Goal: Information Seeking & Learning: Check status

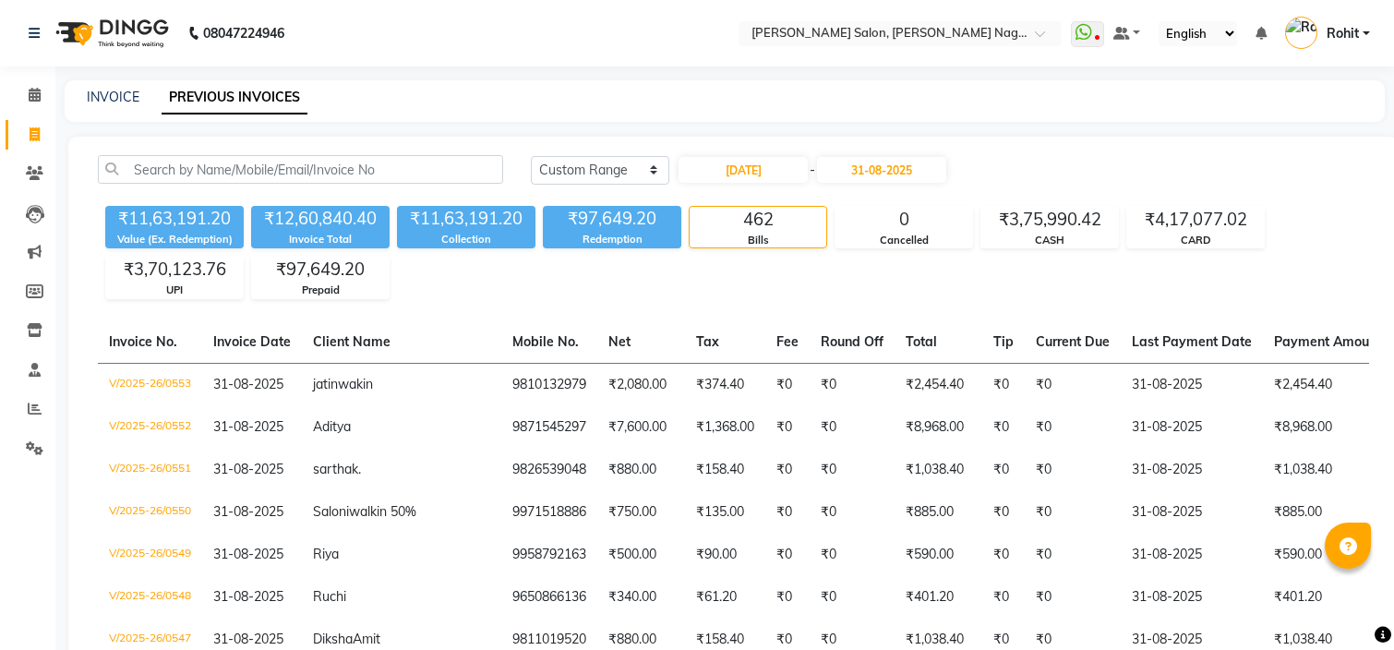
select select "range"
click at [900, 29] on input "text" at bounding box center [882, 35] width 268 height 18
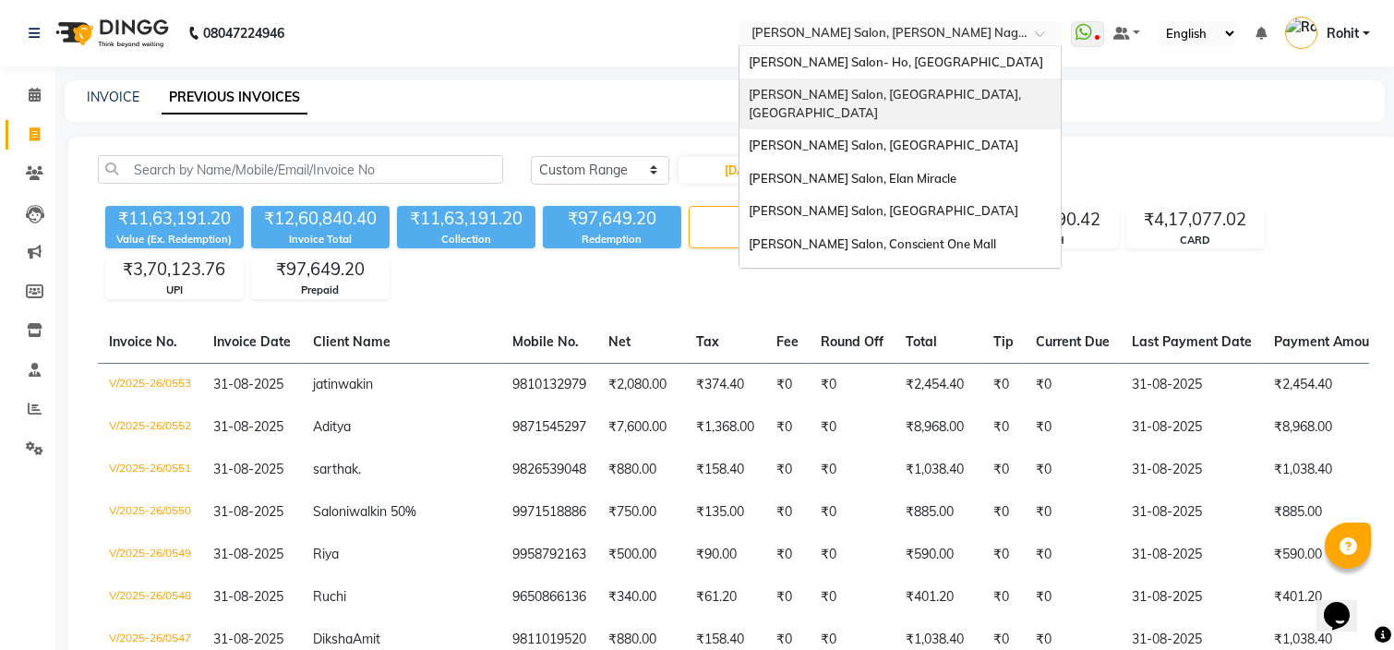
click at [872, 90] on span "[PERSON_NAME] Salon, [GEOGRAPHIC_DATA], [GEOGRAPHIC_DATA]" at bounding box center [886, 103] width 275 height 33
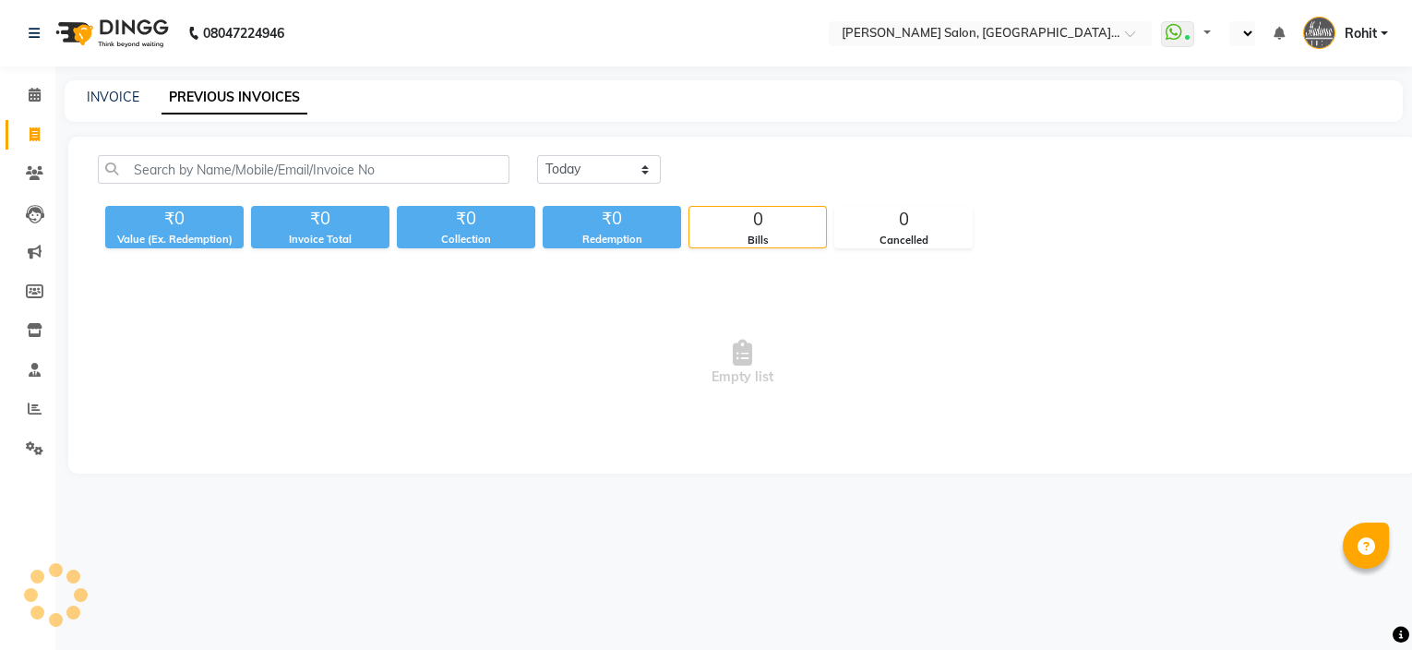
select select "en"
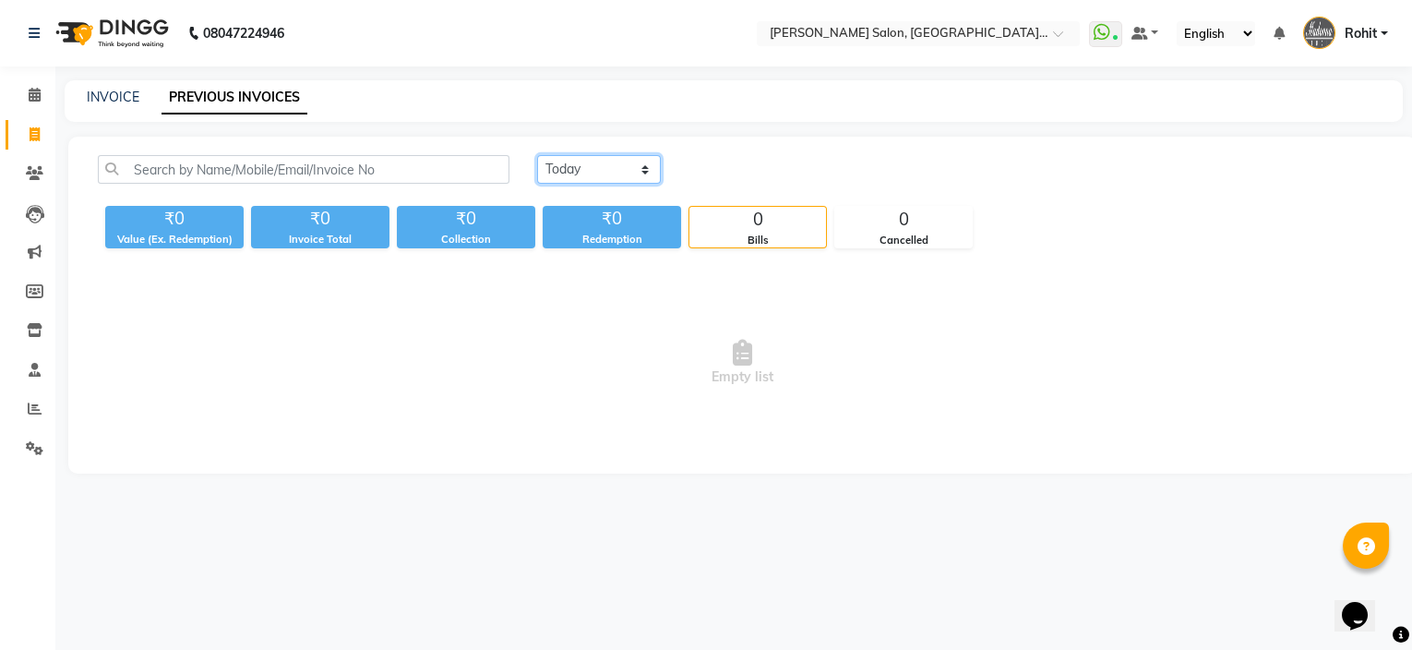
click at [641, 177] on select "Today Yesterday Custom Range" at bounding box center [599, 169] width 124 height 29
select select "range"
click at [537, 155] on select "Today Yesterday Custom Range" at bounding box center [599, 169] width 124 height 29
click at [737, 180] on input "01-09-2025" at bounding box center [749, 170] width 129 height 26
select select "9"
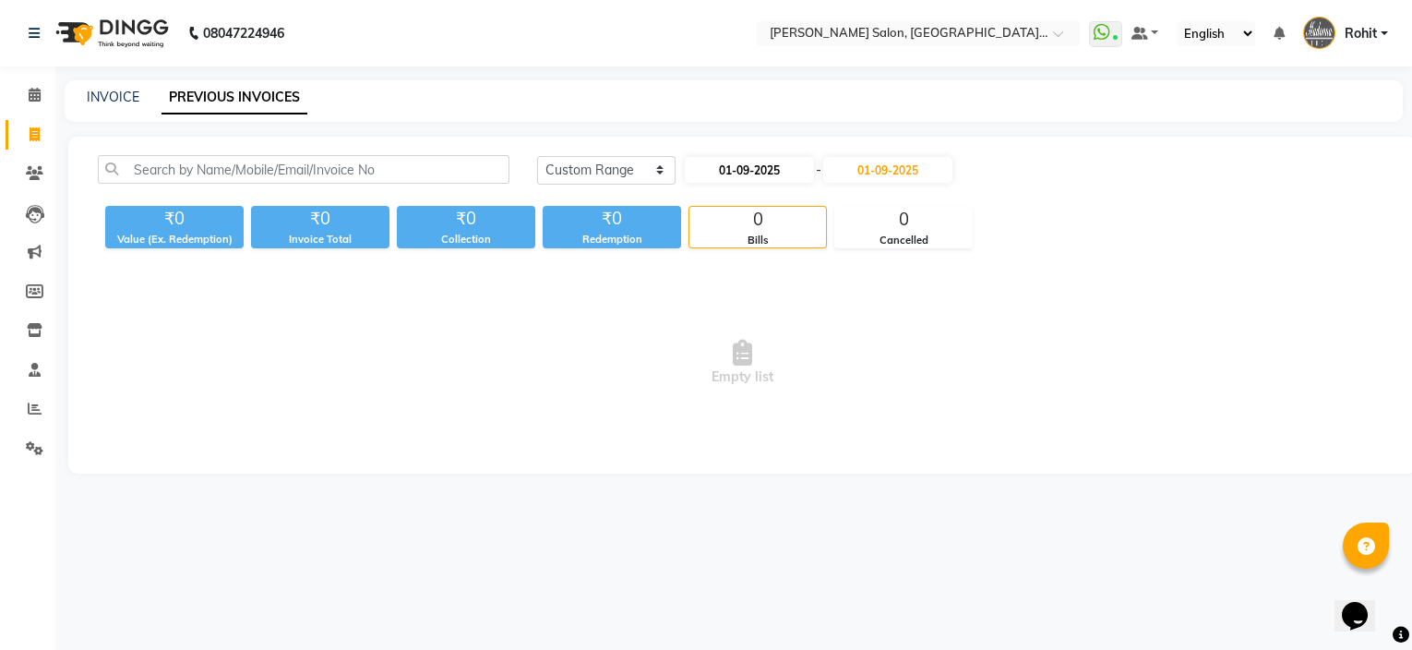
select select "2025"
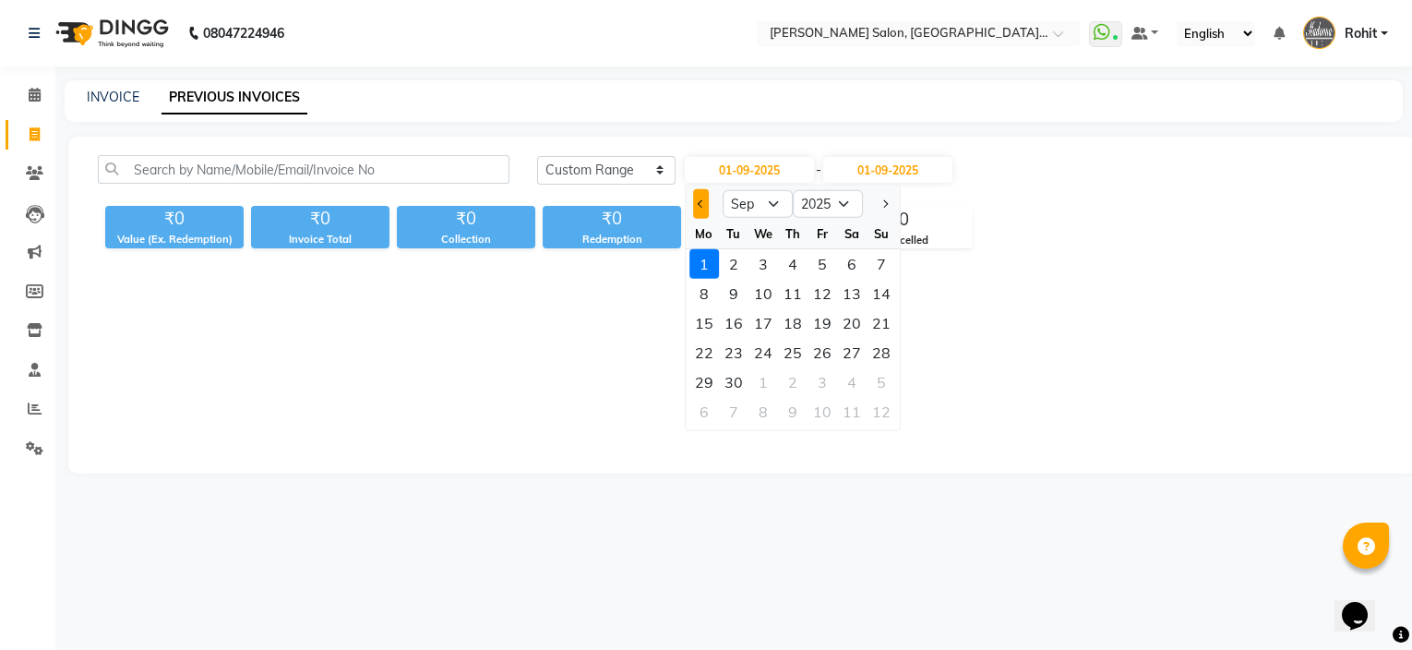
click at [702, 208] on button "Previous month" at bounding box center [701, 204] width 16 height 30
select select "8"
click at [790, 342] on div "21" at bounding box center [793, 353] width 30 height 30
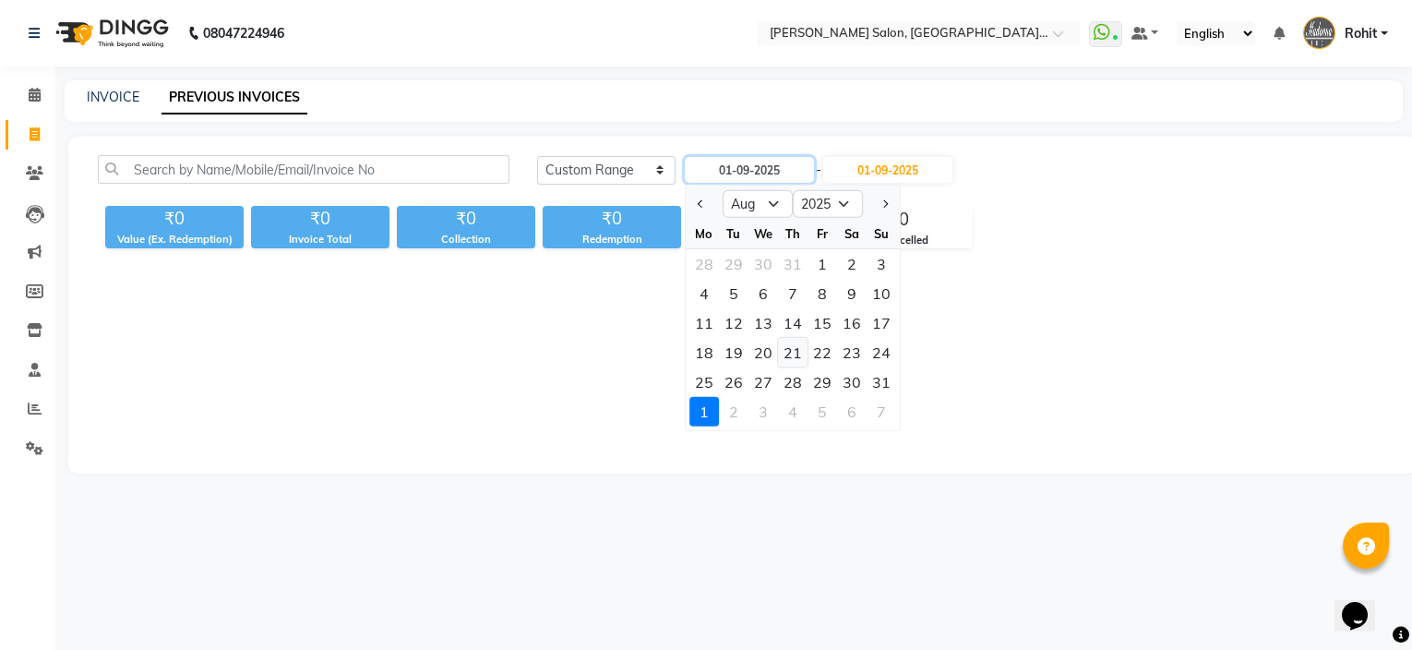
type input "21-08-2025"
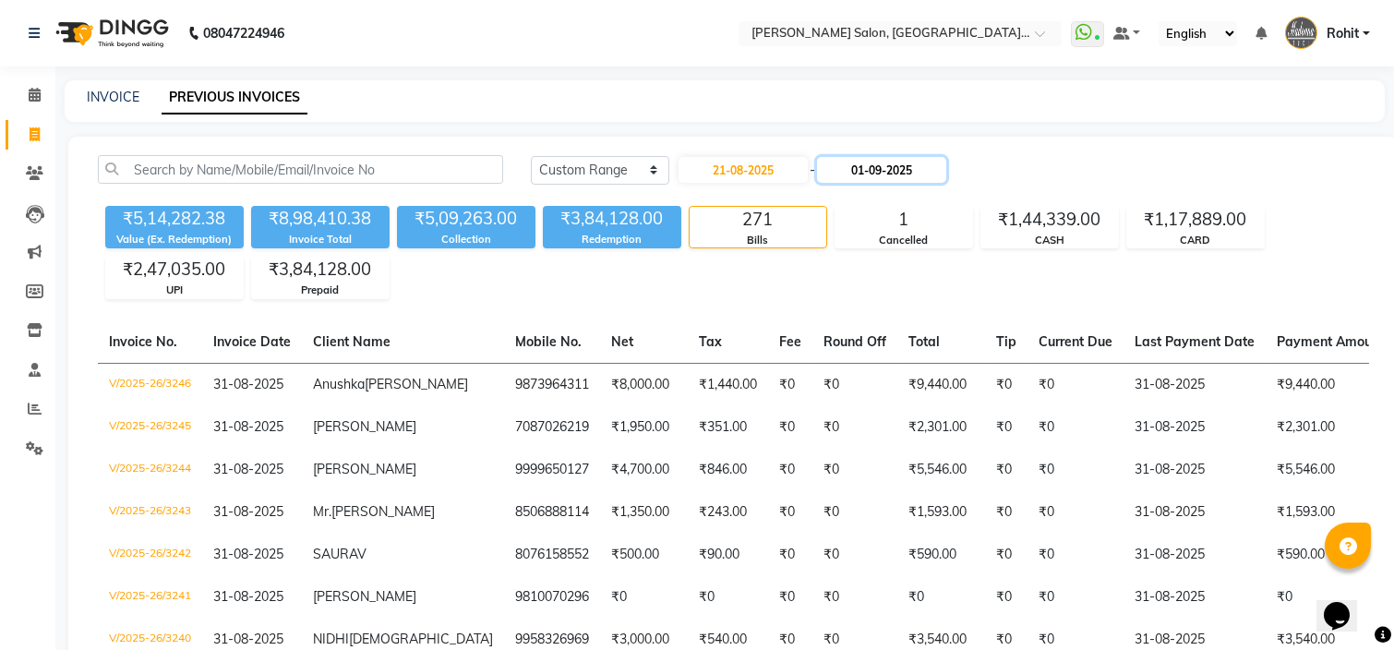
click at [893, 167] on input "01-09-2025" at bounding box center [881, 170] width 129 height 26
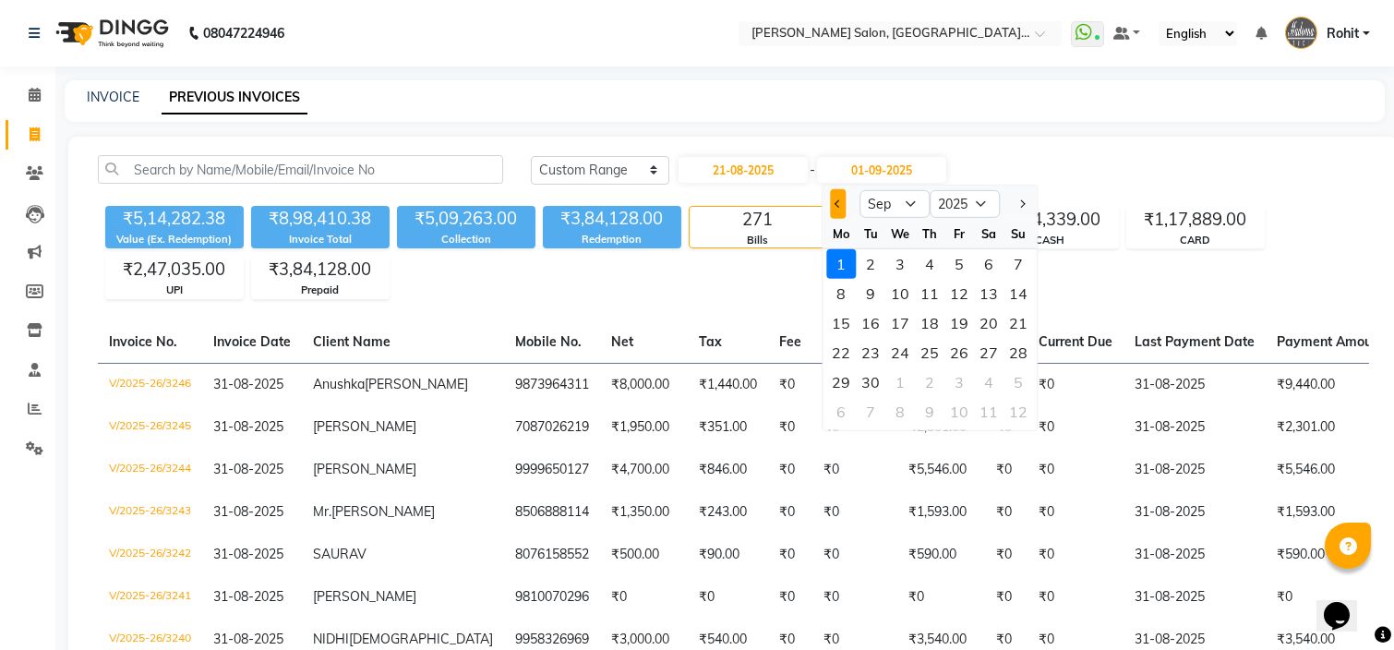
click at [835, 198] on button "Previous month" at bounding box center [838, 204] width 16 height 30
select select "8"
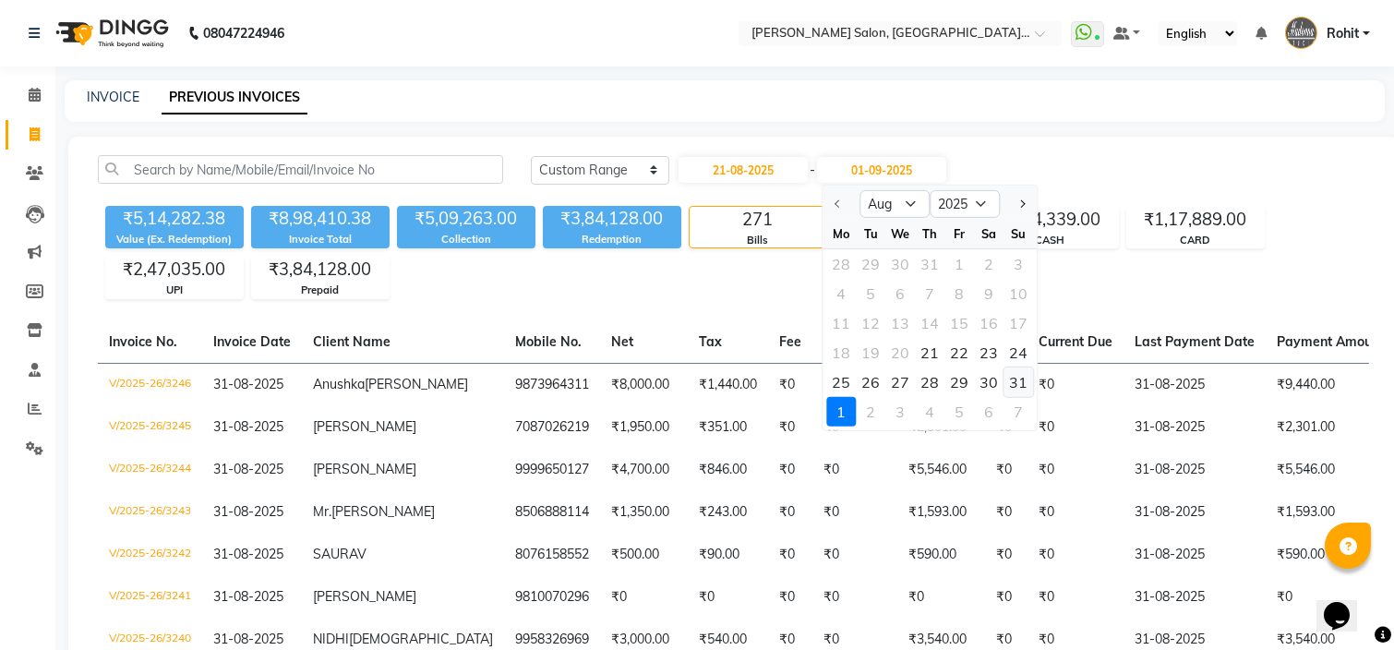
click at [1022, 375] on div "31" at bounding box center [1018, 382] width 30 height 30
type input "31-08-2025"
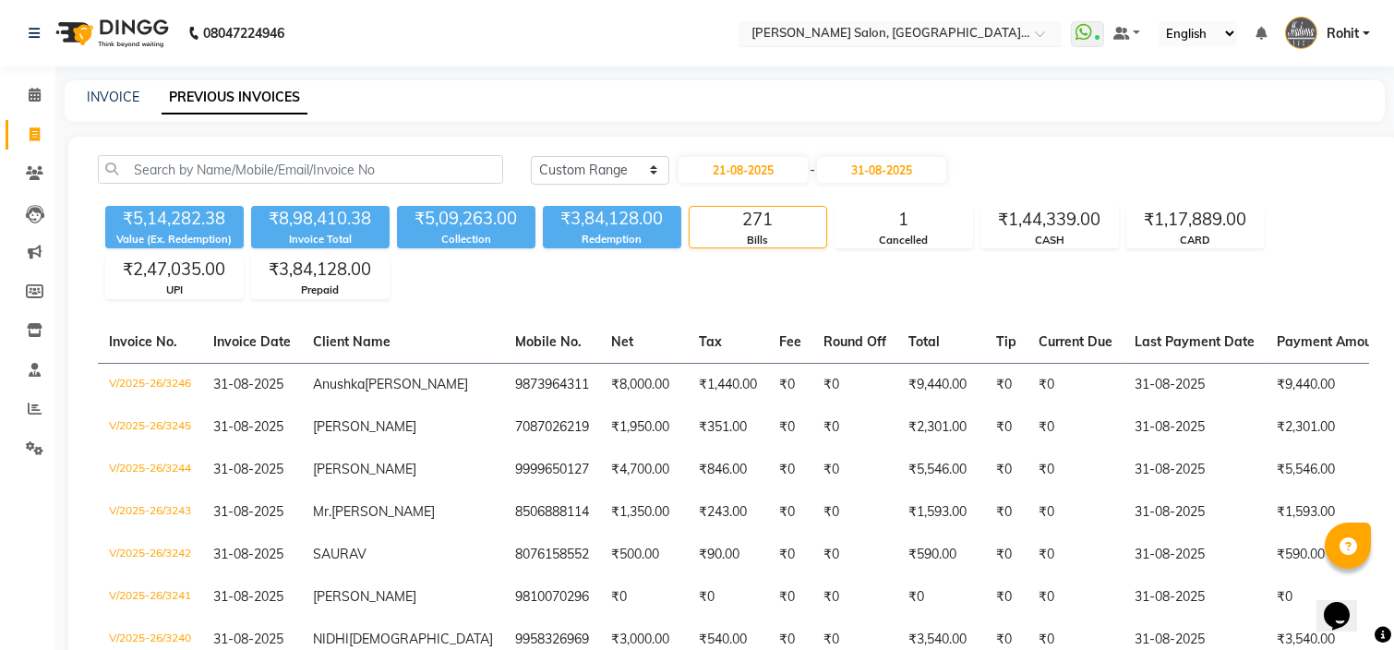
click at [854, 21] on div "Select Location × Madonna Salon, Sector 21c, Faridabad" at bounding box center [899, 33] width 323 height 25
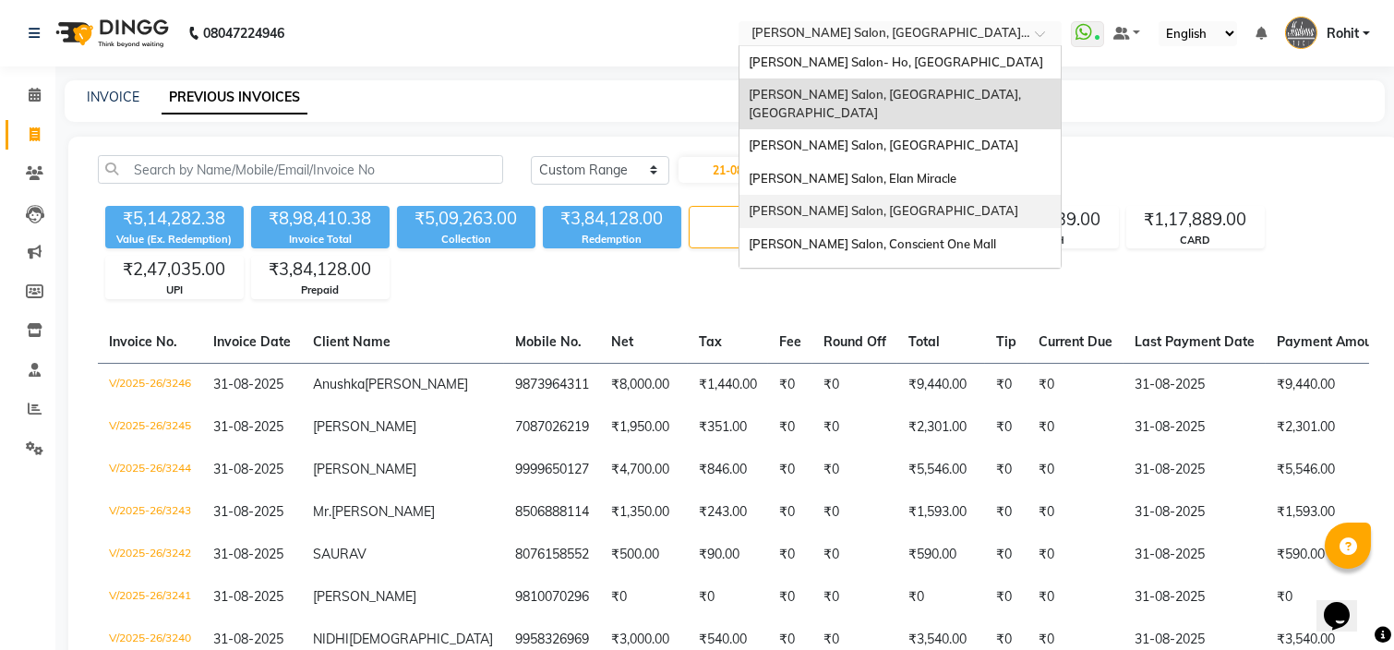
scroll to position [236, 0]
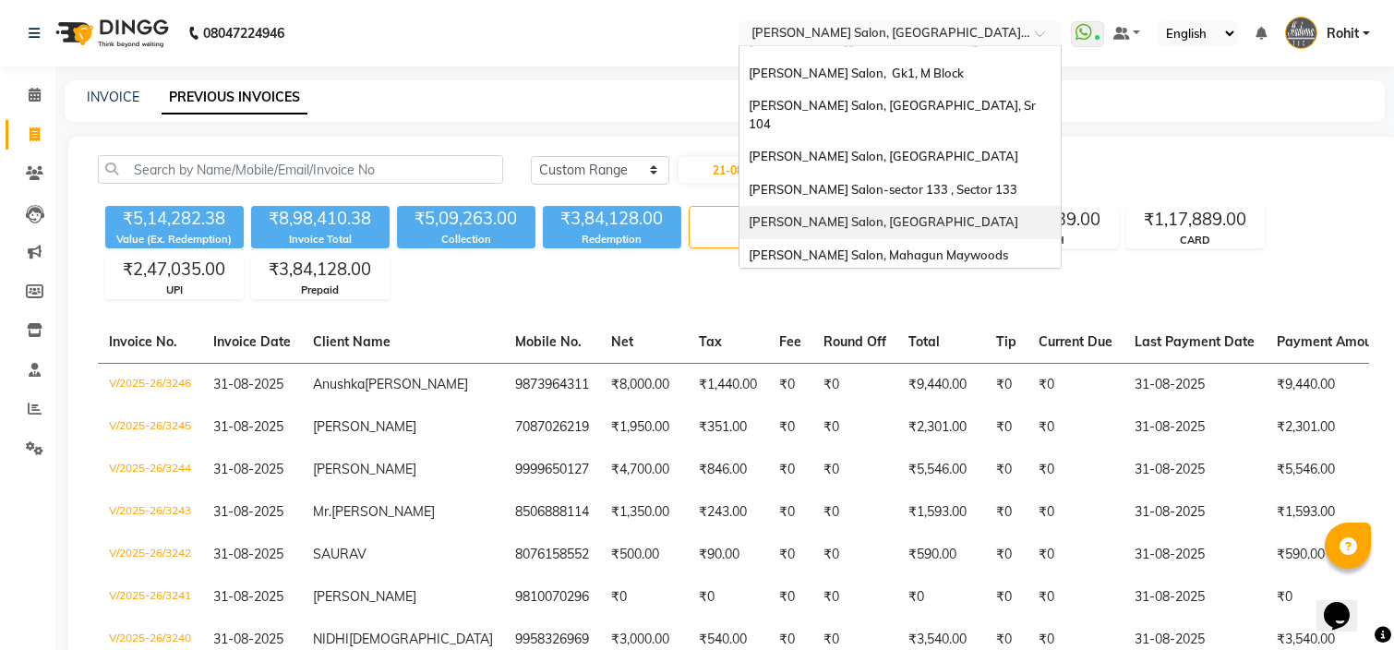
click at [808, 214] on span "[PERSON_NAME] Salon, [GEOGRAPHIC_DATA]" at bounding box center [884, 221] width 270 height 15
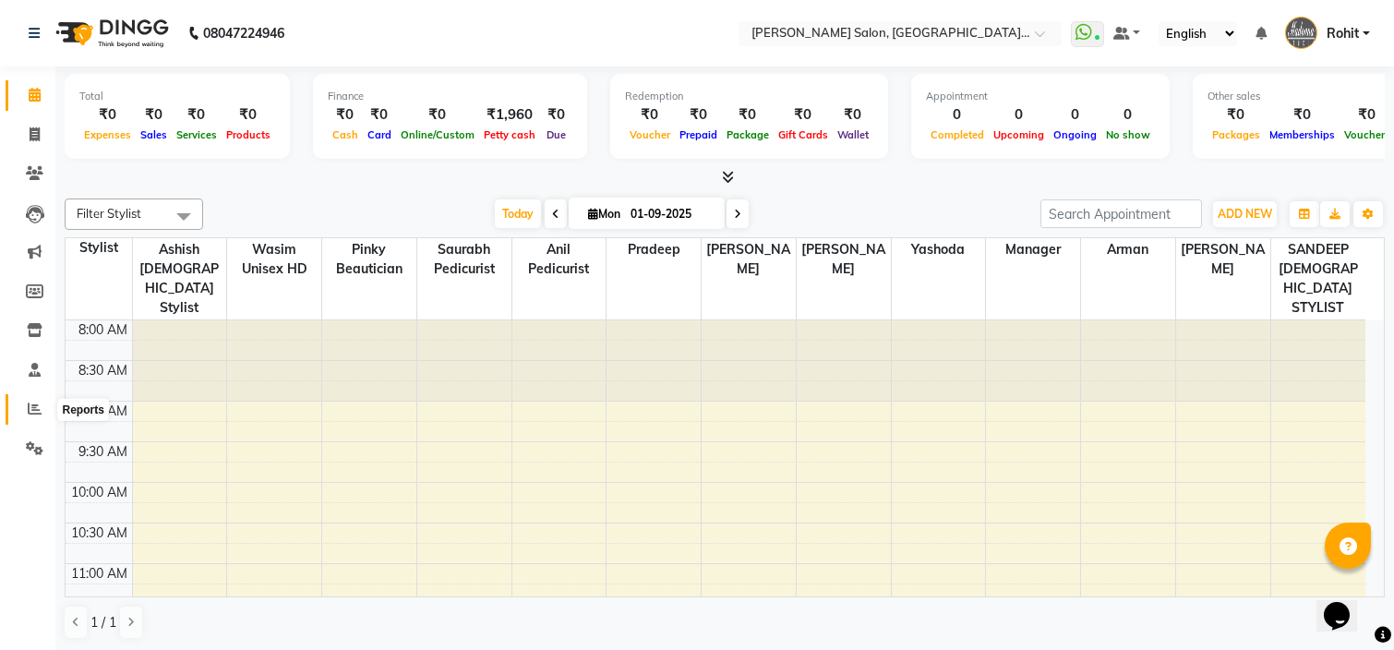
click at [32, 418] on span at bounding box center [34, 409] width 32 height 21
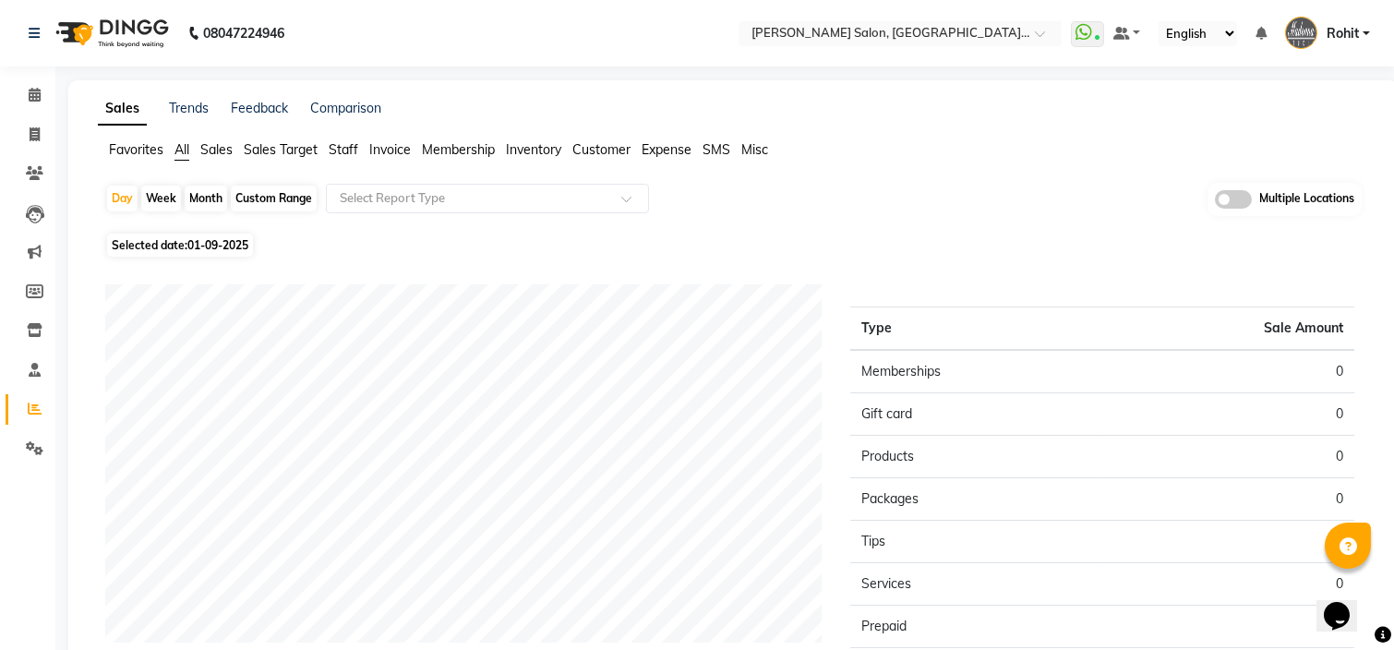
click at [597, 145] on span "Customer" at bounding box center [601, 149] width 58 height 17
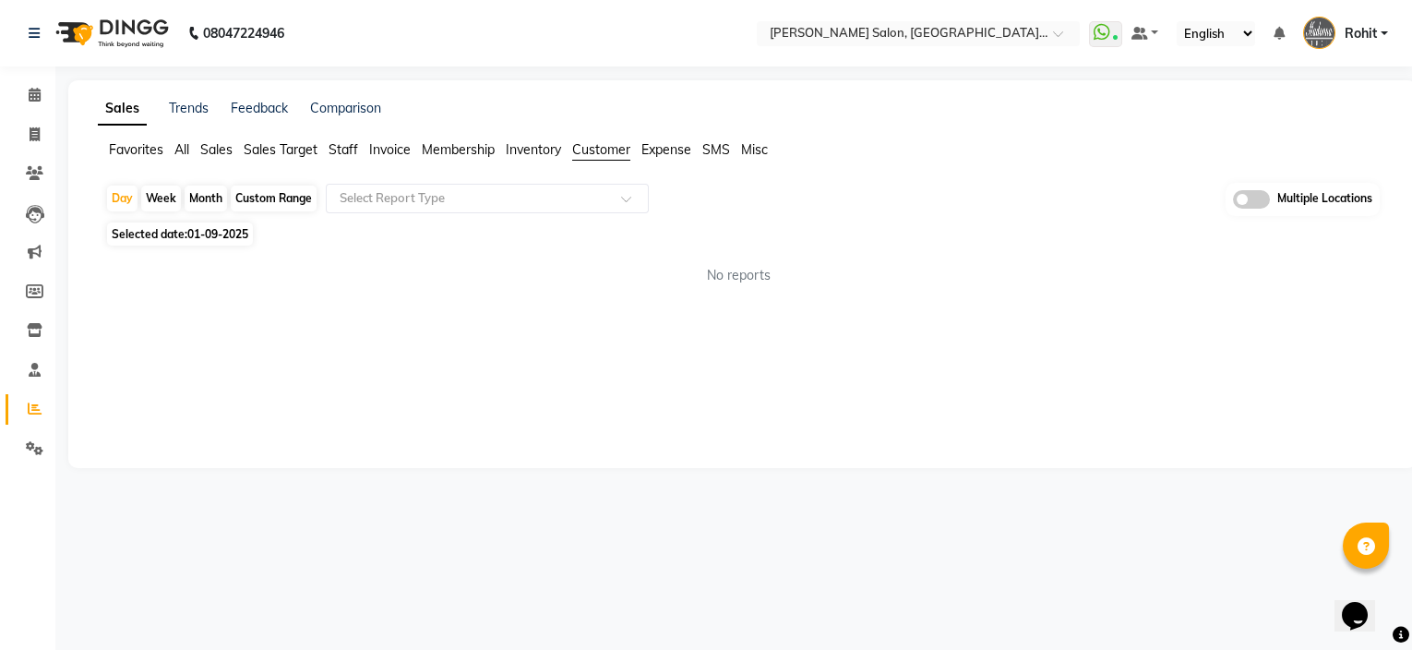
click at [278, 198] on div "Custom Range" at bounding box center [274, 199] width 86 height 26
select select "9"
select select "2025"
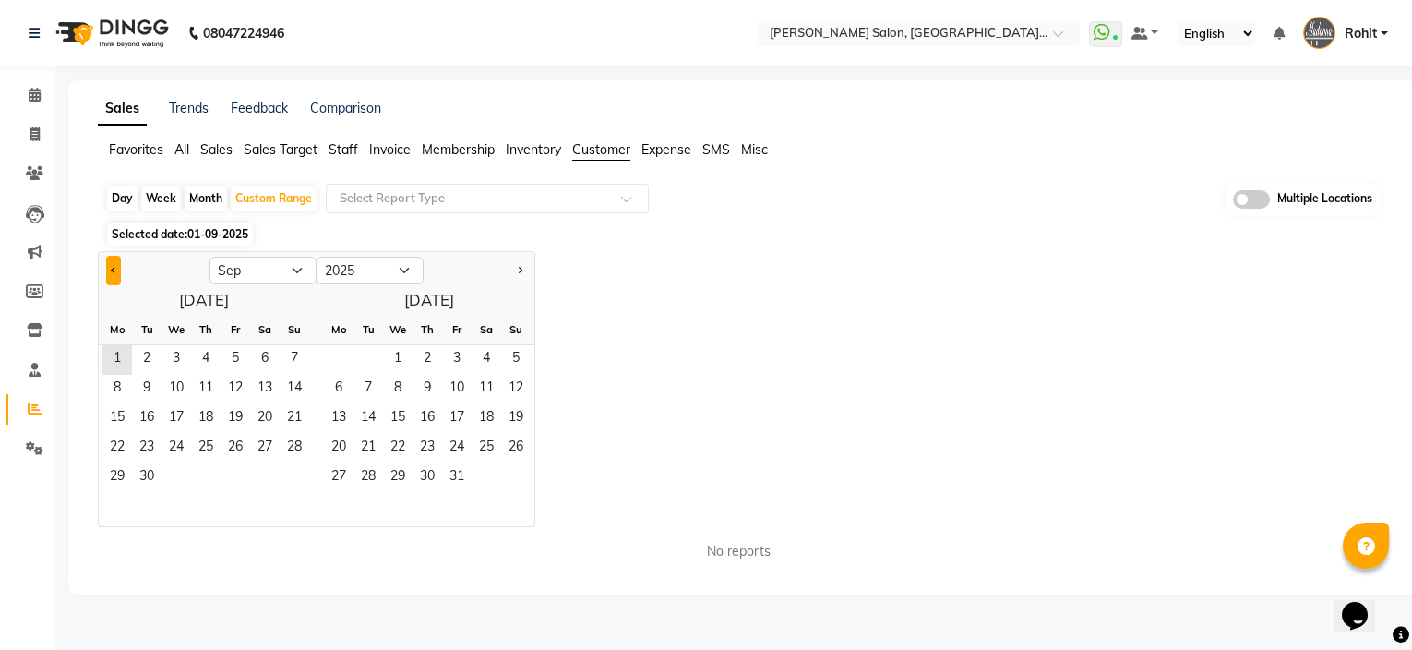
click at [111, 270] on span "Previous month" at bounding box center [114, 269] width 6 height 6
select select "8"
click at [508, 418] on span "21" at bounding box center [516, 419] width 30 height 30
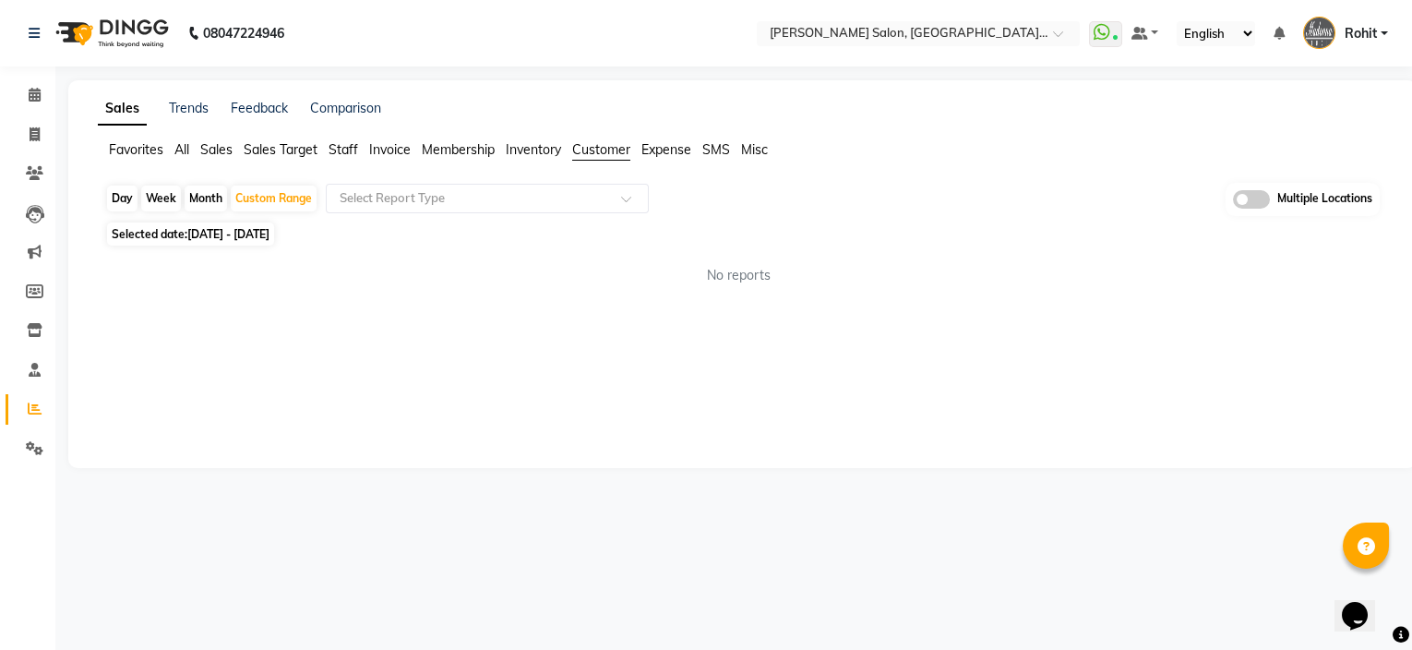
click at [245, 226] on span "Selected date: 01-09-2025 - 21-09-2025" at bounding box center [190, 233] width 167 height 23
select select "9"
select select "2025"
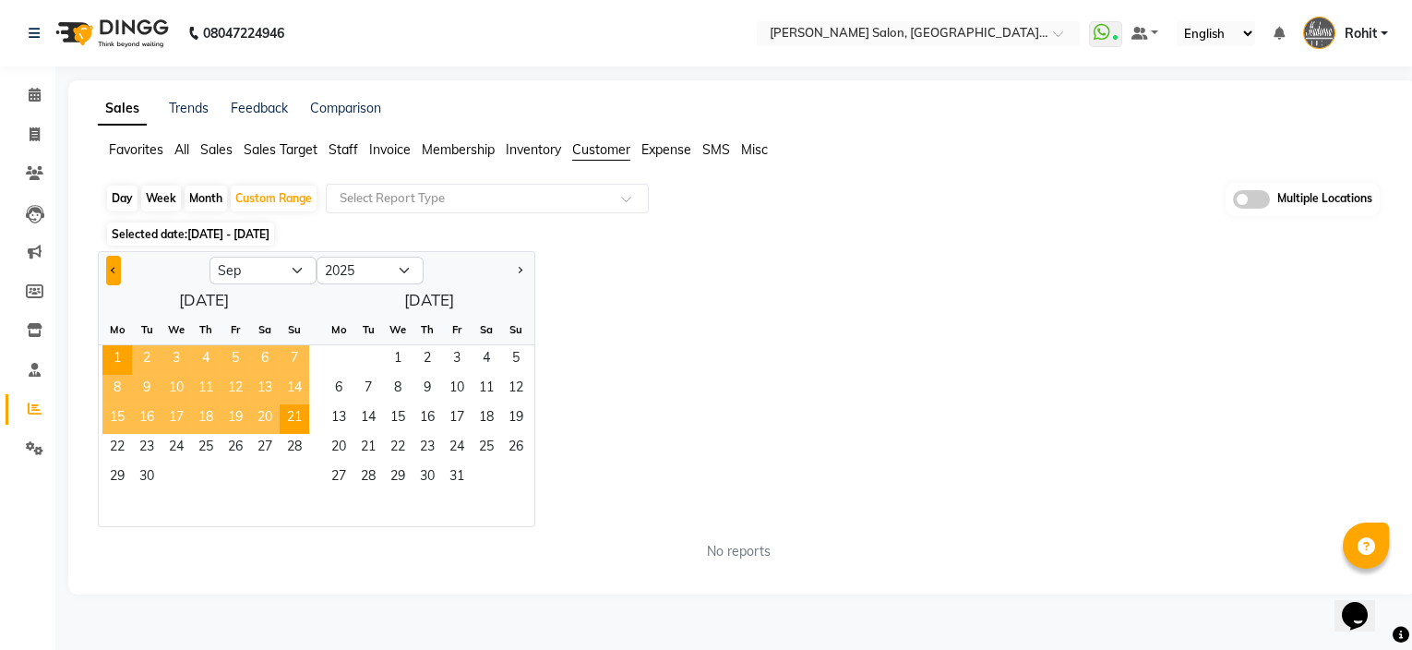
click at [111, 267] on span "Previous month" at bounding box center [114, 269] width 6 height 6
select select "8"
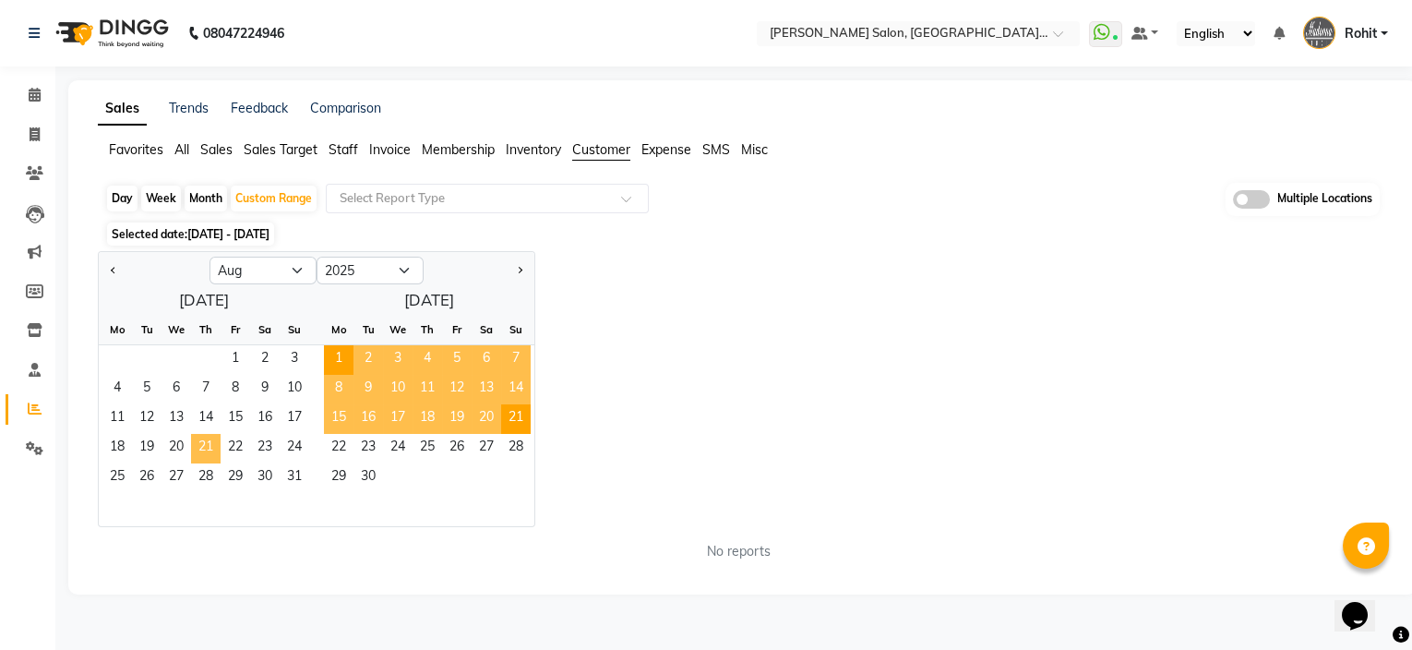
click at [204, 451] on span "21" at bounding box center [206, 449] width 30 height 30
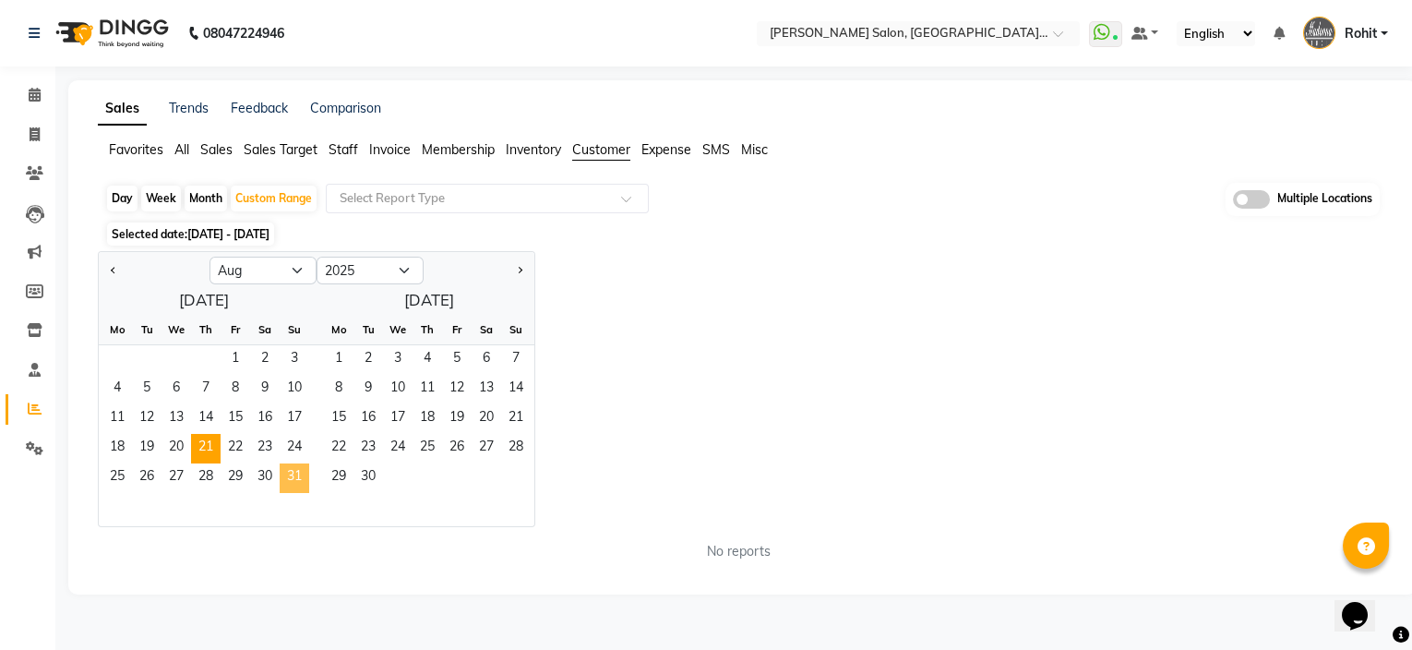
click at [300, 482] on span "31" at bounding box center [295, 478] width 30 height 30
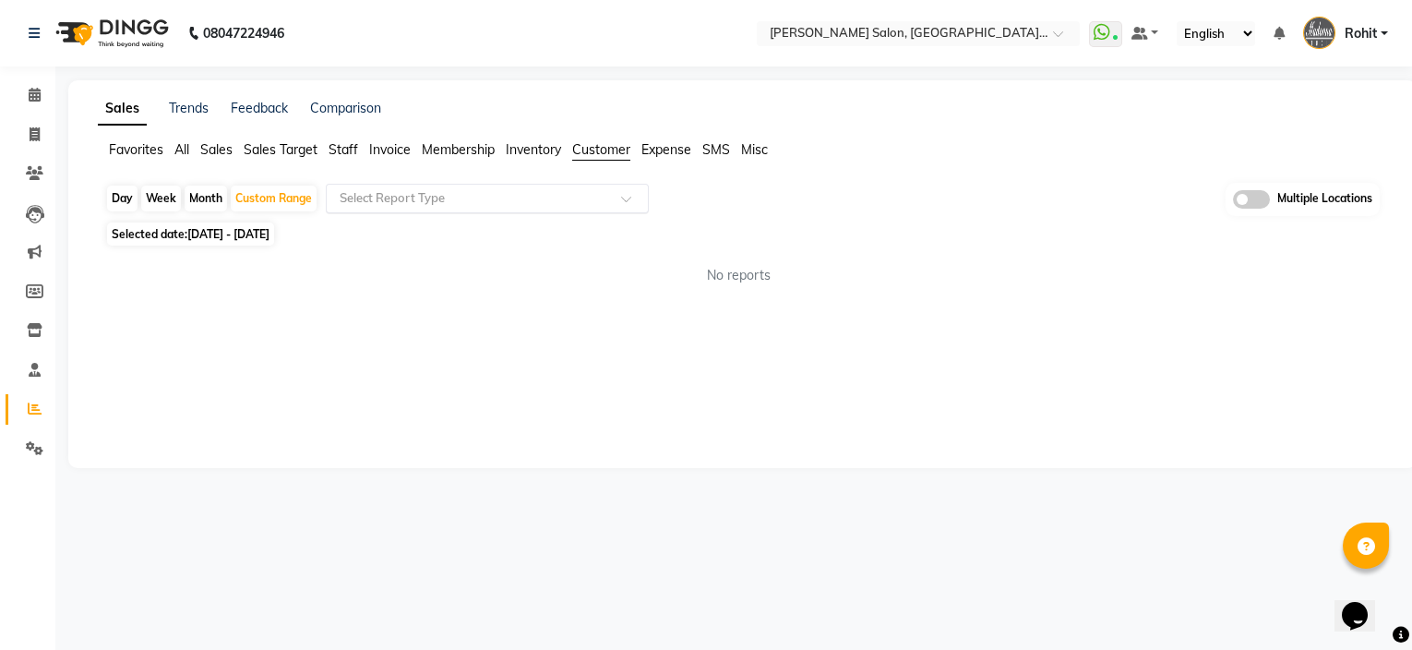
click at [564, 189] on input "text" at bounding box center [469, 198] width 266 height 18
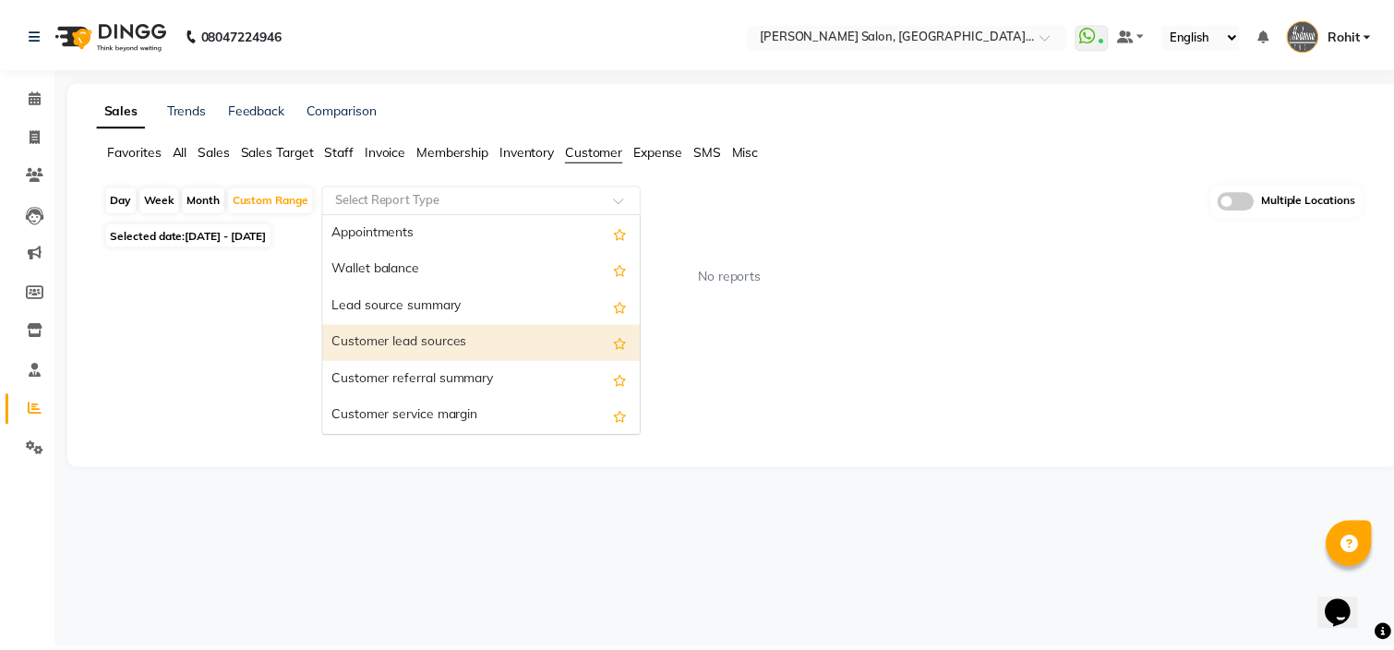
scroll to position [258, 0]
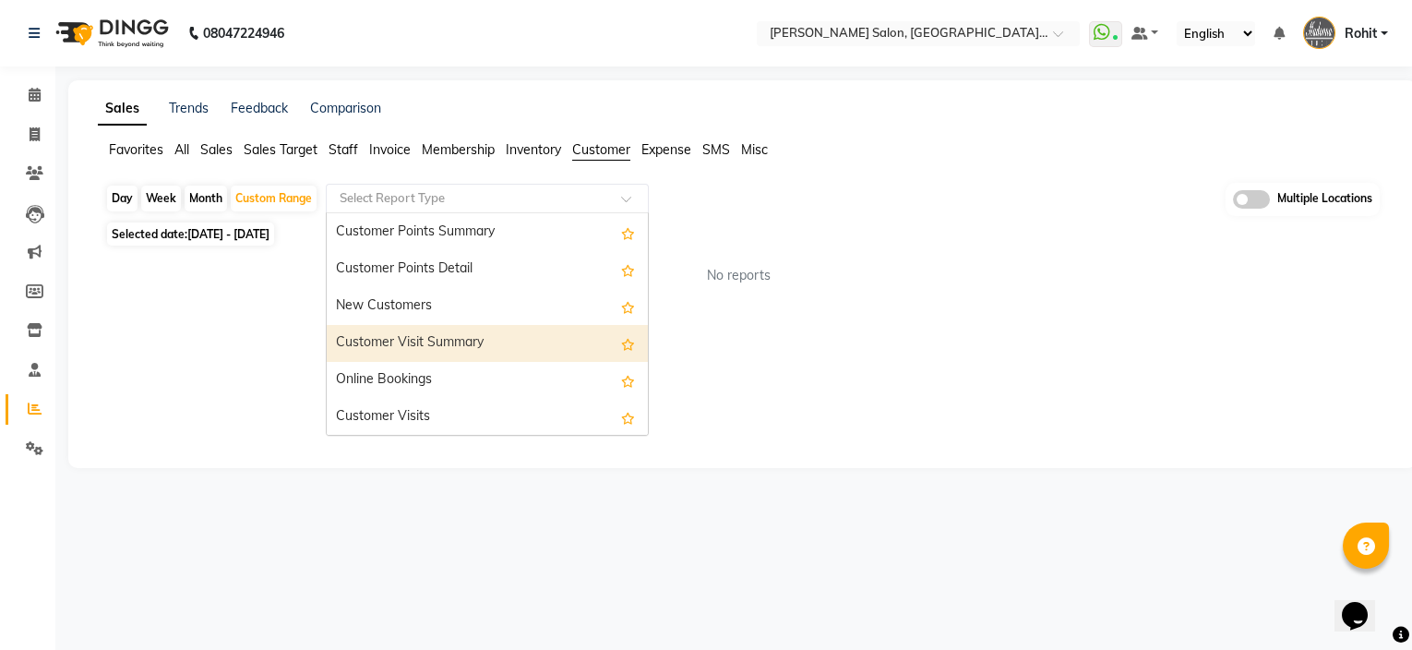
click at [468, 339] on div "Customer Visit Summary" at bounding box center [487, 343] width 321 height 37
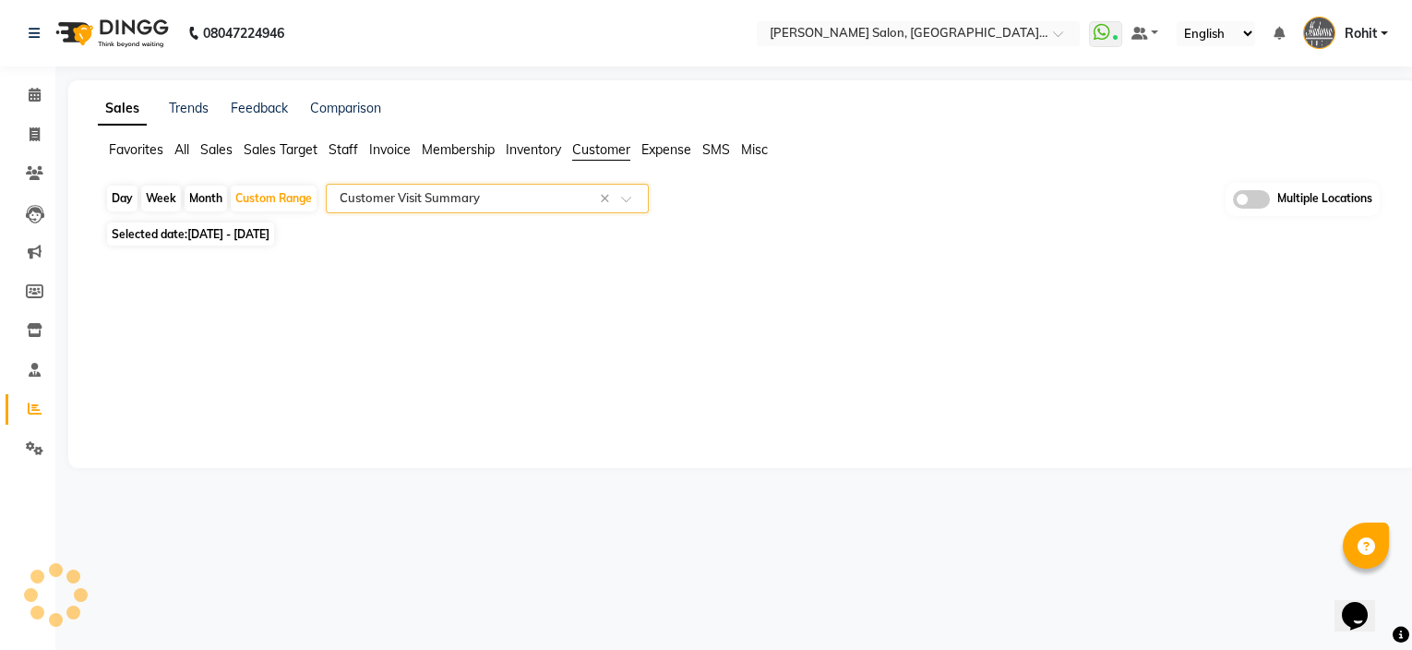
select select "pdf"
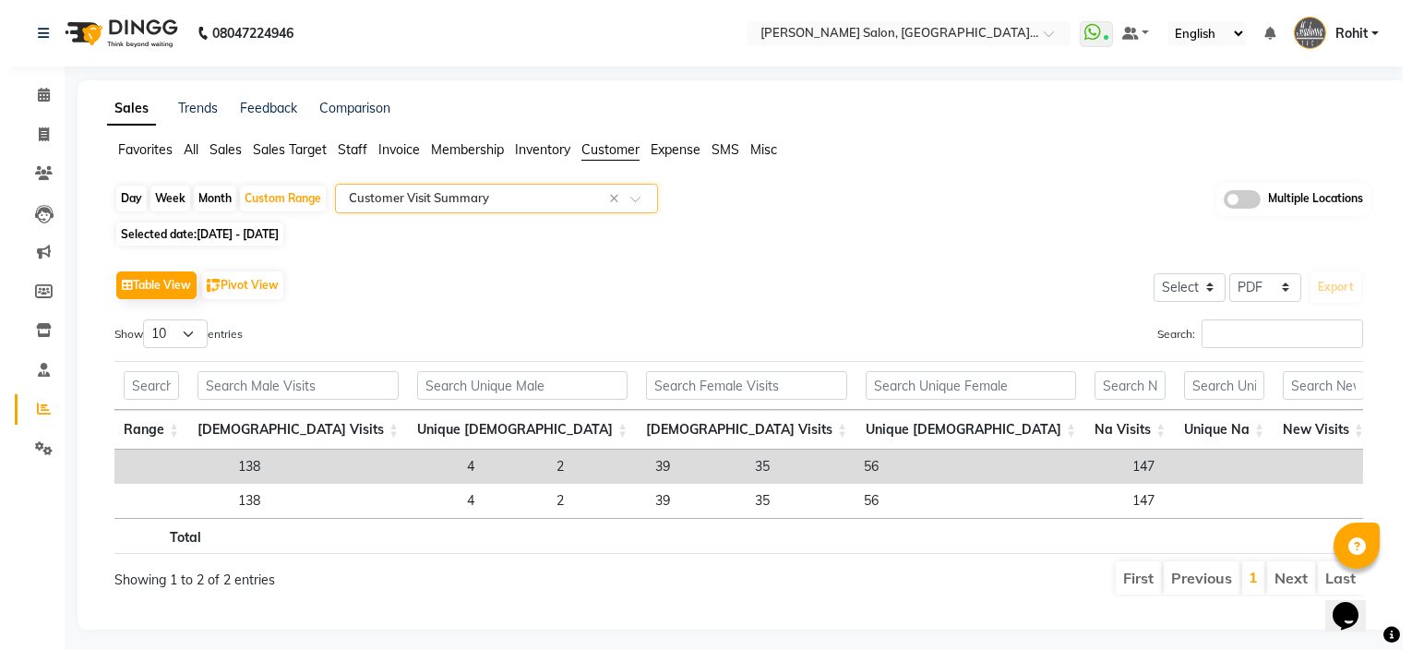
scroll to position [0, 628]
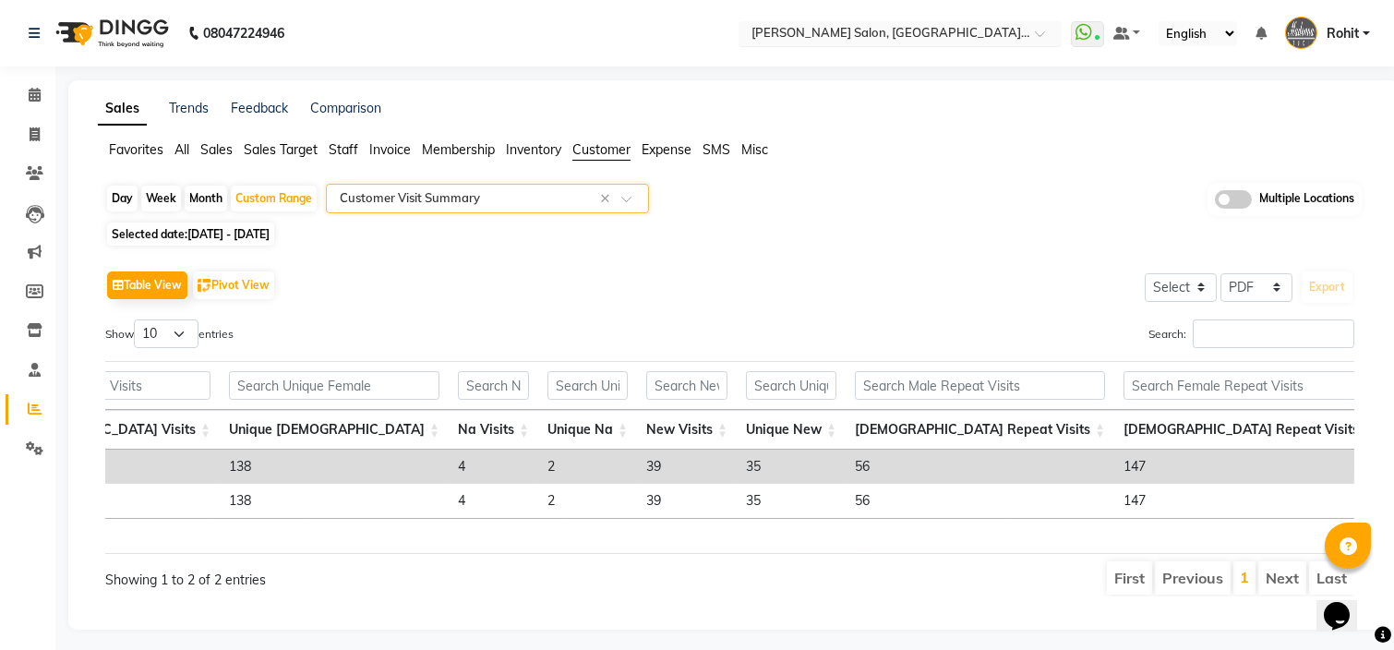
click at [988, 24] on div "Select Location × Madonna Salon, Sector 21c, Faridabad" at bounding box center [885, 33] width 287 height 18
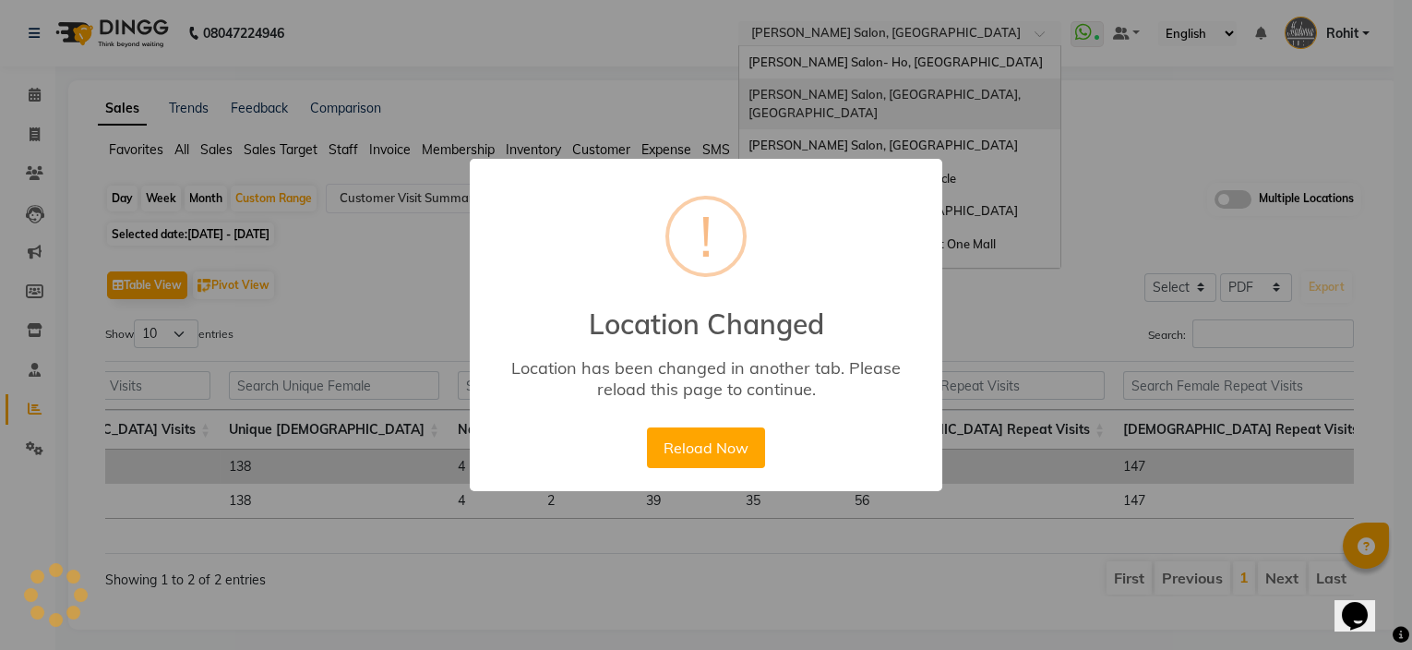
scroll to position [0, 609]
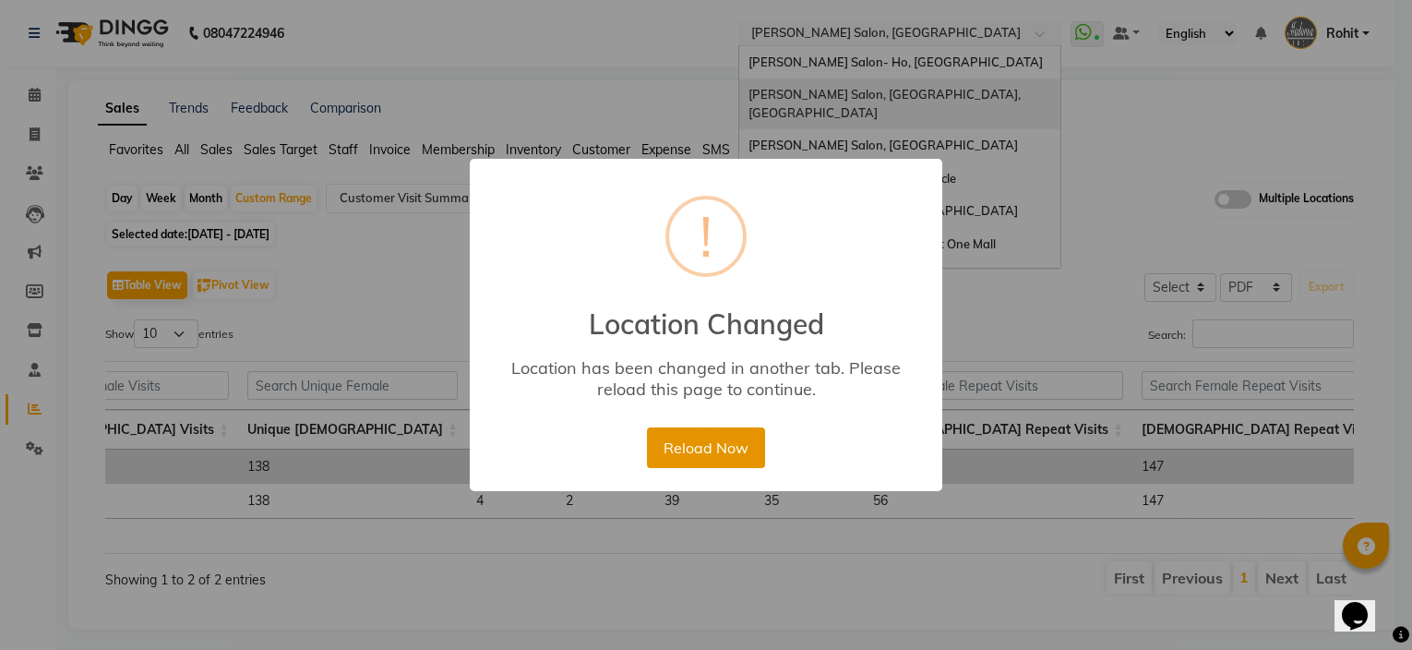
click at [694, 437] on button "Reload Now" at bounding box center [705, 447] width 117 height 41
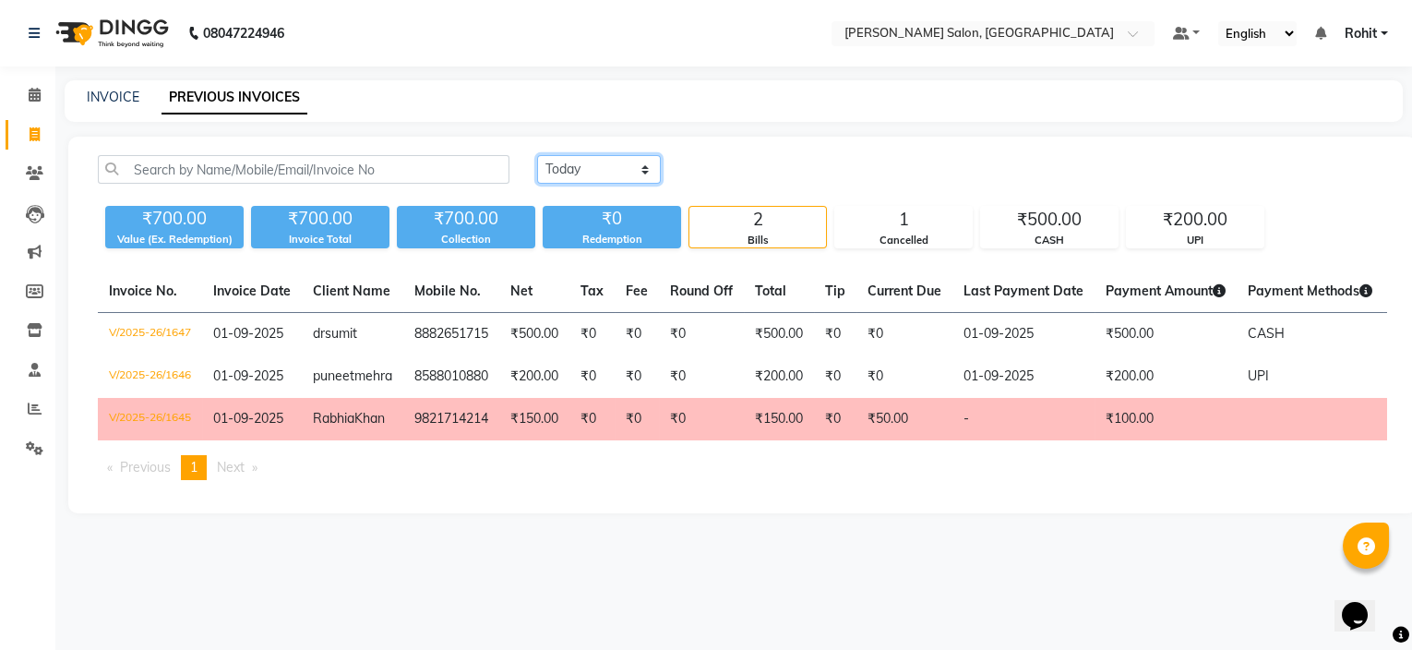
click at [579, 172] on select "Today Yesterday Custom Range" at bounding box center [599, 169] width 124 height 29
select select "range"
click at [537, 155] on select "Today Yesterday Custom Range" at bounding box center [599, 169] width 124 height 29
click at [760, 176] on input "01-09-2025" at bounding box center [749, 170] width 129 height 26
select select "9"
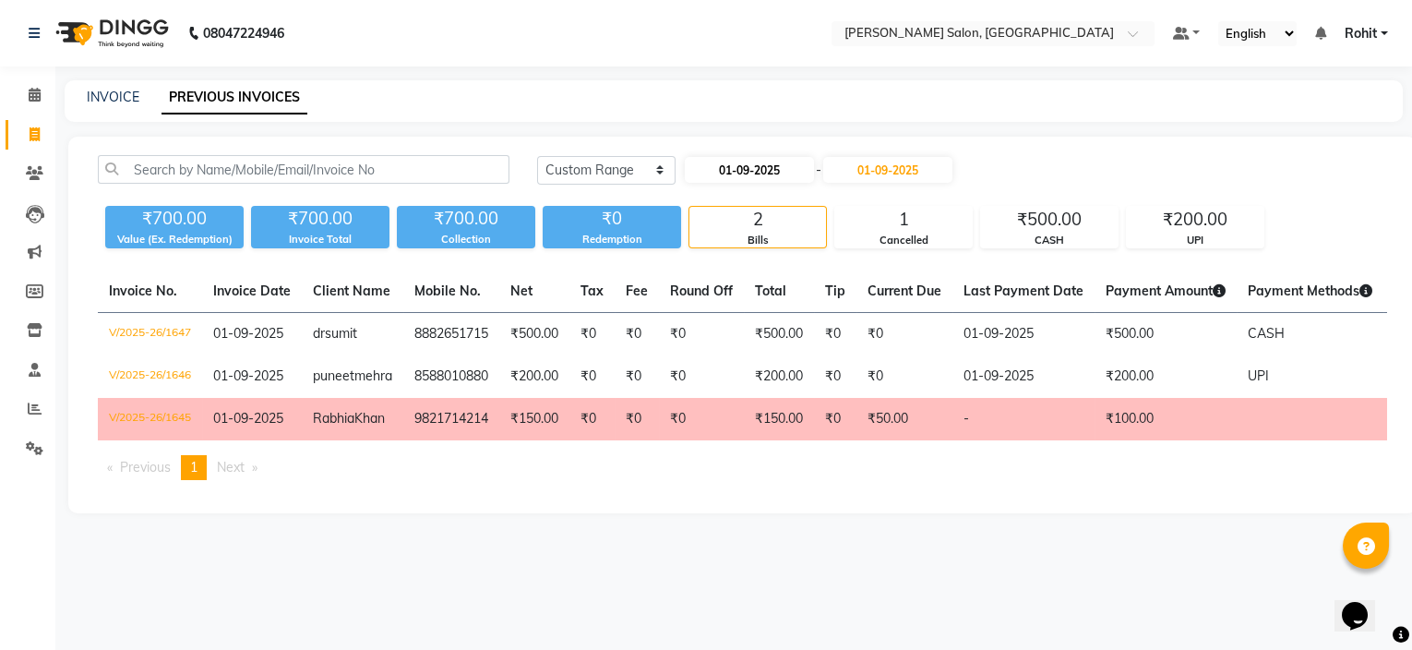
select select "2025"
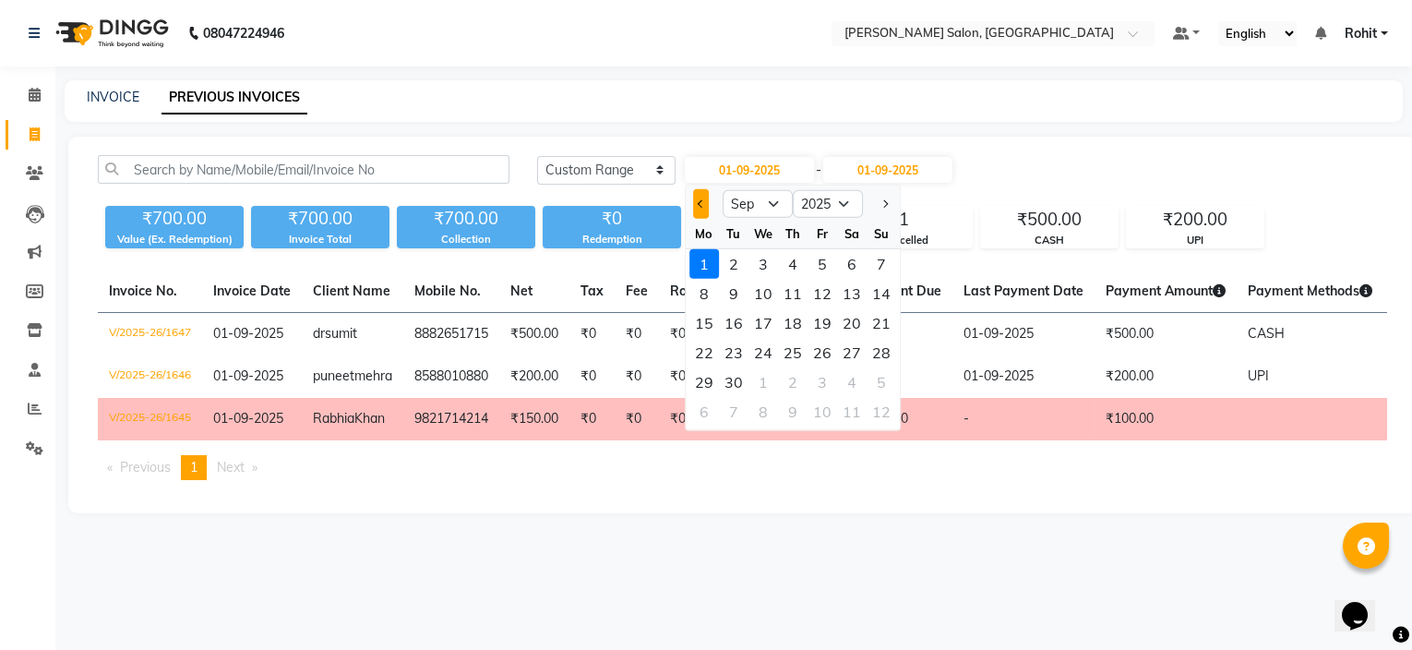
click at [697, 206] on button "Previous month" at bounding box center [701, 204] width 16 height 30
select select "8"
click at [792, 350] on div "21" at bounding box center [793, 353] width 30 height 30
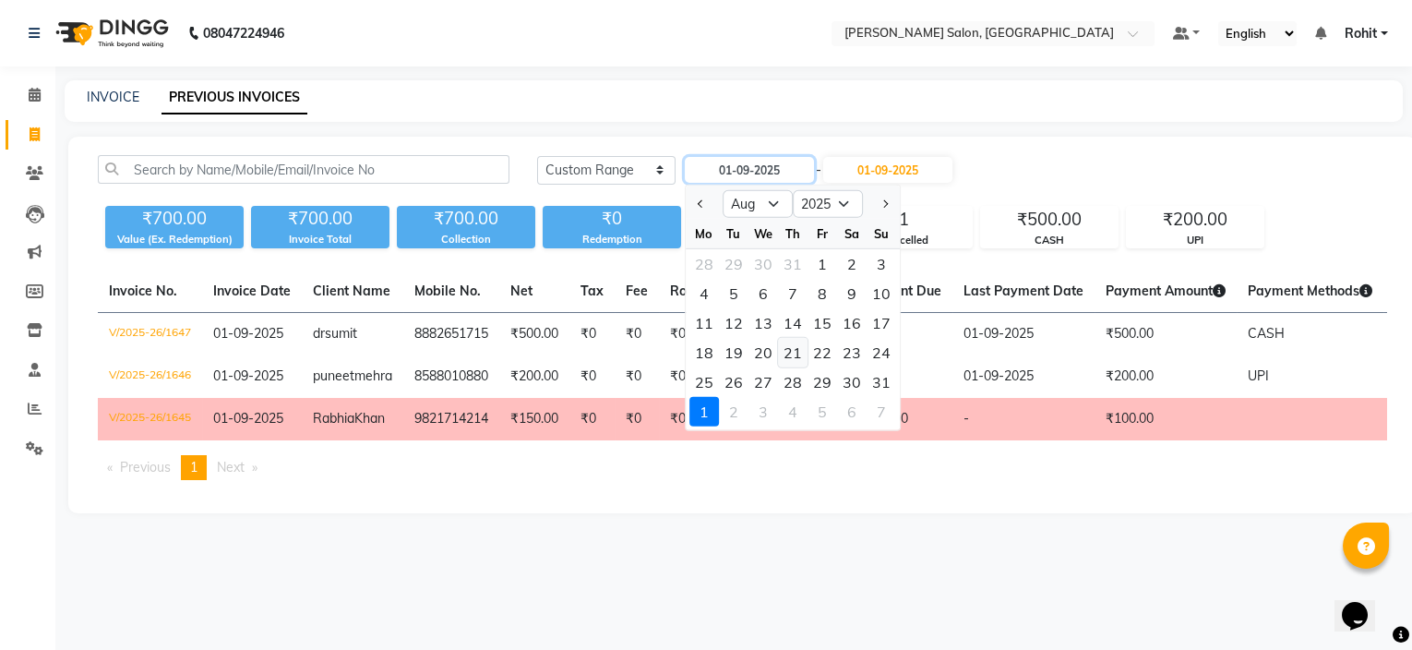
type input "21-08-2025"
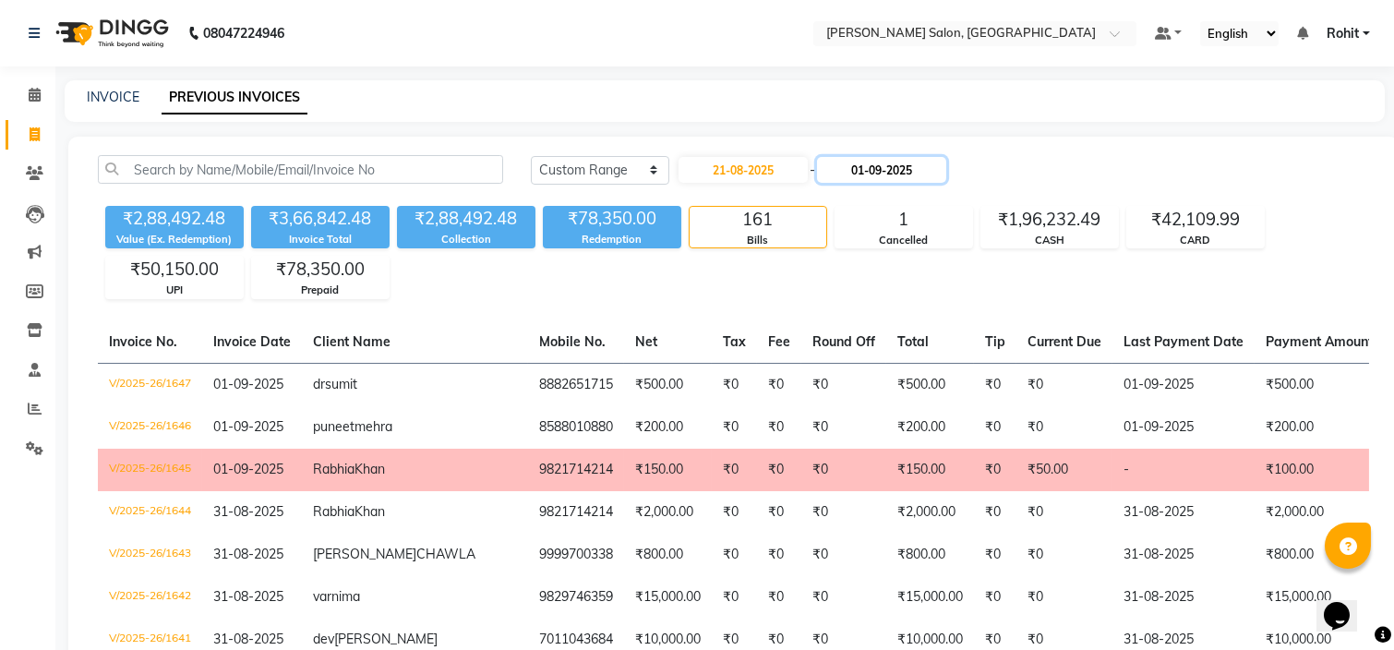
click at [914, 166] on input "01-09-2025" at bounding box center [881, 170] width 129 height 26
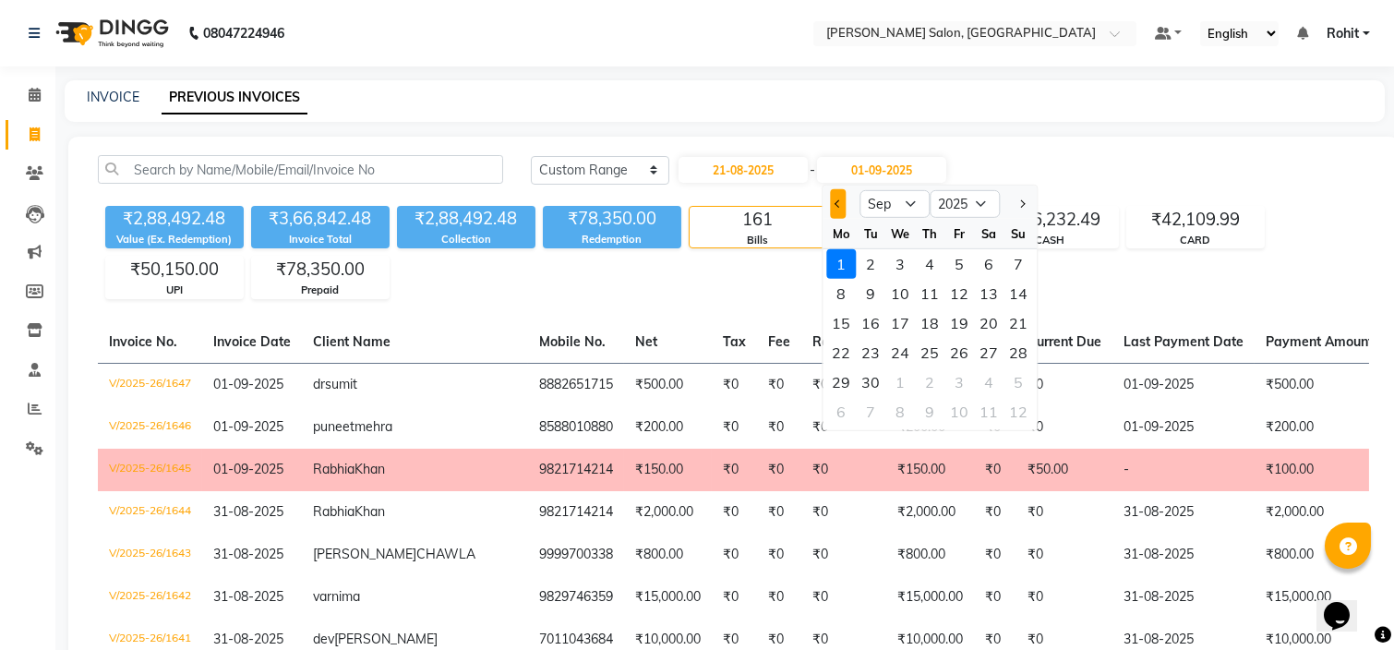
click at [838, 198] on button "Previous month" at bounding box center [838, 204] width 16 height 30
select select "8"
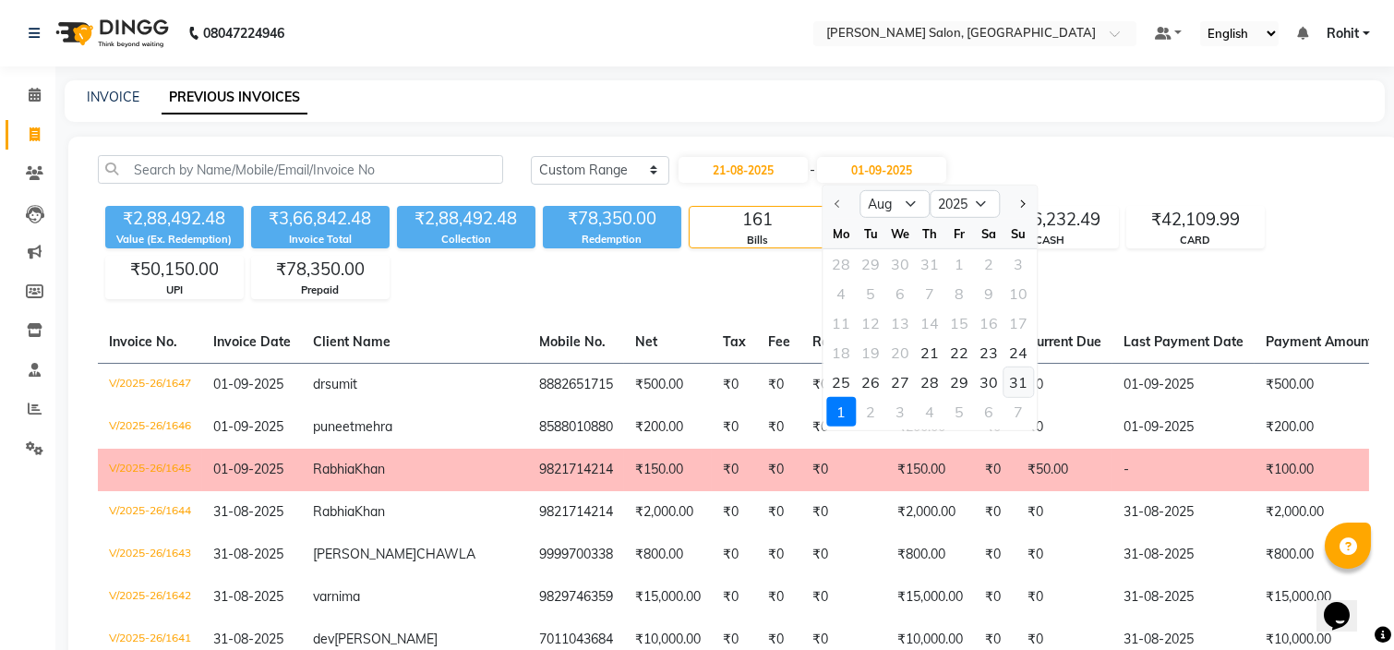
click at [1014, 372] on div "31" at bounding box center [1018, 382] width 30 height 30
type input "31-08-2025"
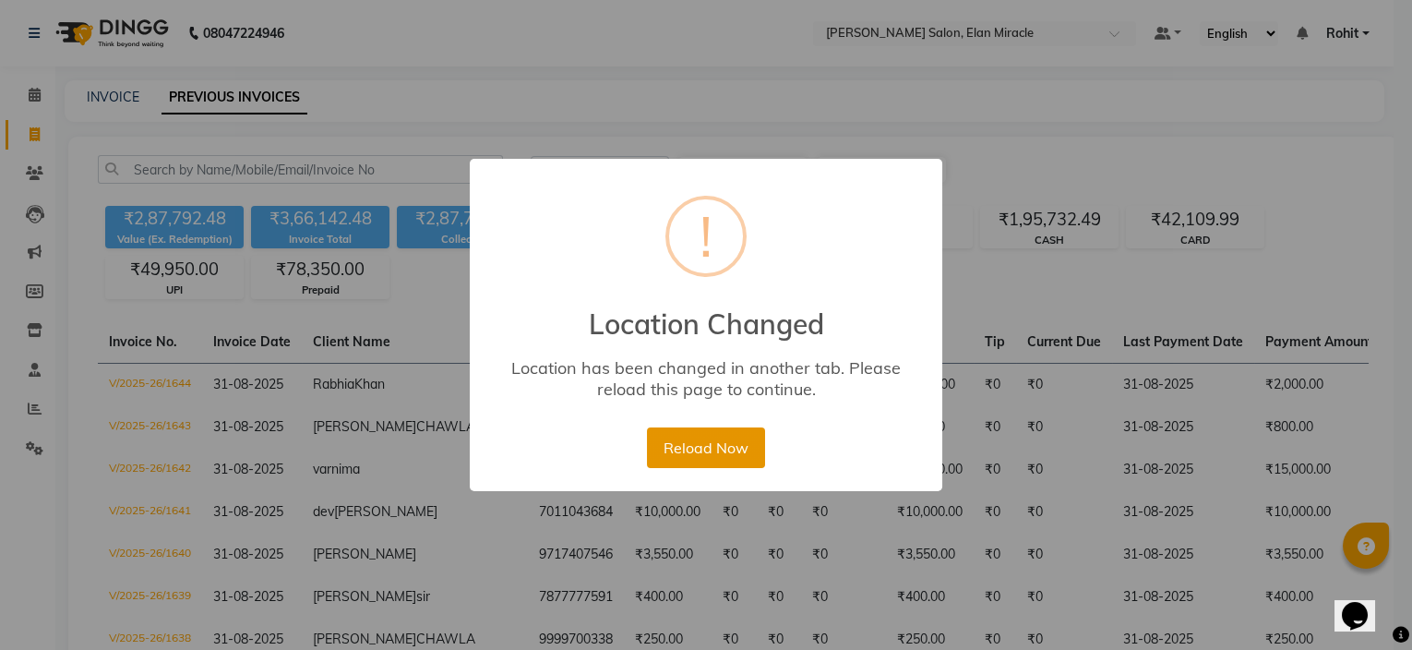
click at [727, 438] on button "Reload Now" at bounding box center [705, 447] width 117 height 41
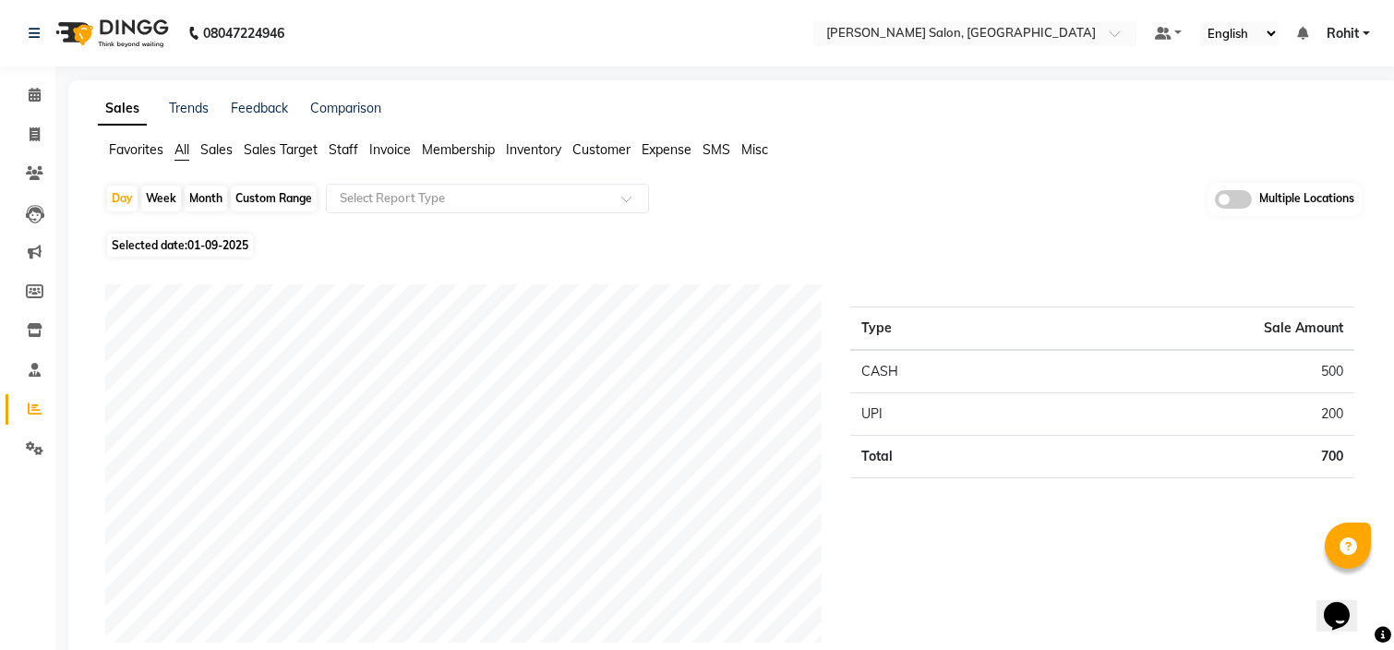
click at [618, 158] on li "Customer" at bounding box center [601, 149] width 58 height 19
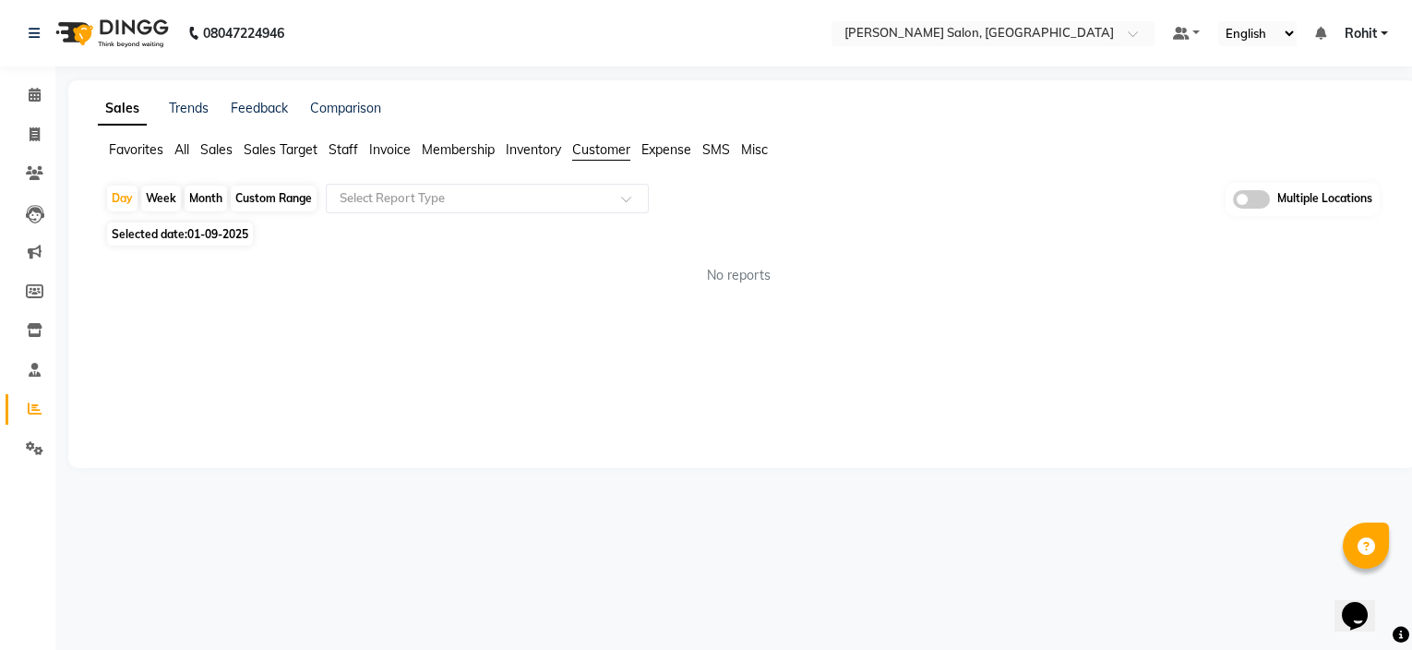
click at [276, 198] on div "Custom Range" at bounding box center [274, 199] width 86 height 26
select select "9"
select select "2025"
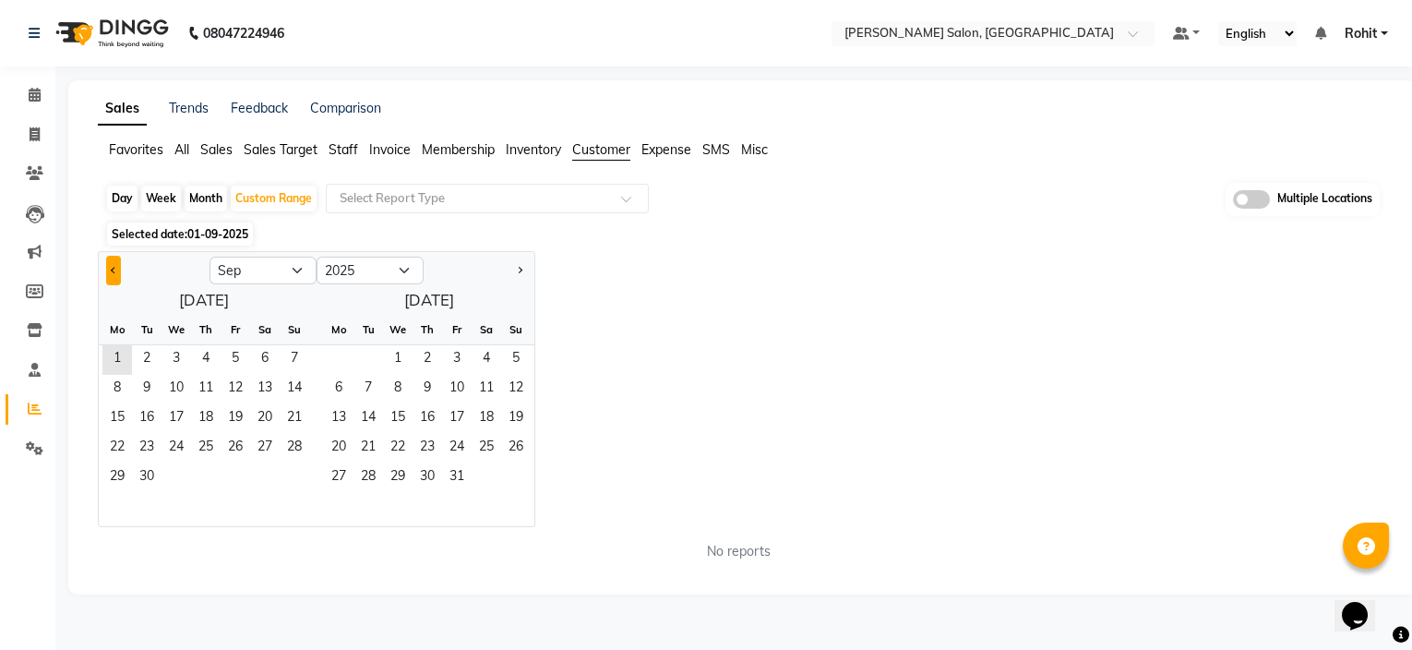
click at [112, 267] on span "Previous month" at bounding box center [114, 269] width 6 height 6
select select "8"
click at [200, 441] on span "21" at bounding box center [206, 449] width 30 height 30
click at [287, 476] on span "31" at bounding box center [295, 478] width 30 height 30
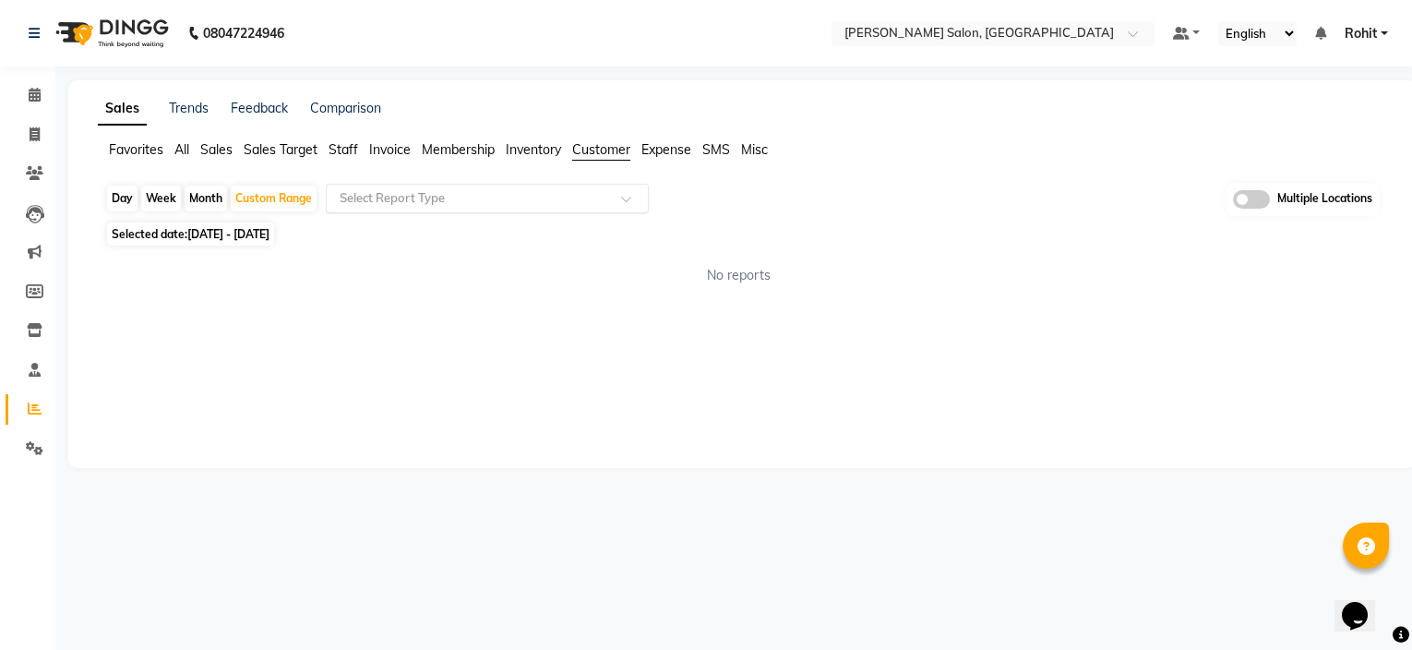
click at [514, 199] on input "text" at bounding box center [469, 198] width 266 height 18
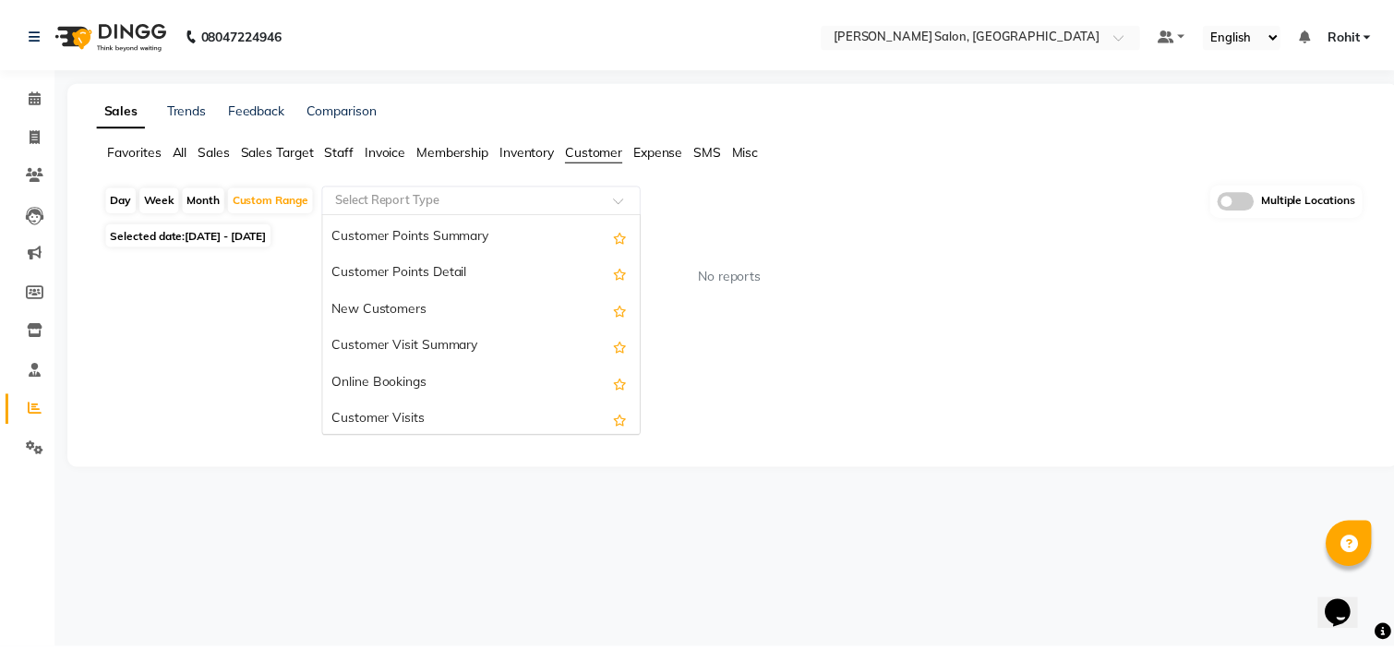
scroll to position [258, 0]
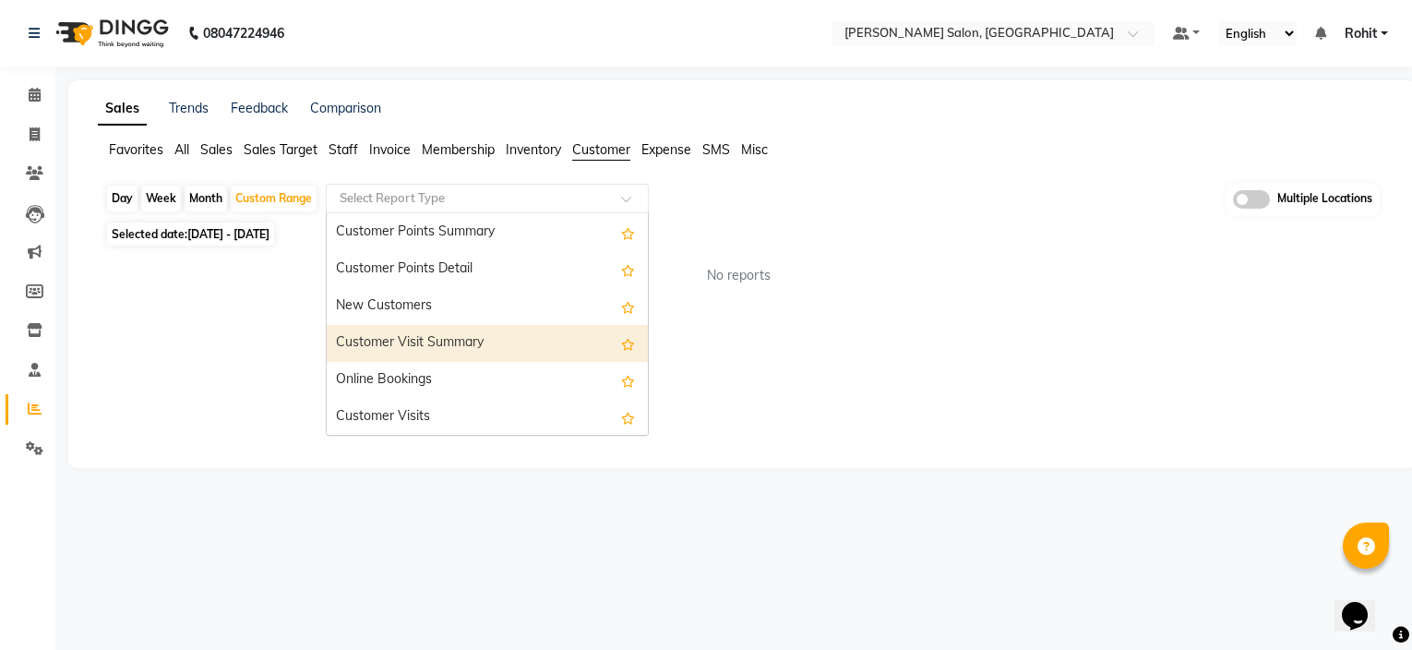
click at [452, 339] on div "Customer Visit Summary" at bounding box center [487, 343] width 321 height 37
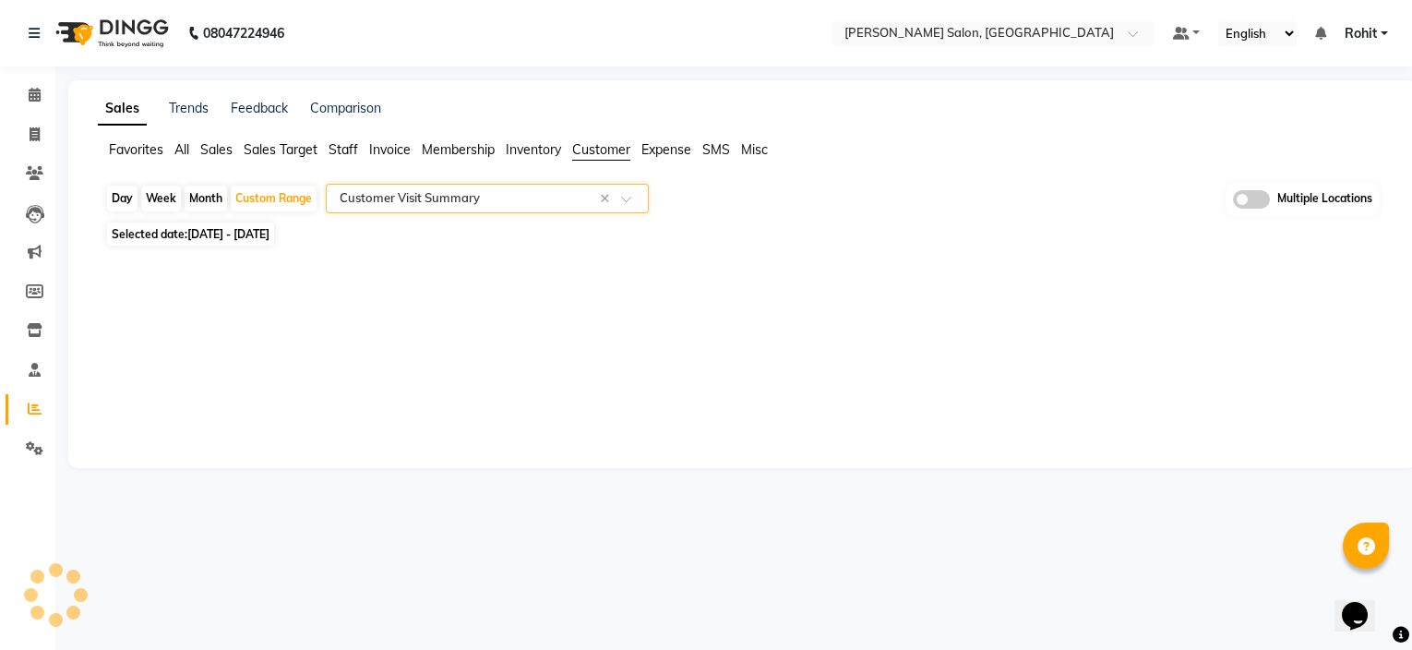
select select "csv"
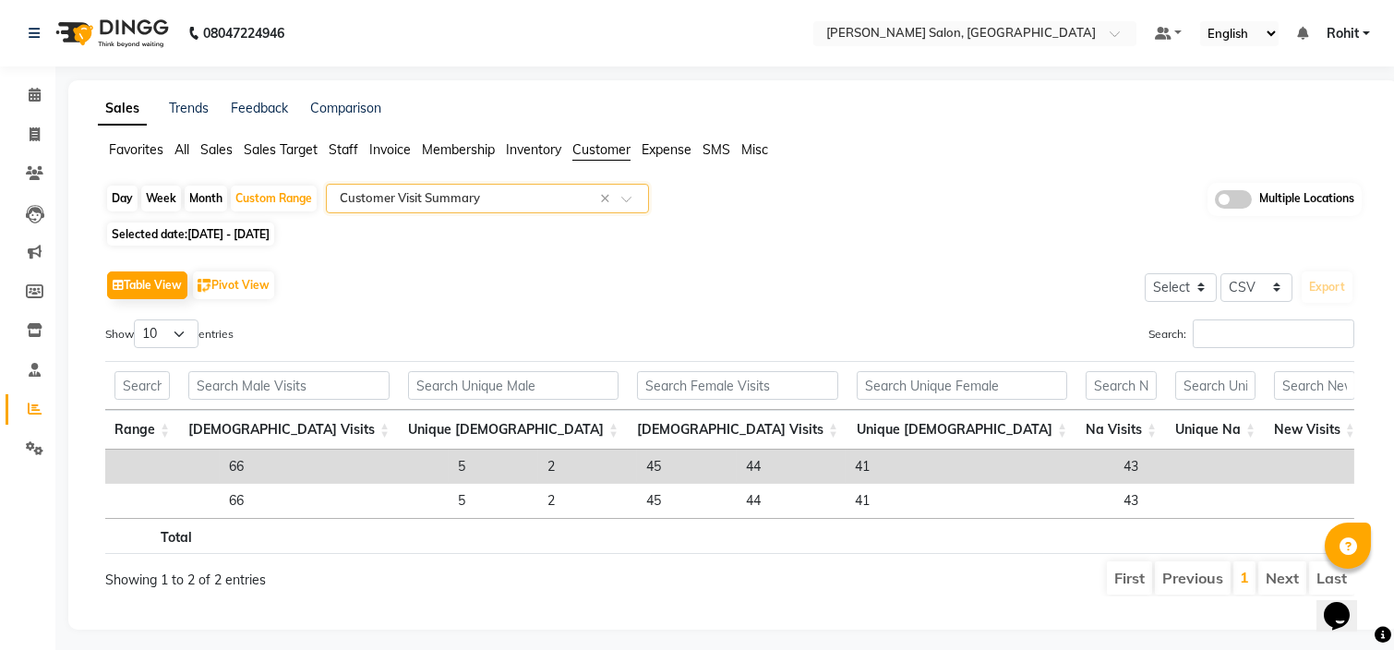
scroll to position [0, 628]
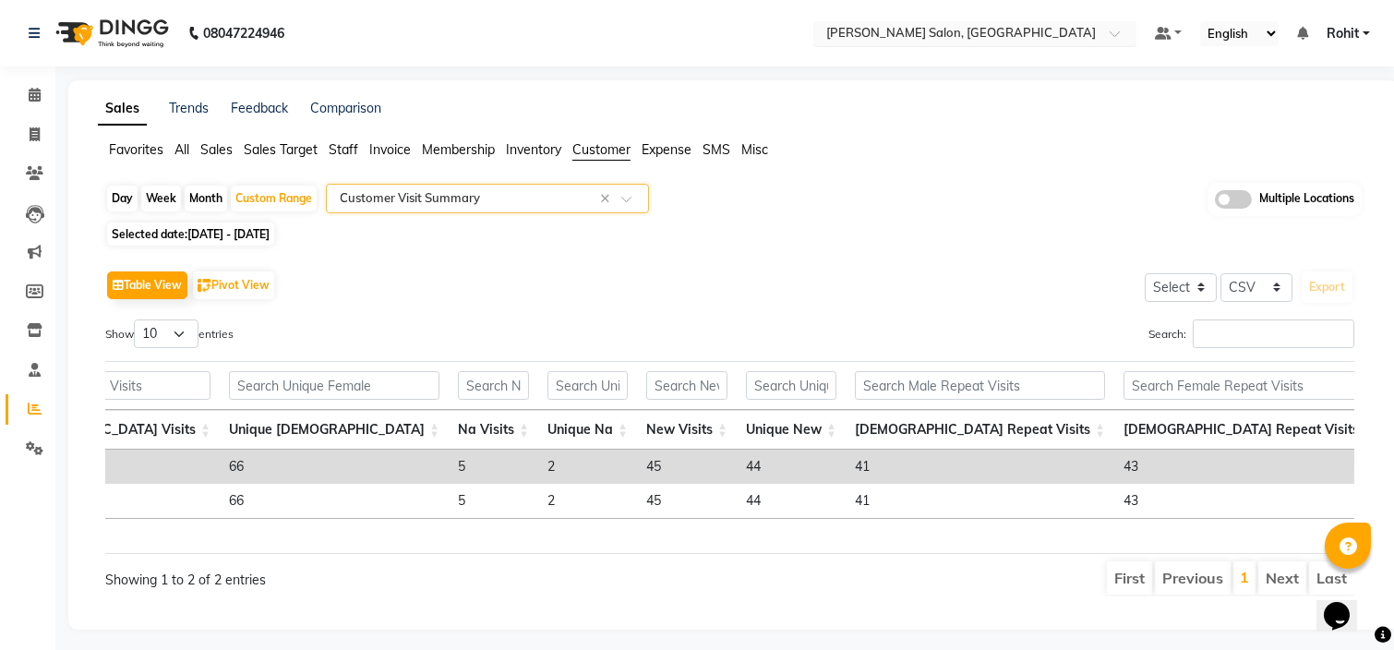
click at [1092, 26] on div at bounding box center [974, 35] width 323 height 18
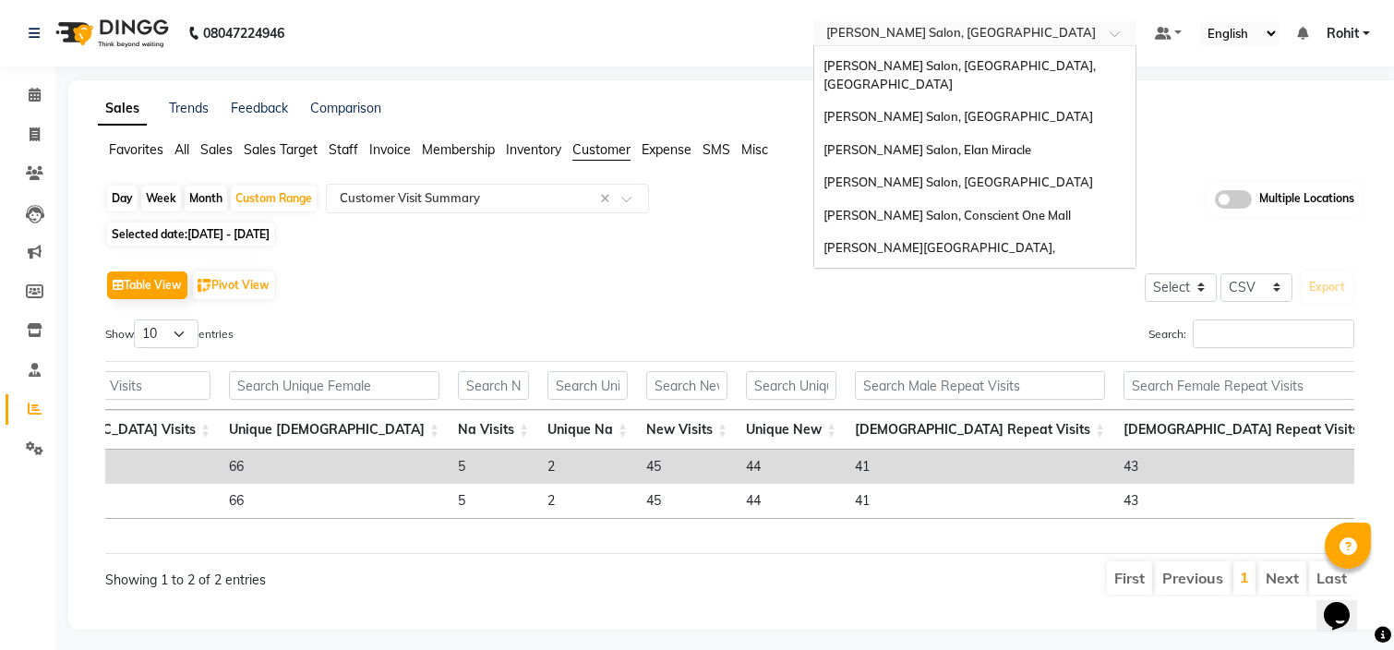
scroll to position [0, 0]
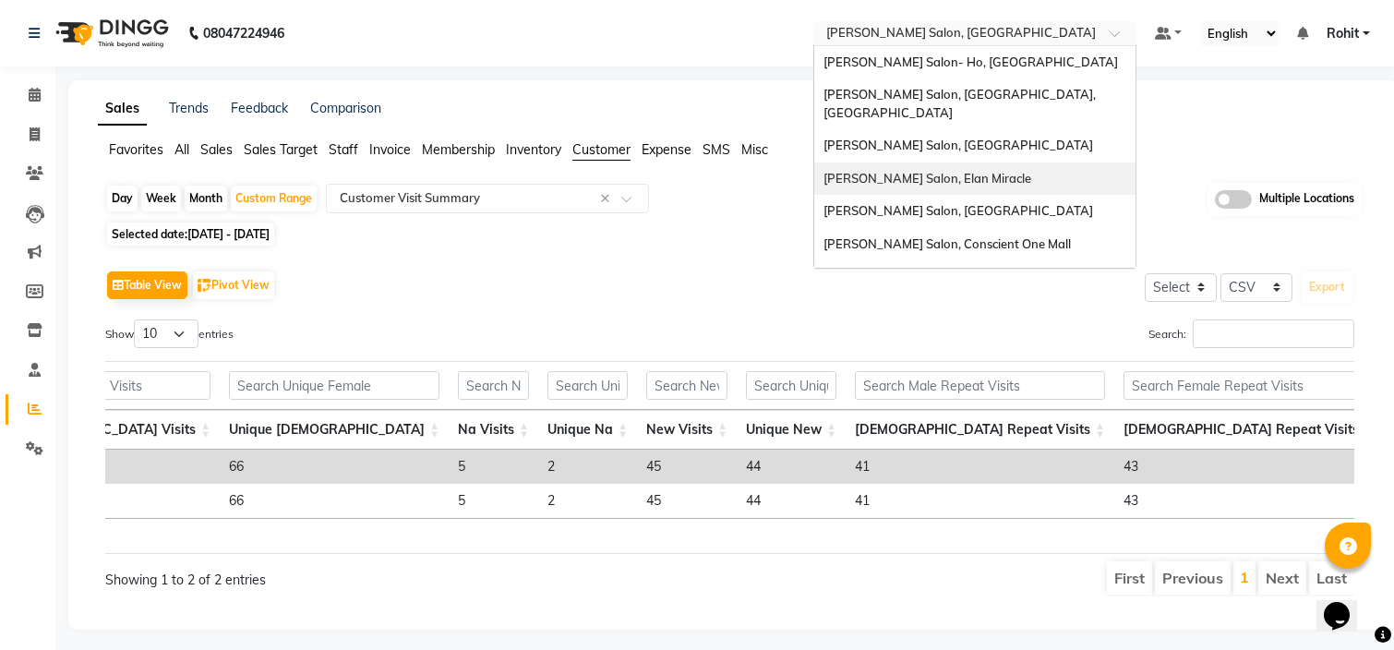
click at [983, 162] on div "[PERSON_NAME] Salon, Elan Miracle" at bounding box center [974, 178] width 321 height 33
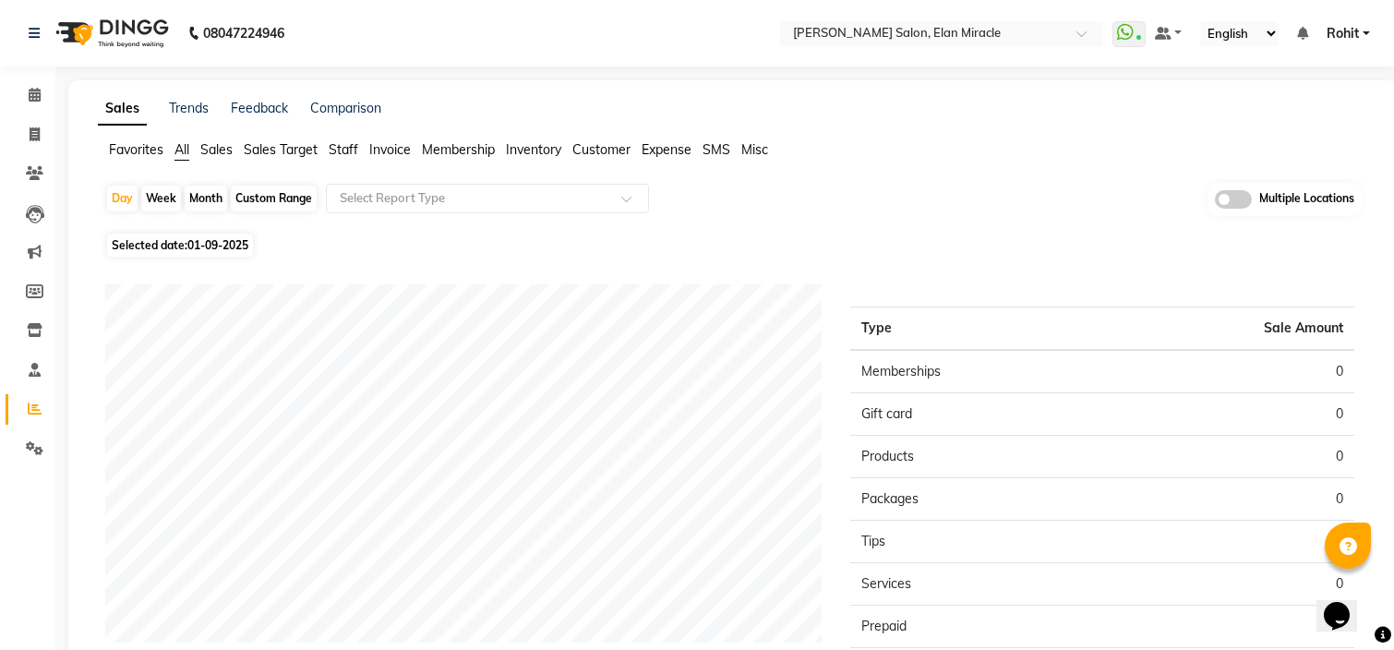
click at [588, 151] on span "Customer" at bounding box center [601, 149] width 58 height 17
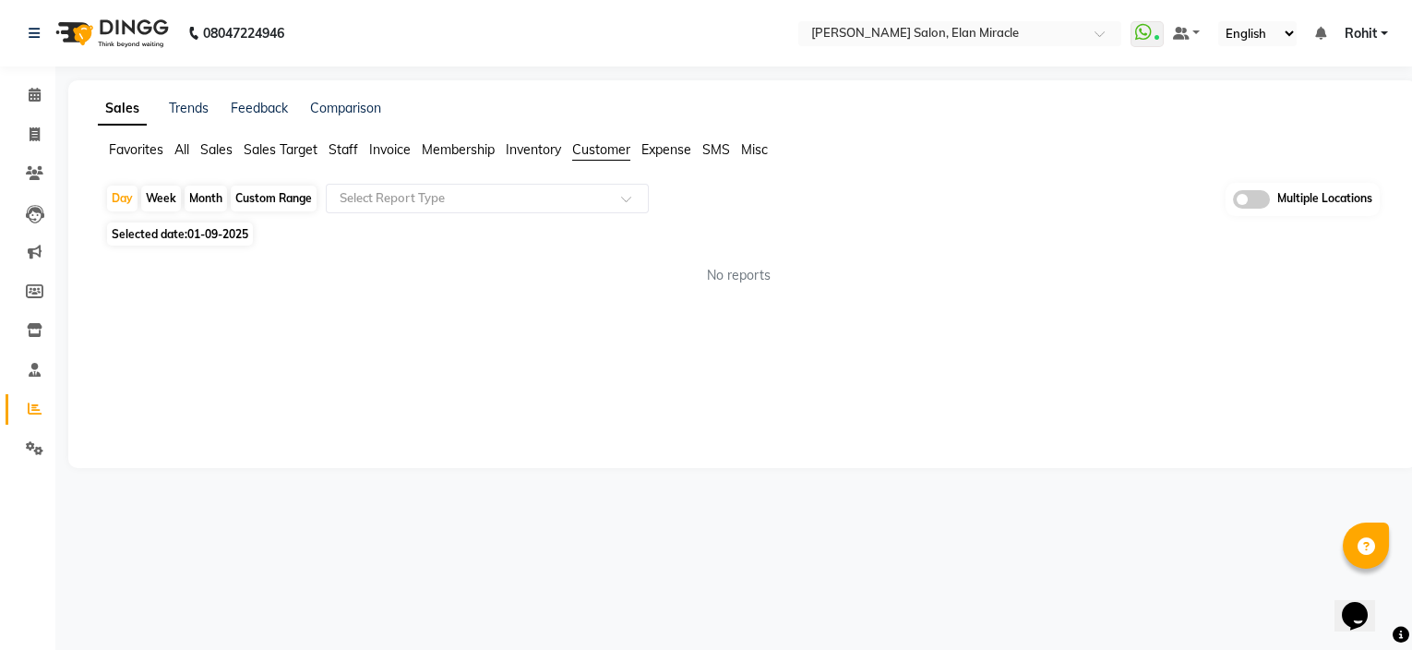
click at [271, 201] on div "Custom Range" at bounding box center [274, 199] width 86 height 26
select select "9"
select select "2025"
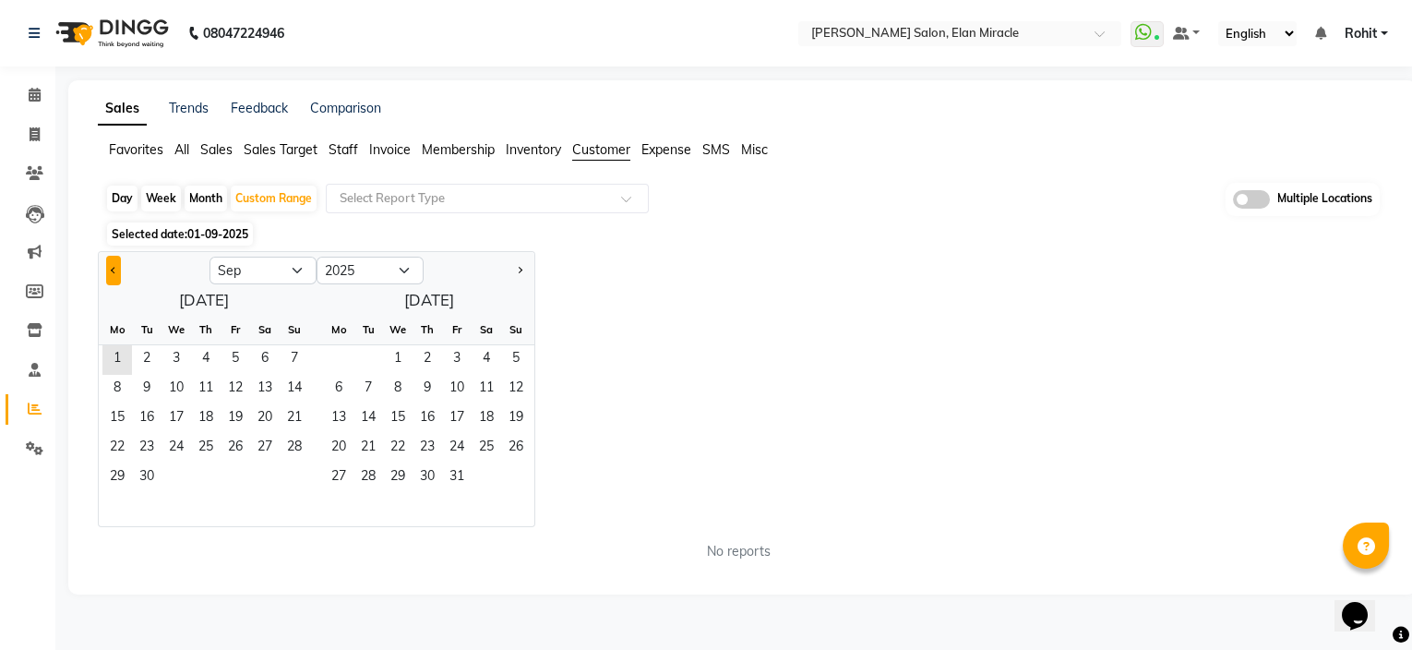
click at [119, 265] on button "Previous month" at bounding box center [113, 271] width 15 height 30
select select "8"
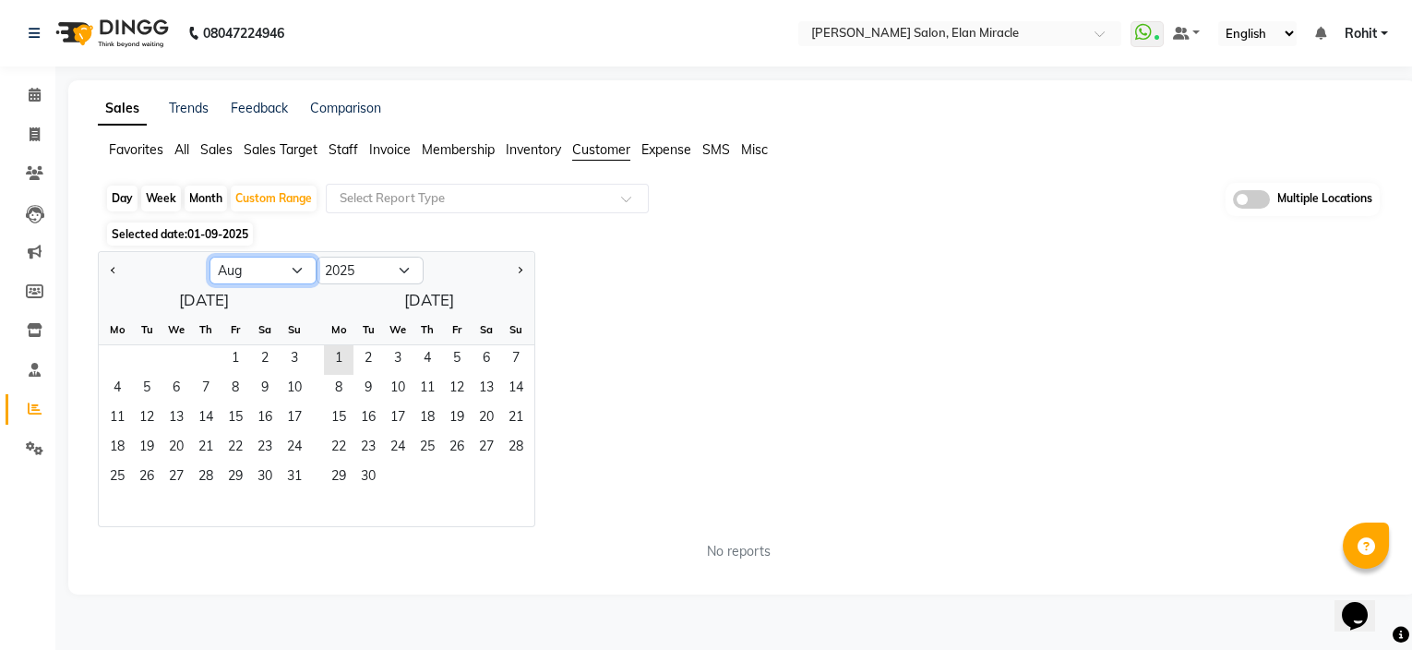
click at [270, 270] on select "Jan Feb Mar Apr May Jun Jul Aug Sep Oct Nov Dec" at bounding box center [263, 271] width 107 height 28
click at [200, 443] on span "21" at bounding box center [206, 449] width 30 height 30
click at [302, 484] on span "31" at bounding box center [295, 478] width 30 height 30
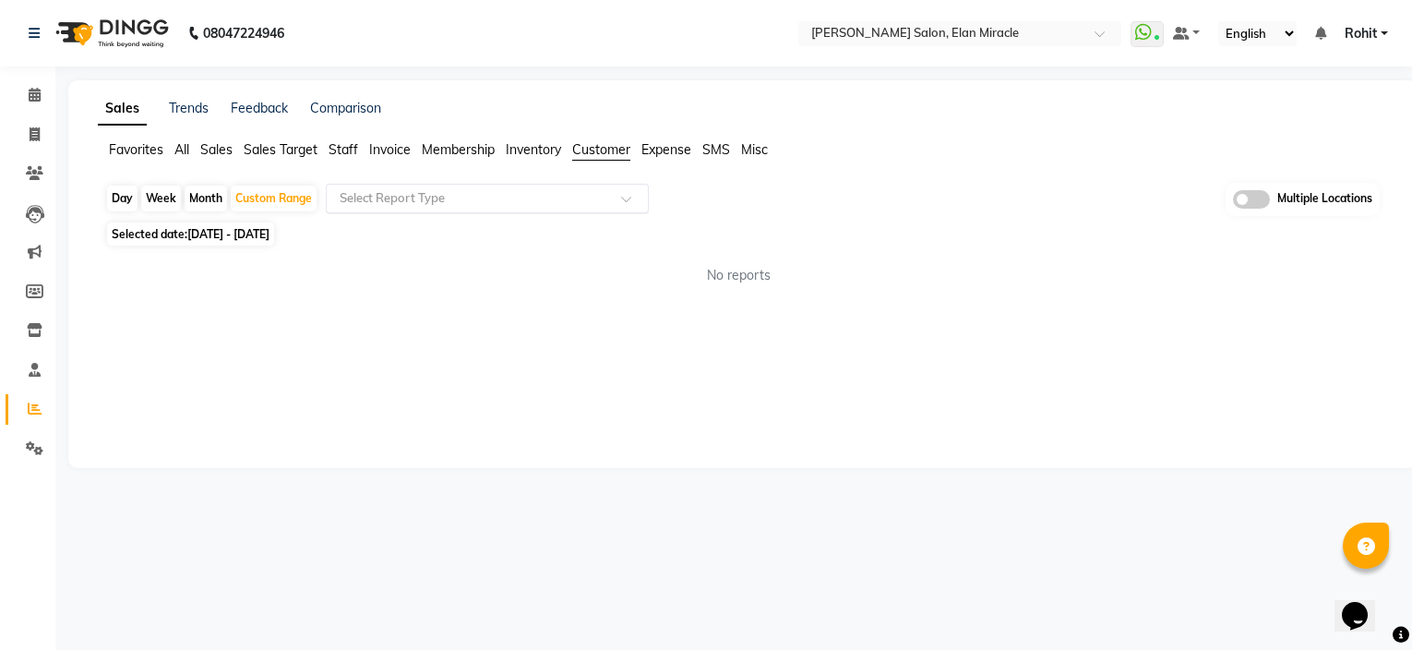
click at [468, 201] on input "text" at bounding box center [469, 198] width 266 height 18
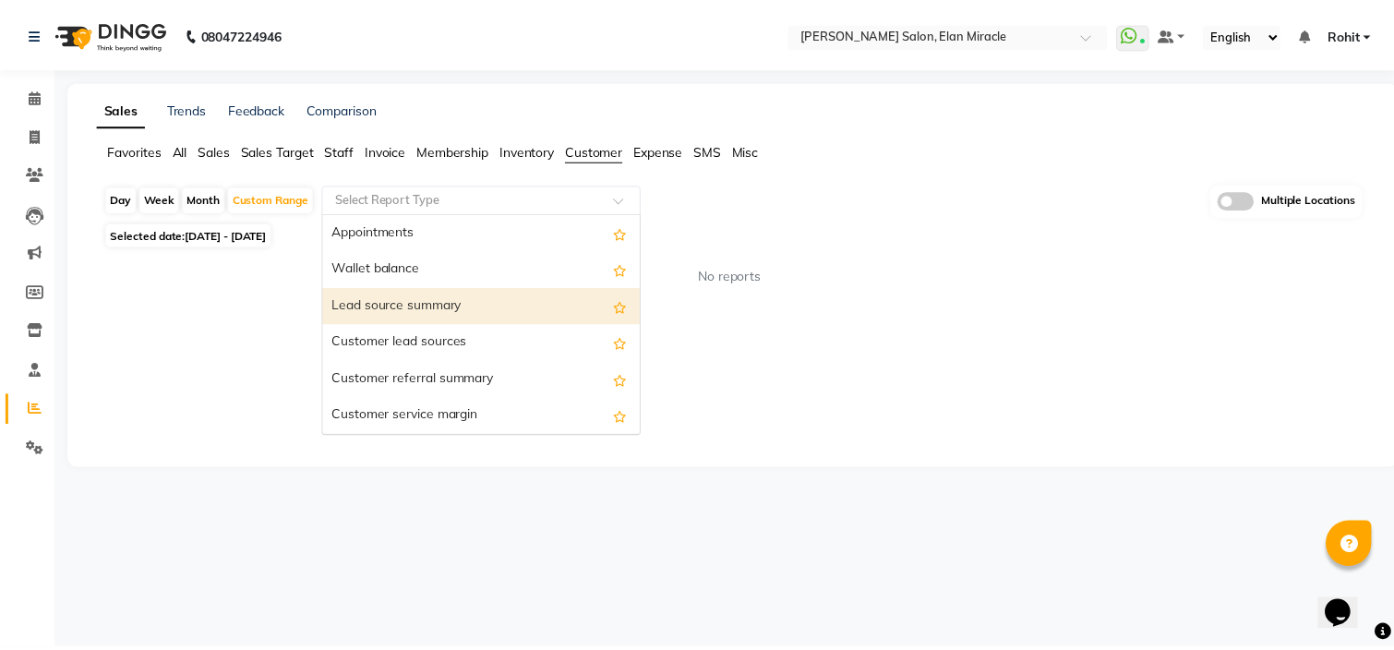
scroll to position [258, 0]
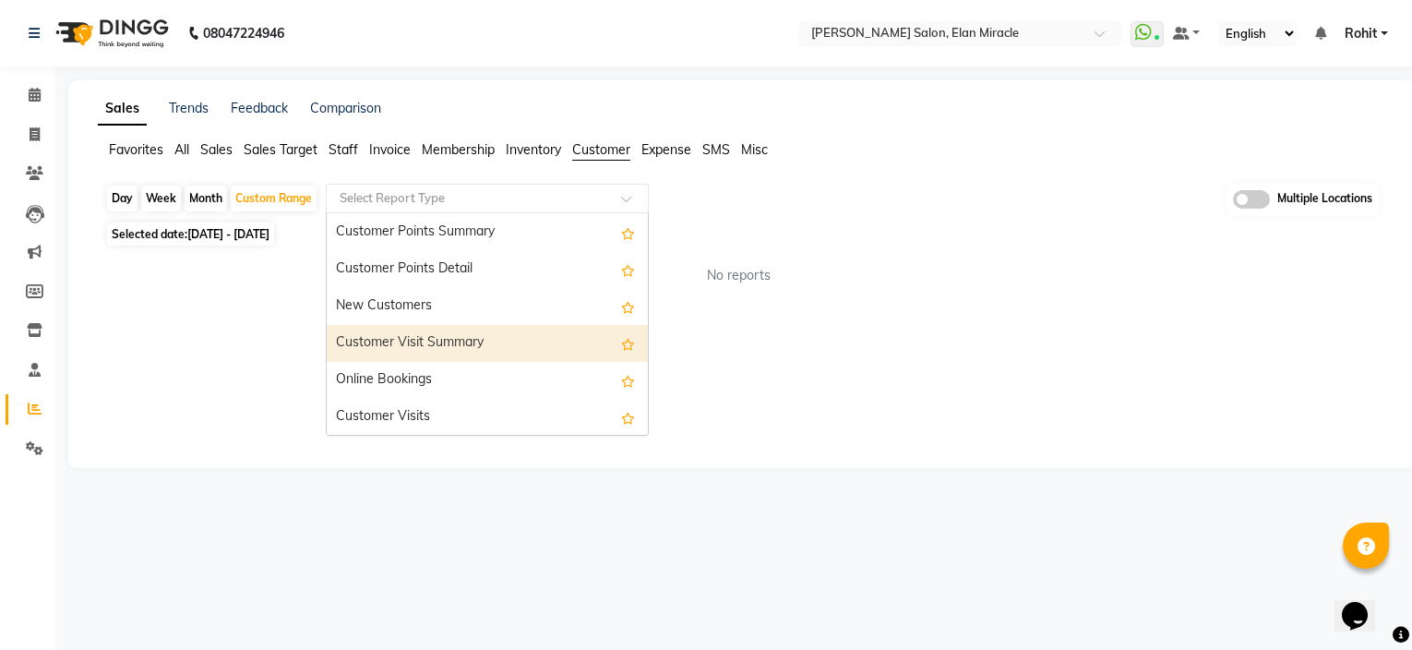
click at [440, 348] on div "Customer Visit Summary" at bounding box center [487, 343] width 321 height 37
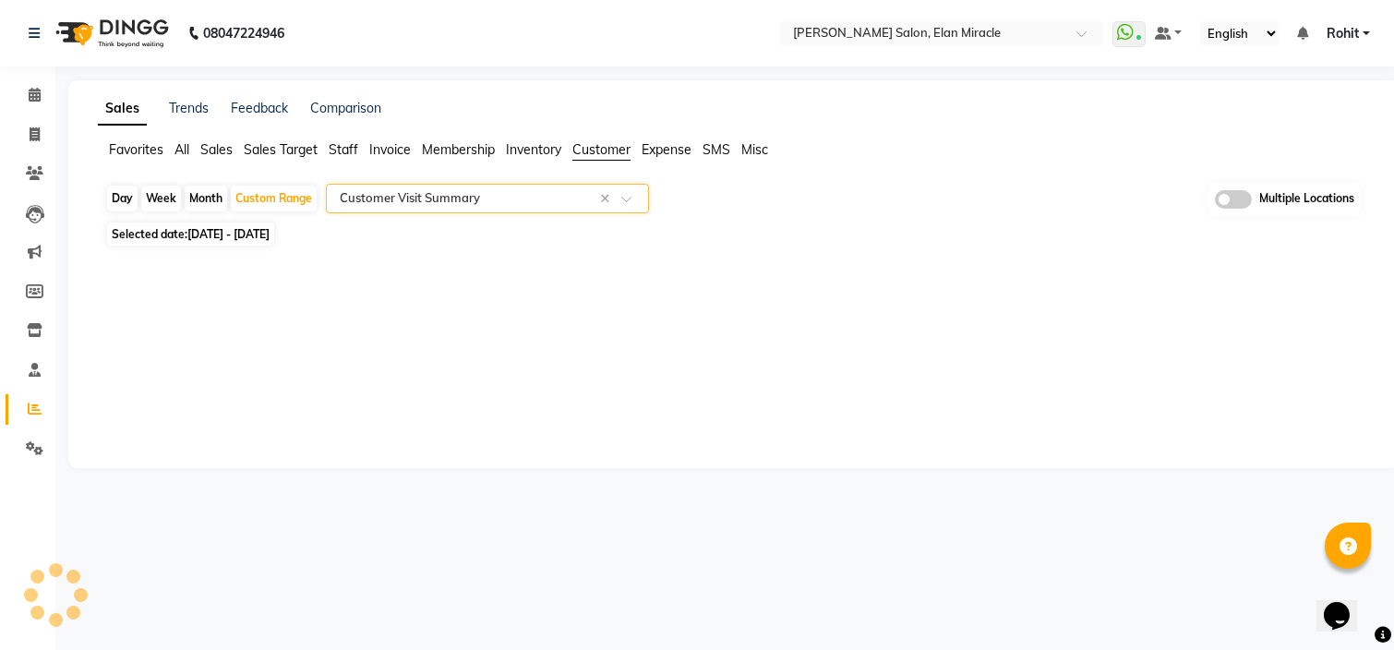
select select "csv"
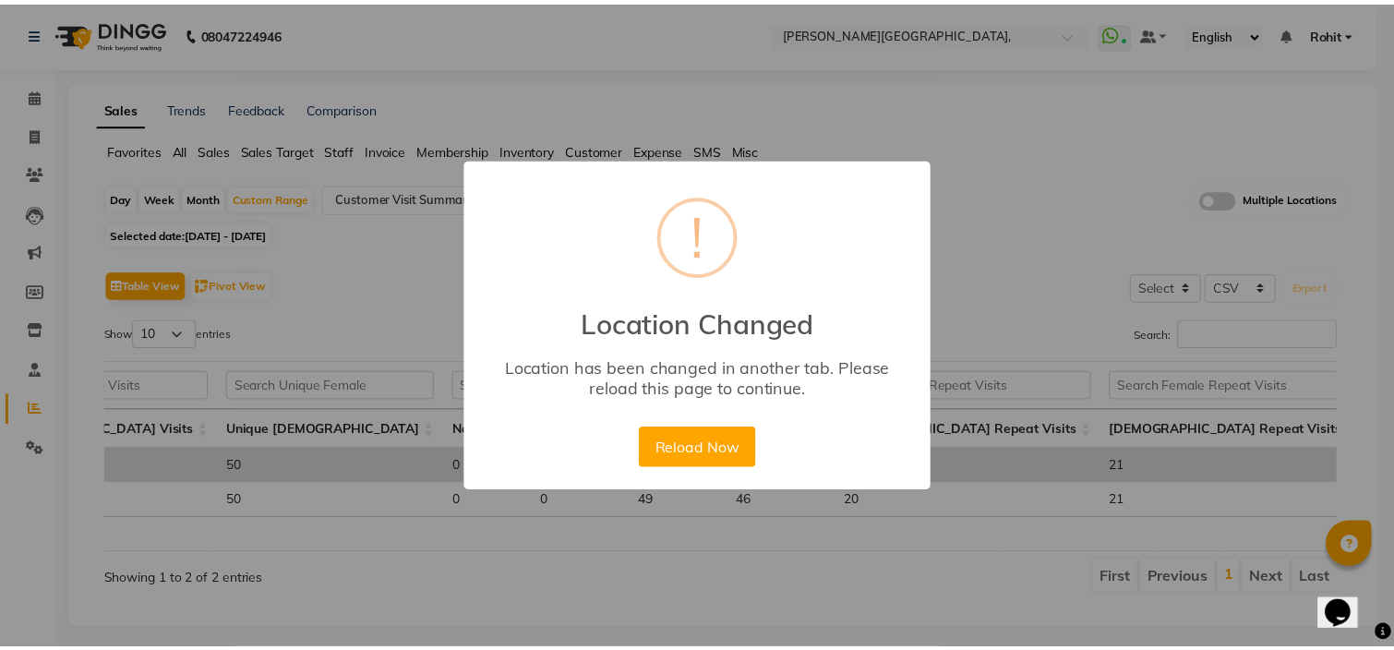
scroll to position [0, 609]
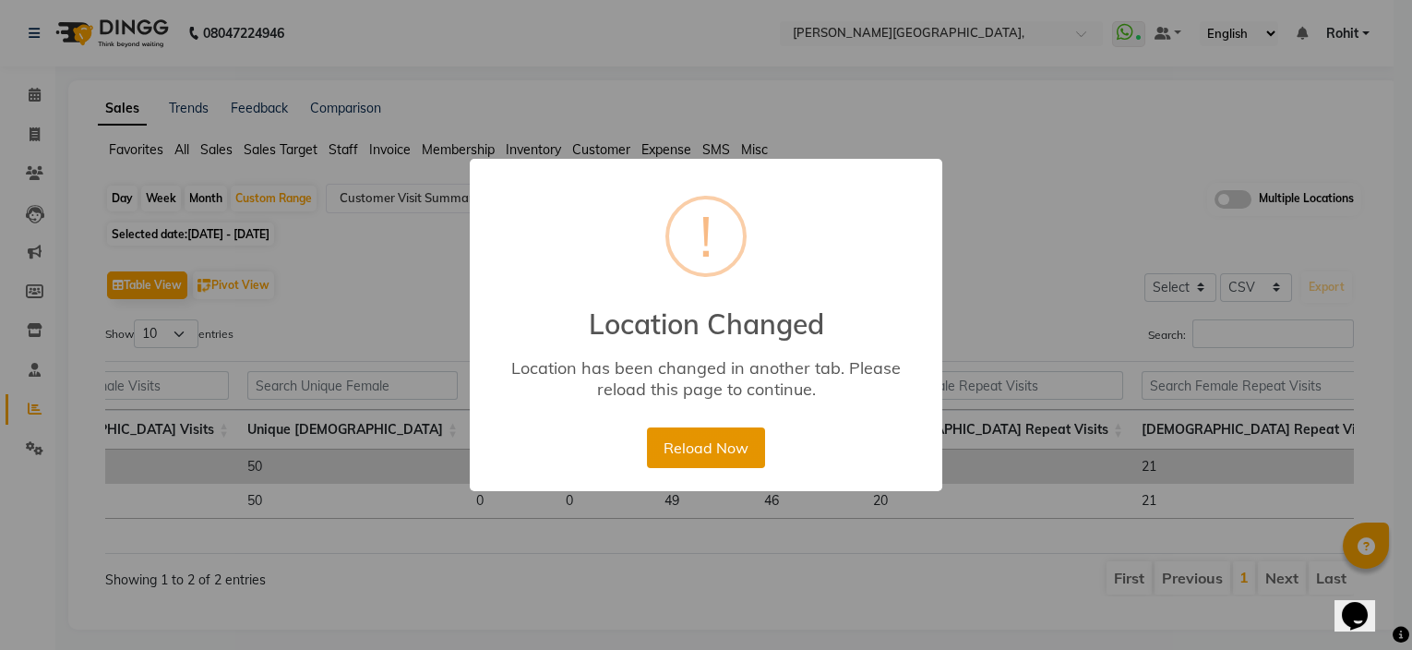
click at [712, 437] on button "Reload Now" at bounding box center [705, 447] width 117 height 41
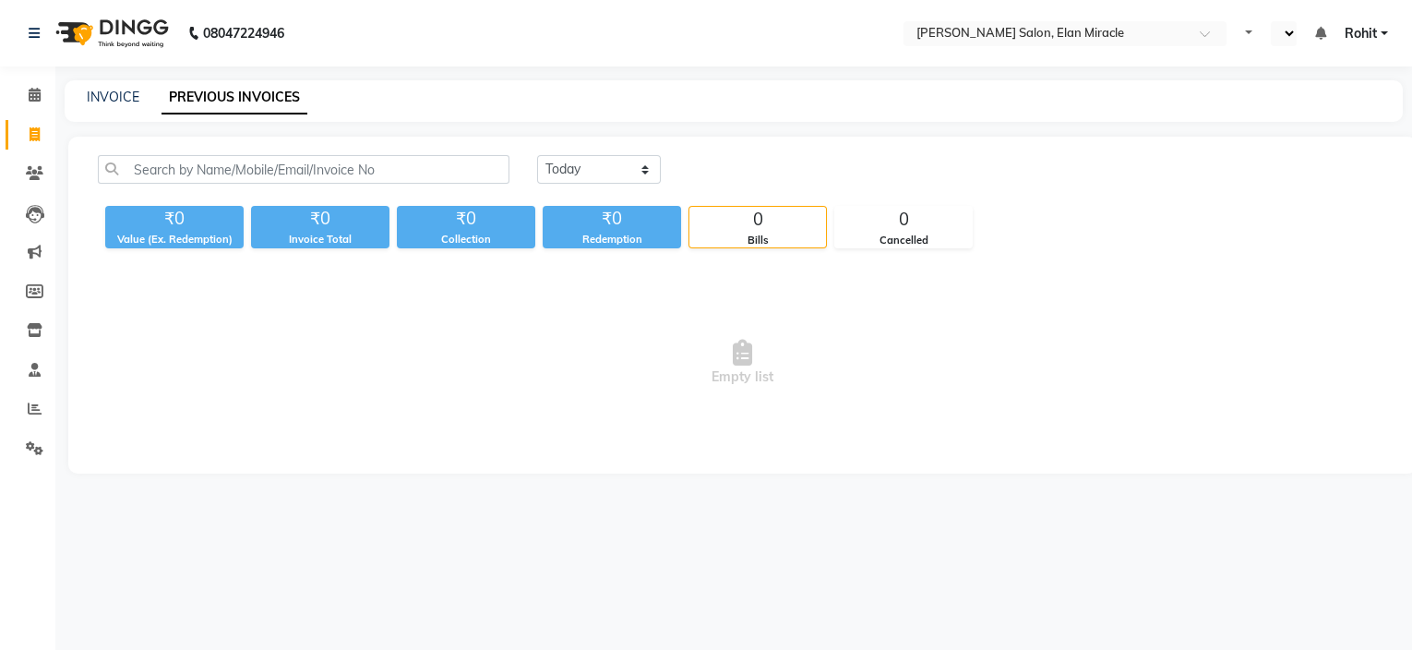
select select "en"
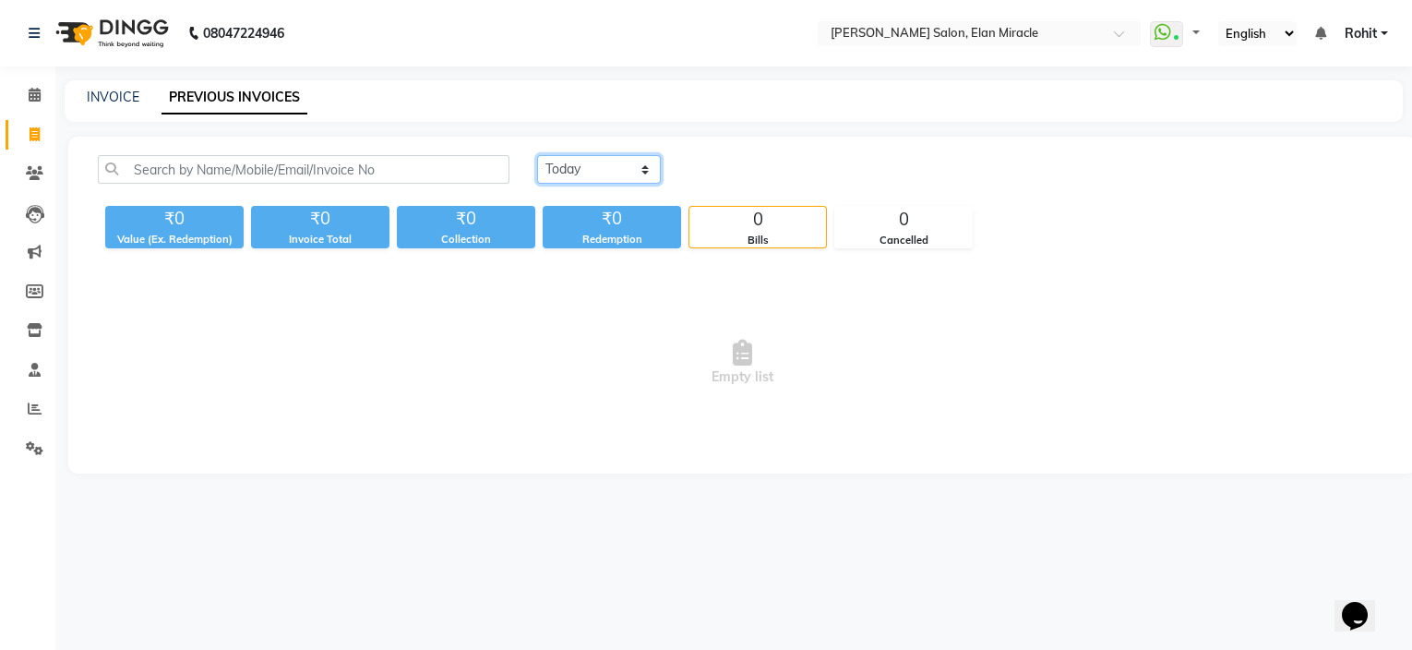
click at [608, 170] on select "[DATE] [DATE] Custom Range" at bounding box center [599, 169] width 124 height 29
select select "range"
click at [537, 155] on select "[DATE] [DATE] Custom Range" at bounding box center [599, 169] width 124 height 29
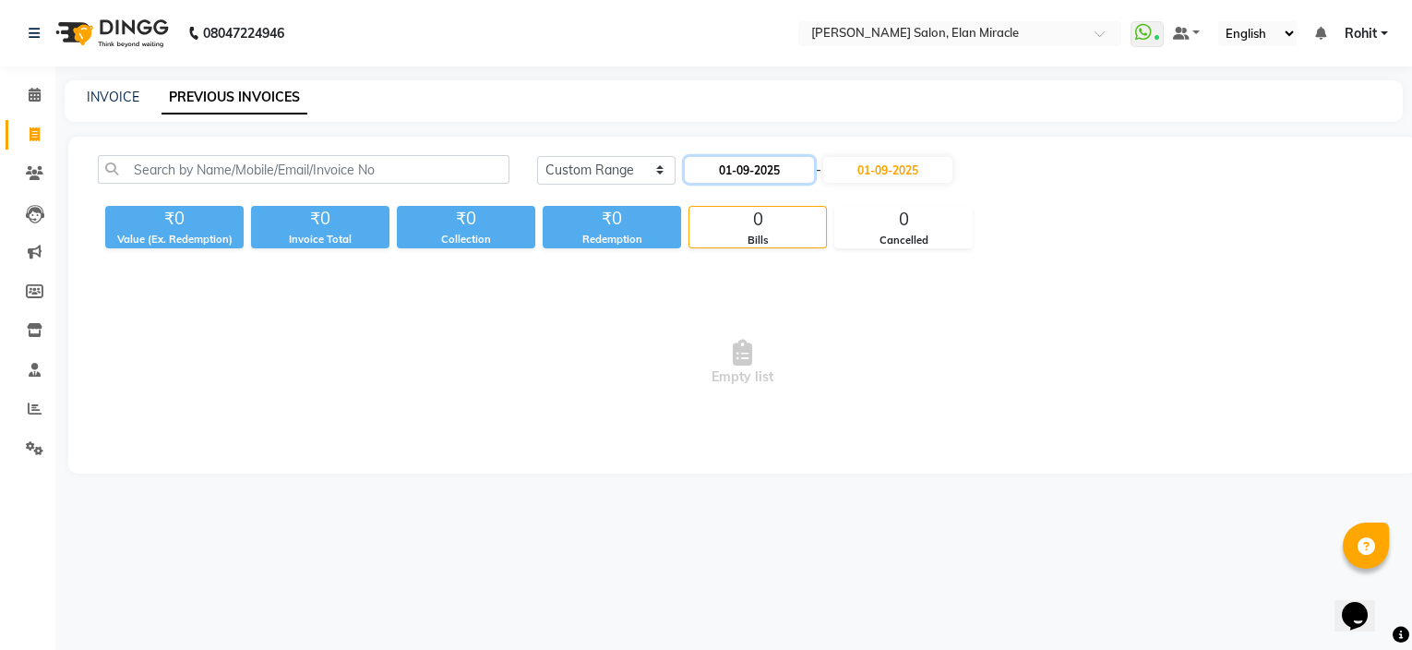
click at [738, 172] on input "01-09-2025" at bounding box center [749, 170] width 129 height 26
select select "9"
select select "2025"
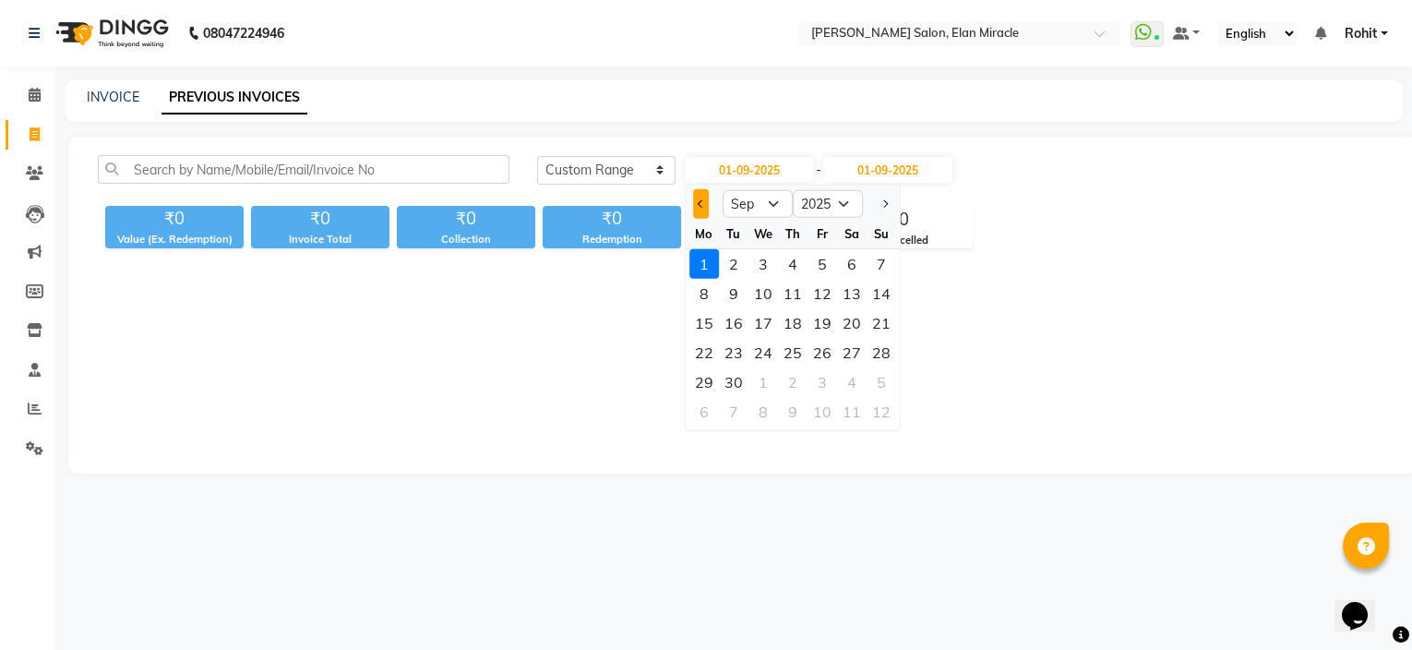
click at [702, 210] on button "Previous month" at bounding box center [701, 204] width 16 height 30
select select "8"
click at [795, 342] on div "21" at bounding box center [793, 353] width 30 height 30
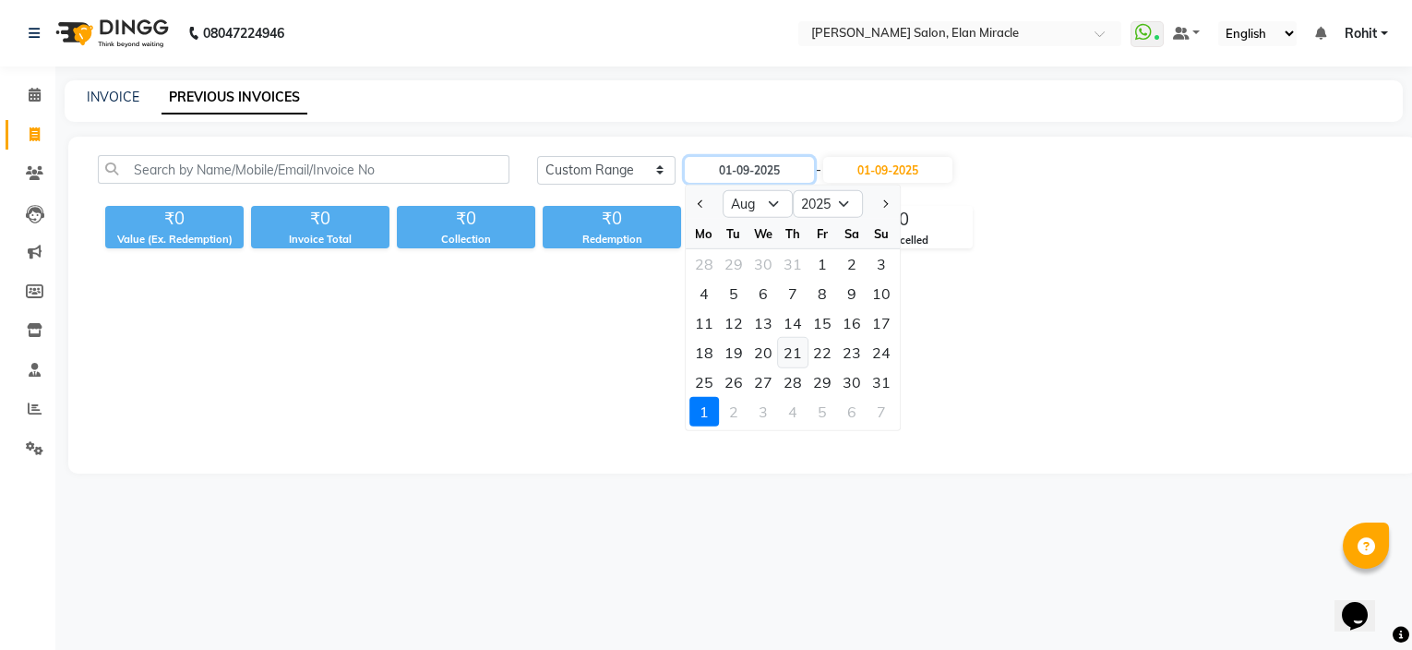
type input "21-08-2025"
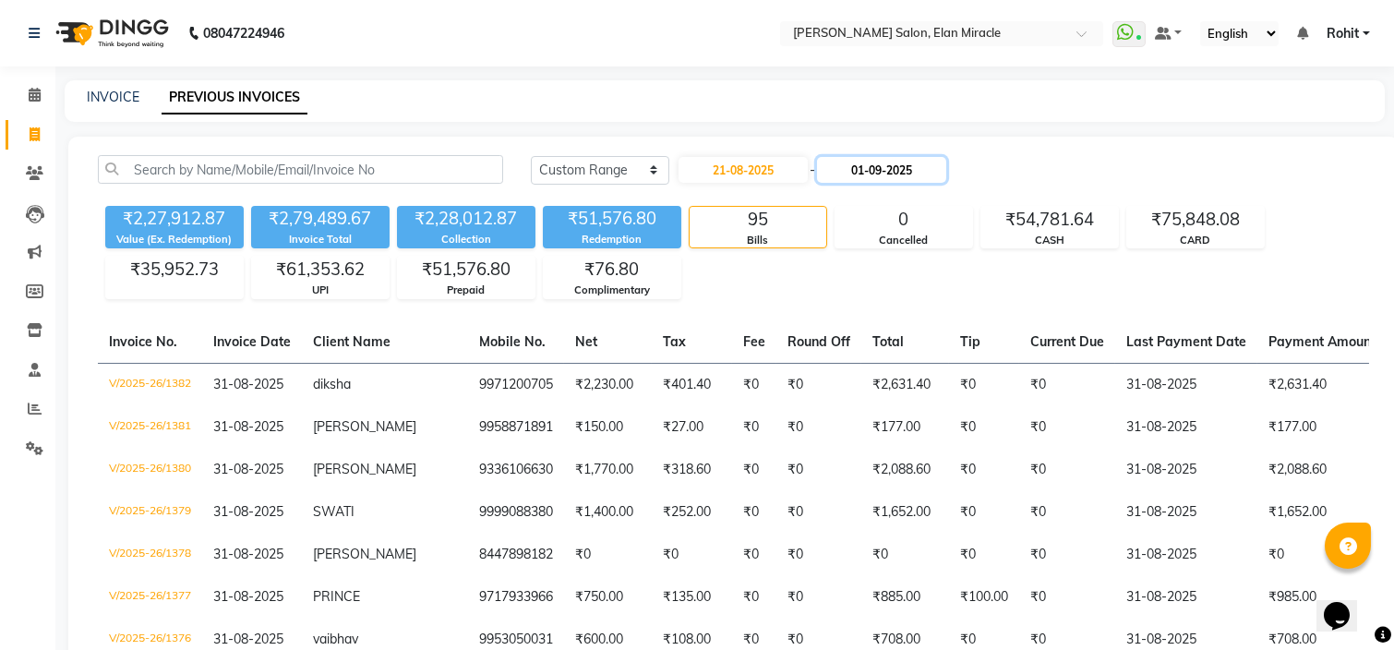
click at [893, 181] on input "01-09-2025" at bounding box center [881, 170] width 129 height 26
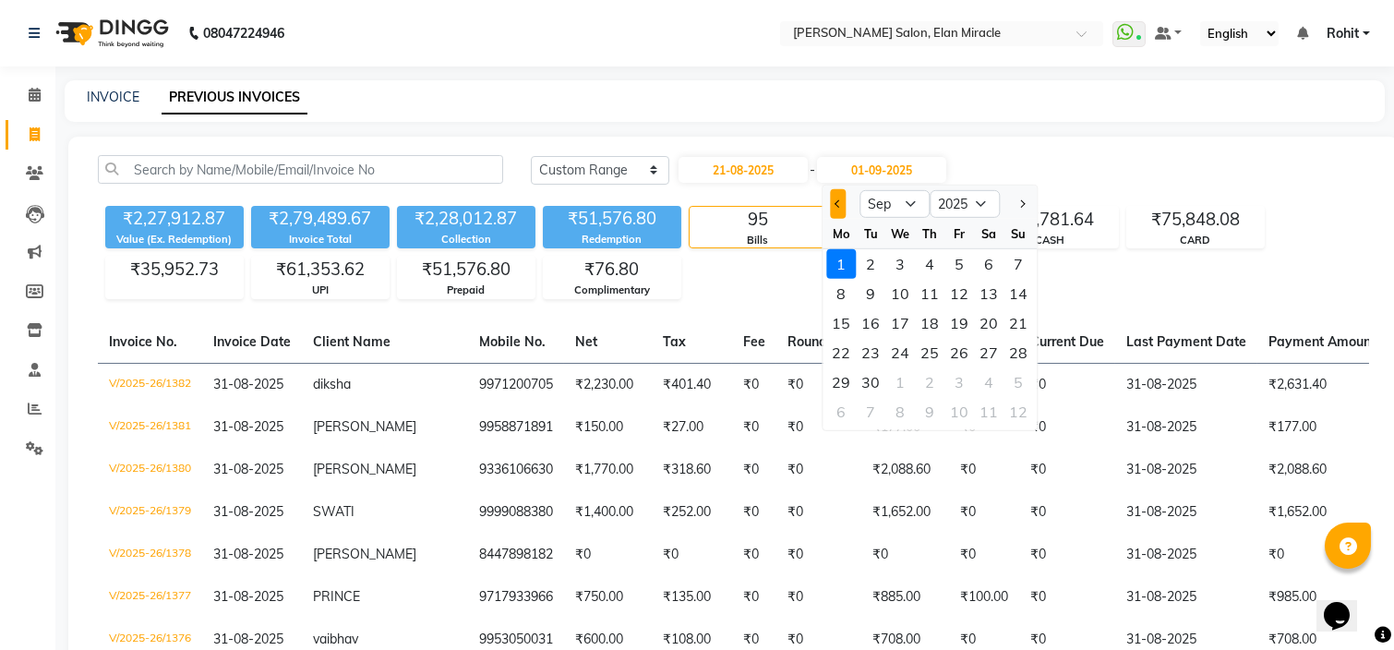
click at [844, 204] on button "Previous month" at bounding box center [838, 204] width 16 height 30
select select "8"
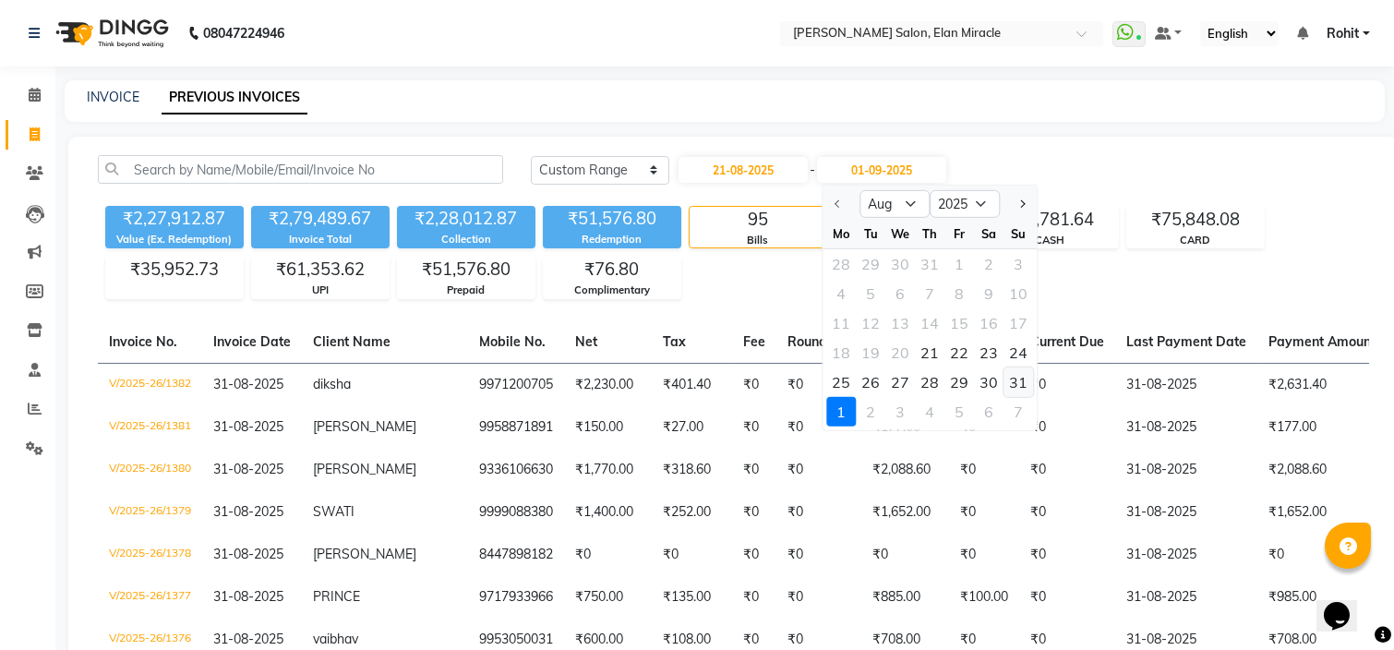
click at [1027, 373] on div "31" at bounding box center [1018, 382] width 30 height 30
type input "31-08-2025"
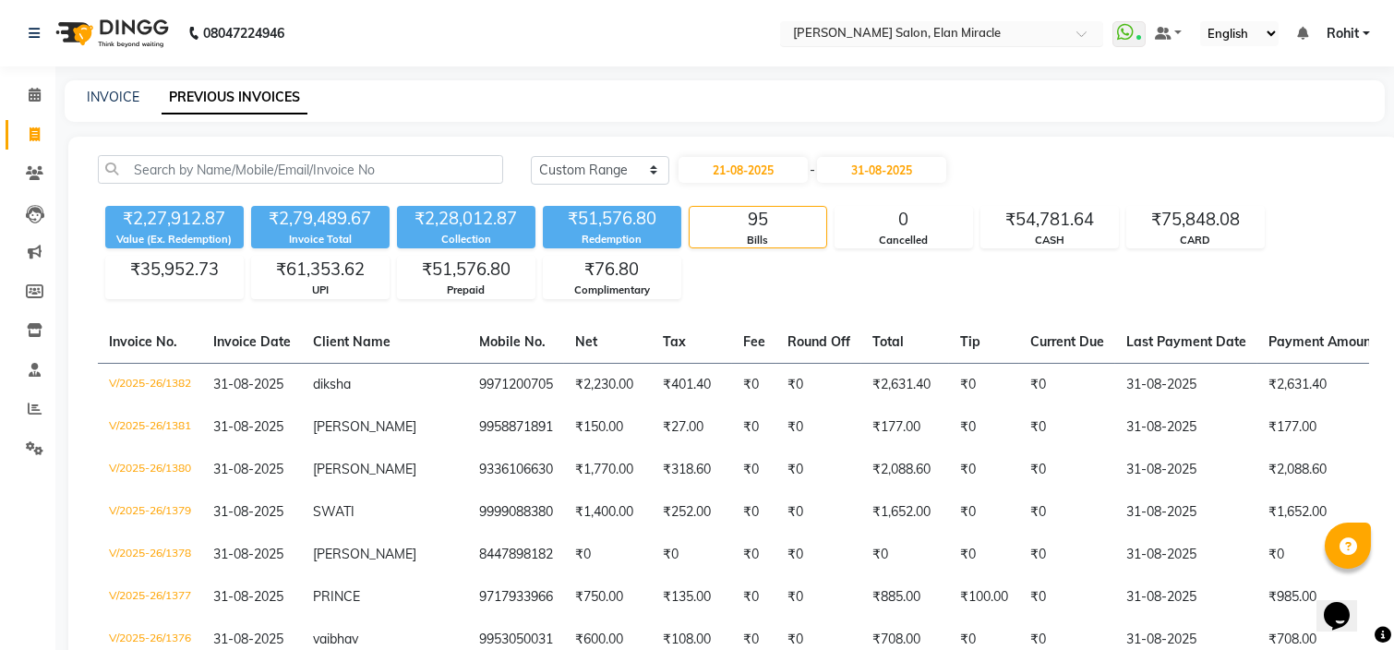
click at [941, 36] on input "text" at bounding box center [923, 35] width 268 height 18
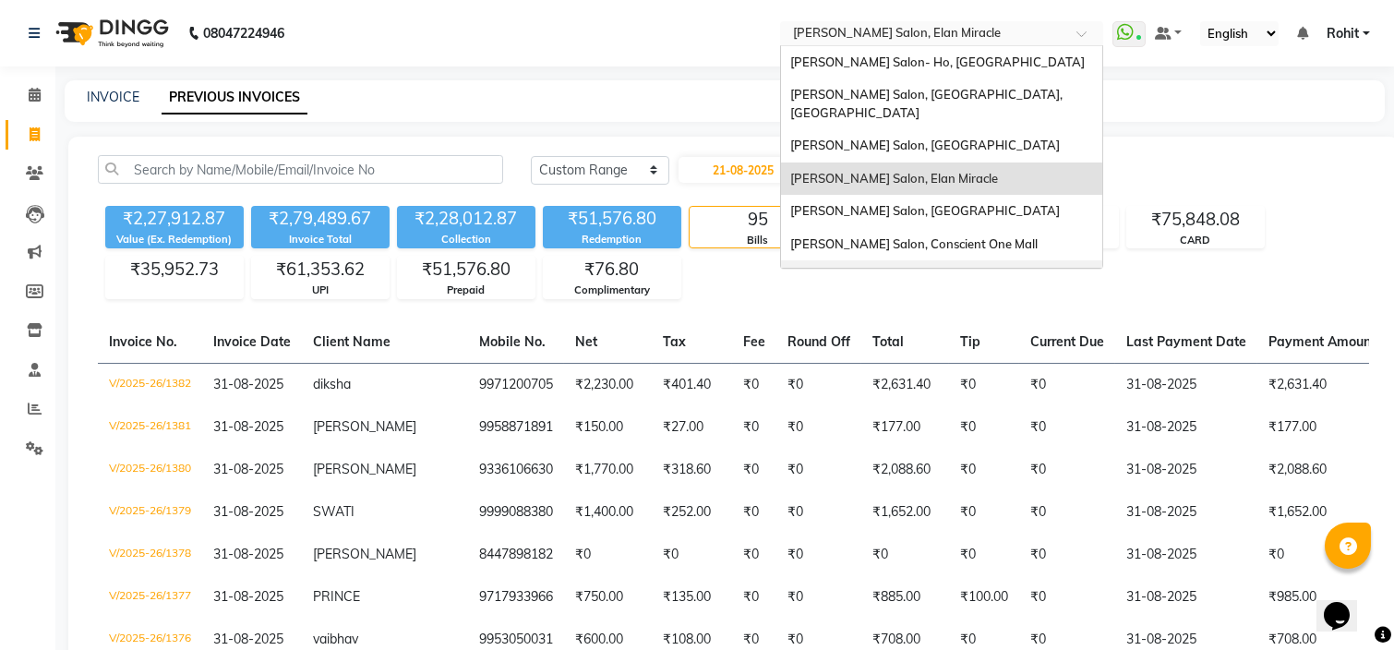
click at [897, 260] on div "[PERSON_NAME][GEOGRAPHIC_DATA]," at bounding box center [941, 276] width 321 height 33
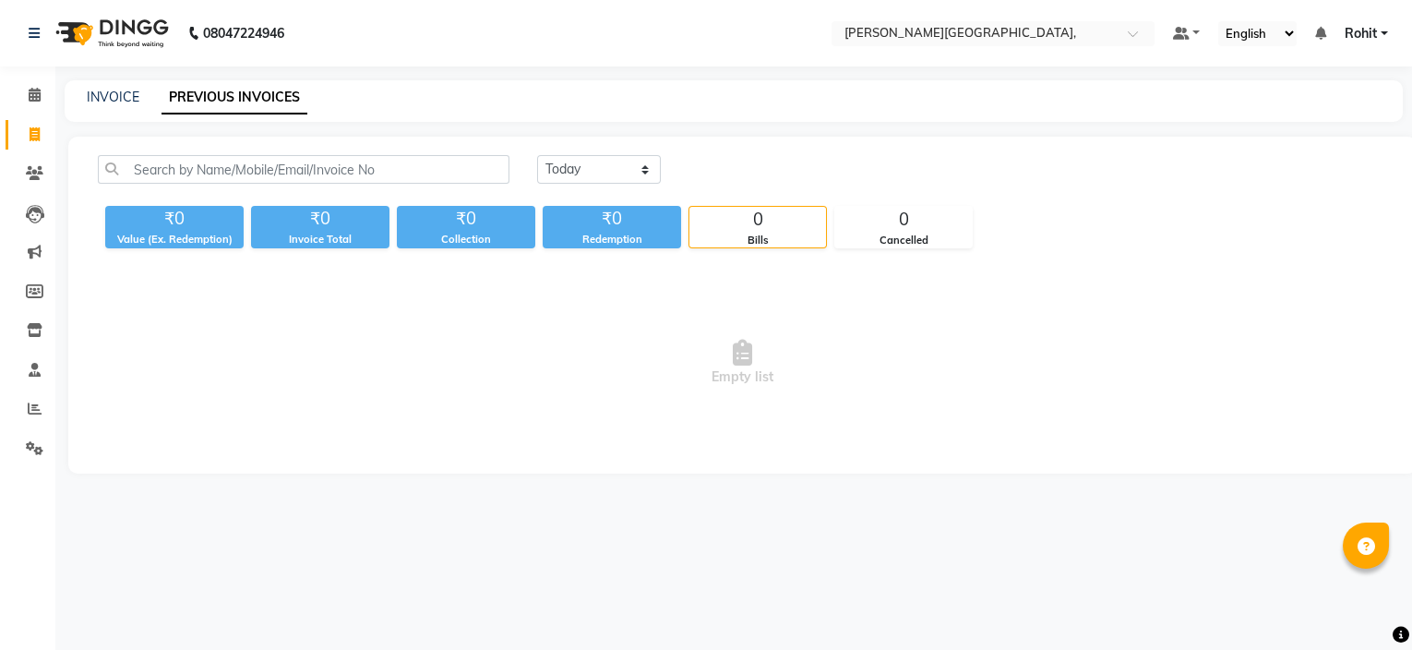
select select "en"
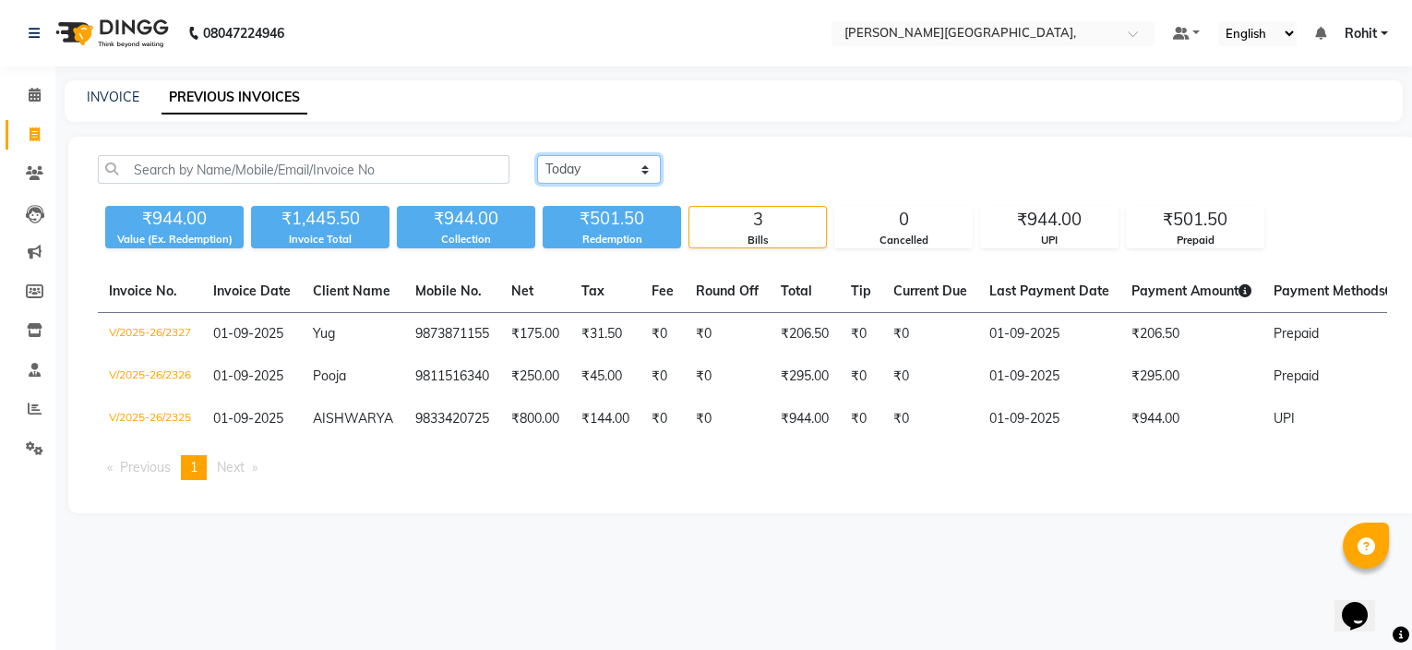
click at [583, 176] on select "[DATE] [DATE] Custom Range" at bounding box center [599, 169] width 124 height 29
select select "range"
click at [537, 155] on select "[DATE] [DATE] Custom Range" at bounding box center [599, 169] width 124 height 29
click at [746, 155] on div "[DATE] - [DATE]" at bounding box center [818, 170] width 271 height 30
click at [746, 175] on input "01-09-2025" at bounding box center [749, 170] width 129 height 26
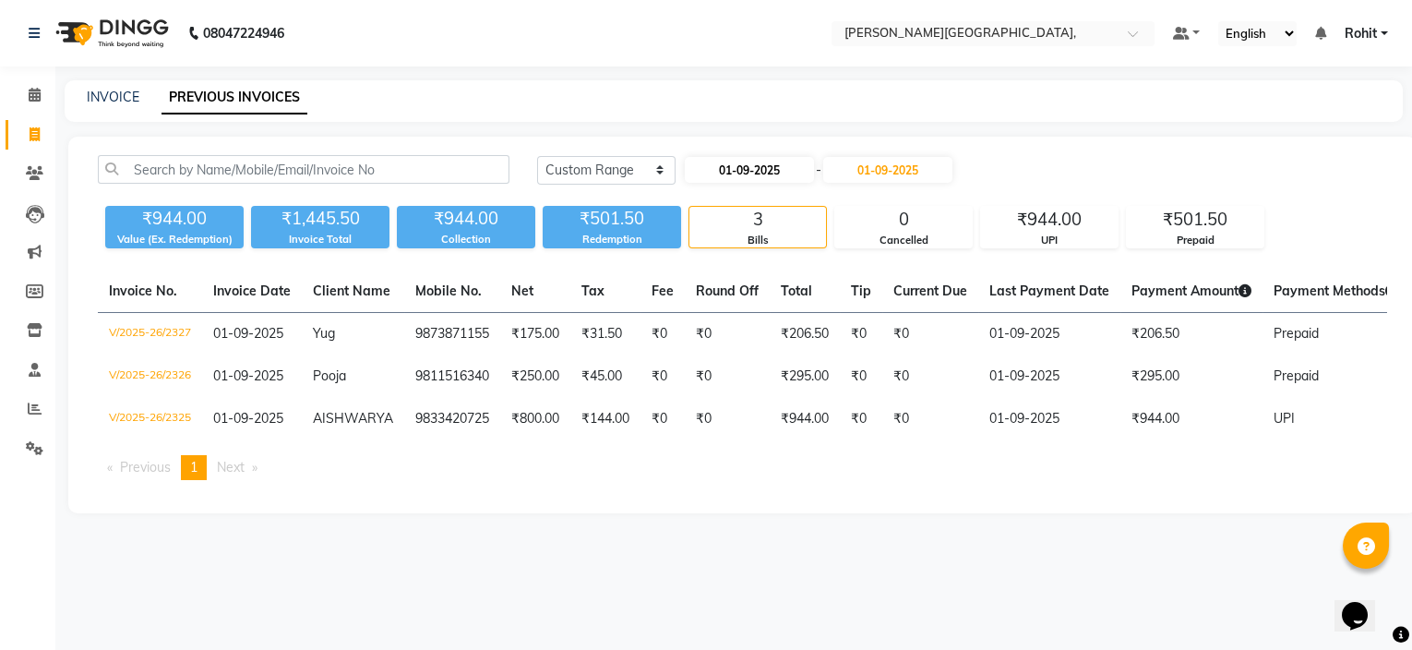
select select "9"
select select "2025"
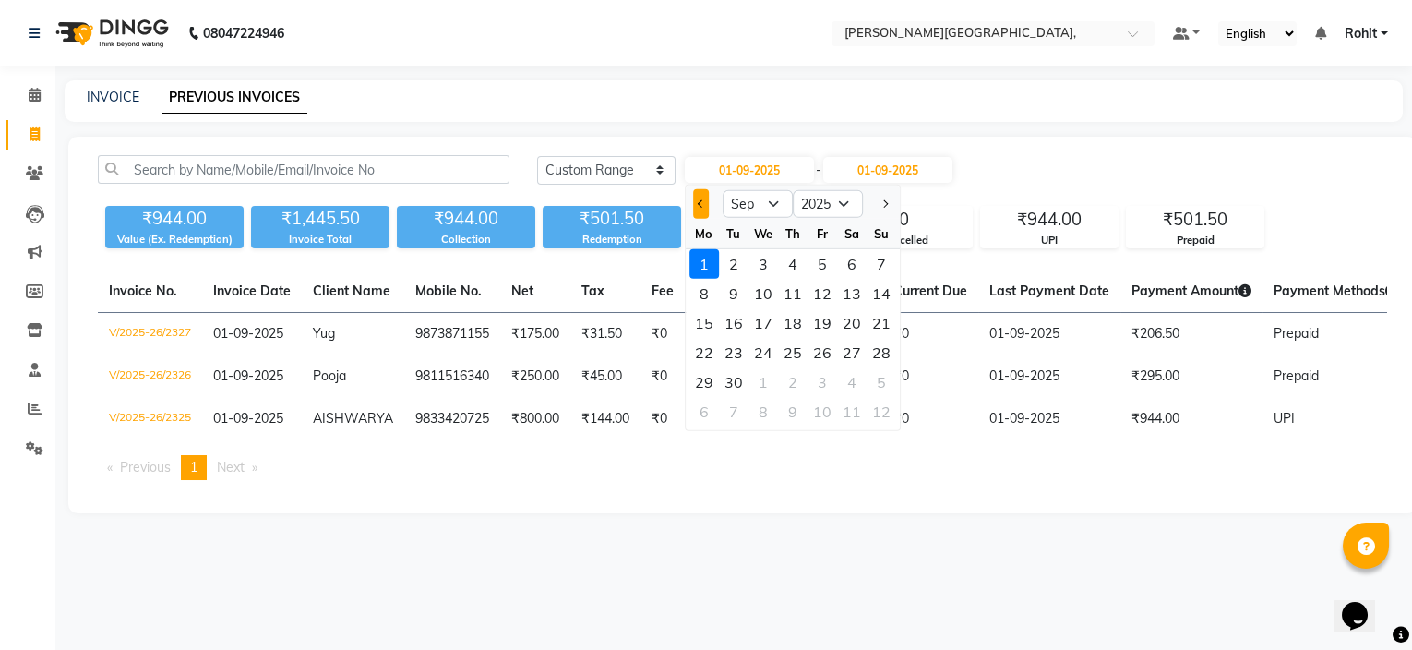
click at [702, 198] on button "Previous month" at bounding box center [701, 204] width 16 height 30
select select "8"
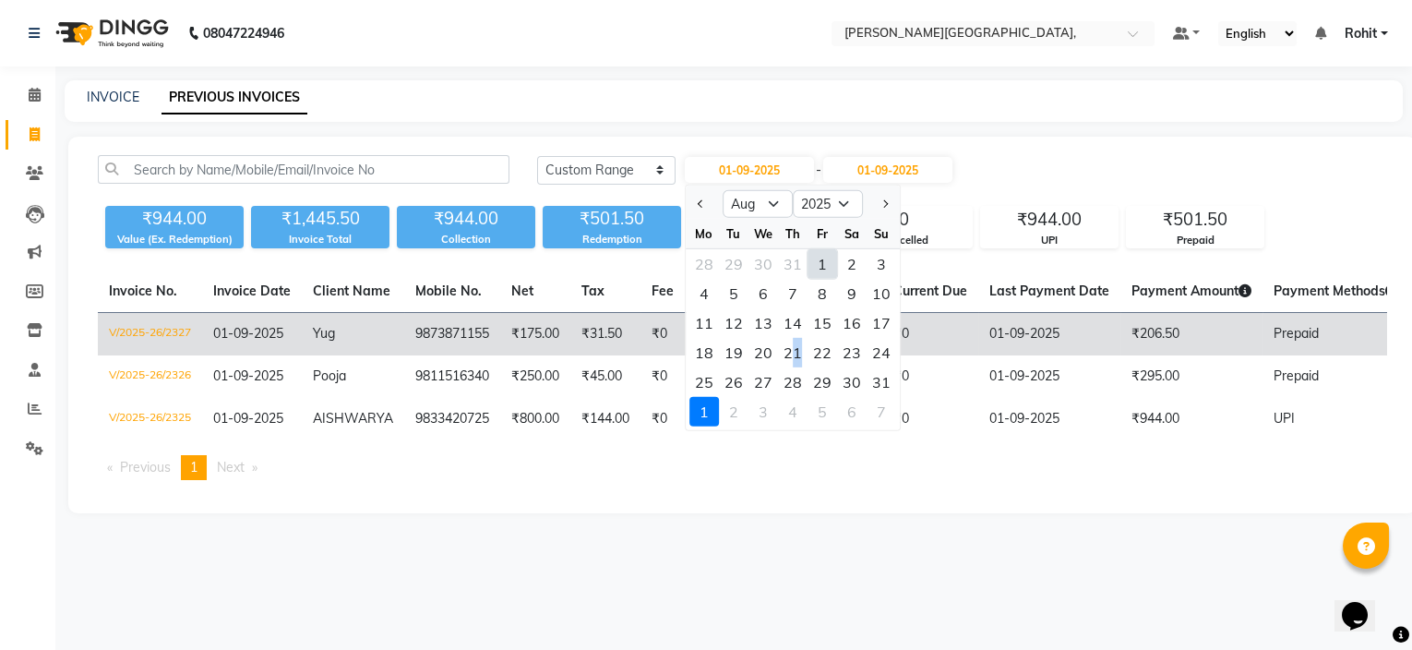
drag, startPoint x: 800, startPoint y: 354, endPoint x: 792, endPoint y: 342, distance: 14.6
click at [792, 342] on div "21" at bounding box center [793, 353] width 30 height 30
type input "21-08-2025"
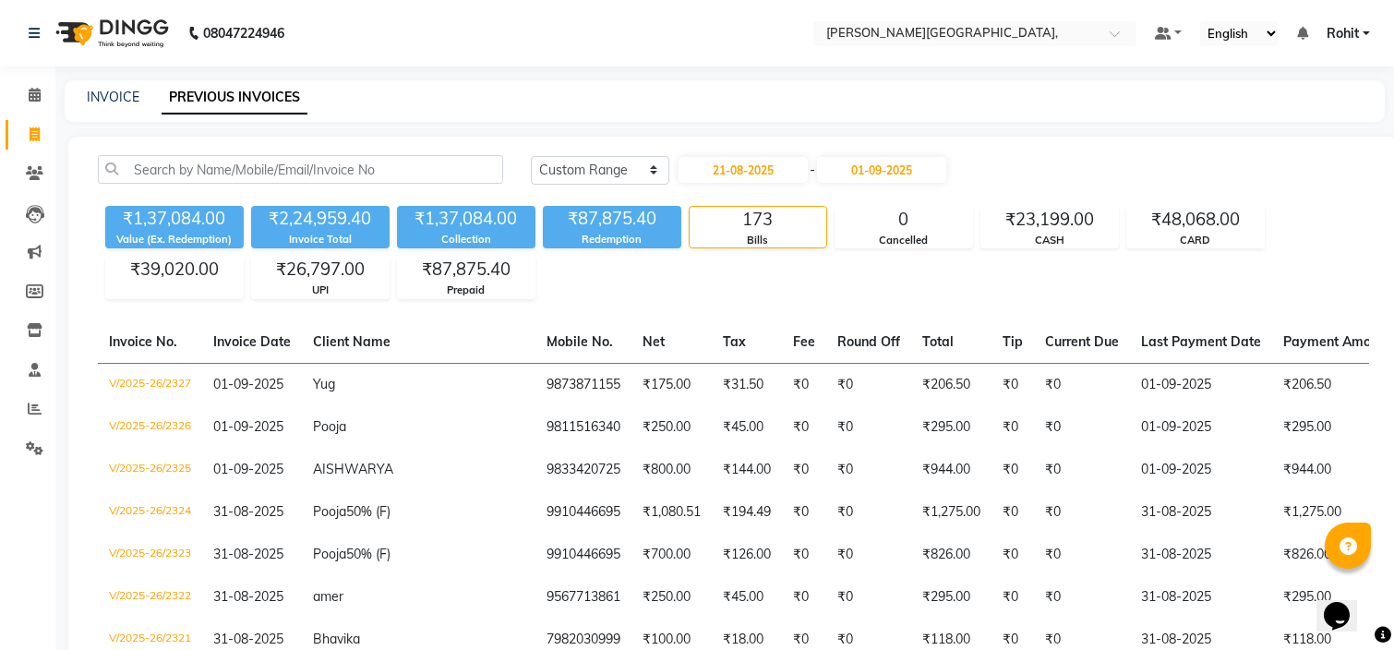
click at [826, 342] on th "Round Off" at bounding box center [868, 342] width 85 height 42
click at [893, 174] on input "01-09-2025" at bounding box center [881, 170] width 129 height 26
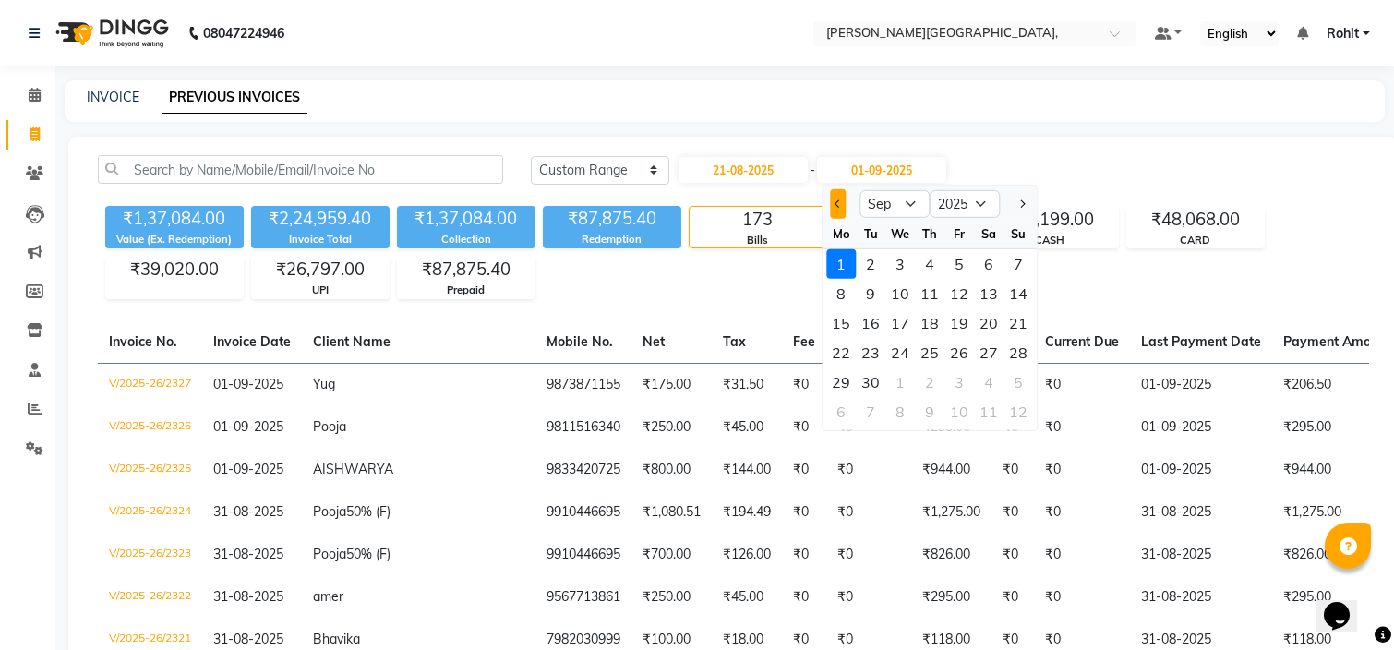
click at [832, 213] on button "Previous month" at bounding box center [838, 204] width 16 height 30
select select "8"
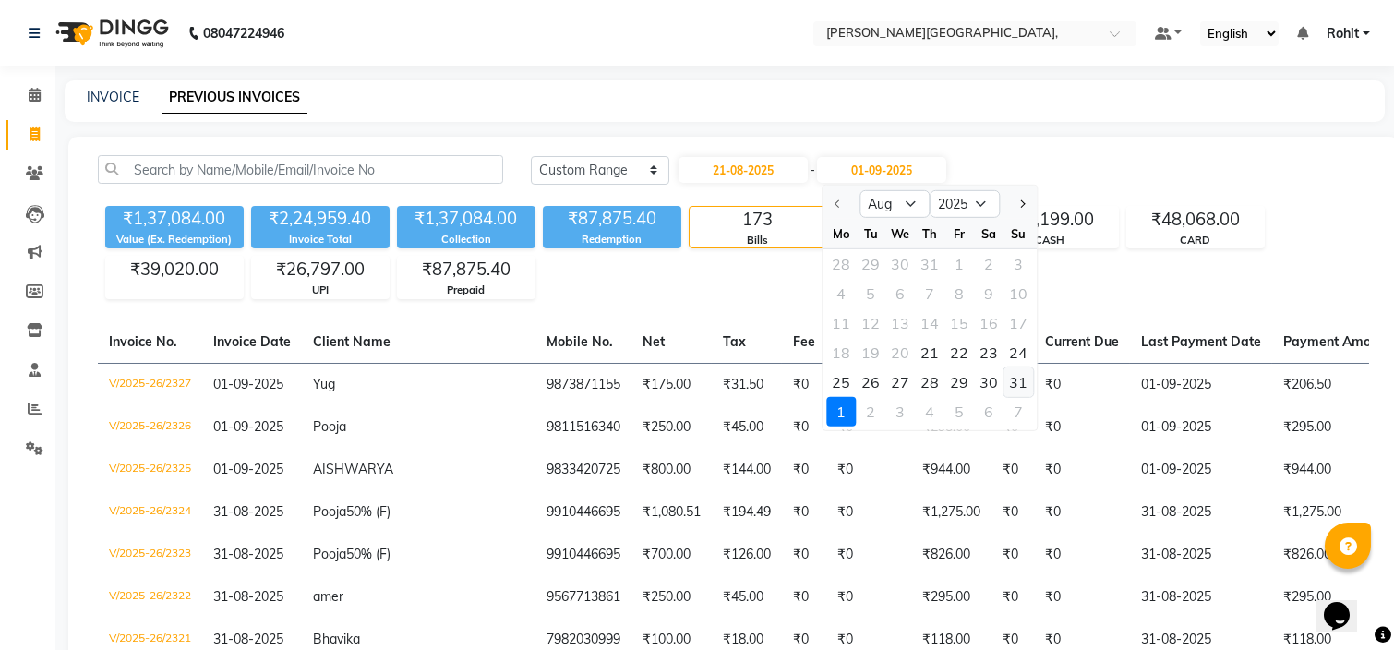
click at [1028, 378] on div "31" at bounding box center [1018, 382] width 30 height 30
type input "31-08-2025"
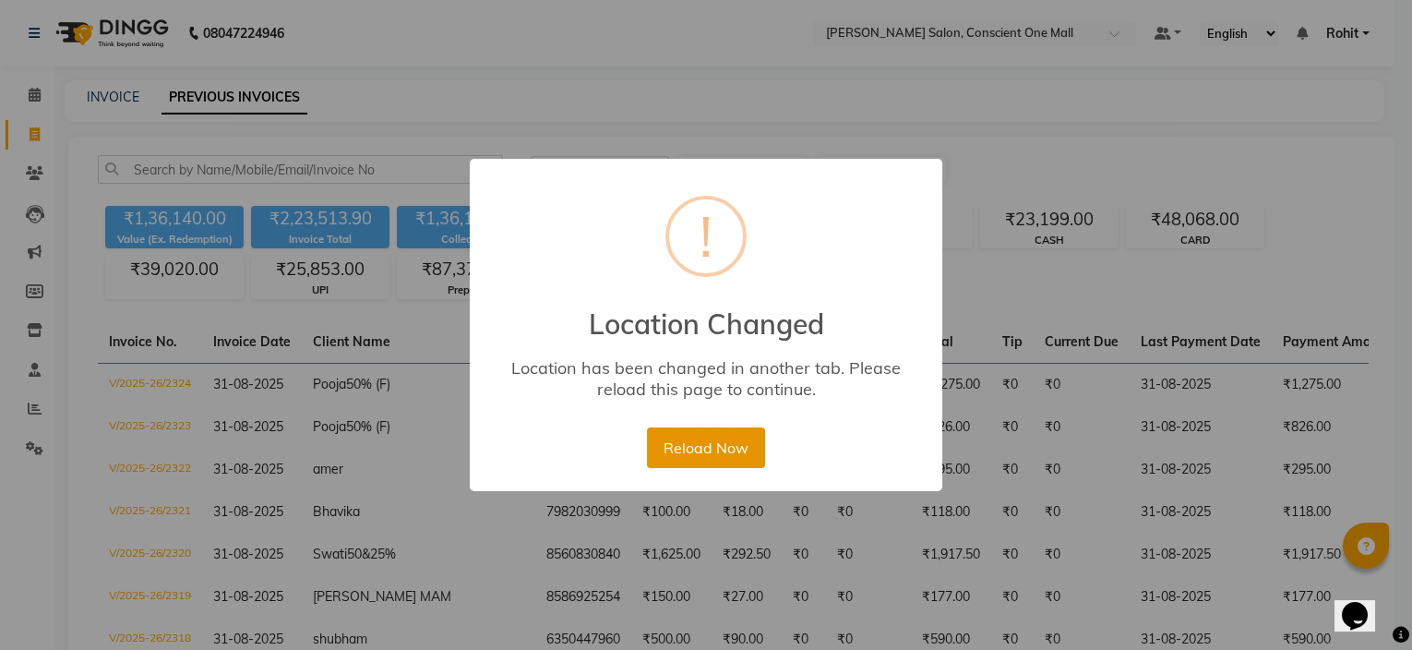
click at [695, 448] on button "Reload Now" at bounding box center [705, 447] width 117 height 41
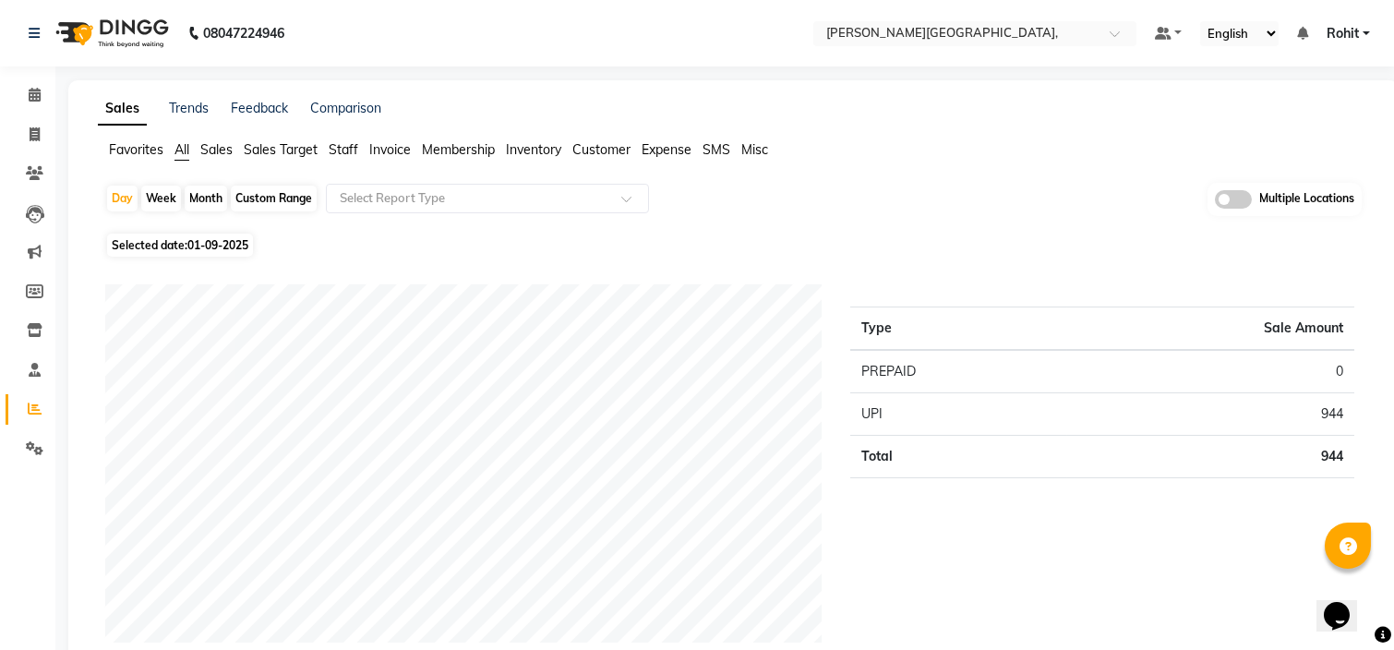
click at [307, 191] on div "Custom Range" at bounding box center [274, 199] width 86 height 26
select select "9"
select select "2025"
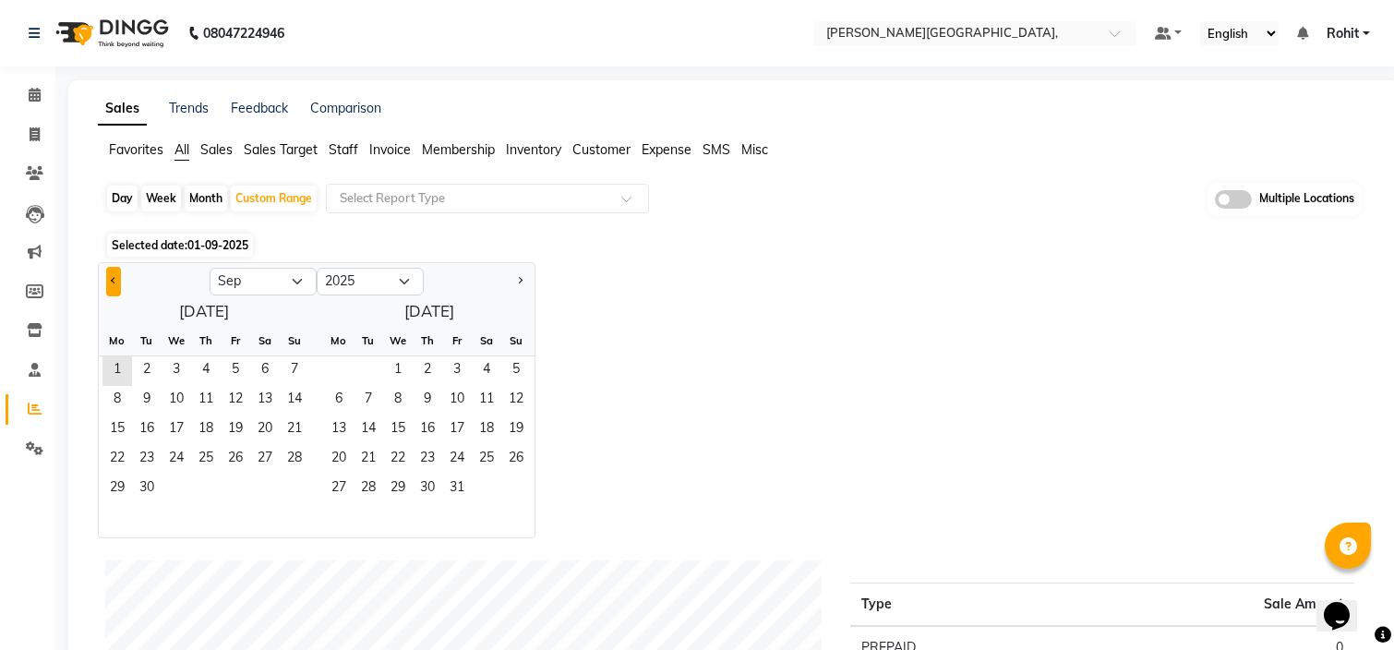
click at [104, 278] on div at bounding box center [154, 282] width 111 height 30
click at [118, 278] on button "Previous month" at bounding box center [113, 282] width 15 height 30
select select "8"
click at [205, 454] on span "21" at bounding box center [206, 460] width 30 height 30
click at [298, 480] on span "31" at bounding box center [295, 489] width 30 height 30
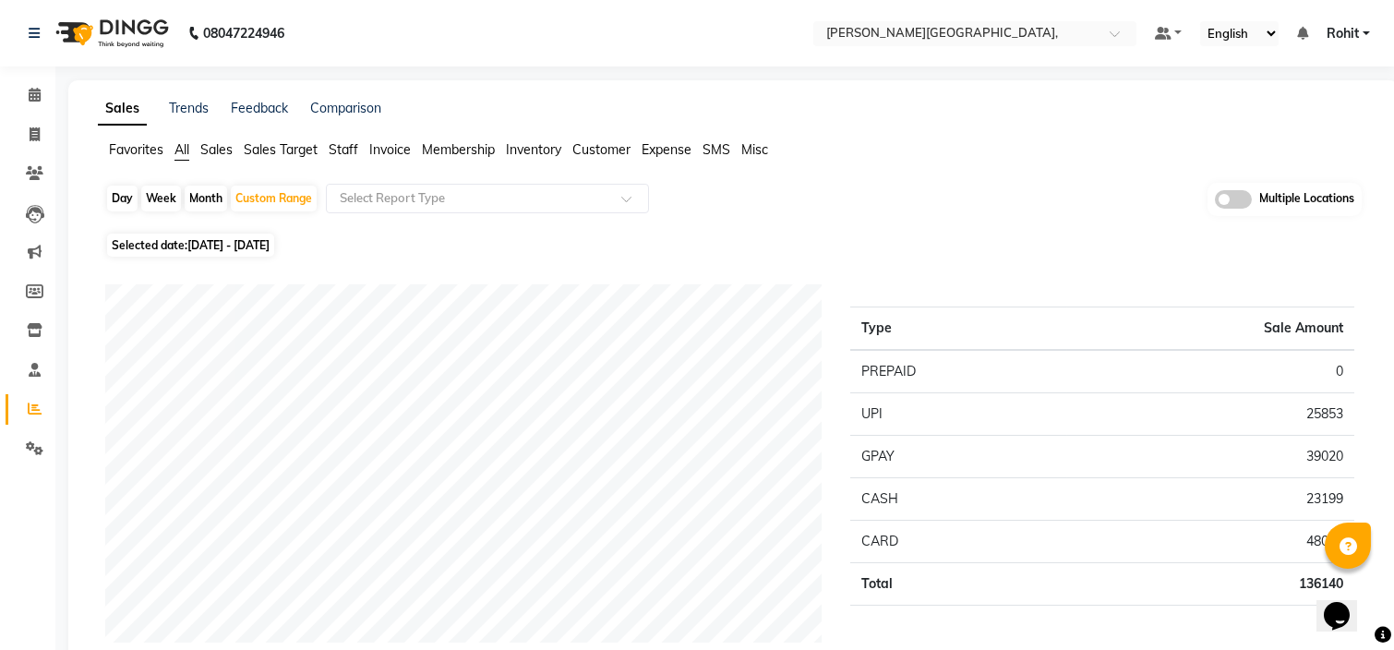
click at [585, 155] on span "Customer" at bounding box center [601, 149] width 58 height 17
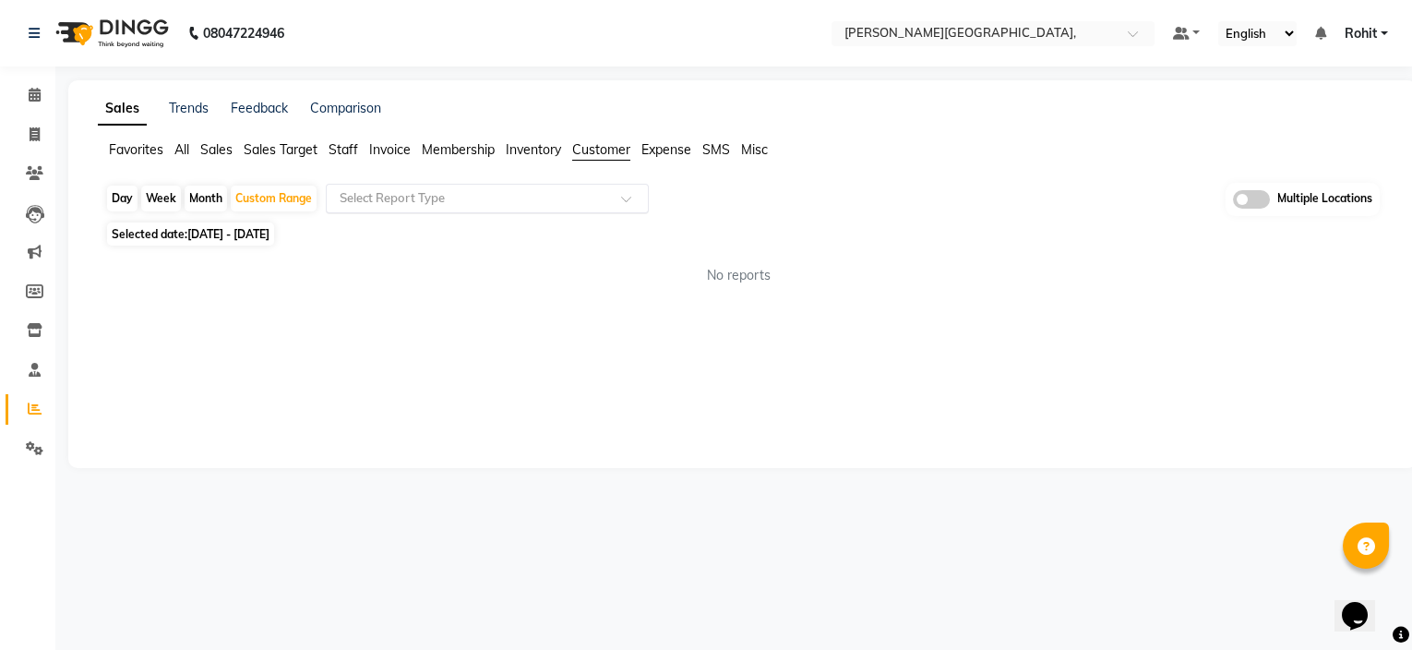
click at [577, 200] on input "text" at bounding box center [469, 198] width 266 height 18
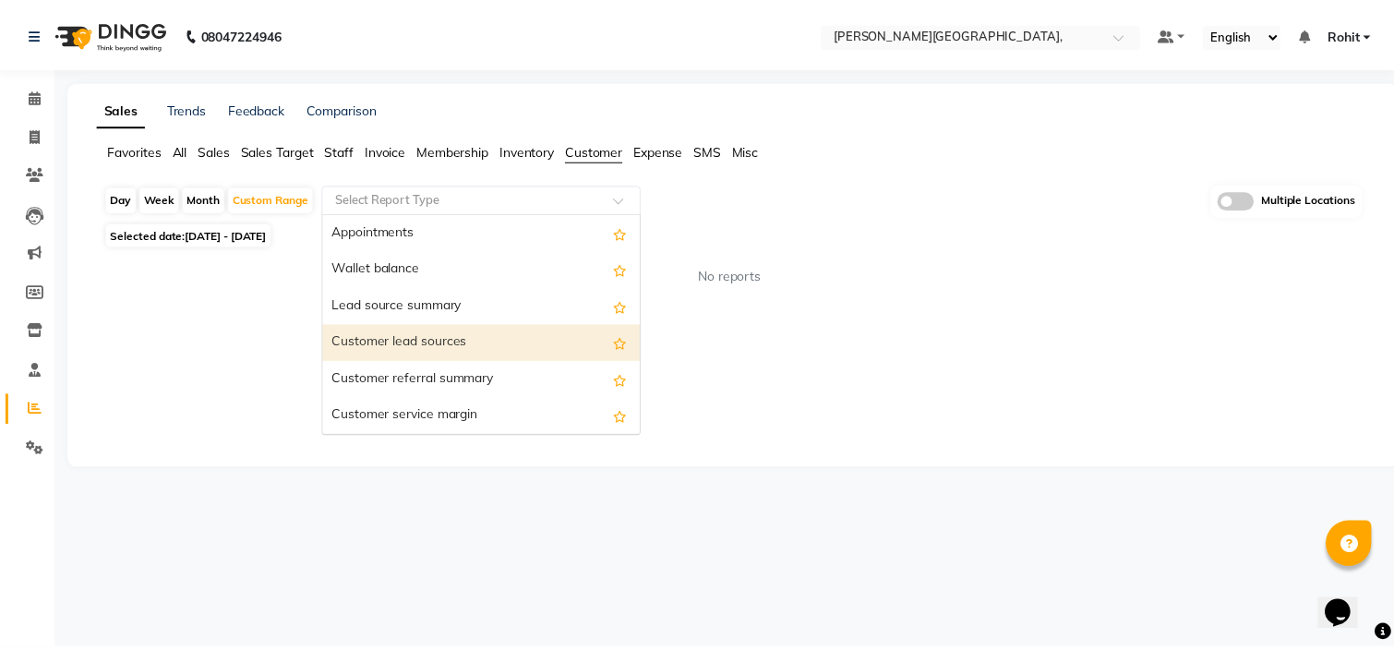
scroll to position [258, 0]
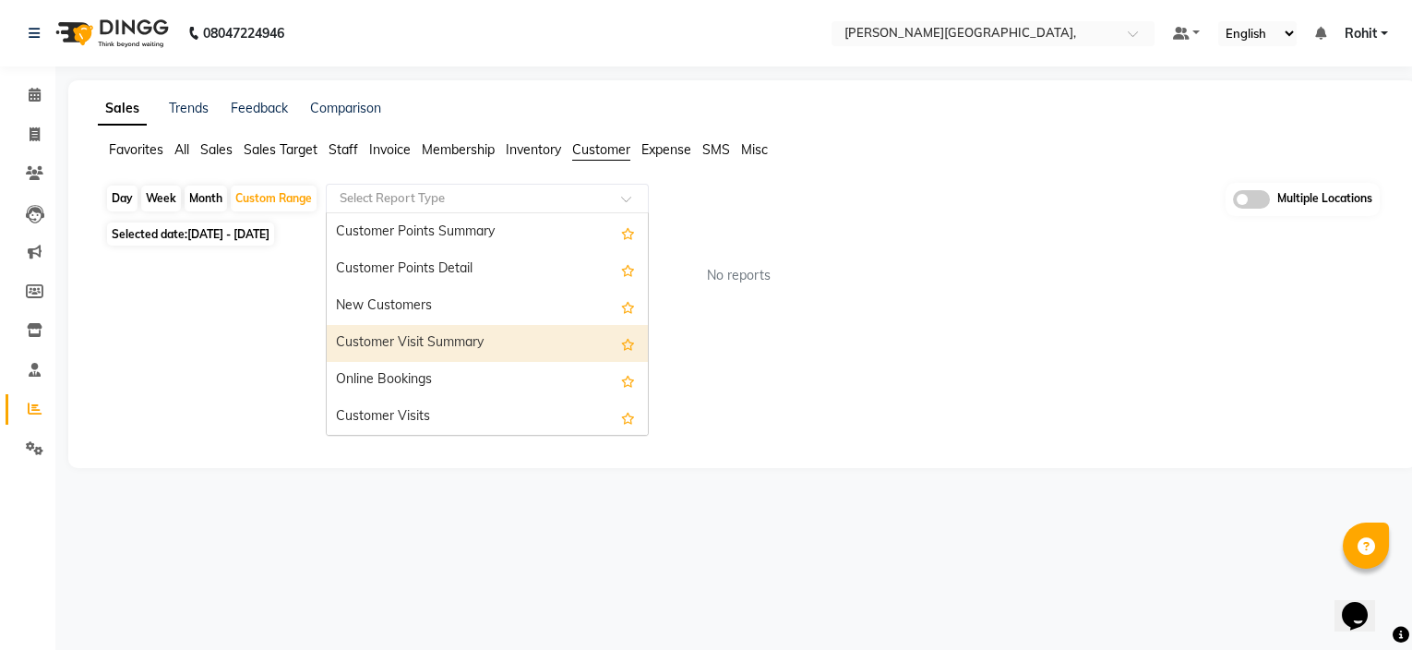
click at [489, 340] on div "Customer Visit Summary" at bounding box center [487, 343] width 321 height 37
select select "csv"
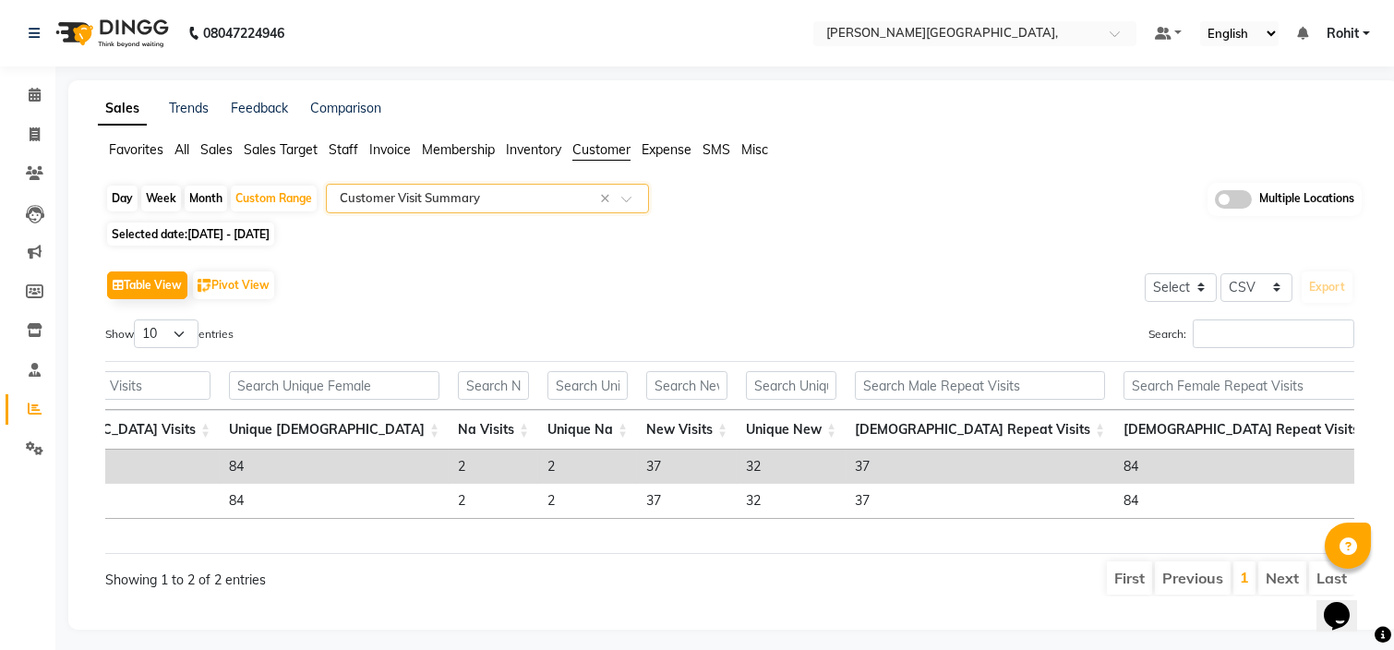
scroll to position [0, 628]
click at [1006, 30] on input "text" at bounding box center [956, 35] width 268 height 18
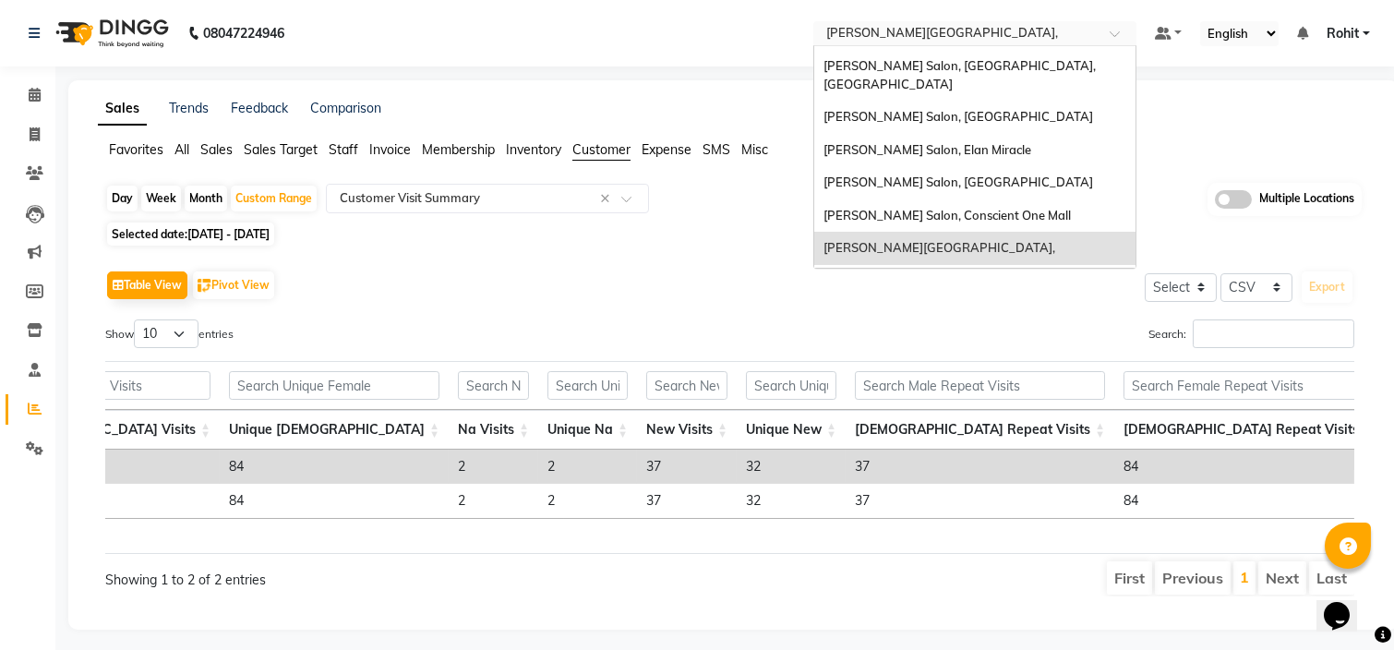
scroll to position [0, 0]
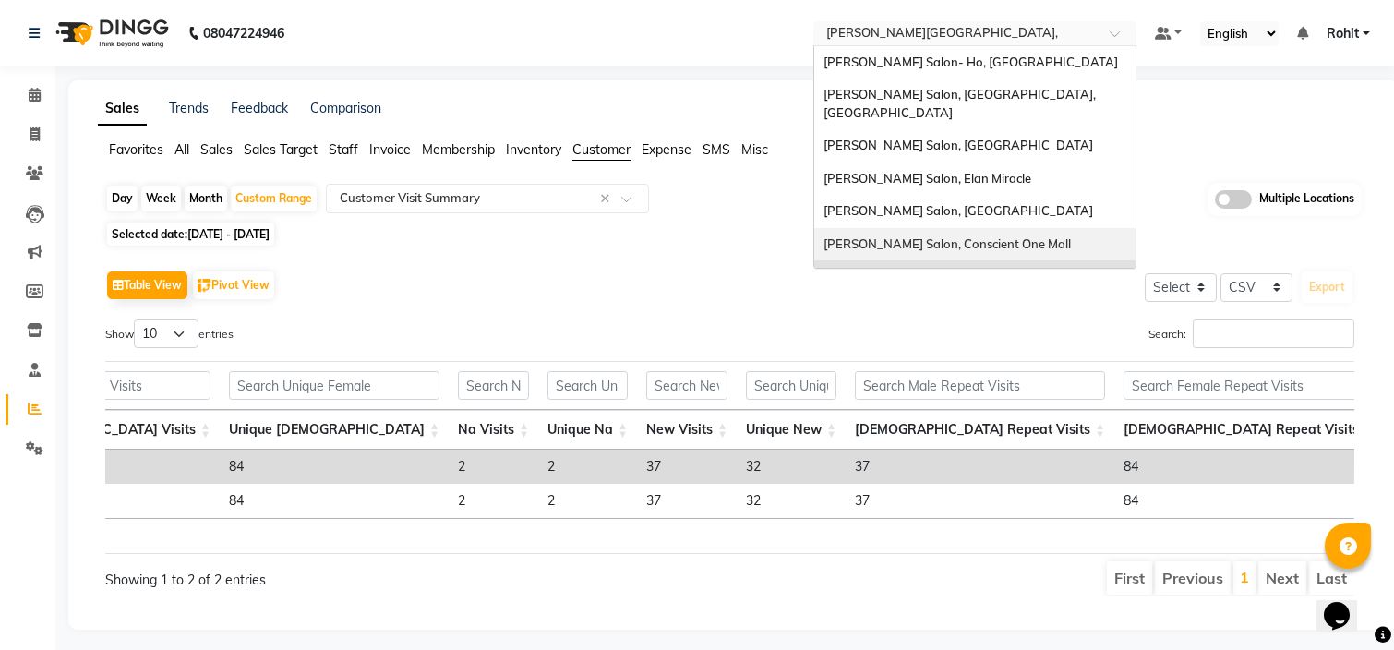
click at [940, 236] on span "[PERSON_NAME] Salon, Conscient One Mall" at bounding box center [946, 243] width 247 height 15
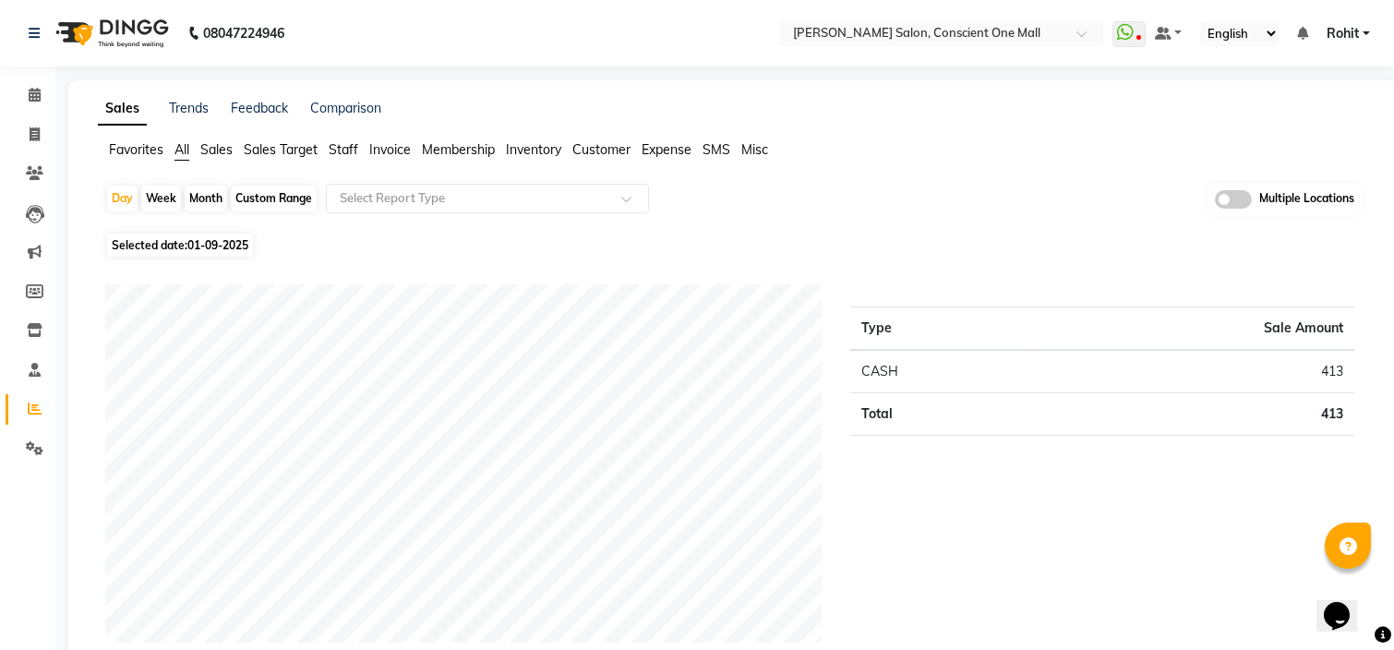
click at [592, 150] on span "Customer" at bounding box center [601, 149] width 58 height 17
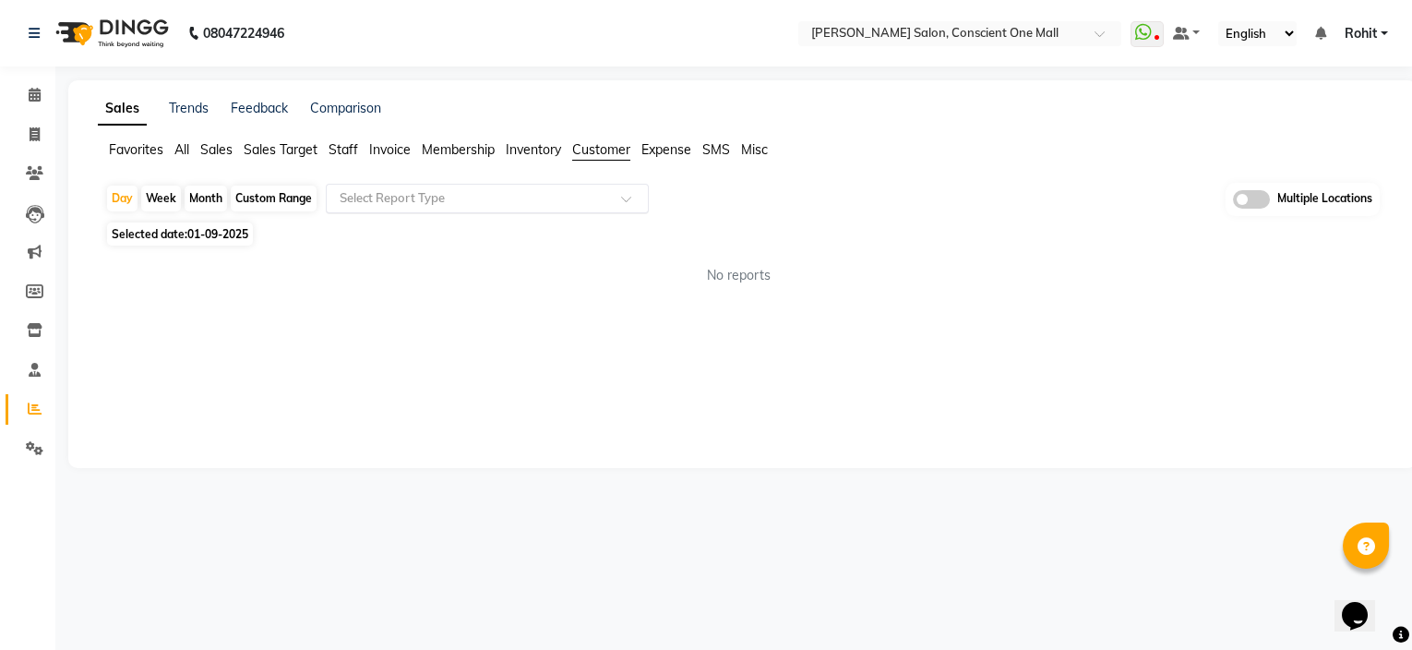
click at [592, 185] on div "Select Report Type" at bounding box center [487, 199] width 323 height 30
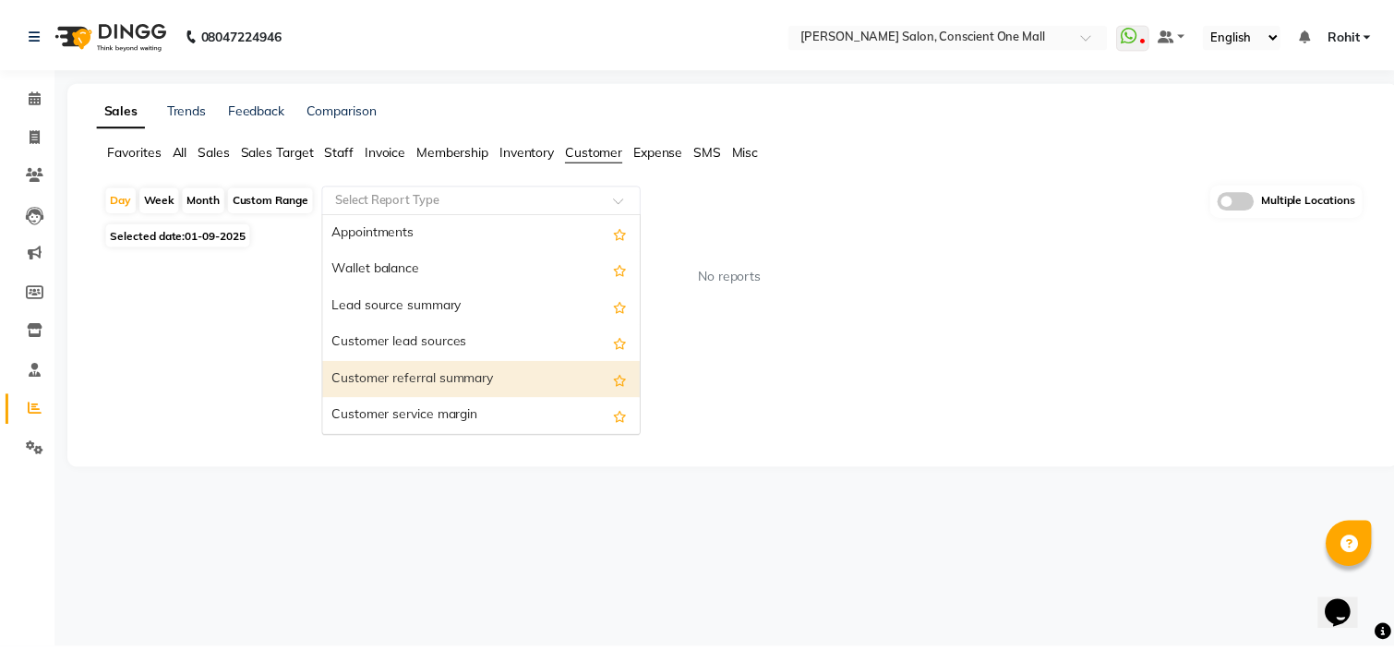
scroll to position [258, 0]
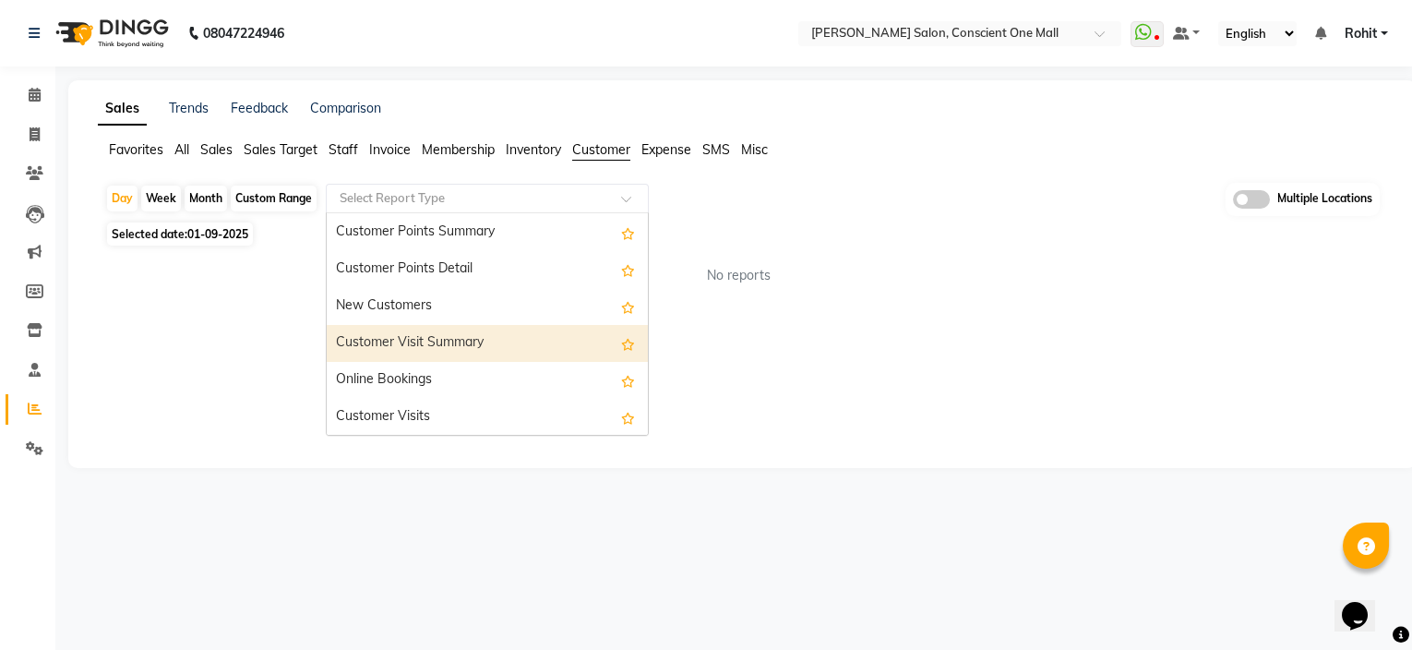
click at [480, 330] on div "Customer Visit Summary" at bounding box center [487, 343] width 321 height 37
select select "csv"
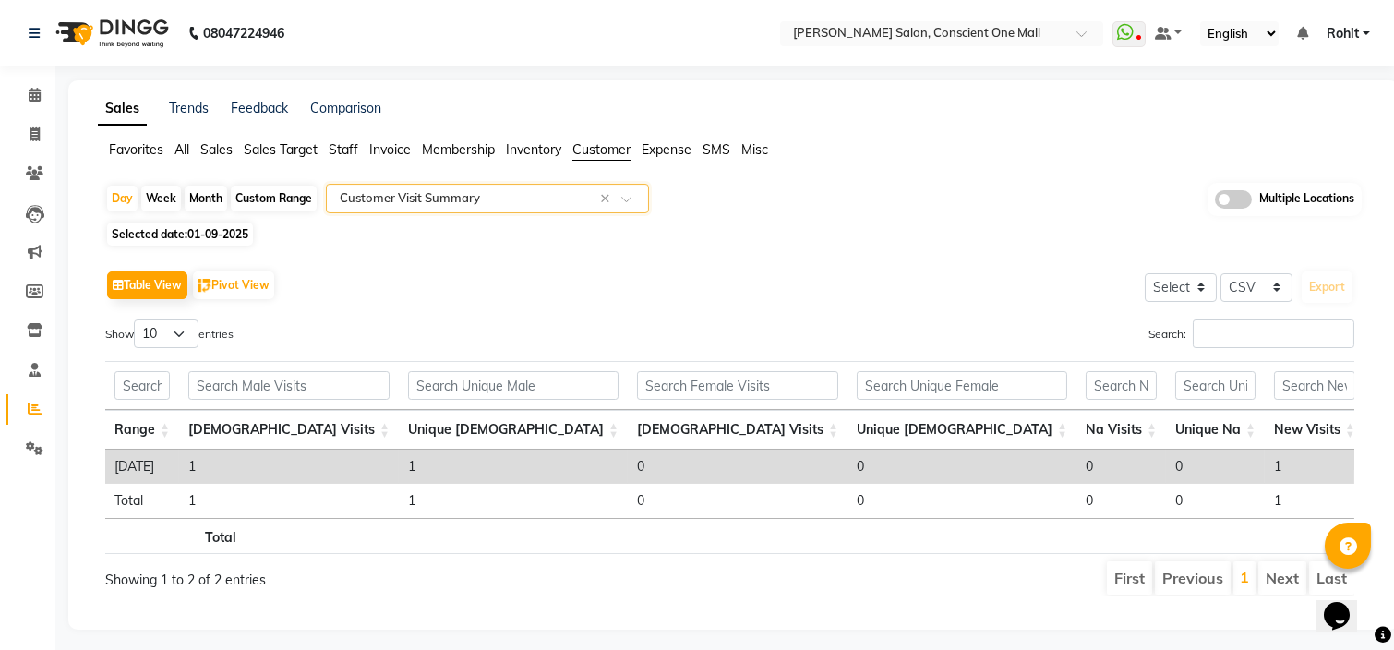
click at [288, 193] on div "Custom Range" at bounding box center [274, 199] width 86 height 26
select select "9"
select select "2025"
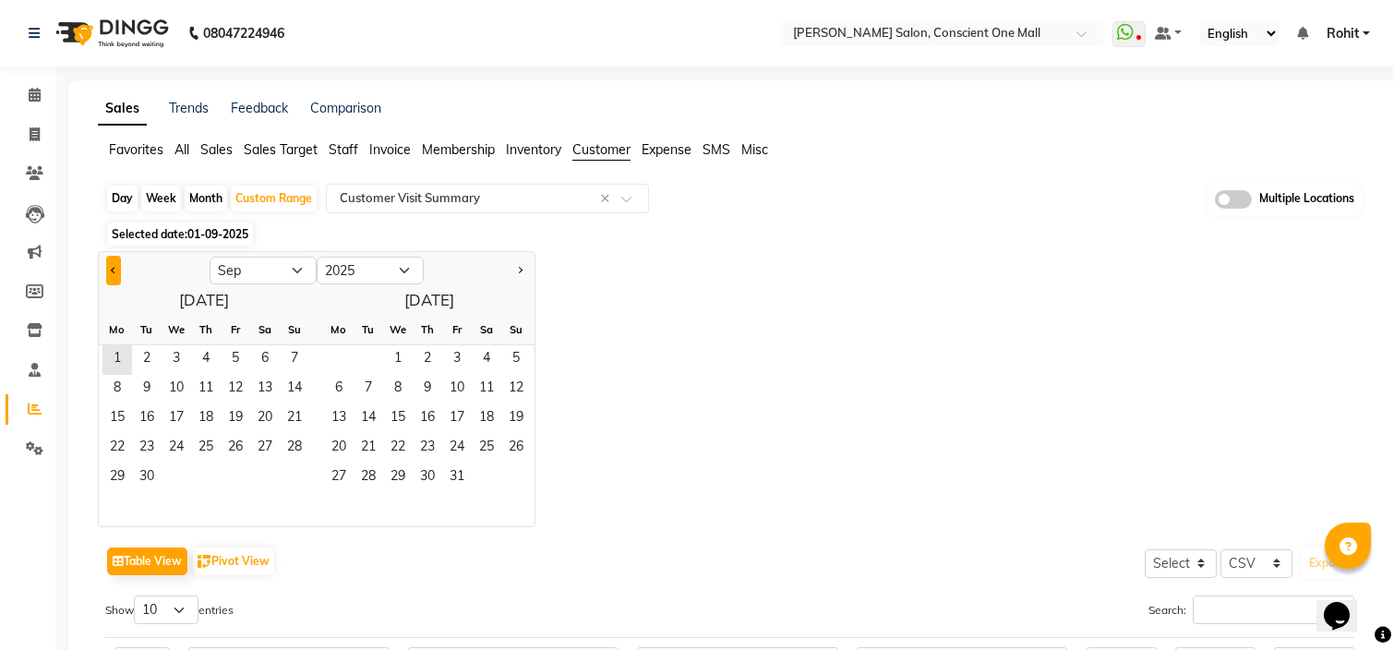
click at [115, 267] on button "Previous month" at bounding box center [113, 271] width 15 height 30
select select "8"
click at [203, 434] on span "21" at bounding box center [206, 449] width 30 height 30
click at [299, 475] on span "31" at bounding box center [295, 478] width 30 height 30
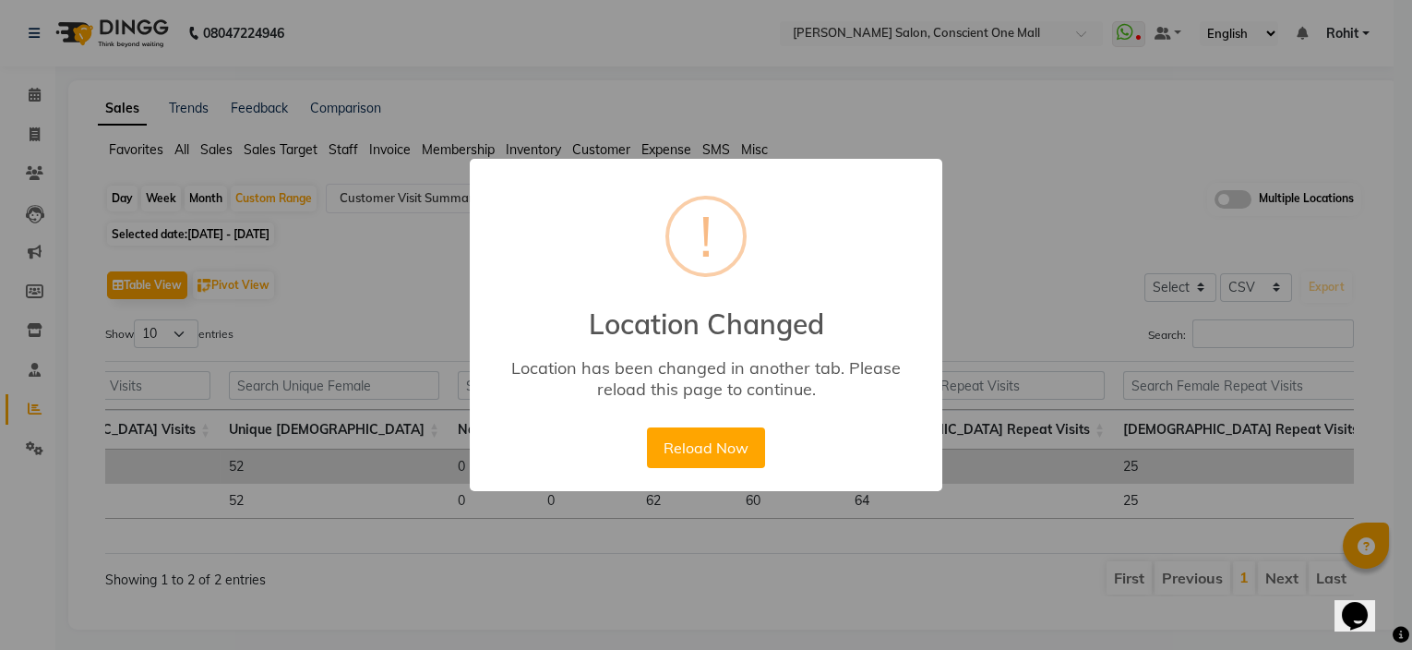
scroll to position [0, 609]
click at [711, 441] on button "Reload Now" at bounding box center [705, 447] width 117 height 41
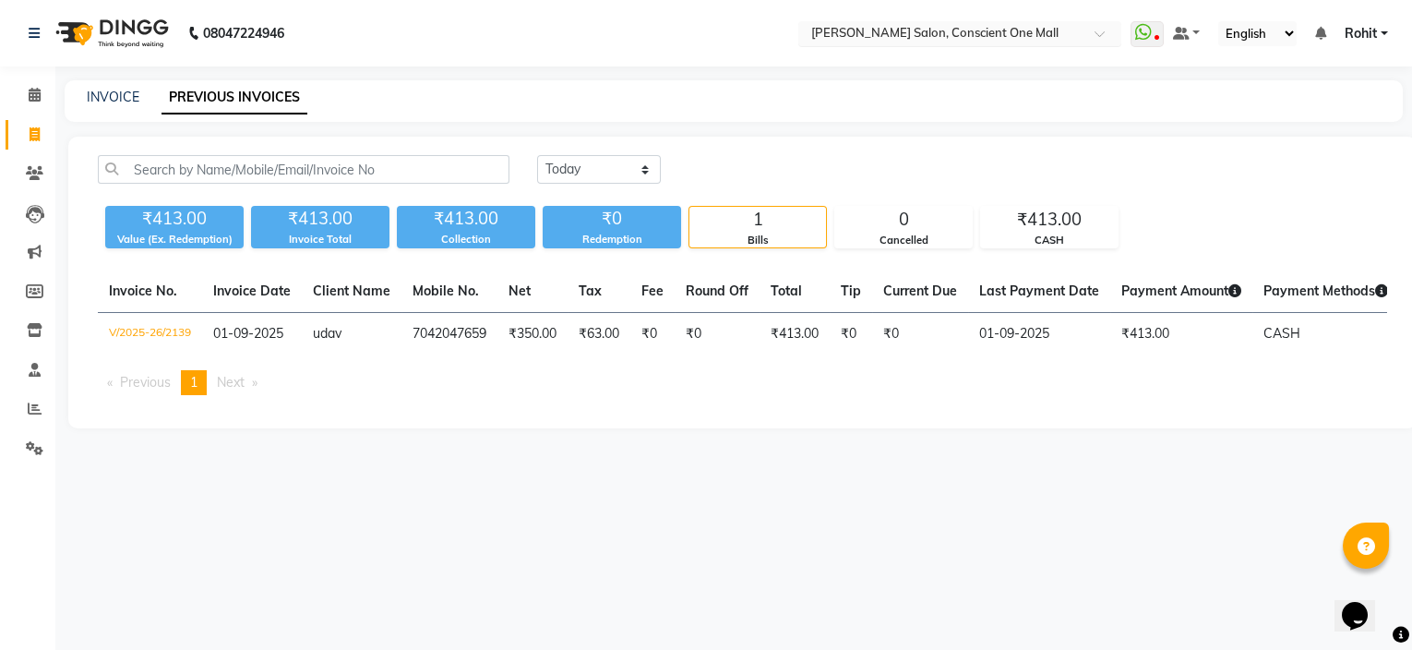
click at [925, 33] on input "text" at bounding box center [942, 35] width 268 height 18
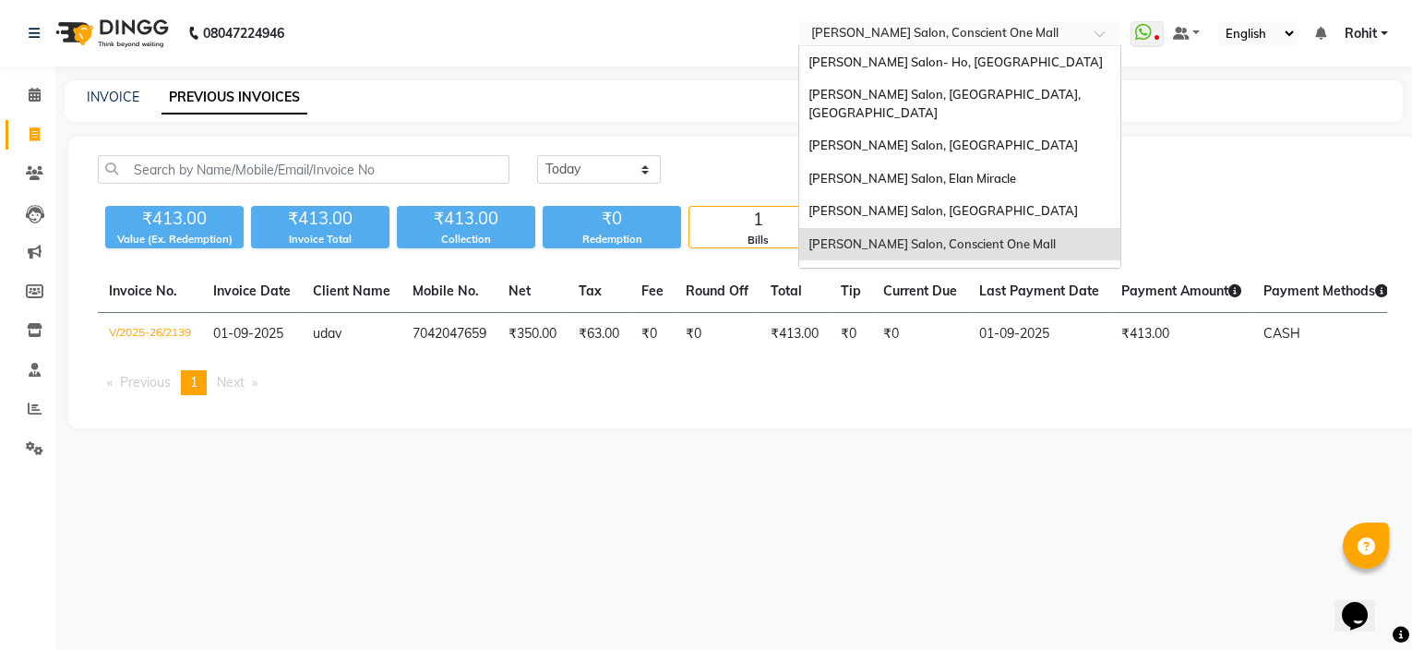
click at [925, 33] on input "text" at bounding box center [942, 35] width 268 height 18
click at [585, 167] on select "[DATE] [DATE] Custom Range" at bounding box center [599, 169] width 124 height 29
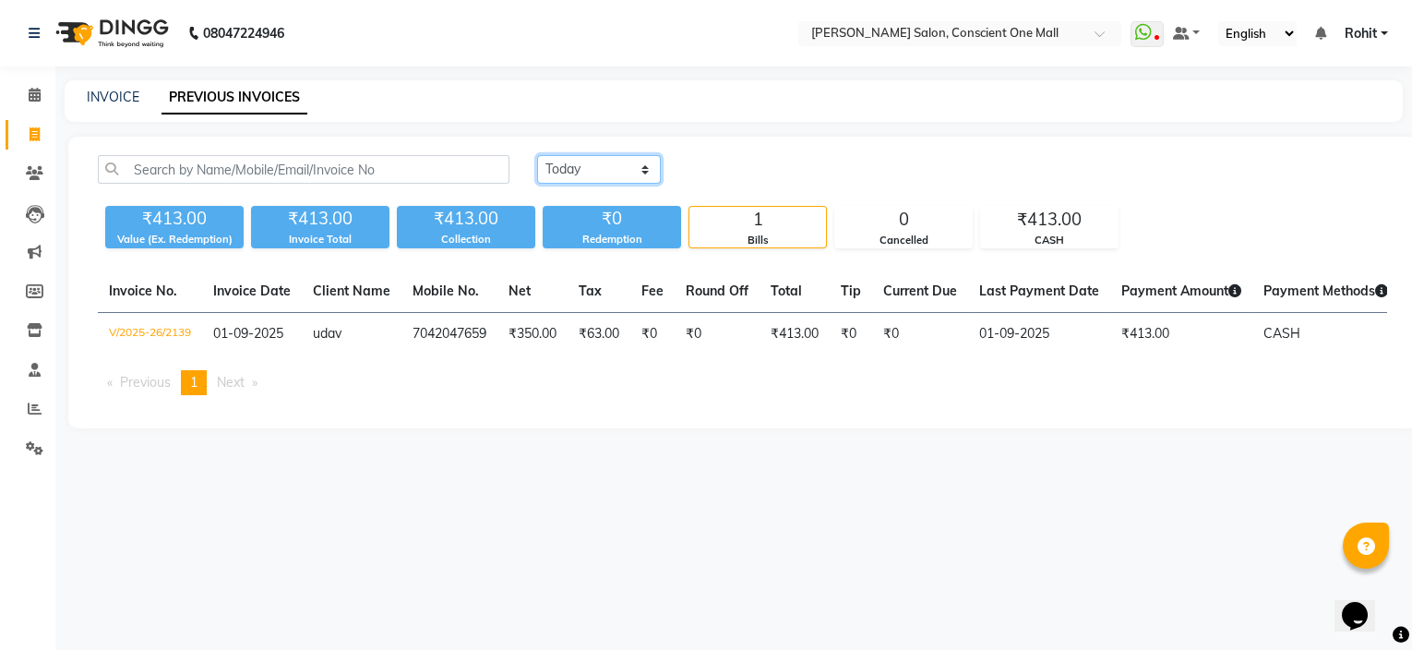
select select "range"
click at [537, 155] on select "[DATE] [DATE] Custom Range" at bounding box center [599, 169] width 124 height 29
click at [720, 169] on input "01-09-2025" at bounding box center [749, 170] width 129 height 26
select select "9"
select select "2025"
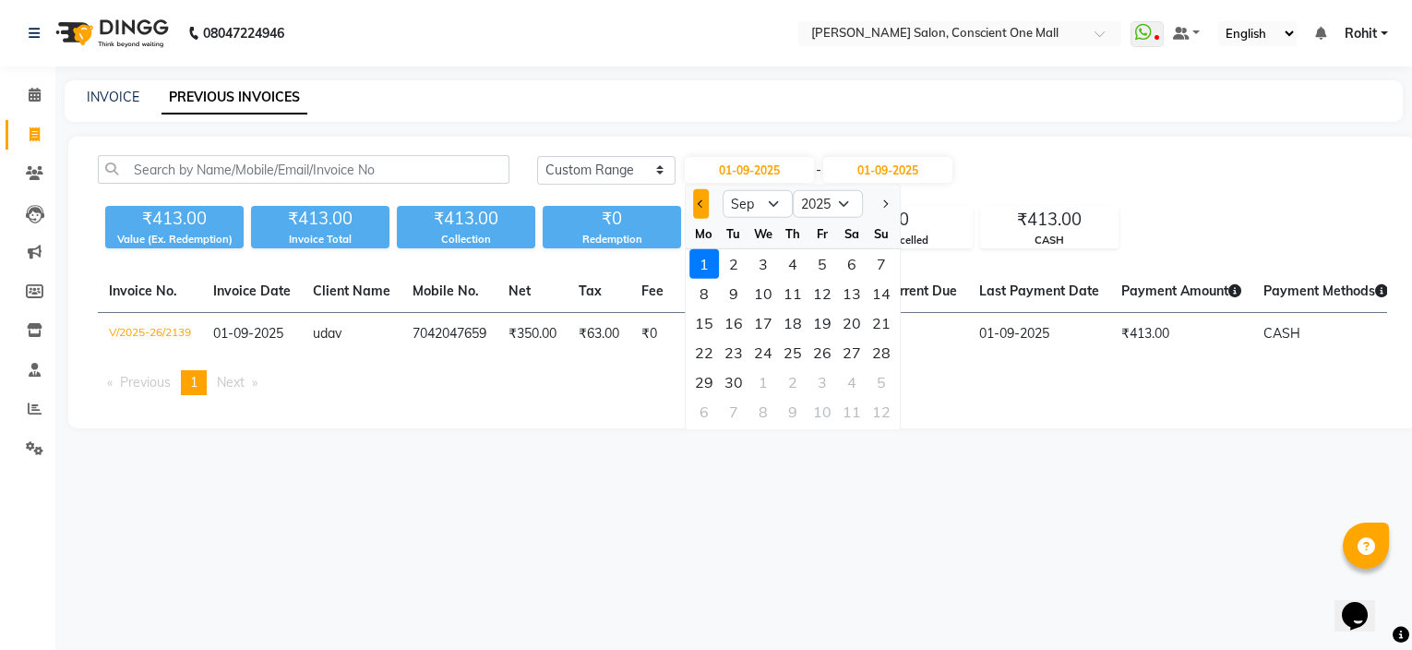
click at [700, 202] on span "Previous month" at bounding box center [701, 203] width 7 height 7
select select "8"
click at [798, 346] on div "21" at bounding box center [793, 353] width 30 height 30
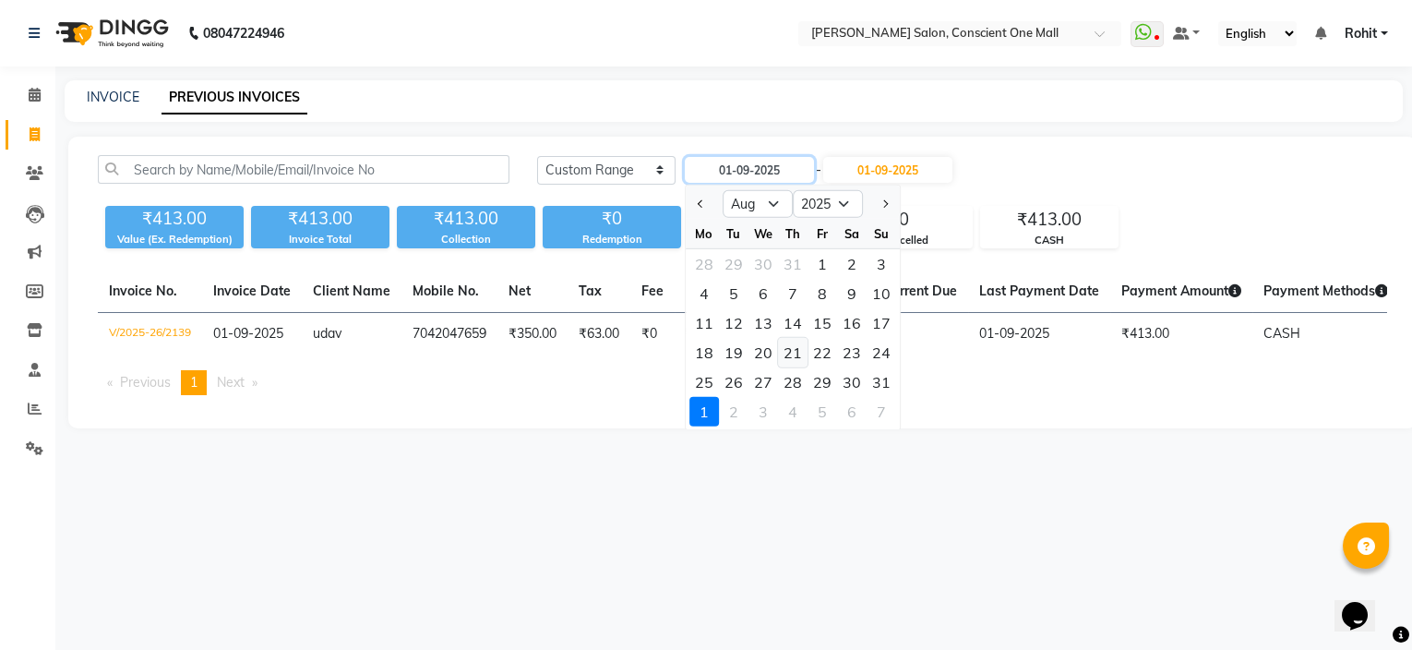
type input "21-08-2025"
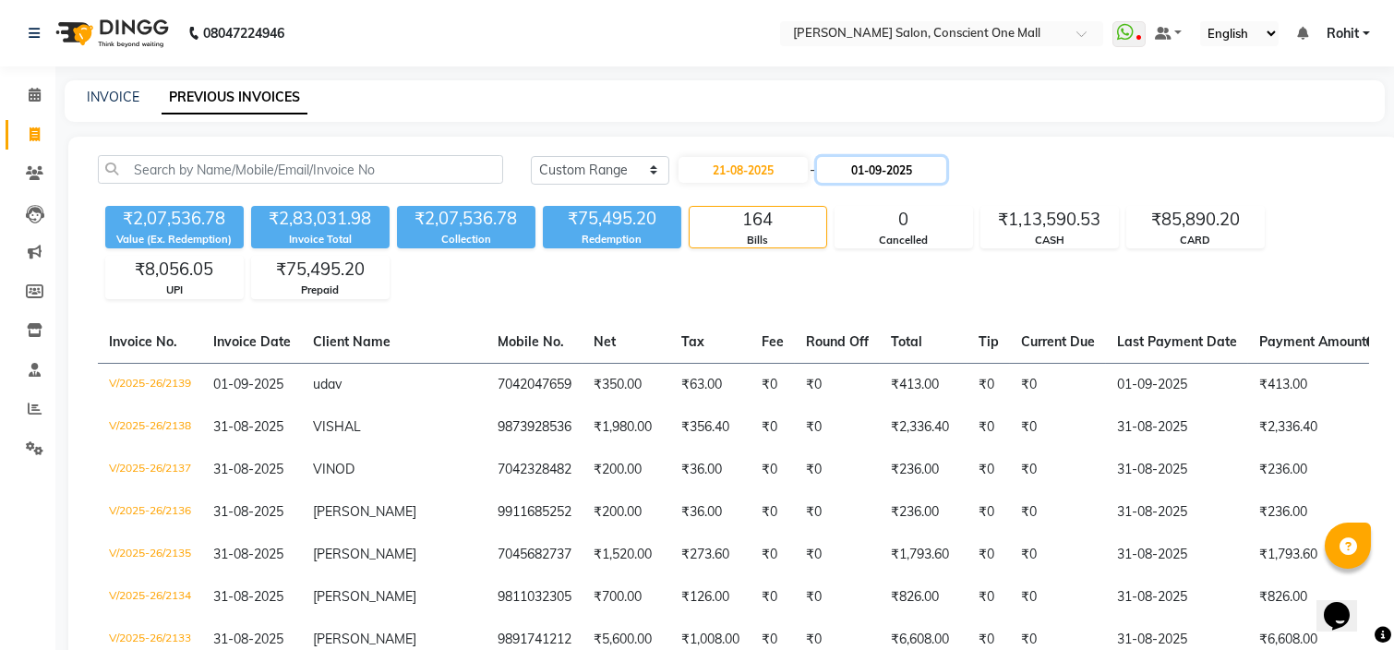
click at [883, 173] on input "01-09-2025" at bounding box center [881, 170] width 129 height 26
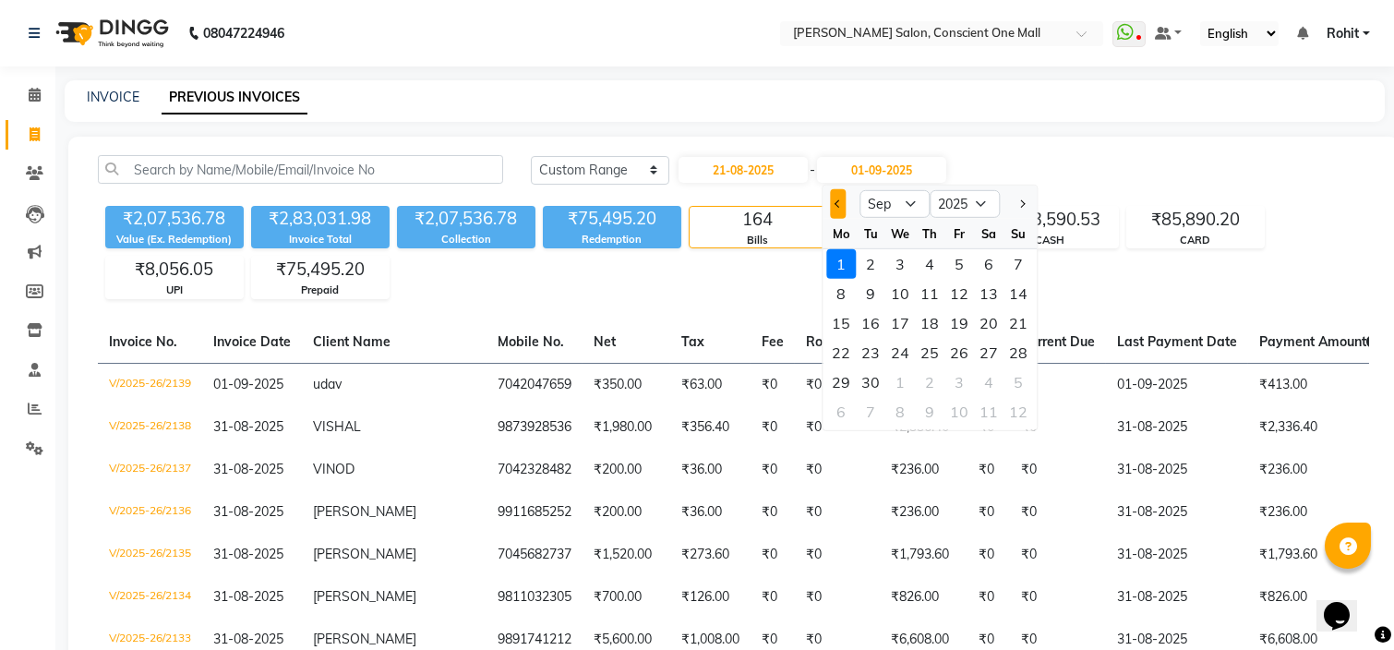
click at [832, 197] on button "Previous month" at bounding box center [838, 204] width 16 height 30
select select "8"
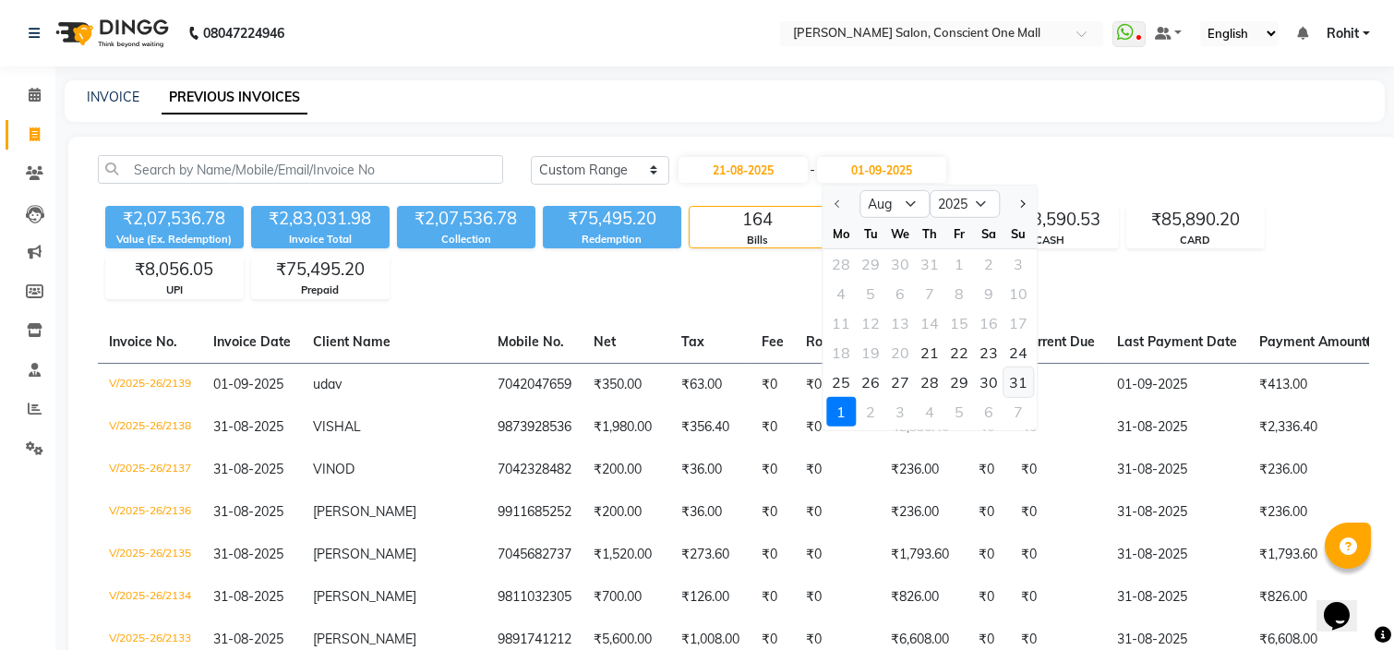
click at [1016, 384] on div "31" at bounding box center [1018, 382] width 30 height 30
type input "31-08-2025"
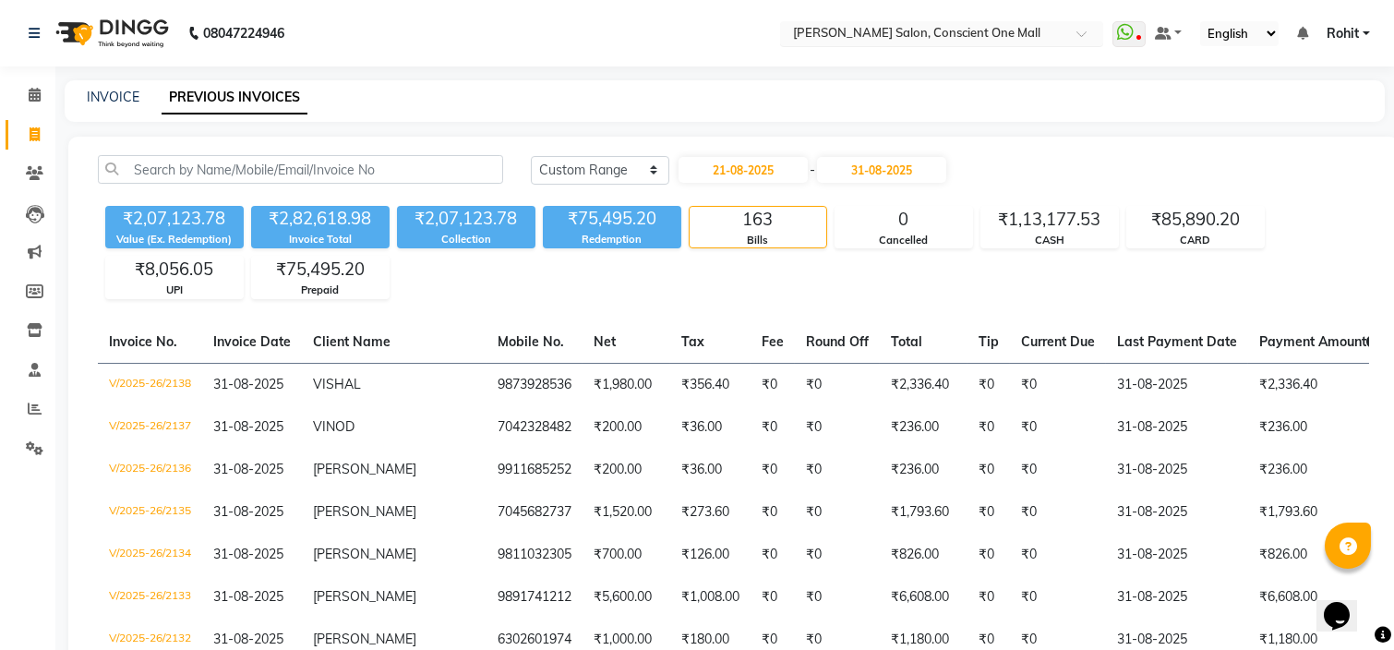
click at [994, 40] on input "text" at bounding box center [923, 35] width 268 height 18
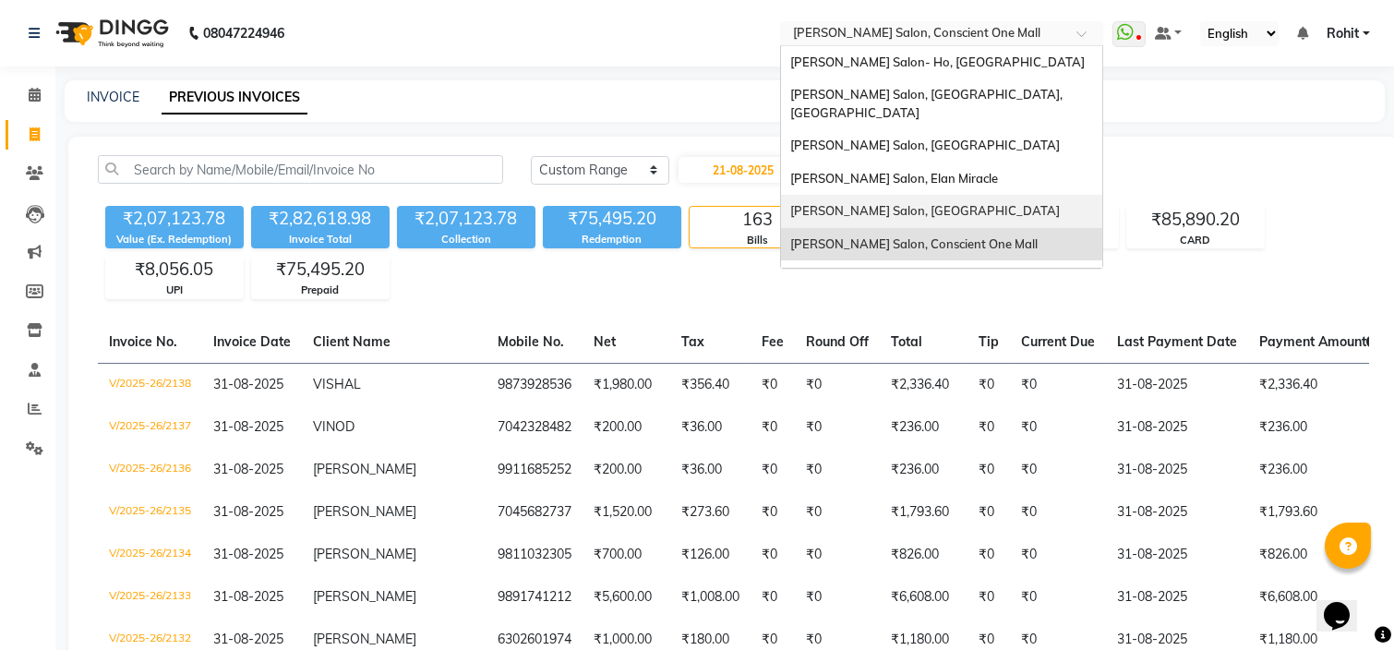
scroll to position [236, 0]
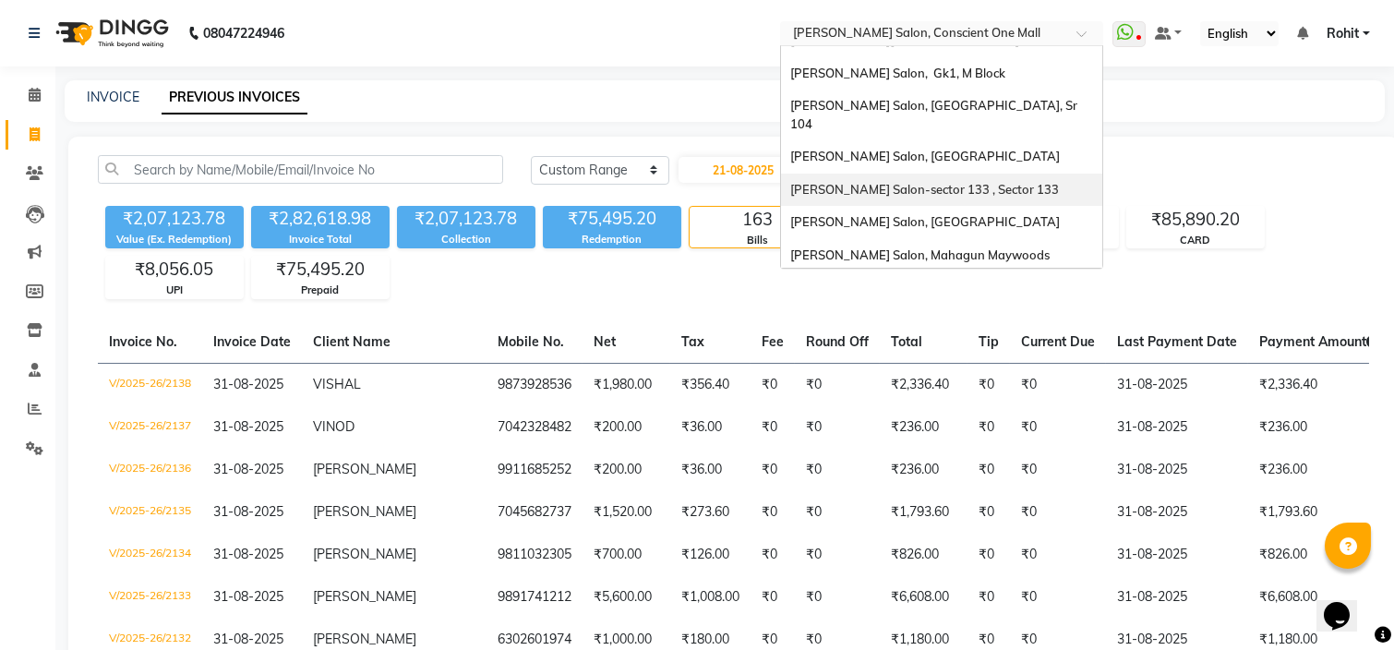
click at [940, 182] on span "Madonna Salon-sector 133 , Sector 133" at bounding box center [924, 189] width 269 height 15
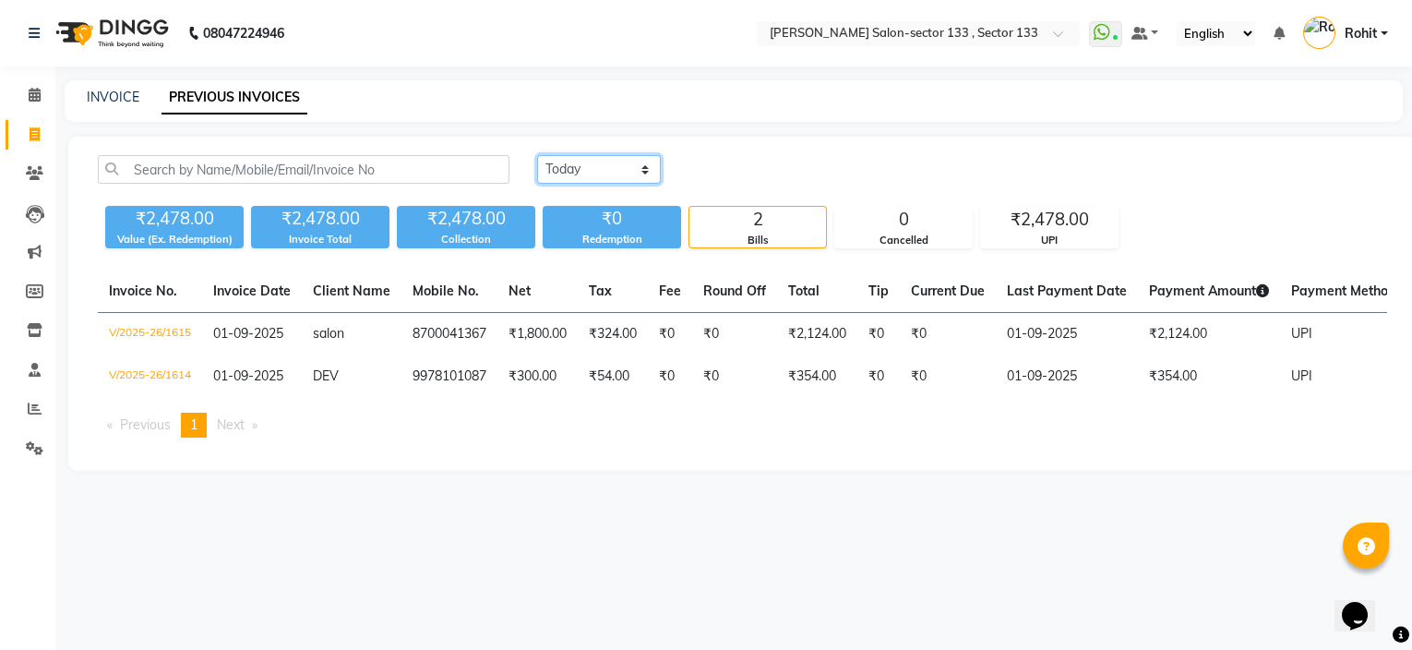
click at [633, 170] on select "[DATE] [DATE] Custom Range" at bounding box center [599, 169] width 124 height 29
select select "range"
click at [537, 155] on select "[DATE] [DATE] Custom Range" at bounding box center [599, 169] width 124 height 29
click at [749, 181] on input "01-09-2025" at bounding box center [749, 170] width 129 height 26
select select "9"
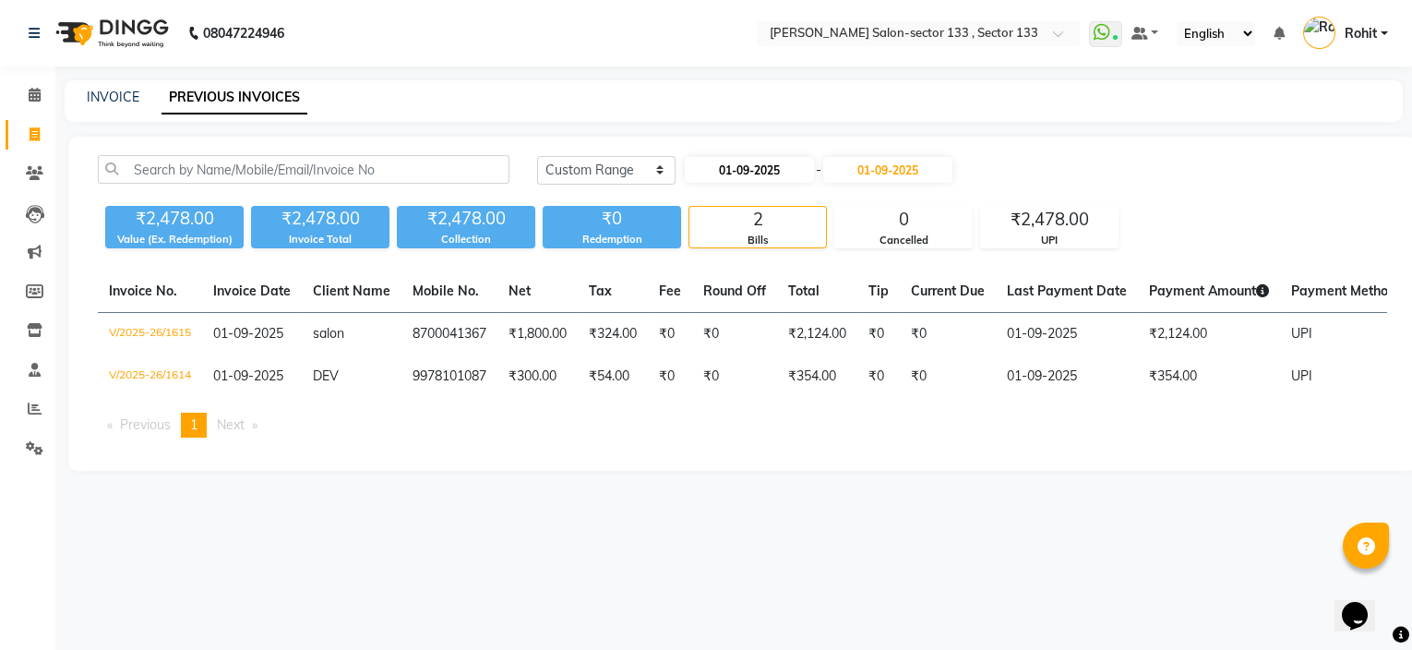
select select "2025"
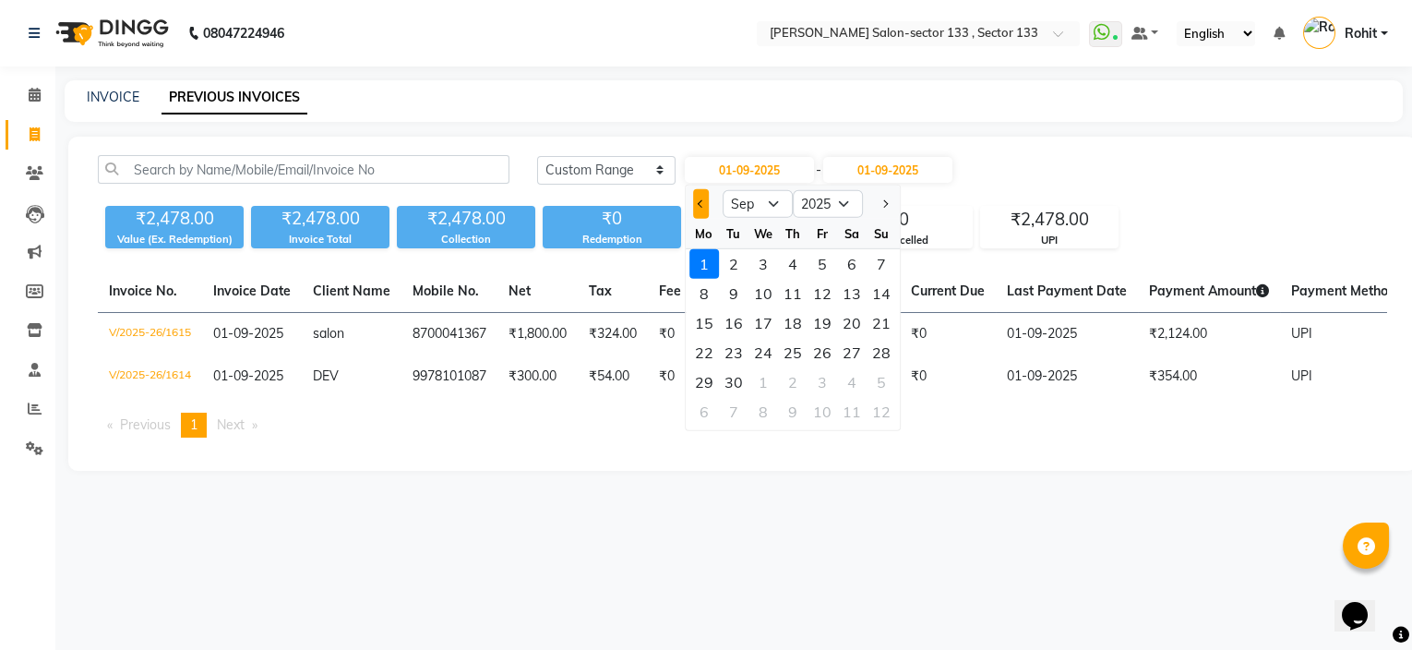
click at [705, 205] on button "Previous month" at bounding box center [701, 204] width 16 height 30
select select "8"
click at [792, 353] on div "21" at bounding box center [793, 353] width 30 height 30
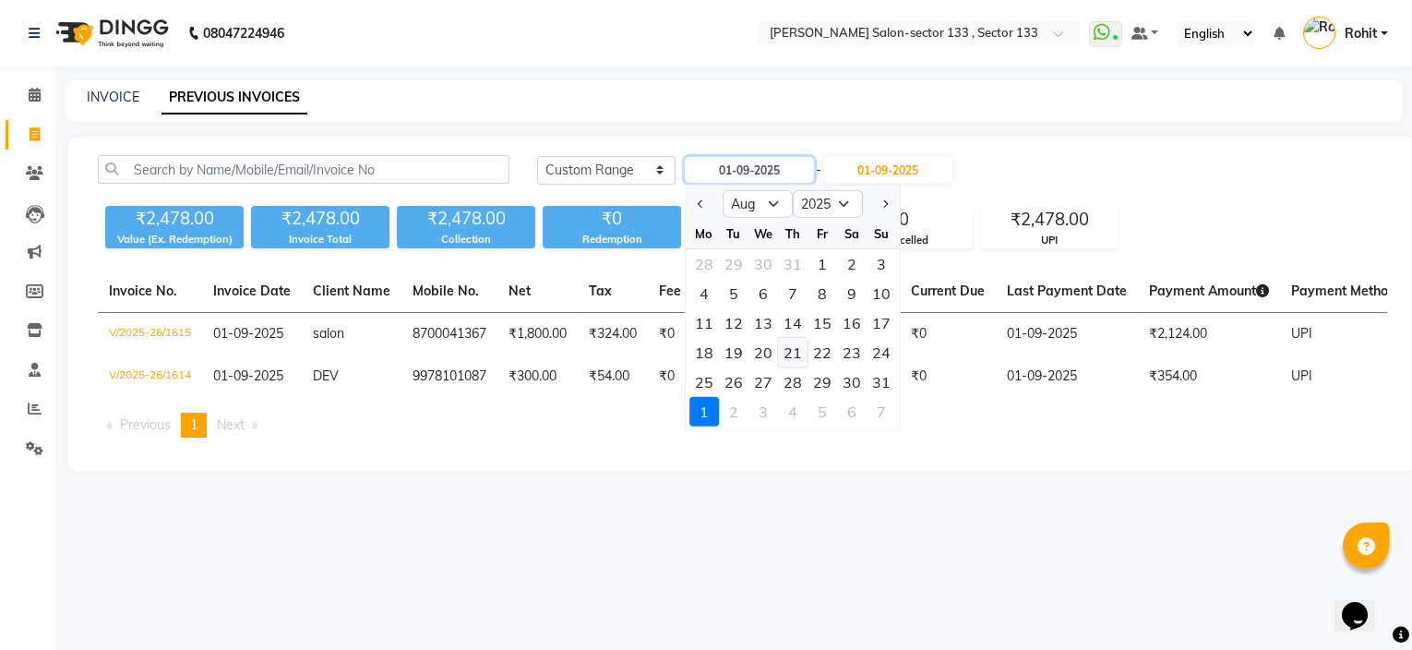
type input "21-08-2025"
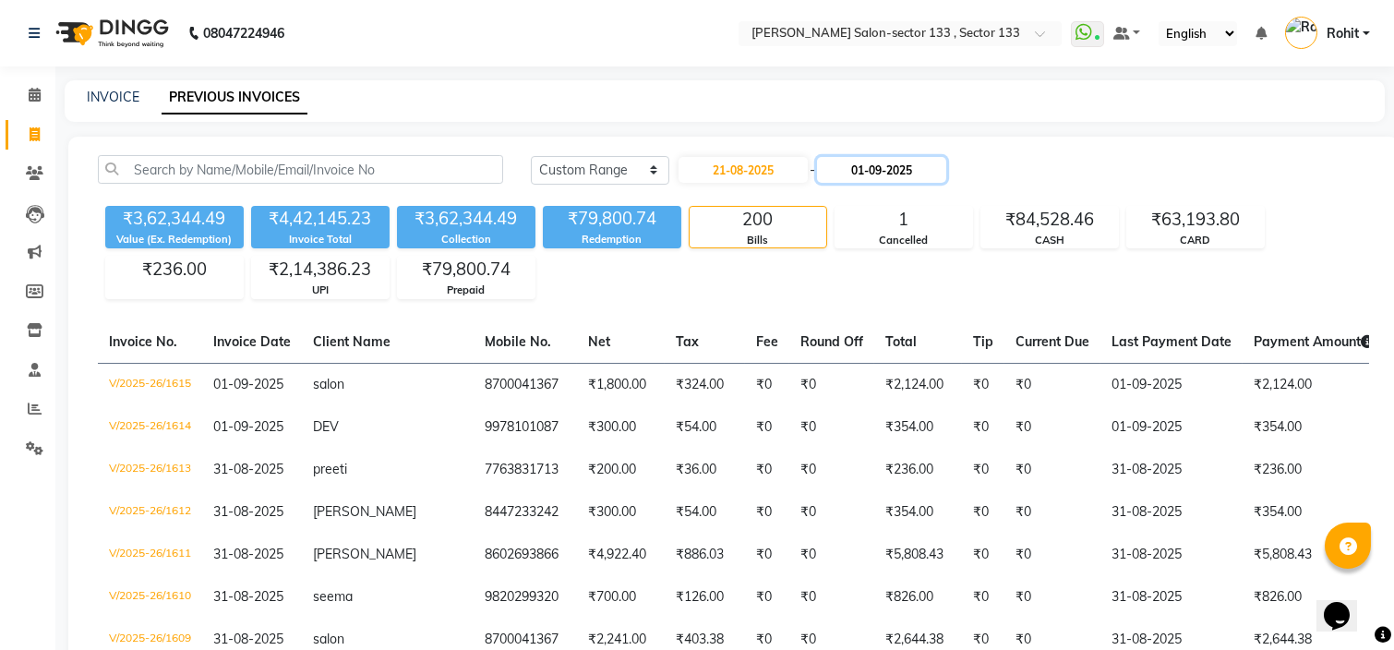
click at [904, 179] on input "01-09-2025" at bounding box center [881, 170] width 129 height 26
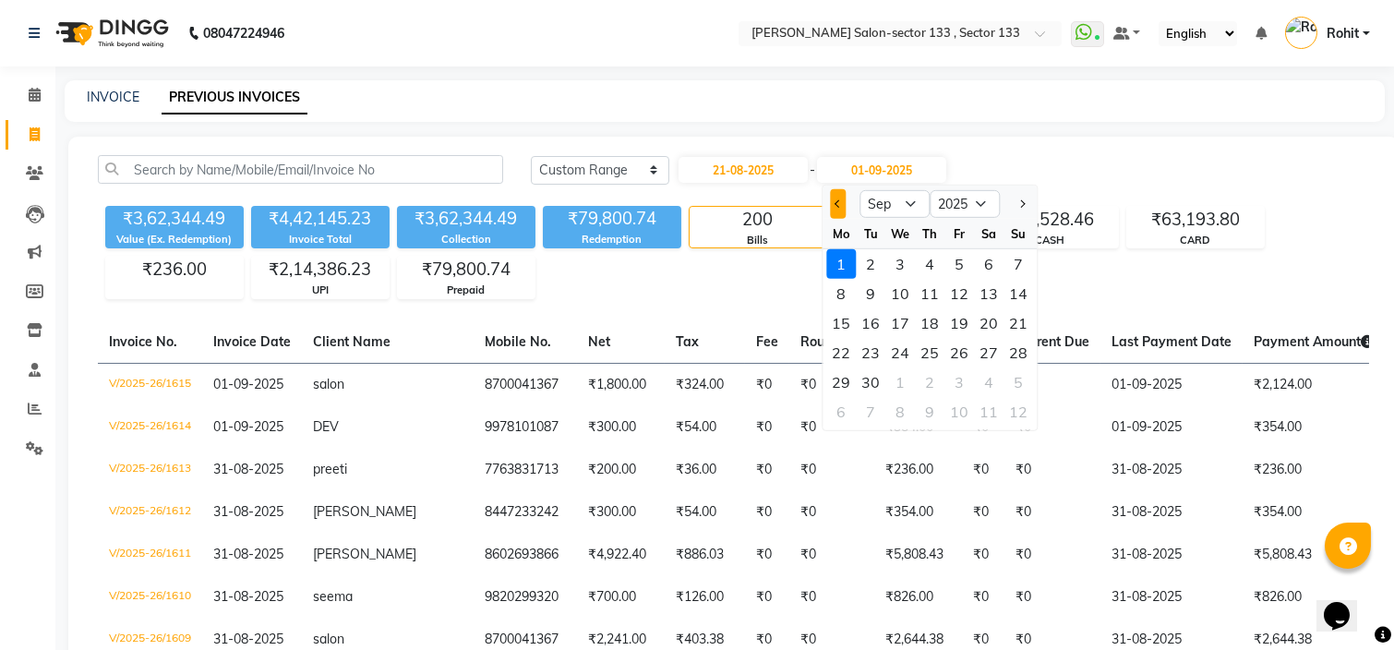
click at [841, 201] on button "Previous month" at bounding box center [838, 204] width 16 height 30
select select "8"
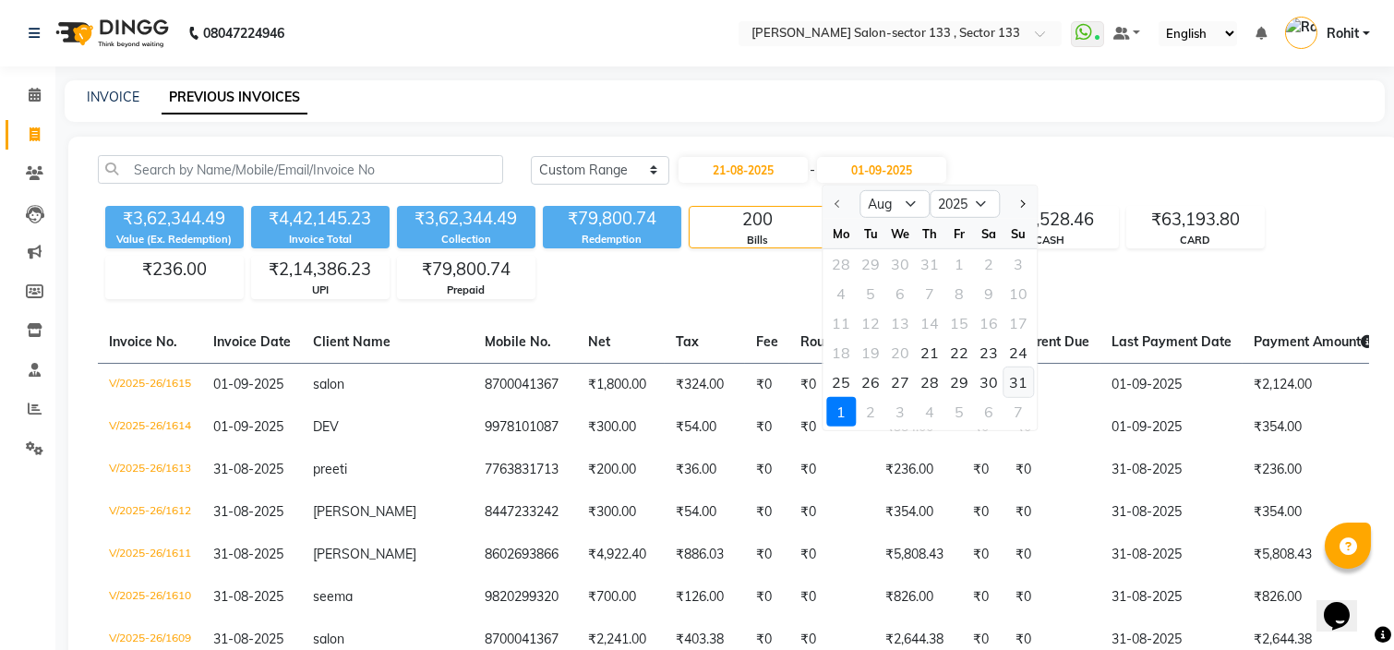
click at [1021, 382] on div "31" at bounding box center [1018, 382] width 30 height 30
type input "31-08-2025"
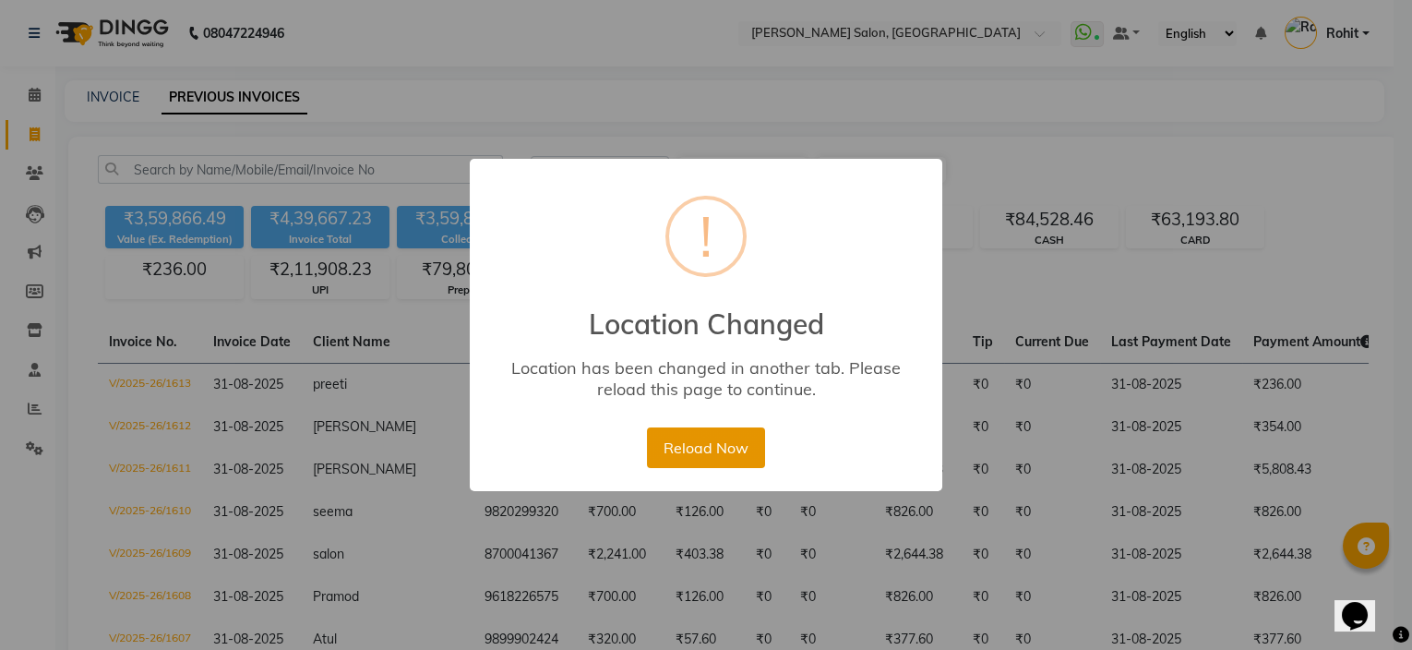
click at [700, 448] on button "Reload Now" at bounding box center [705, 447] width 117 height 41
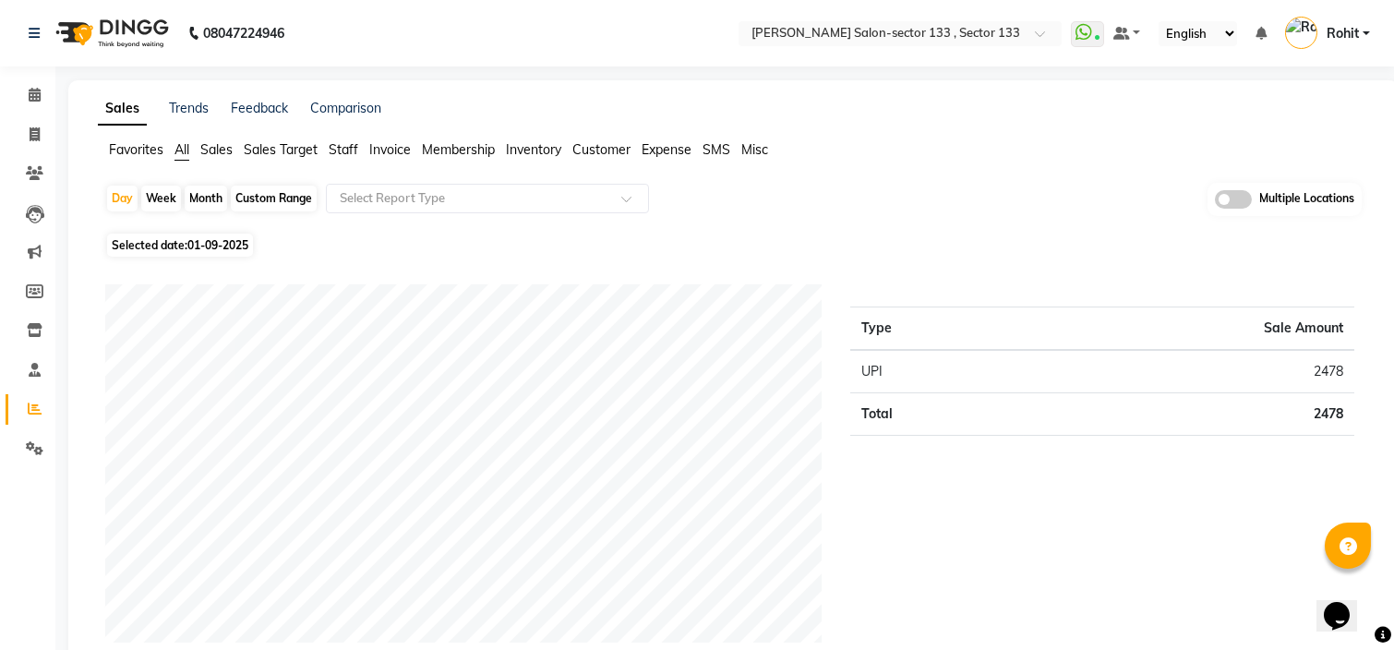
click at [284, 205] on div "Custom Range" at bounding box center [274, 199] width 86 height 26
select select "9"
select select "2025"
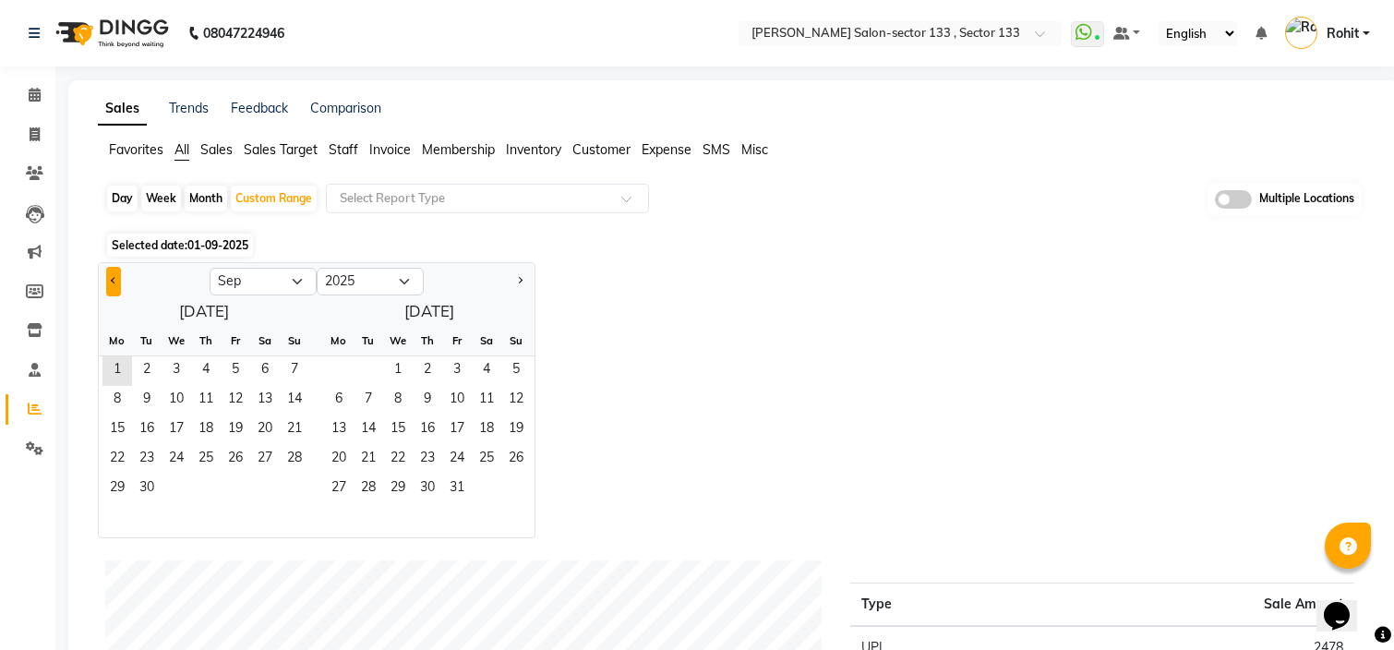
click at [114, 270] on button "Previous month" at bounding box center [113, 282] width 15 height 30
select select "8"
click at [203, 450] on span "21" at bounding box center [206, 460] width 30 height 30
click at [294, 482] on span "31" at bounding box center [295, 489] width 30 height 30
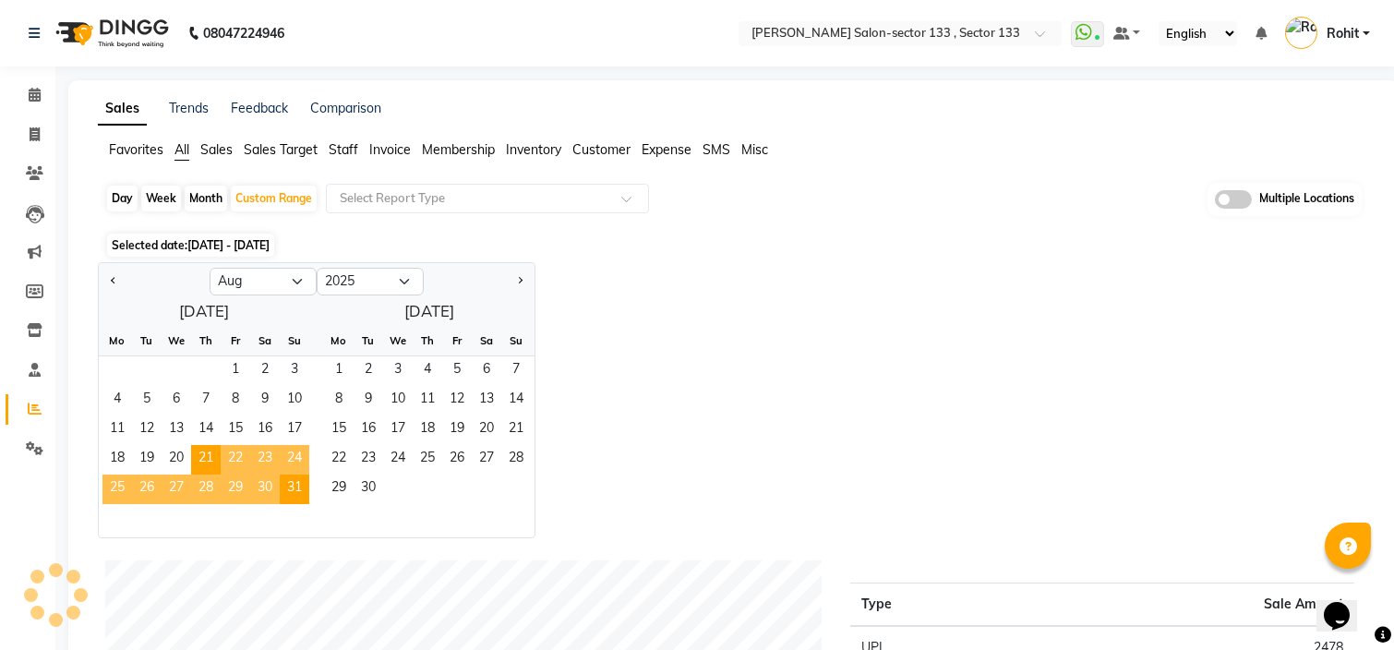
click at [608, 155] on span "Customer" at bounding box center [601, 149] width 58 height 17
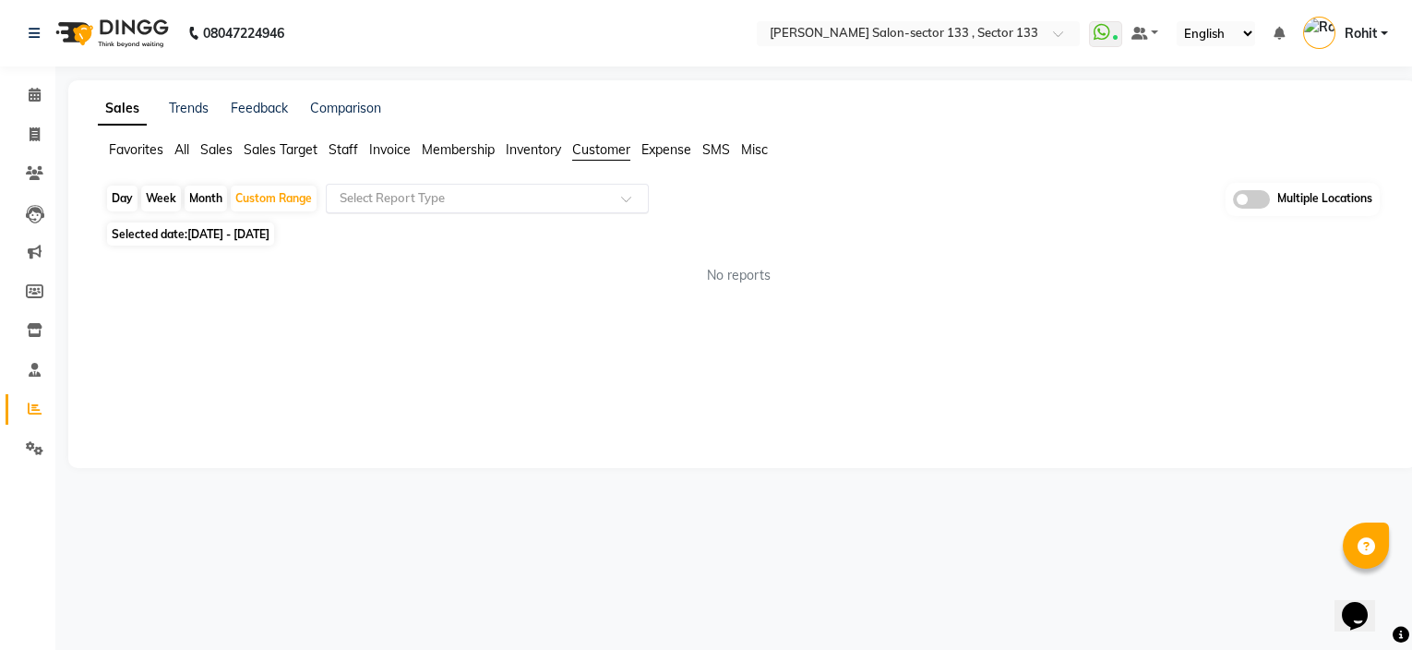
click at [576, 211] on ng-select "Select Report Type" at bounding box center [487, 199] width 323 height 30
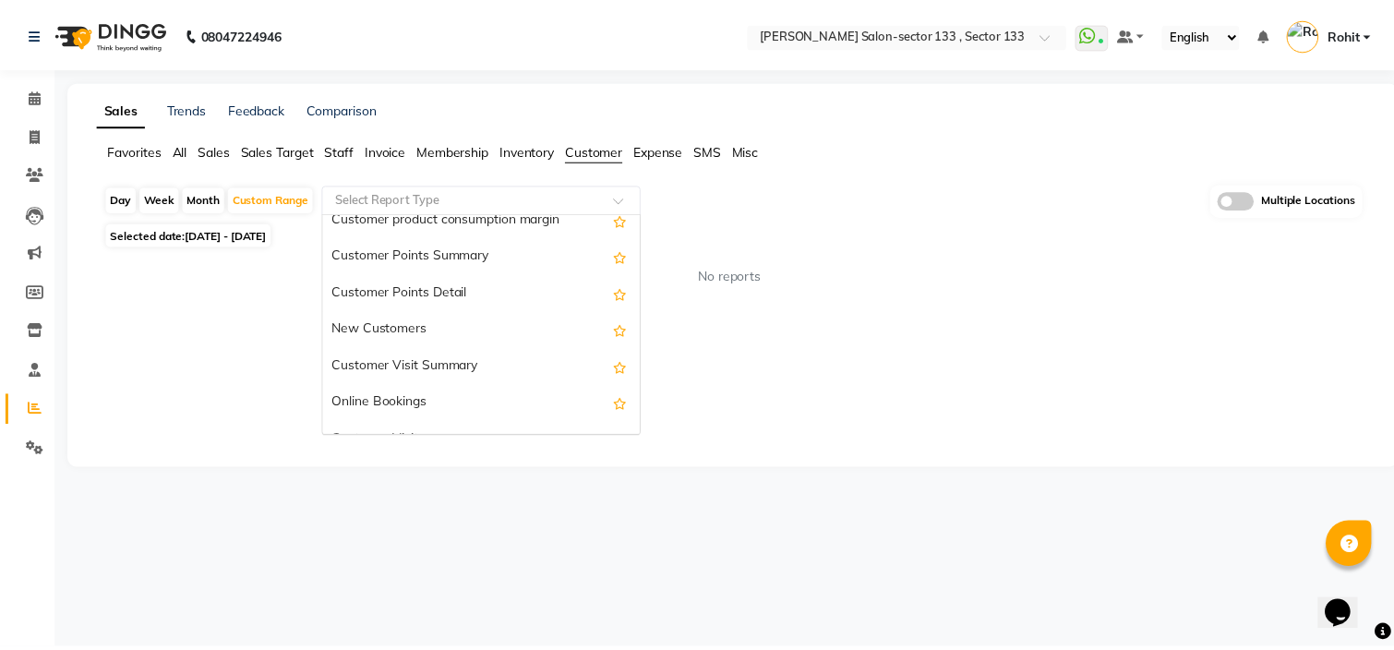
scroll to position [258, 0]
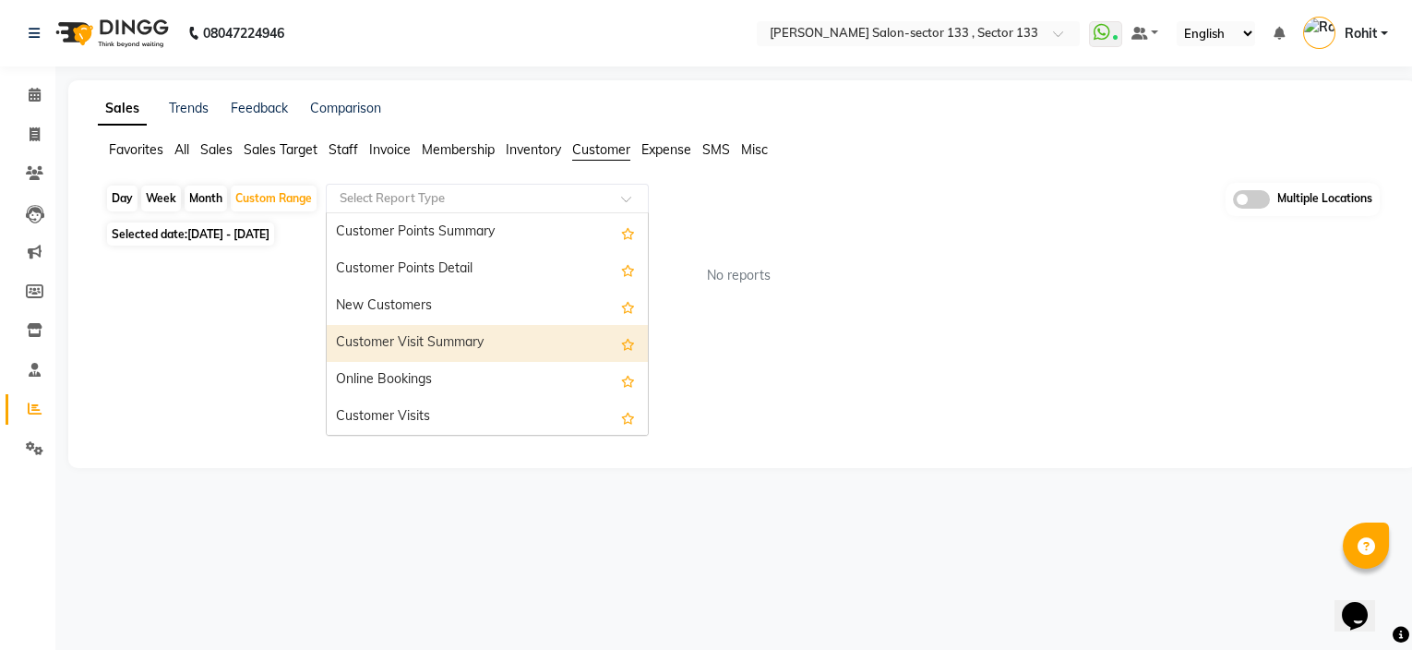
click at [499, 340] on div "Customer Visit Summary" at bounding box center [487, 343] width 321 height 37
select select "csv"
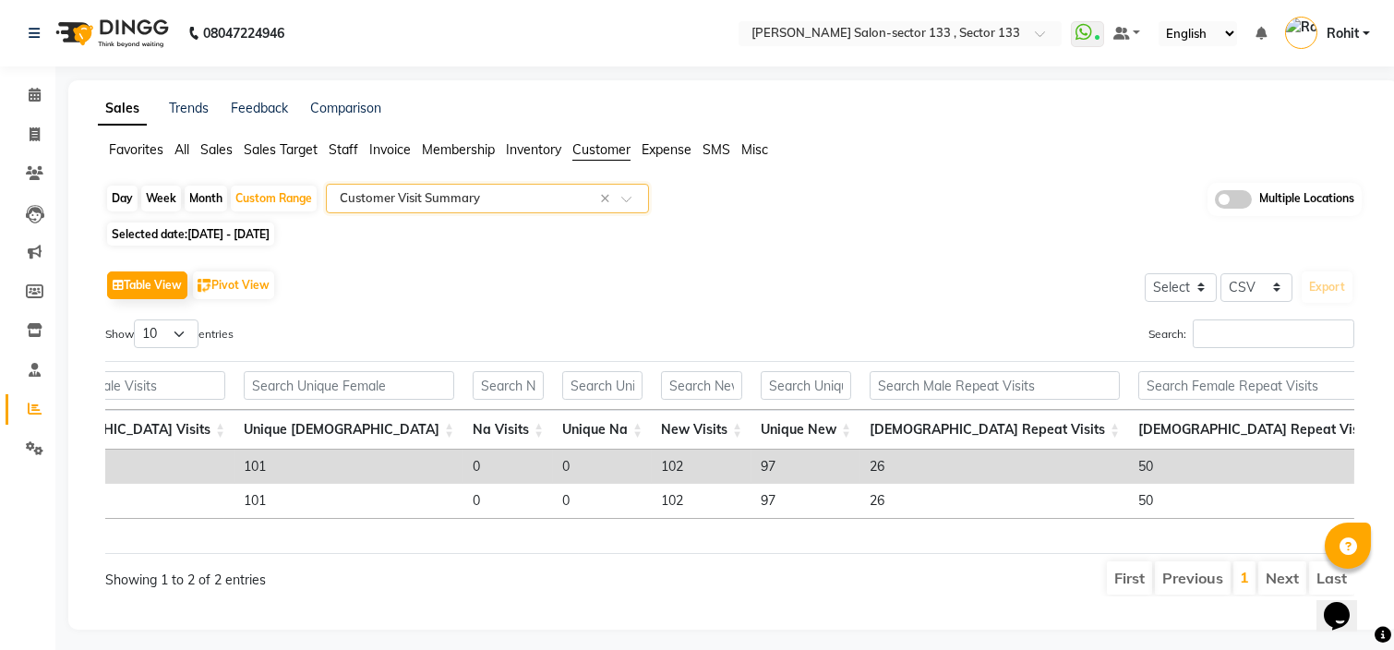
scroll to position [0, 628]
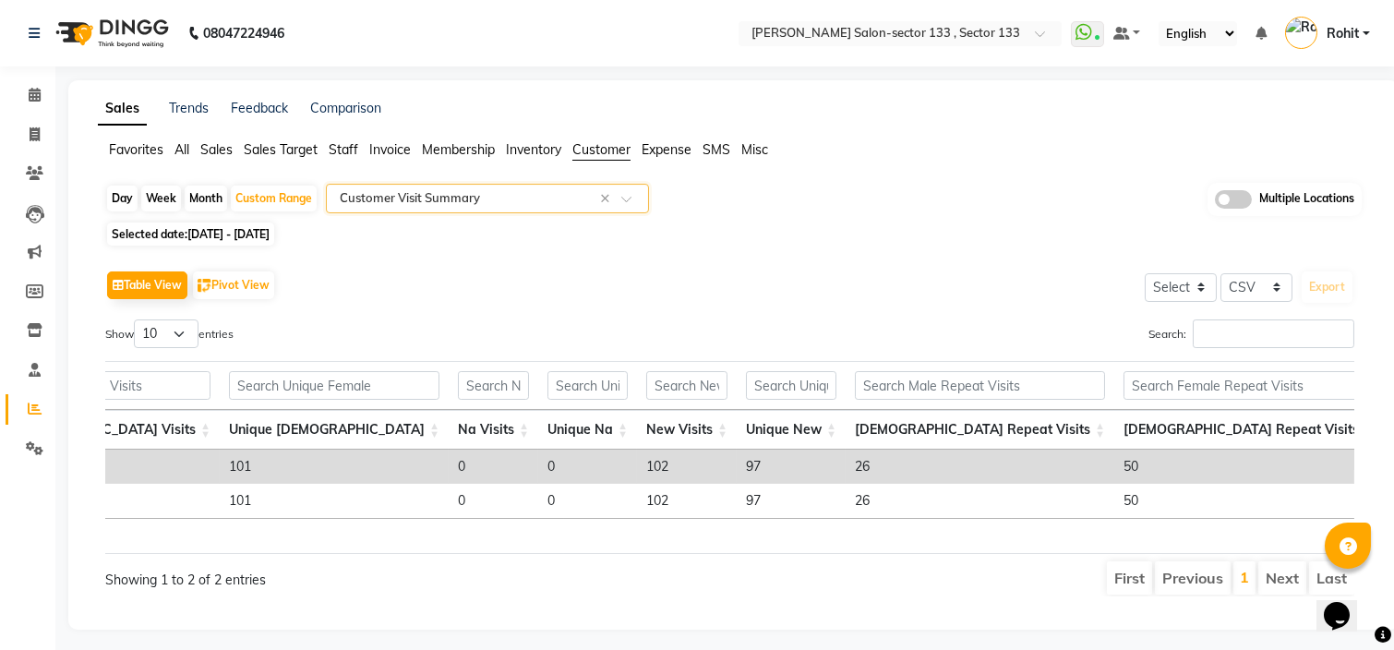
click at [946, 46] on nav "08047224946 Select Location × Madonna Salon-sector 133 , Sector 133 WhatsApp St…" at bounding box center [697, 33] width 1394 height 66
click at [937, 33] on input "text" at bounding box center [882, 35] width 268 height 18
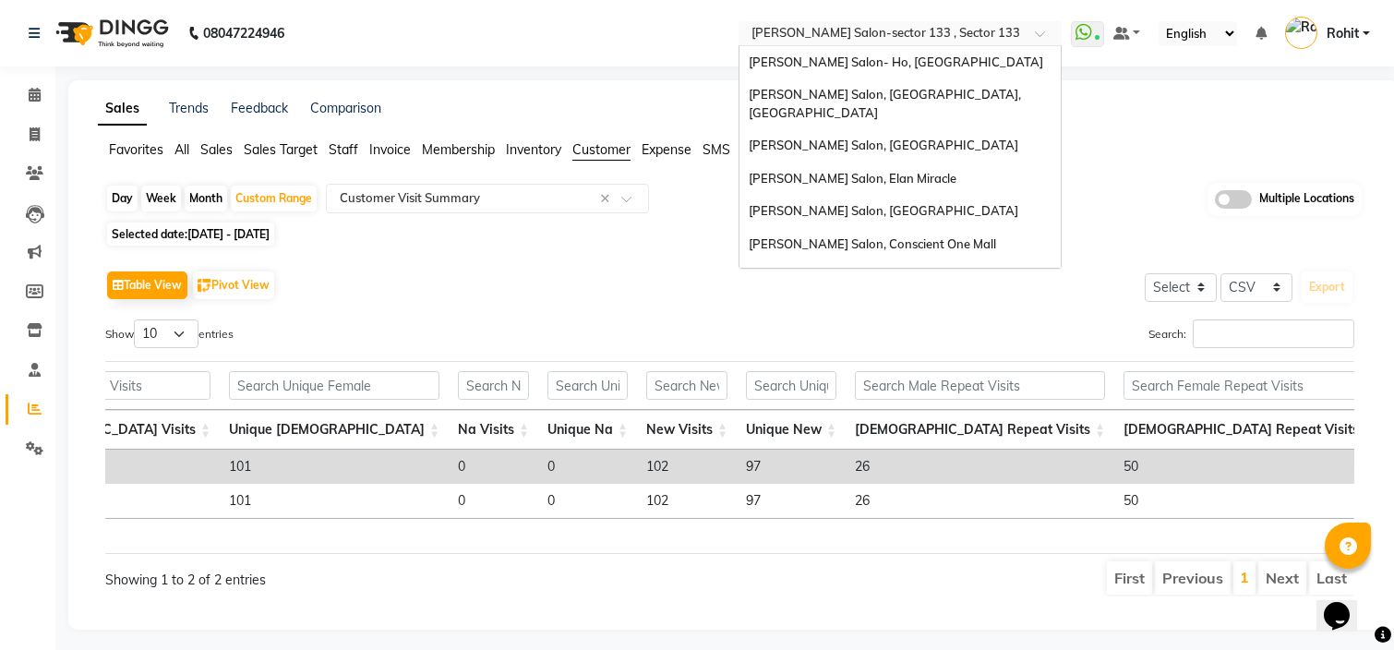
scroll to position [236, 0]
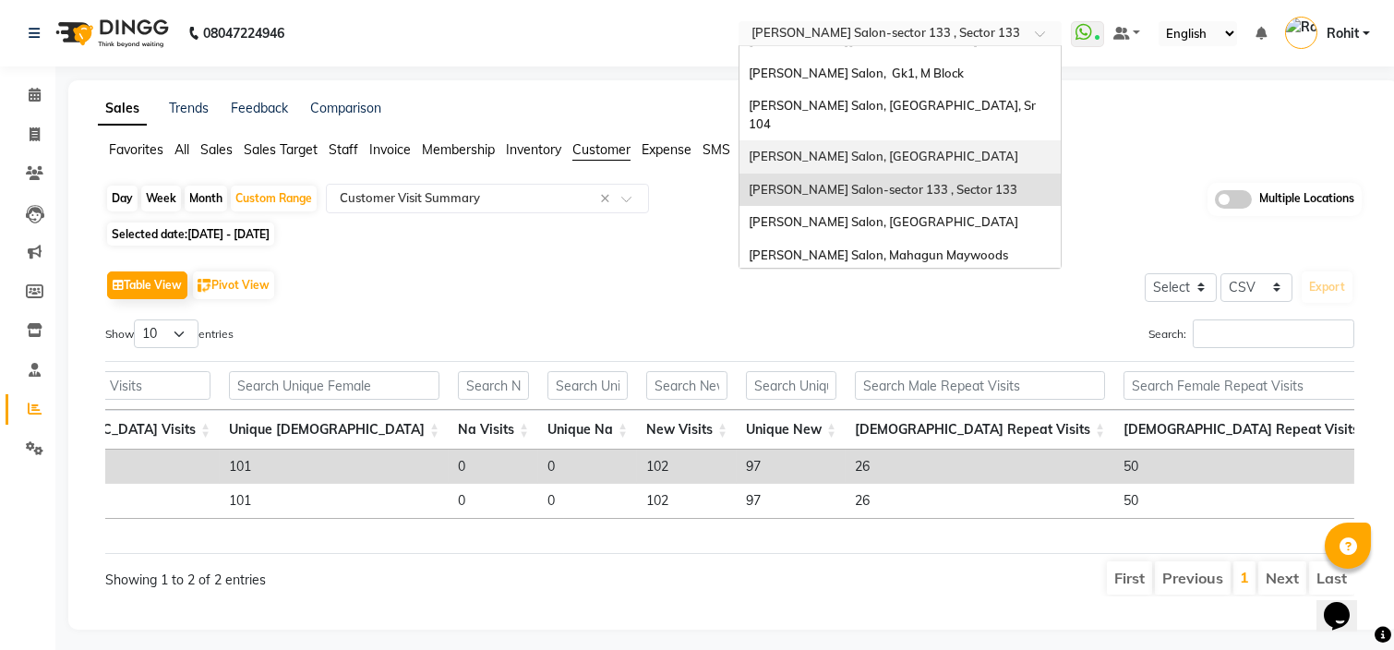
click at [897, 149] on span "Madonna Salon, Sector 32, Noida" at bounding box center [884, 156] width 270 height 15
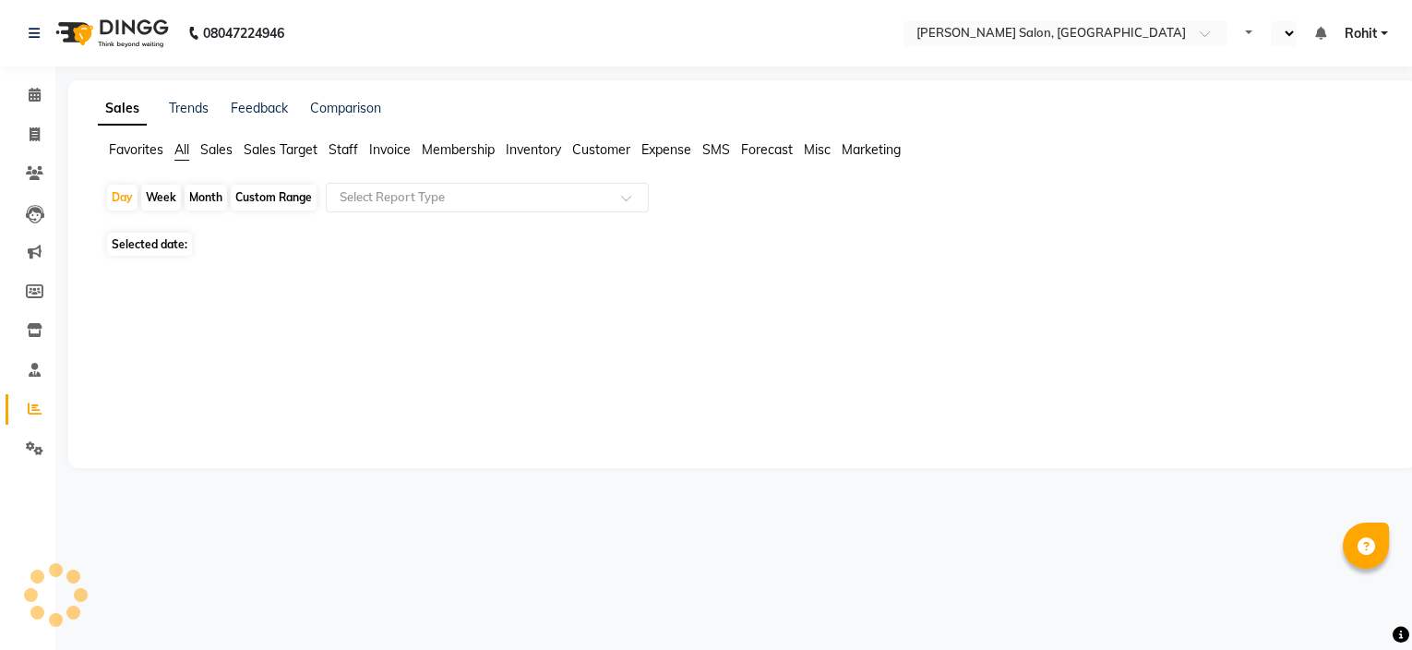
select select "en"
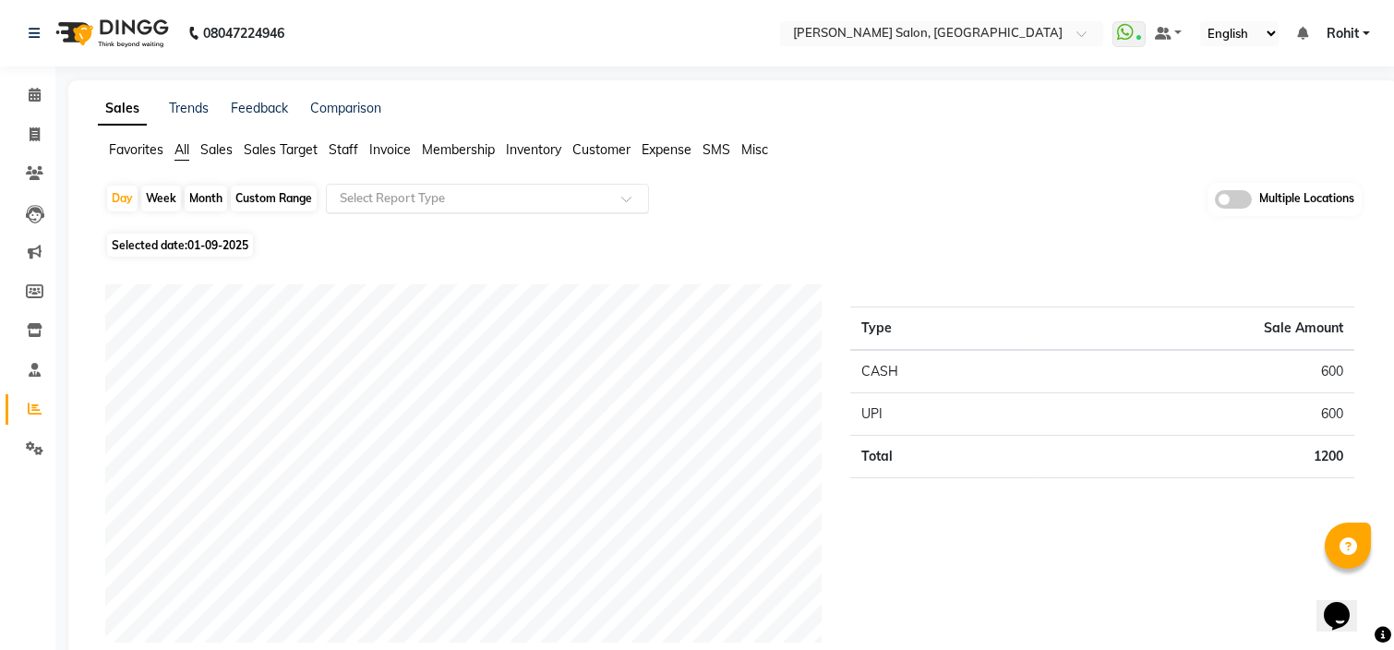
click at [568, 191] on input "text" at bounding box center [469, 198] width 266 height 18
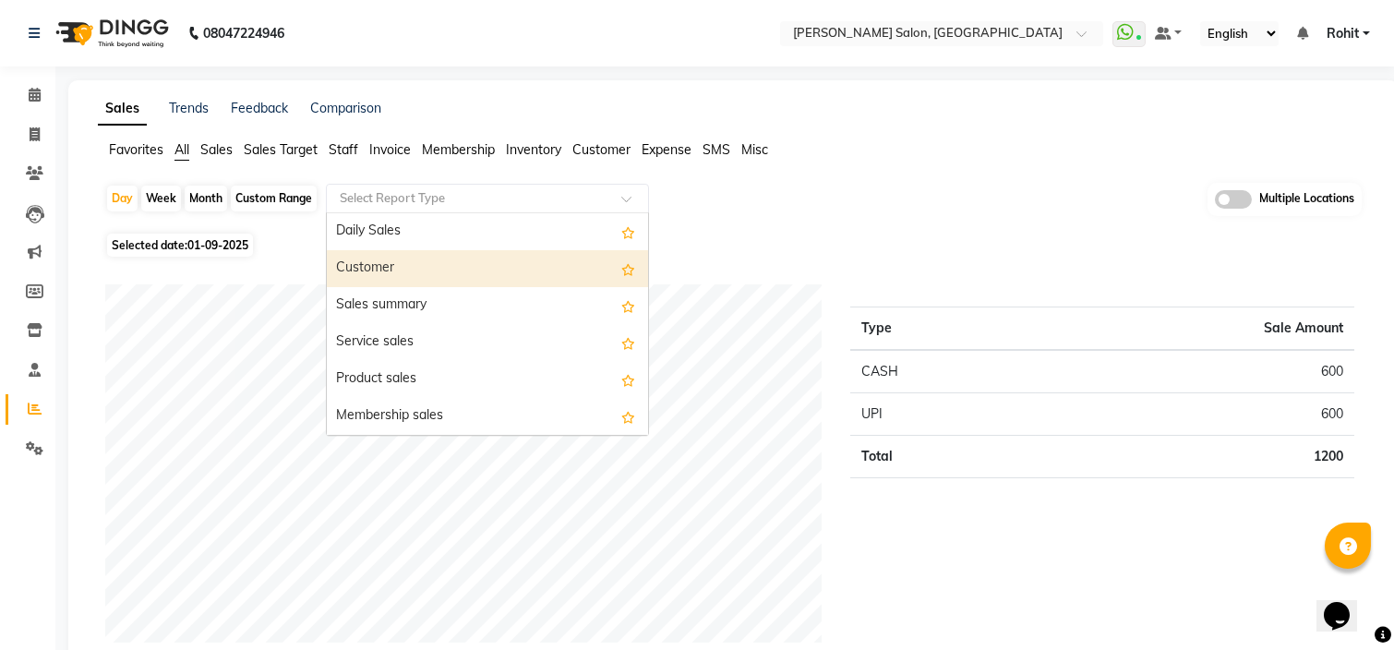
click at [595, 147] on span "Customer" at bounding box center [601, 149] width 58 height 17
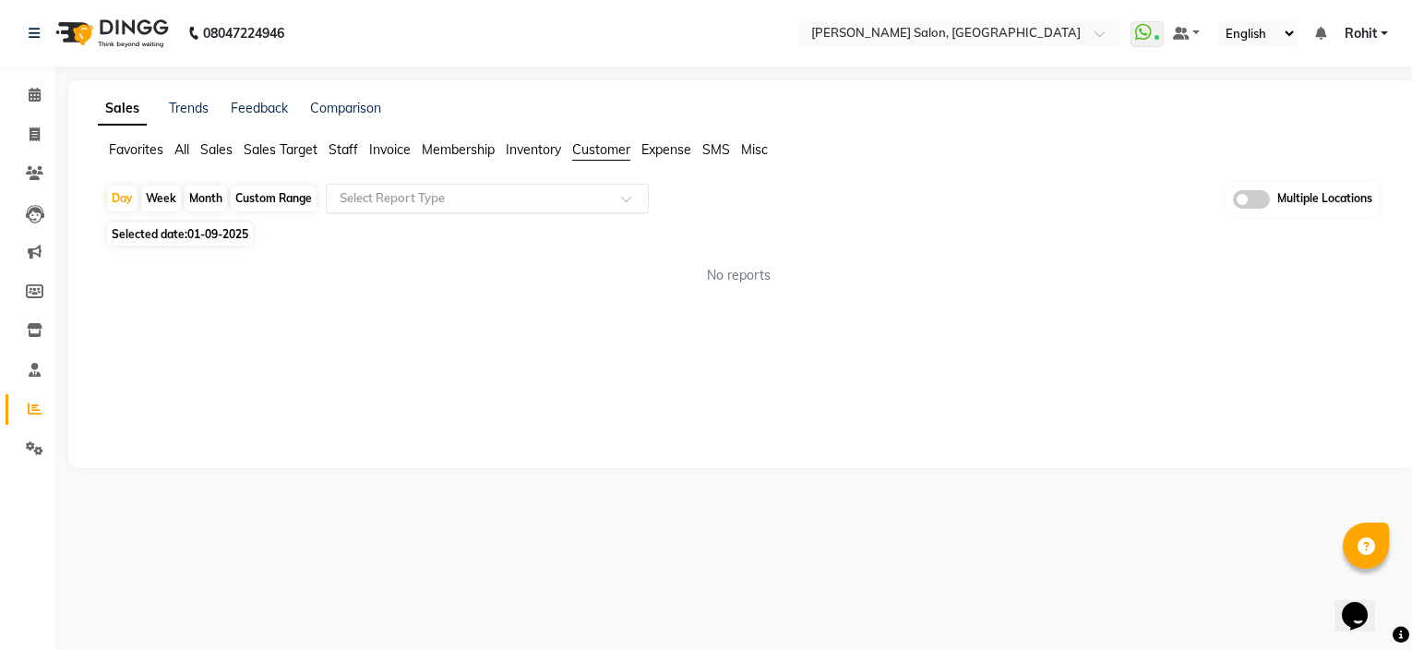
click at [575, 195] on input "text" at bounding box center [469, 198] width 266 height 18
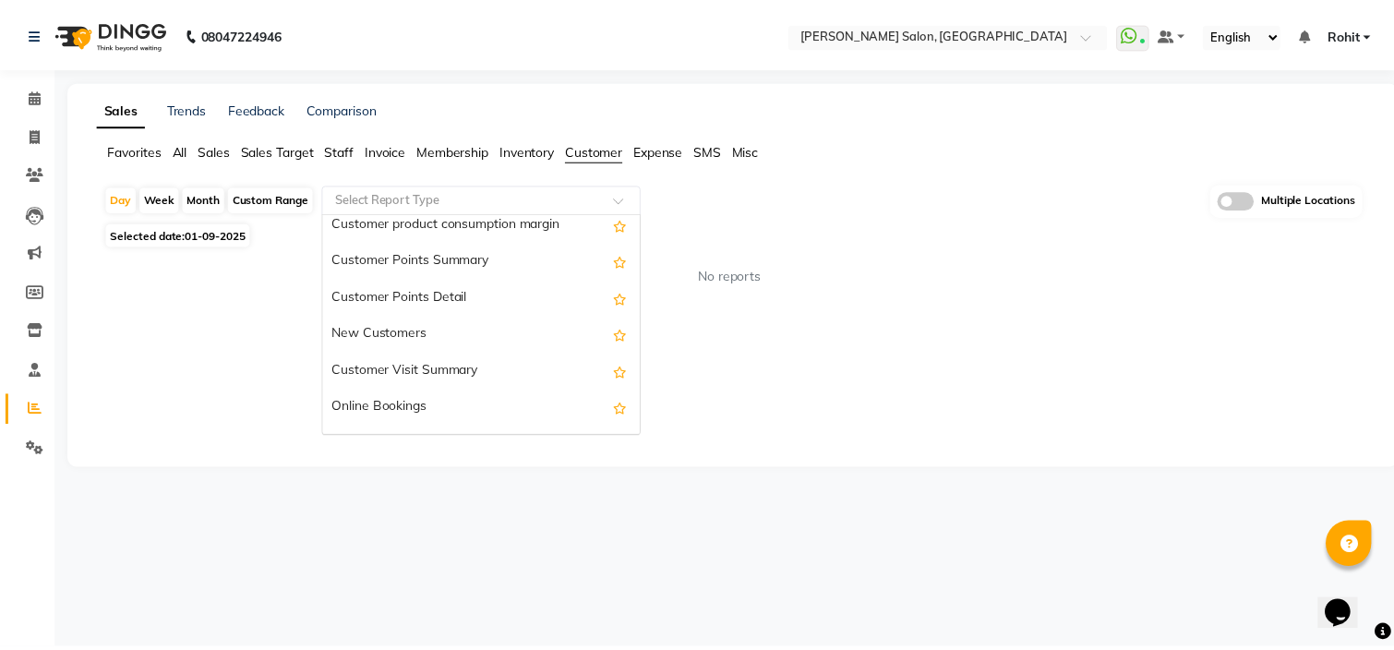
scroll to position [258, 0]
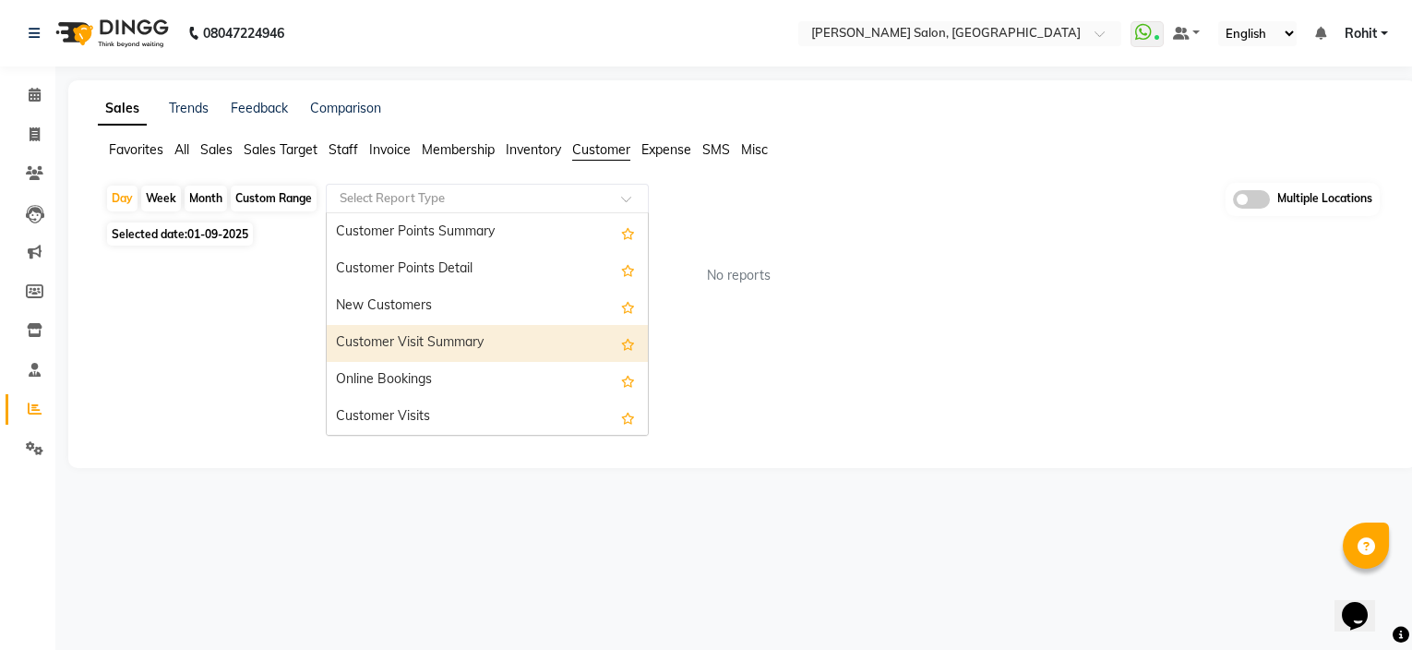
click at [504, 330] on div "Customer Visit Summary" at bounding box center [487, 343] width 321 height 37
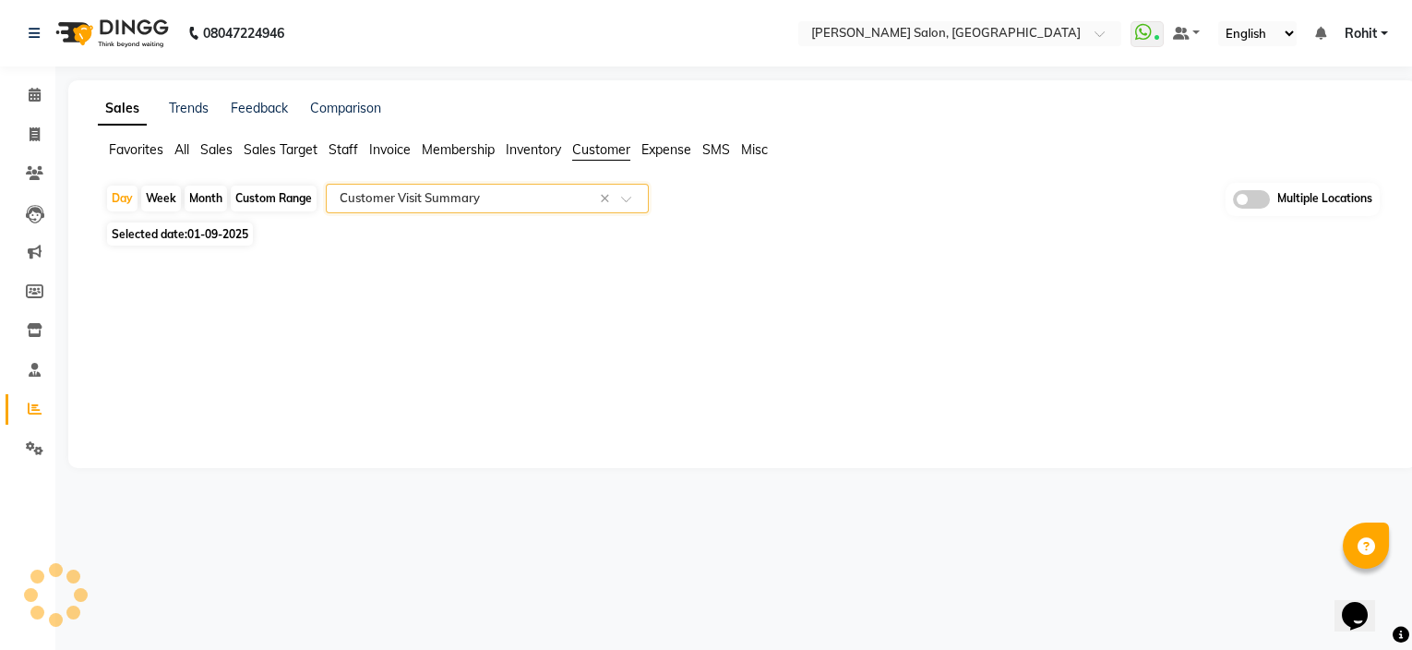
select select "csv"
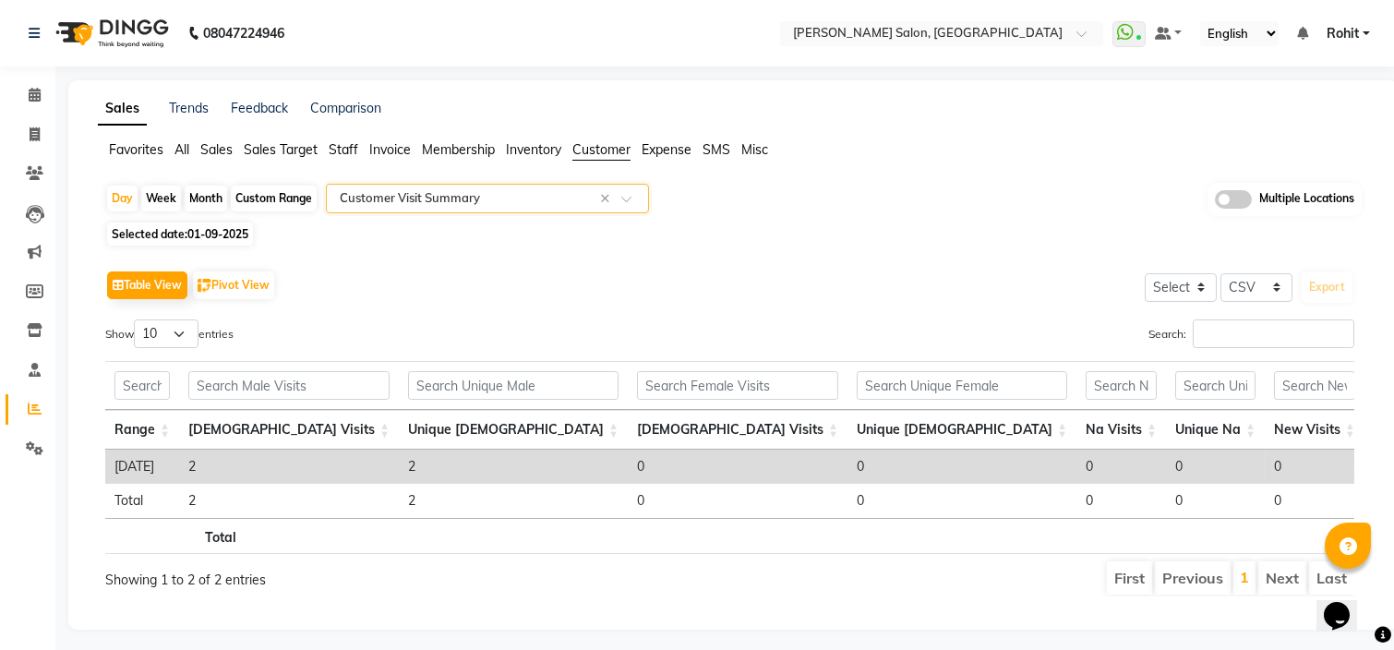
click at [270, 191] on div "Custom Range" at bounding box center [274, 199] width 86 height 26
select select "9"
select select "2025"
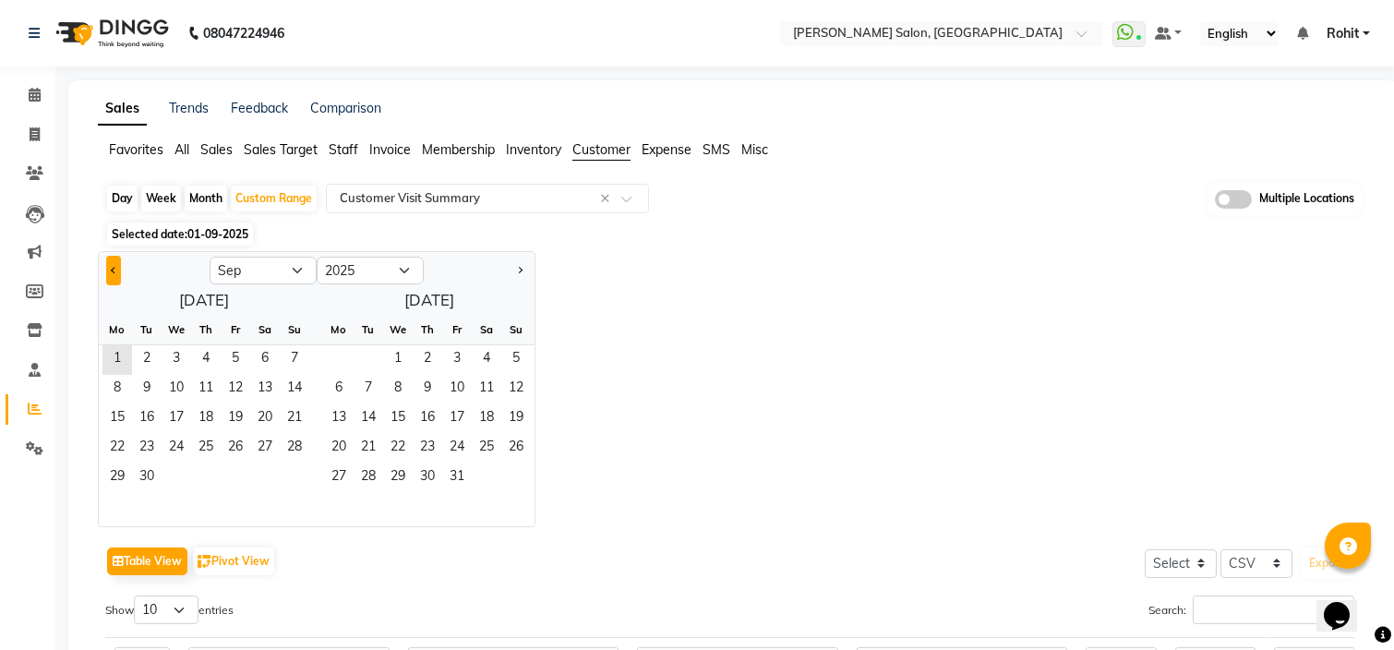
click at [111, 263] on button "Previous month" at bounding box center [113, 271] width 15 height 30
select select "8"
click at [205, 443] on span "21" at bounding box center [206, 449] width 30 height 30
click at [295, 473] on span "31" at bounding box center [295, 478] width 30 height 30
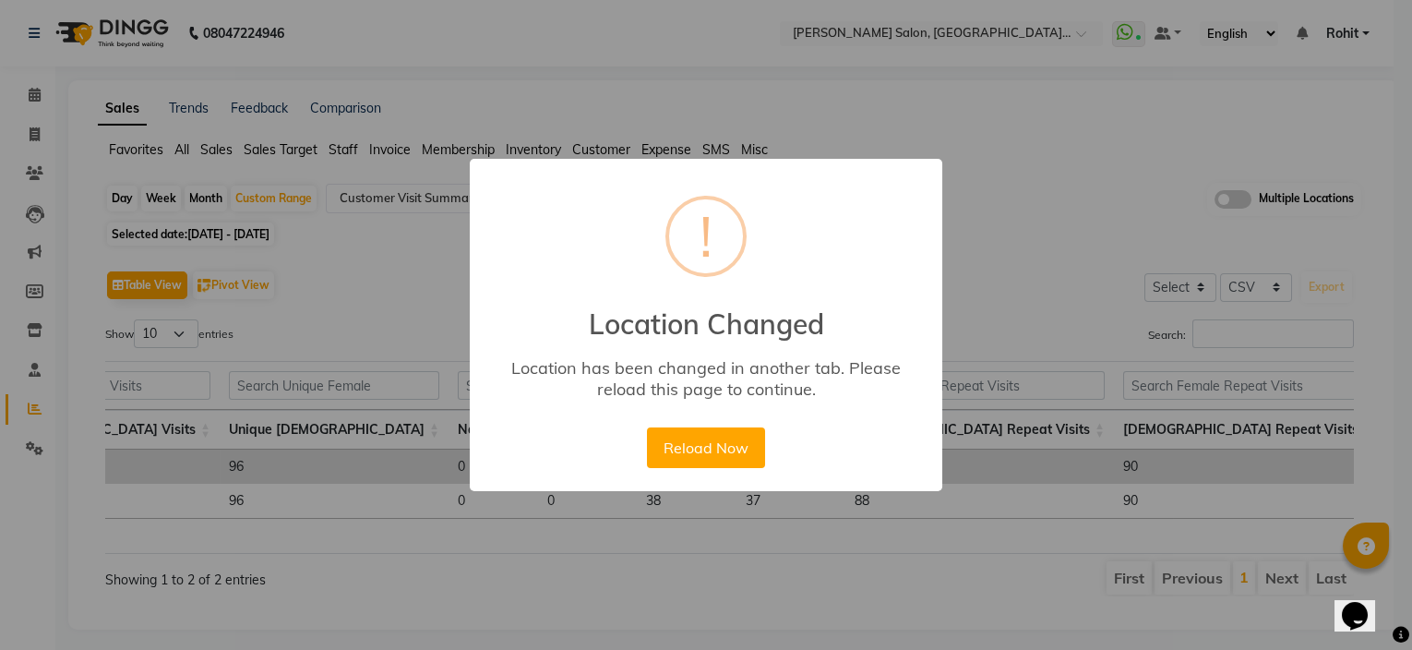
scroll to position [0, 609]
click at [700, 450] on button "Reload Now" at bounding box center [705, 447] width 117 height 41
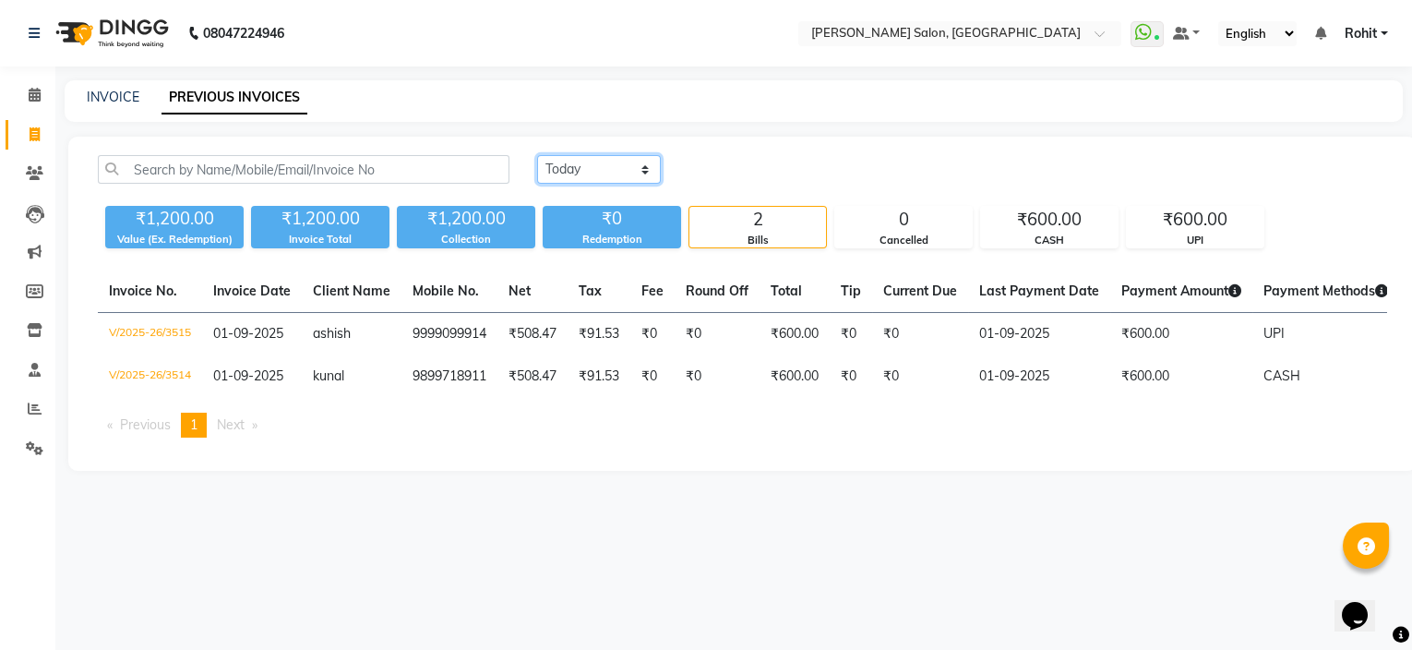
click at [580, 177] on select "[DATE] [DATE] Custom Range" at bounding box center [599, 169] width 124 height 29
select select "range"
click at [537, 155] on select "[DATE] [DATE] Custom Range" at bounding box center [599, 169] width 124 height 29
drag, startPoint x: 752, startPoint y: 185, endPoint x: 780, endPoint y: 168, distance: 32.3
click at [780, 168] on div "Today Yesterday Custom Range 01-09-2025 - 01-09-2025" at bounding box center [962, 176] width 878 height 43
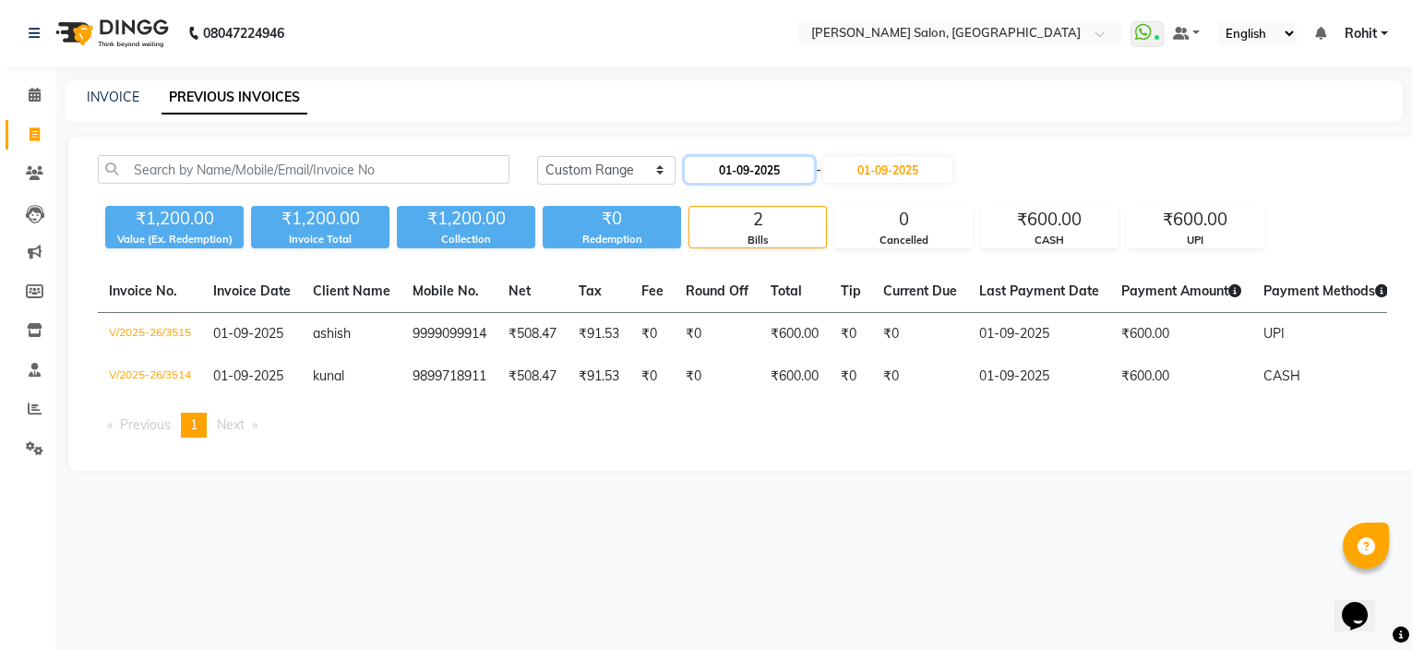
click at [780, 168] on input "01-09-2025" at bounding box center [749, 170] width 129 height 26
select select "9"
select select "2025"
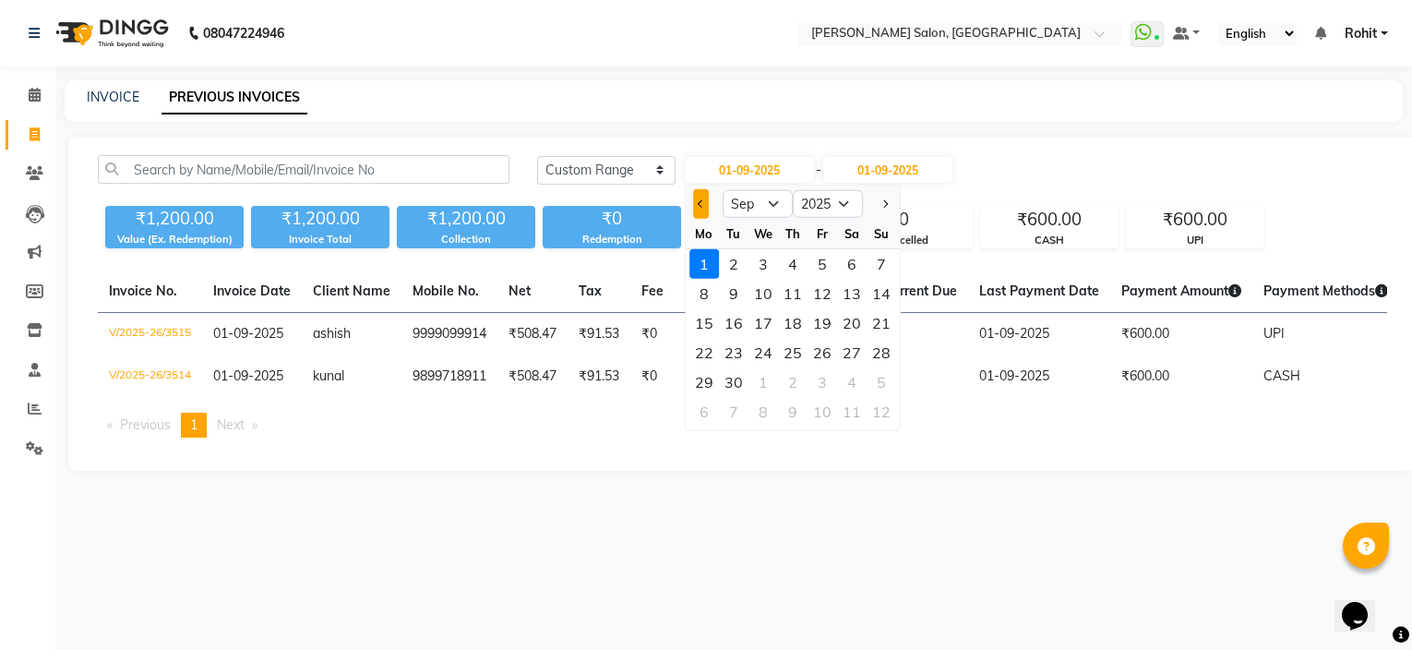
click at [702, 204] on span "Previous month" at bounding box center [701, 203] width 7 height 7
select select "8"
click at [803, 350] on div "21" at bounding box center [793, 353] width 30 height 30
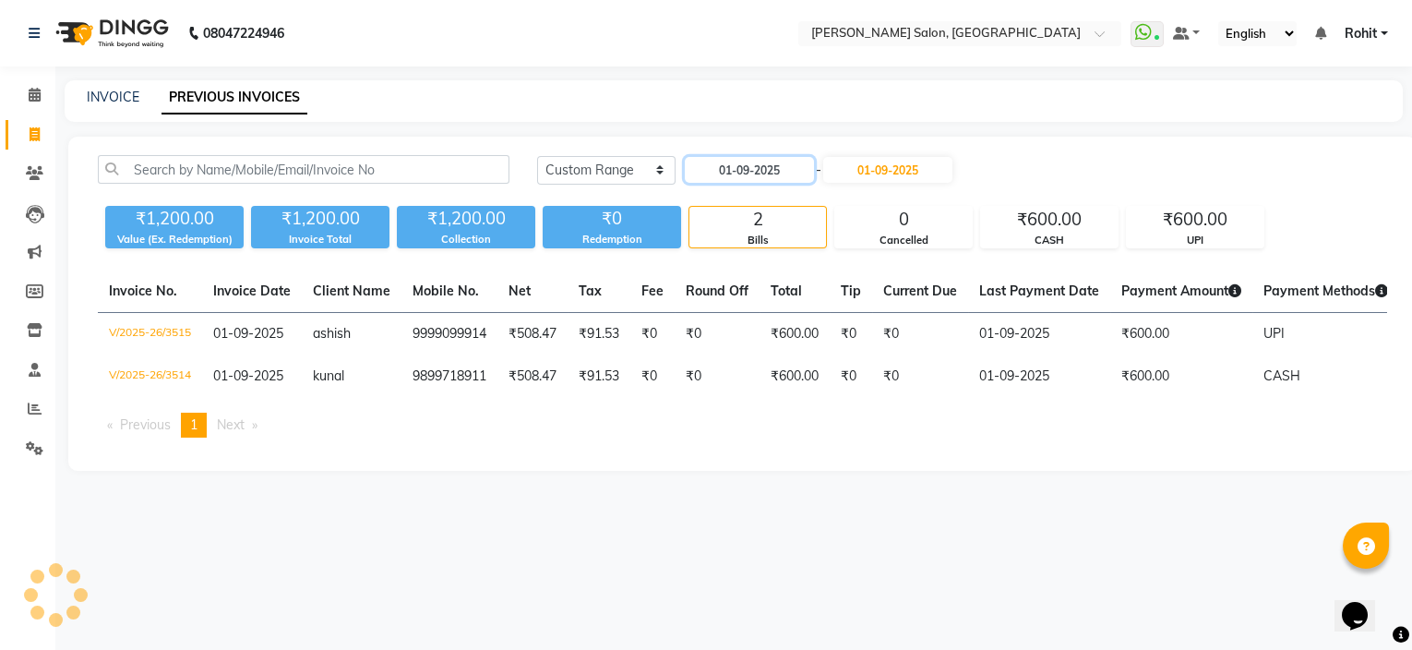
type input "21-08-2025"
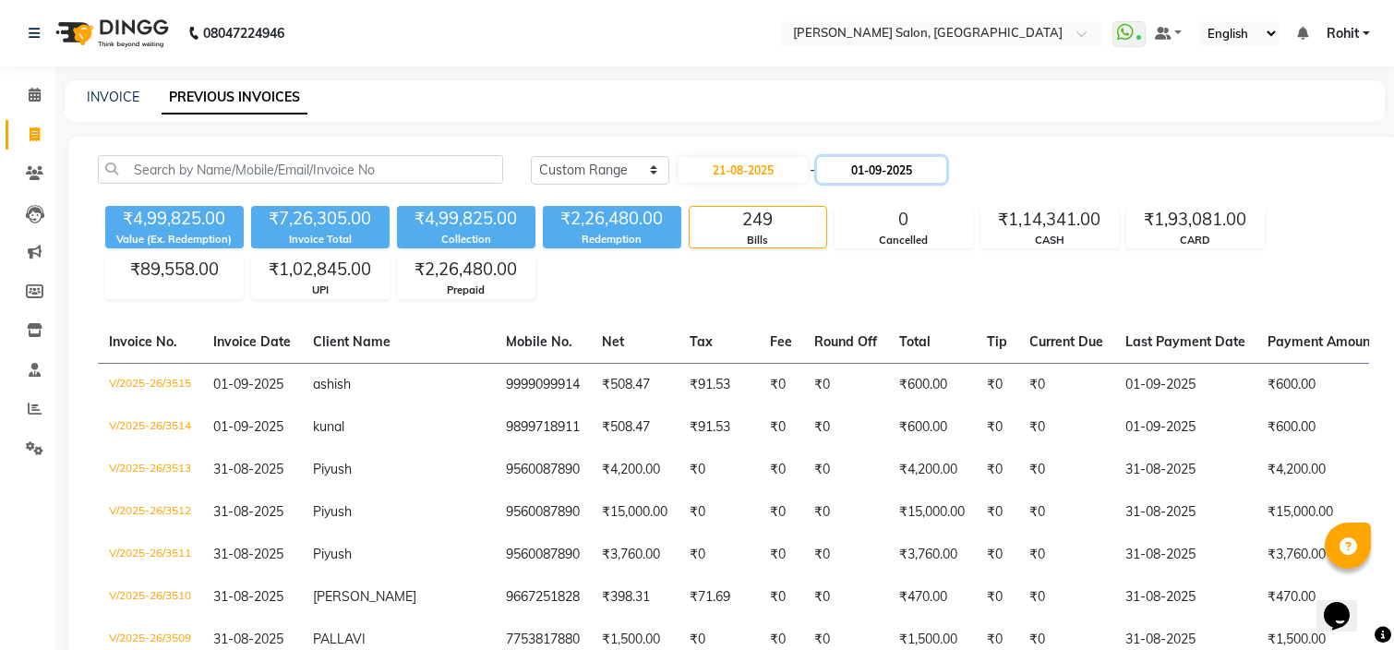
click at [907, 166] on input "01-09-2025" at bounding box center [881, 170] width 129 height 26
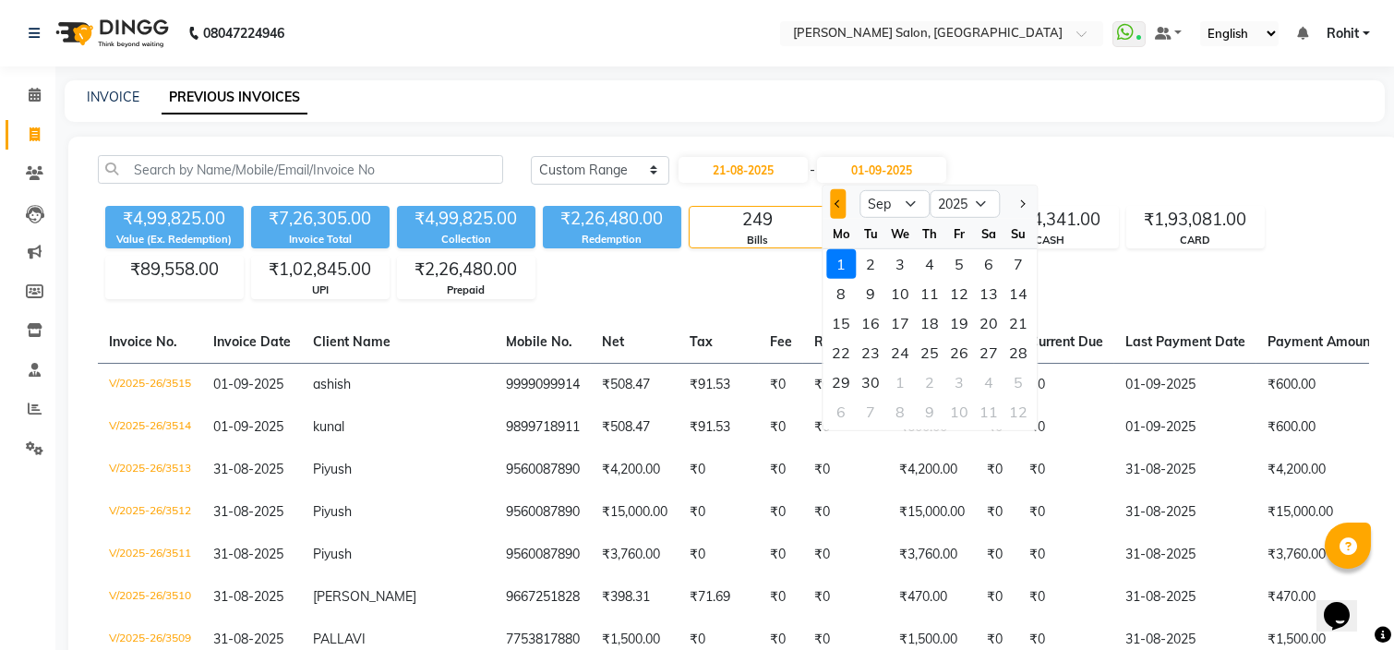
click at [837, 200] on span "Previous month" at bounding box center [837, 203] width 7 height 7
select select "8"
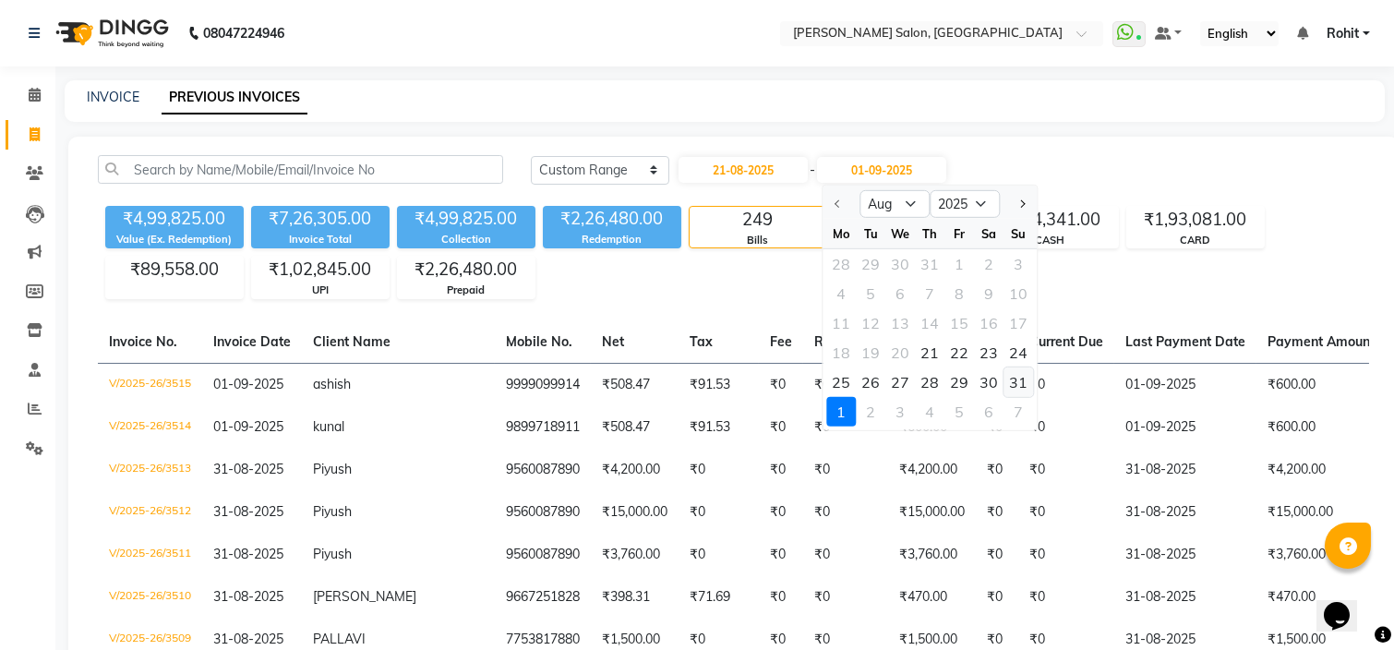
click at [1013, 390] on div "31" at bounding box center [1018, 382] width 30 height 30
type input "31-08-2025"
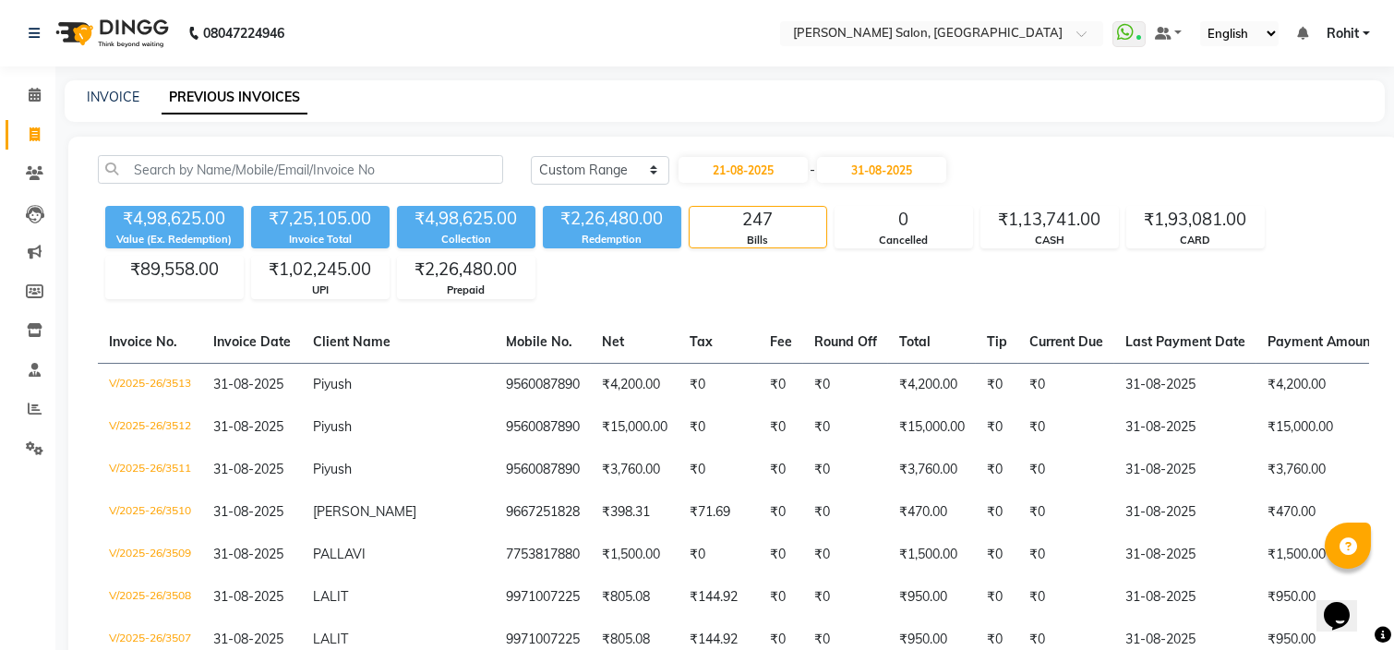
click at [967, 294] on div "₹4,98,625.00 Value (Ex. Redemption) ₹7,25,105.00 Invoice Total ₹4,98,625.00 Col…" at bounding box center [733, 248] width 1271 height 101
click at [944, 33] on input "text" at bounding box center [923, 35] width 268 height 18
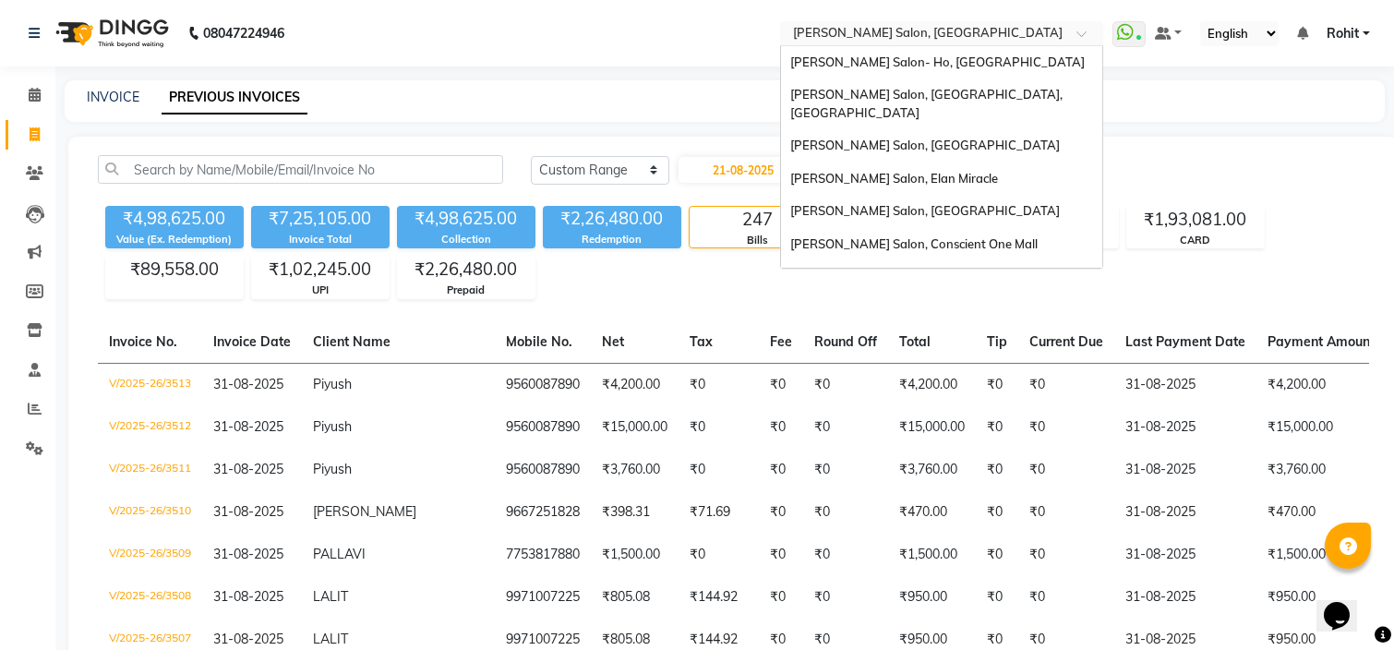
scroll to position [236, 0]
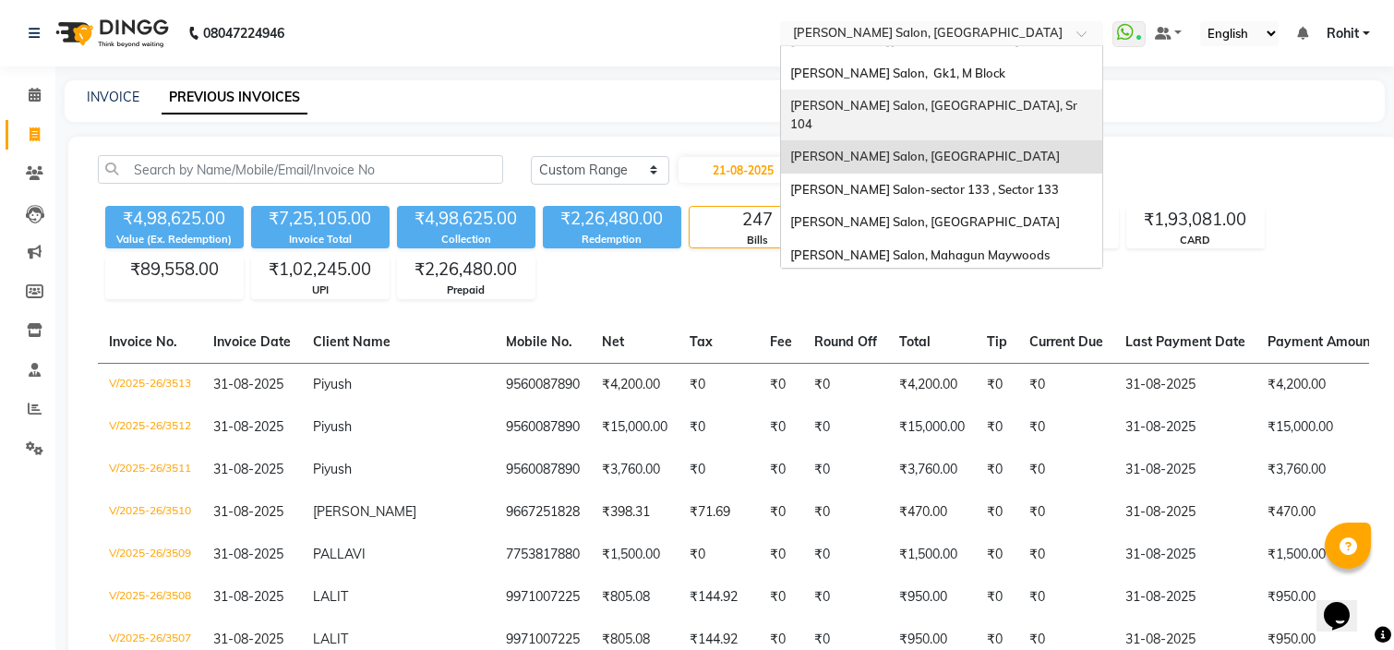
click at [900, 98] on span "Madonna Salon, Noida, Sr 104" at bounding box center [935, 114] width 290 height 33
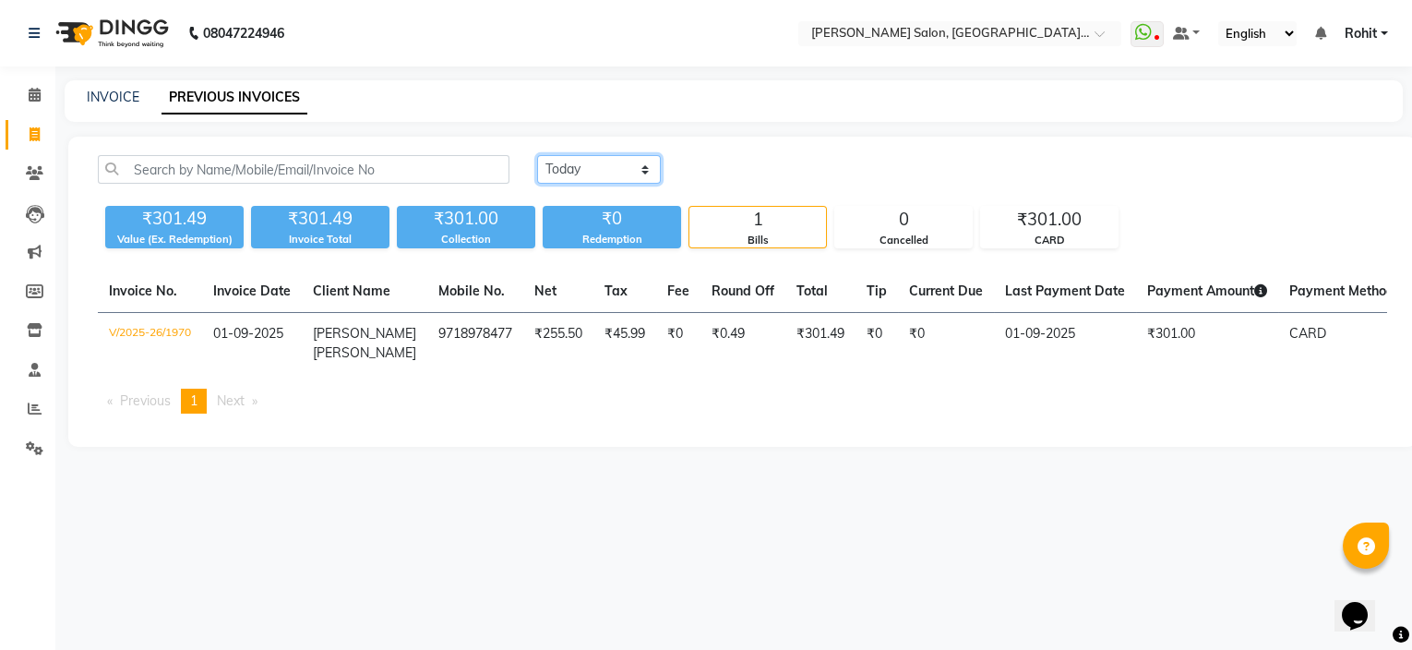
click at [610, 173] on select "[DATE] [DATE] Custom Range" at bounding box center [599, 169] width 124 height 29
select select "range"
click at [537, 155] on select "[DATE] [DATE] Custom Range" at bounding box center [599, 169] width 124 height 29
click at [735, 167] on input "01-09-2025" at bounding box center [749, 170] width 129 height 26
select select "9"
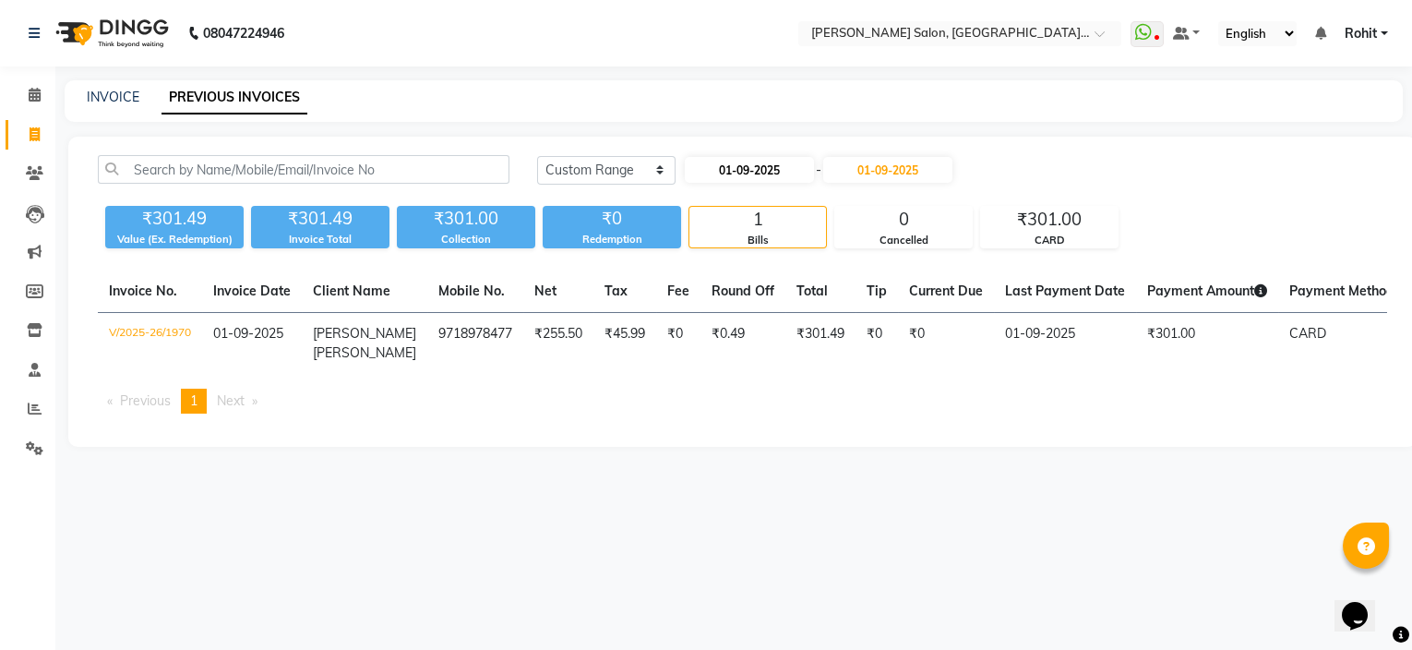
select select "2025"
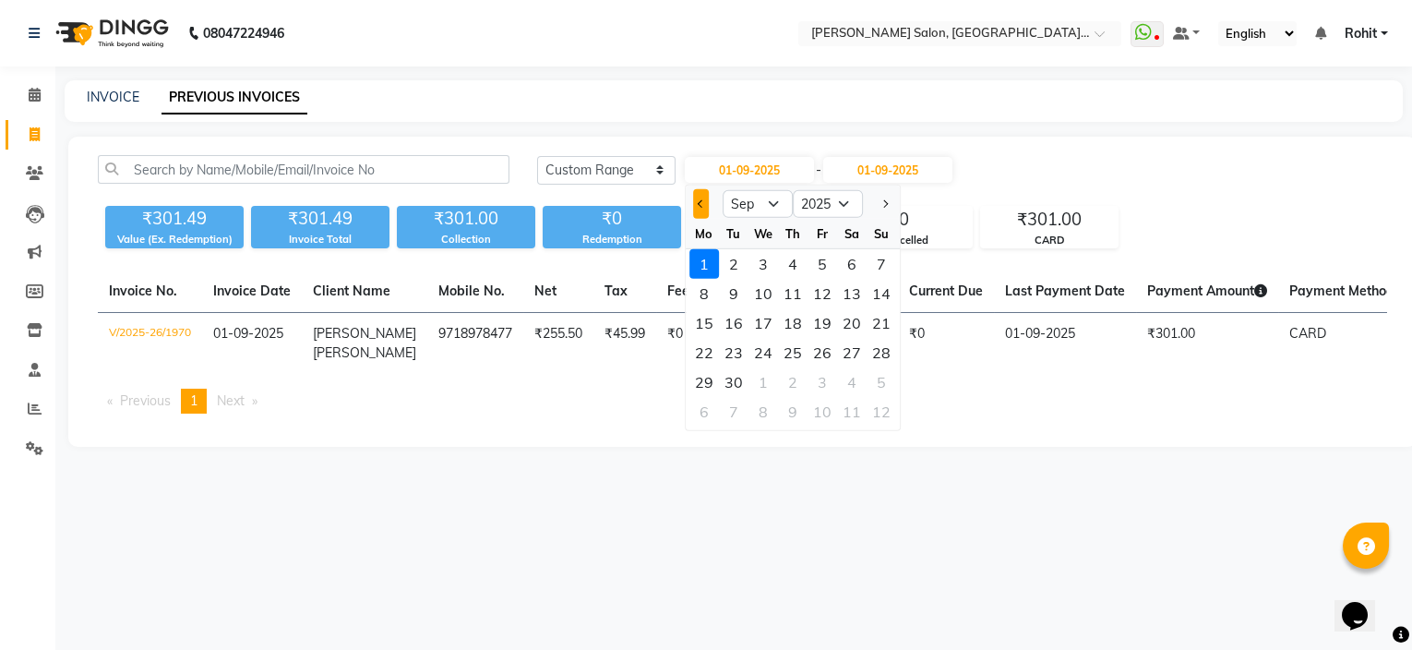
click at [706, 198] on button "Previous month" at bounding box center [701, 204] width 16 height 30
select select "8"
click at [792, 357] on div "21" at bounding box center [793, 353] width 30 height 30
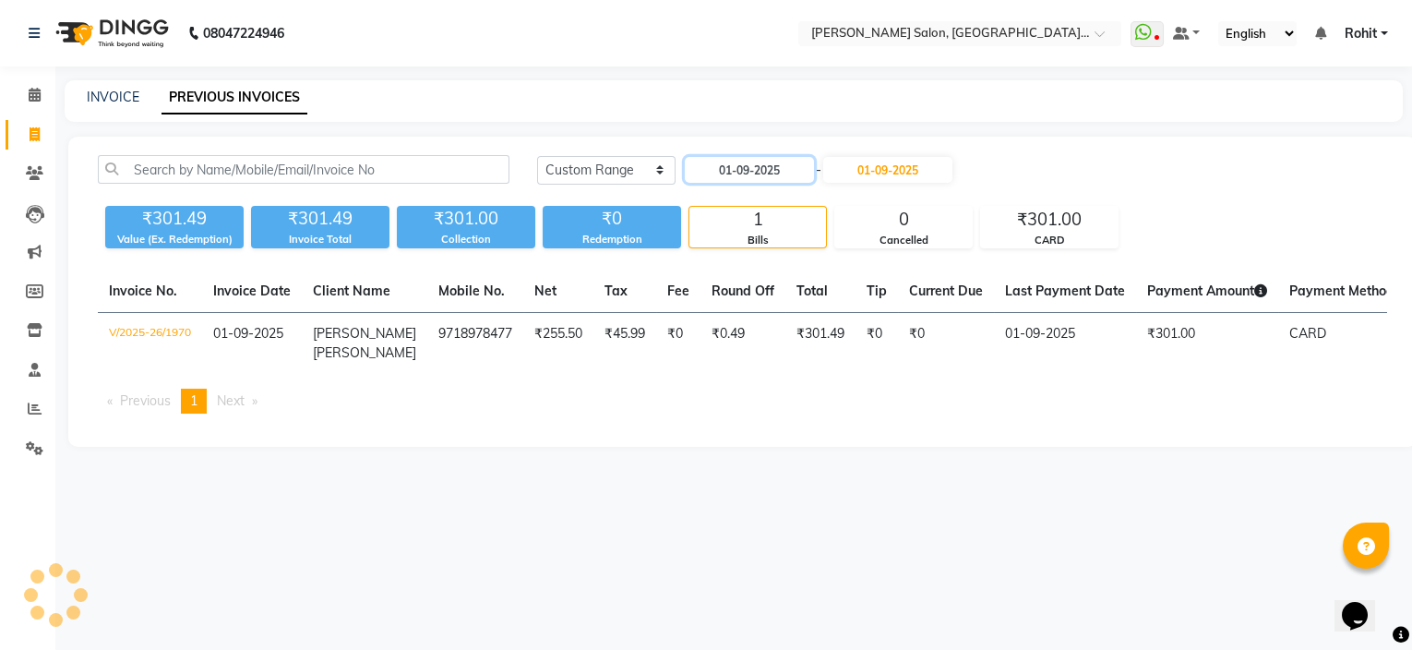
type input "21-08-2025"
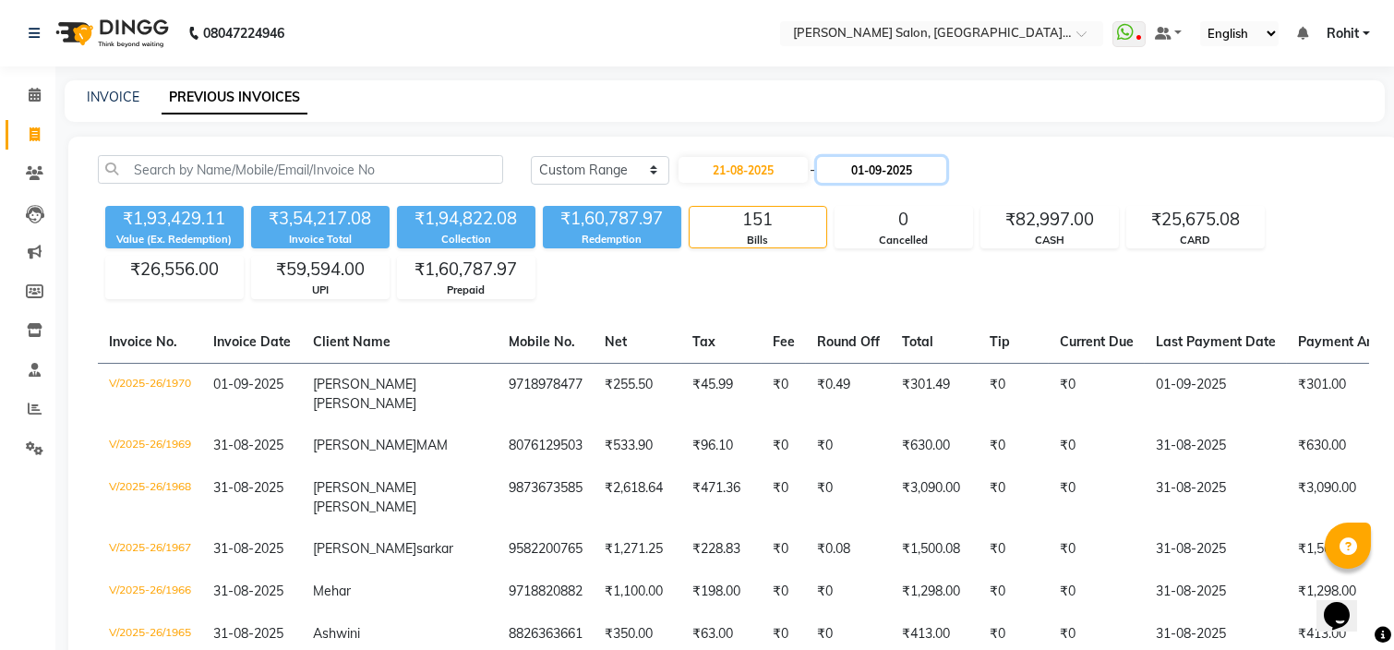
click at [904, 179] on input "01-09-2025" at bounding box center [881, 170] width 129 height 26
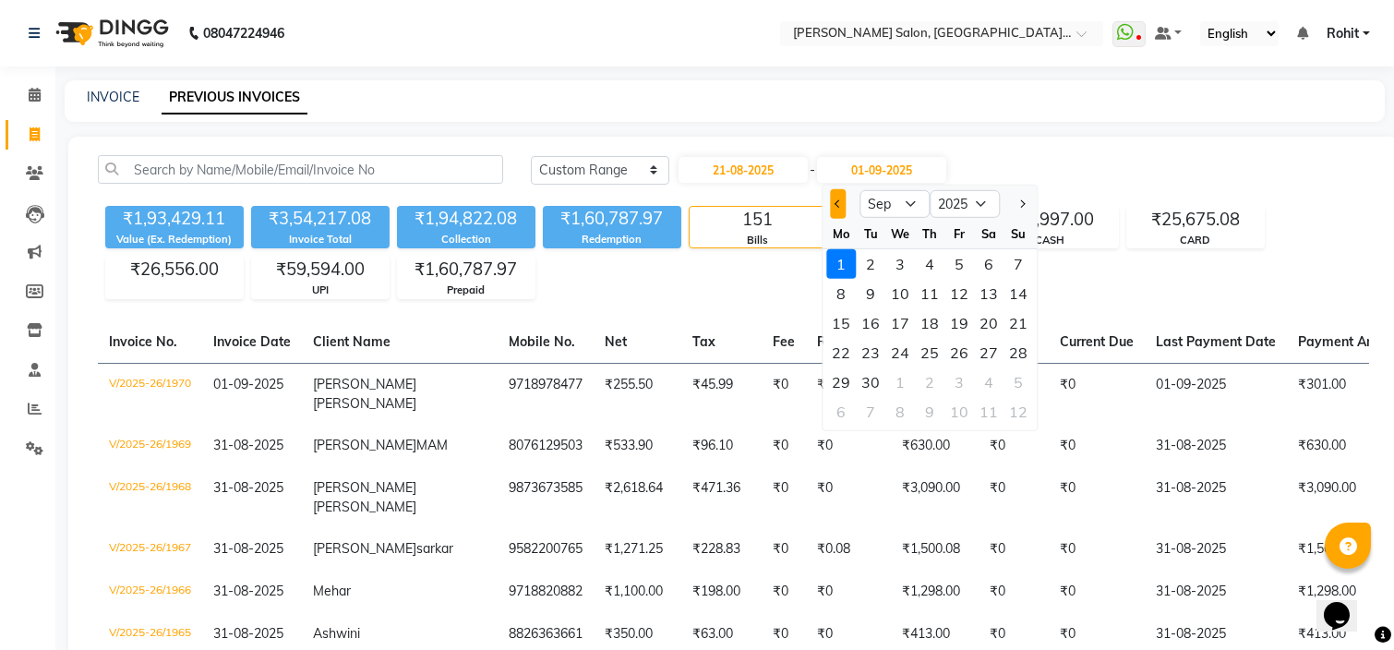
click at [833, 204] on button "Previous month" at bounding box center [838, 204] width 16 height 30
select select "8"
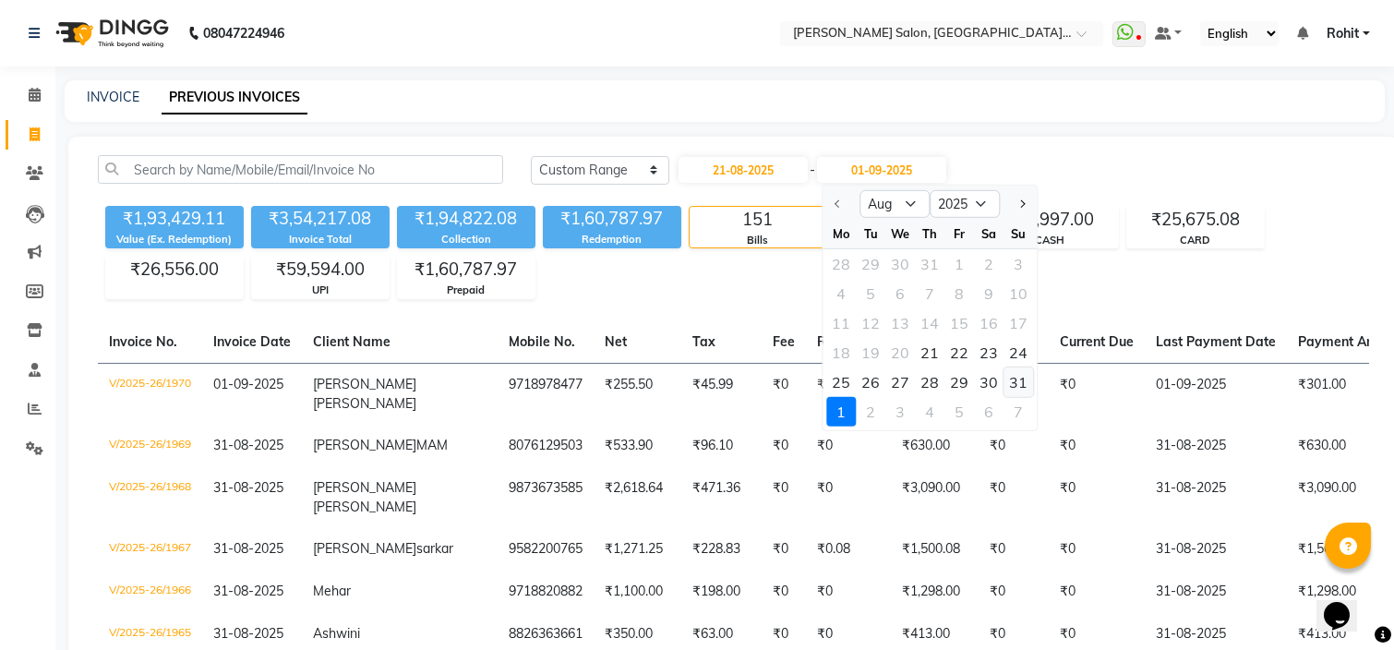
click at [1010, 380] on div "31" at bounding box center [1018, 382] width 30 height 30
type input "31-08-2025"
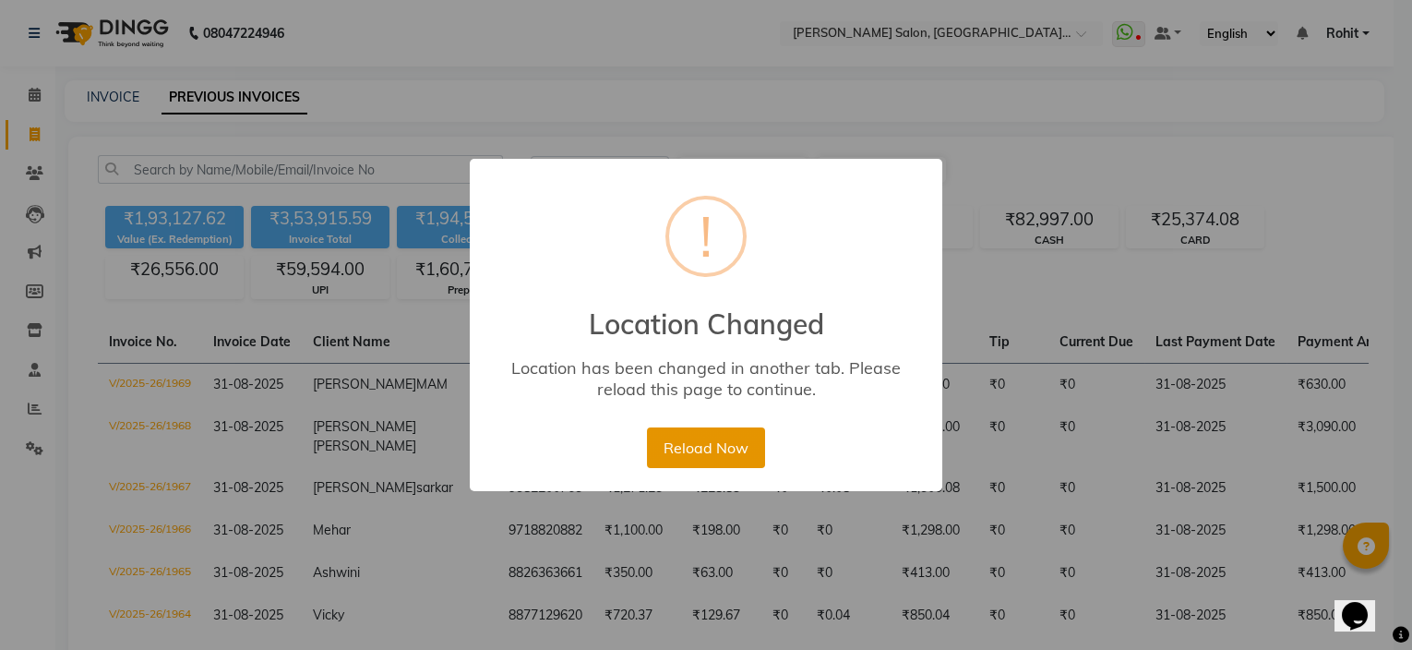
click at [688, 448] on button "Reload Now" at bounding box center [705, 447] width 117 height 41
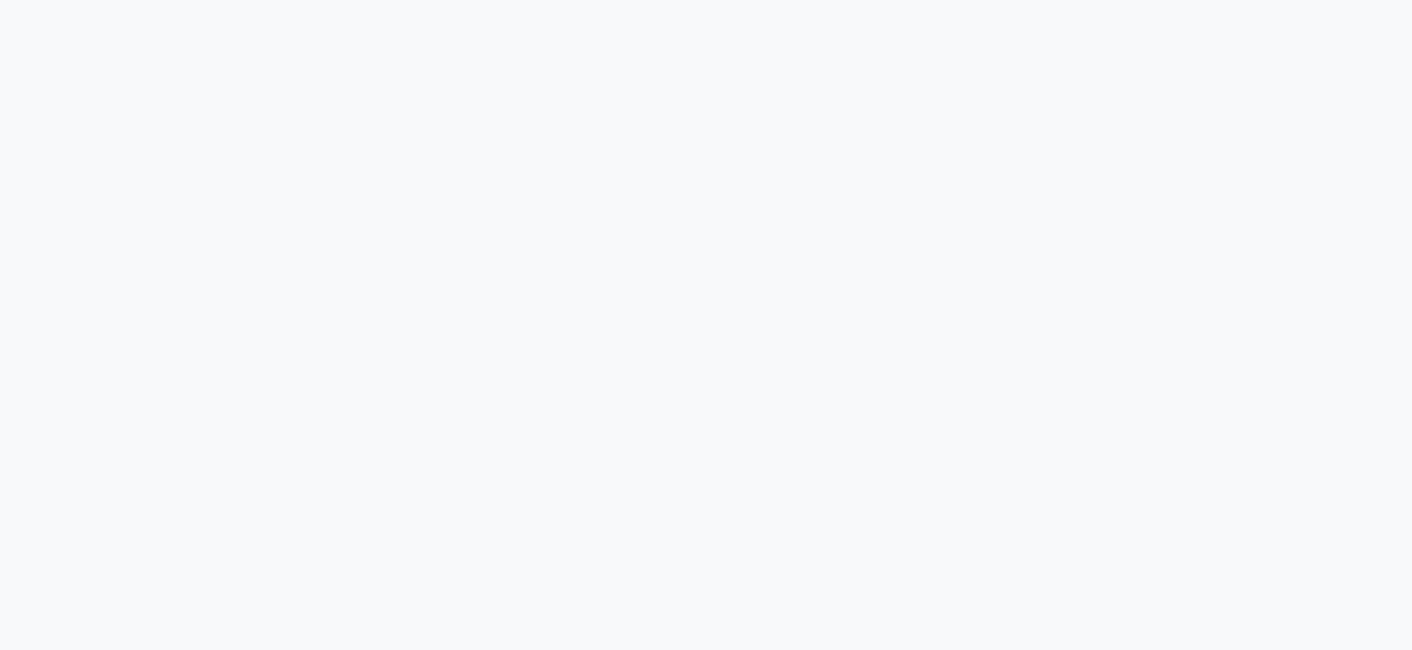
click at [619, 210] on div at bounding box center [706, 325] width 1412 height 650
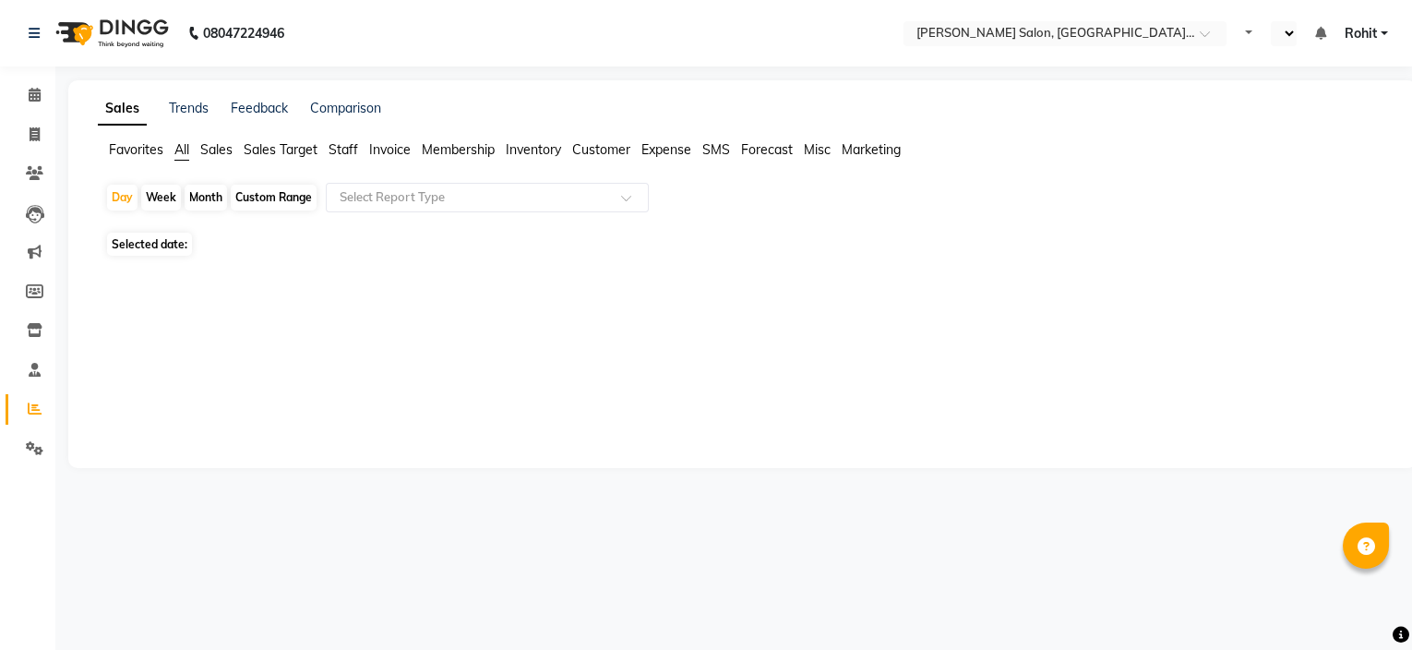
select select "en"
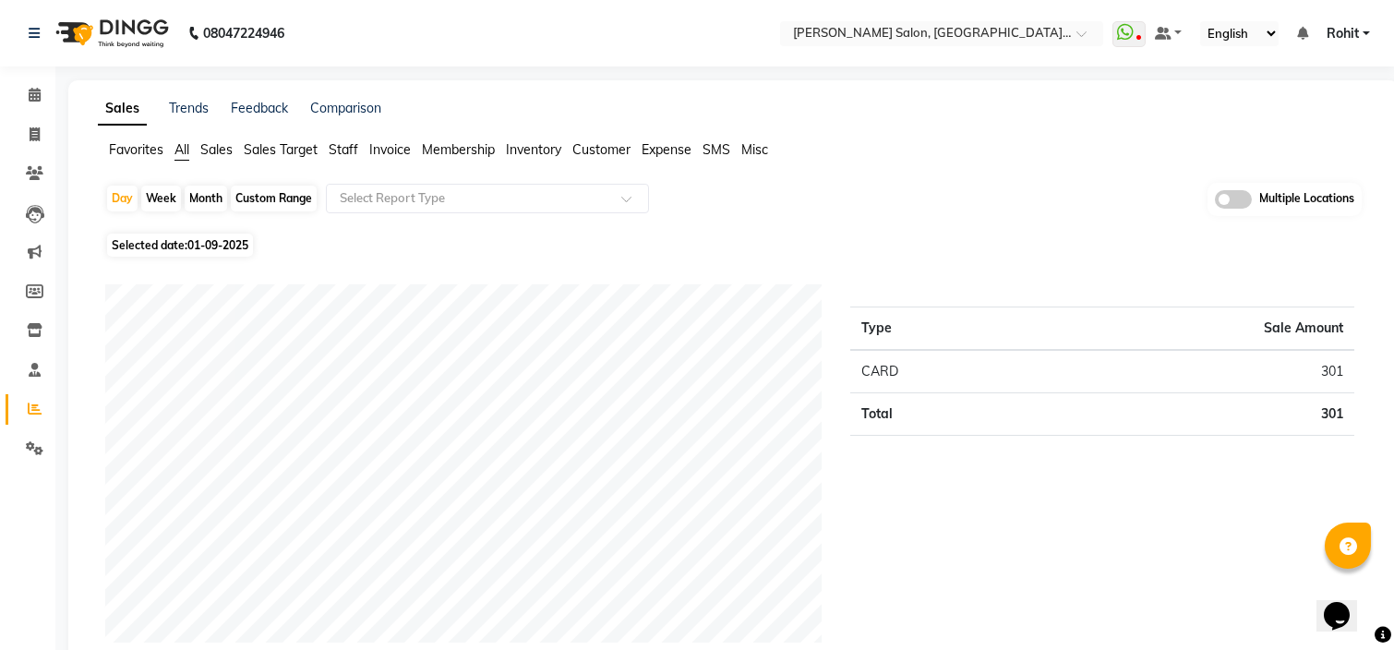
click at [261, 198] on div "Custom Range" at bounding box center [274, 199] width 86 height 26
select select "9"
select select "2025"
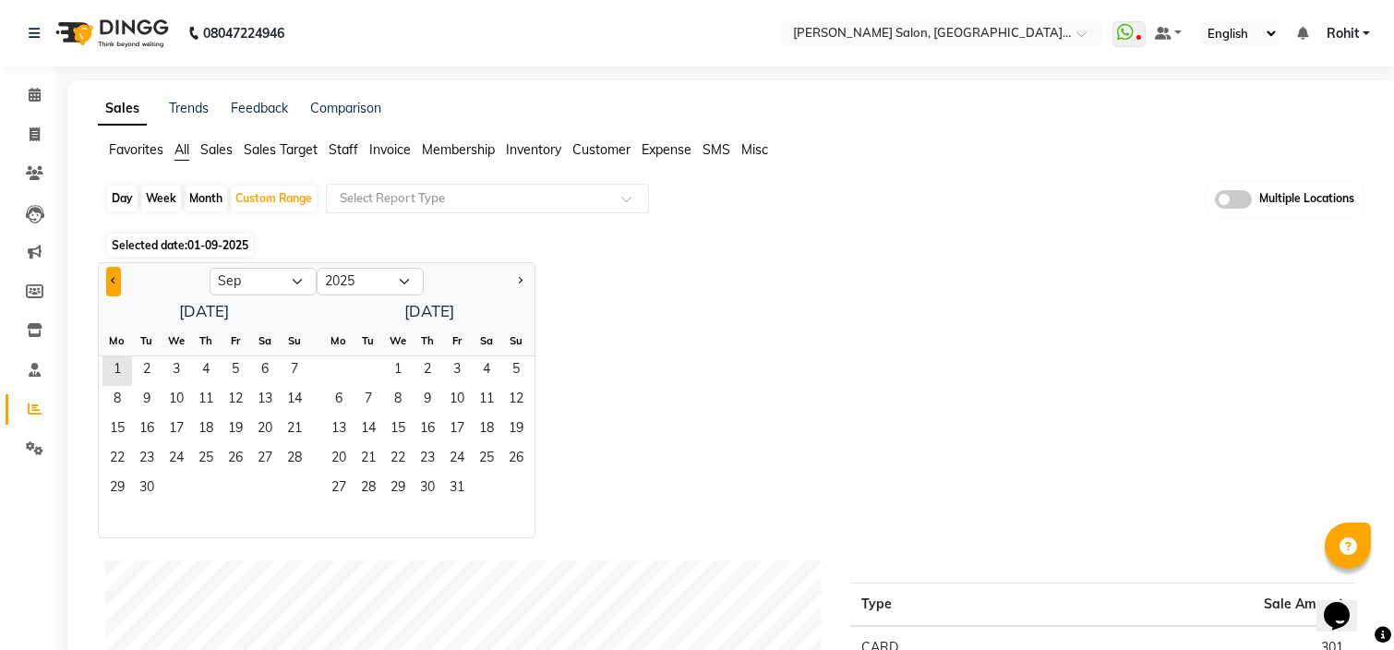
click at [107, 278] on button "Previous month" at bounding box center [113, 282] width 15 height 30
select select "8"
click at [209, 458] on span "21" at bounding box center [206, 460] width 30 height 30
click at [298, 486] on span "31" at bounding box center [295, 489] width 30 height 30
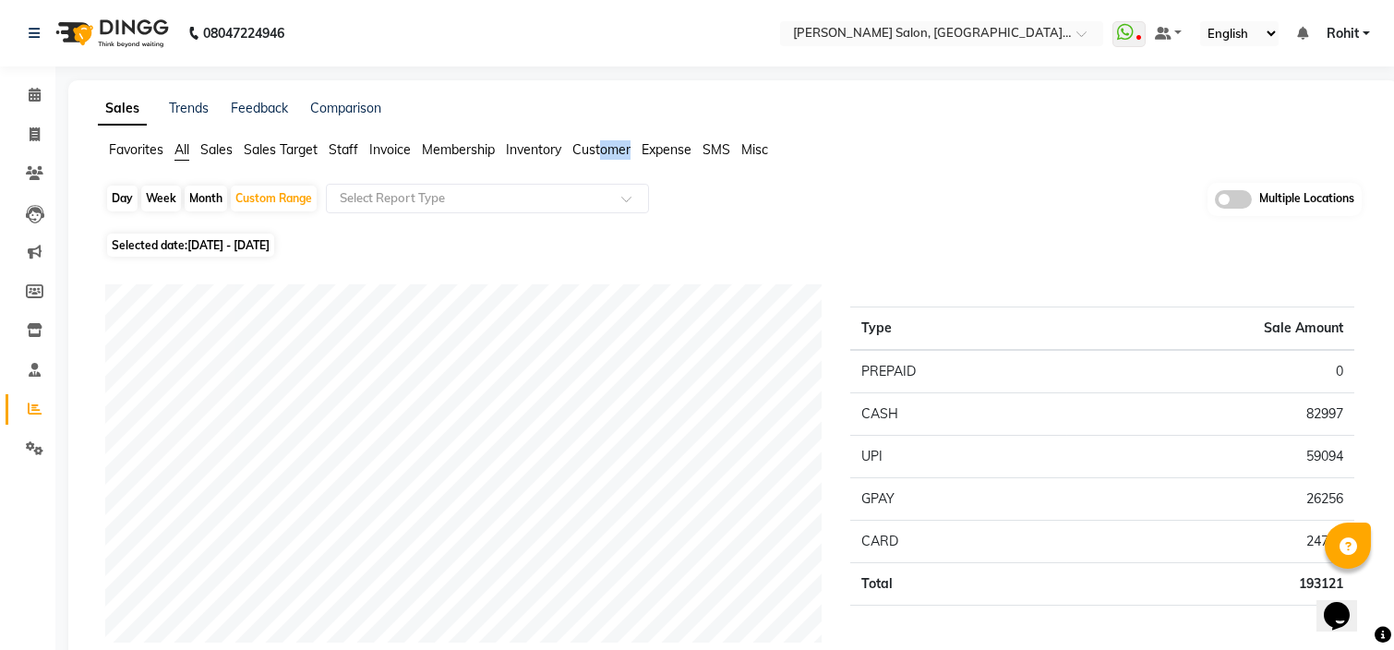
drag, startPoint x: 594, startPoint y: 165, endPoint x: 605, endPoint y: 151, distance: 17.2
click at [605, 151] on div "Favorites All Sales Sales Target Staff Invoice Membership Inventory Customer Ex…" at bounding box center [733, 157] width 1299 height 35
click at [605, 151] on span "Customer" at bounding box center [601, 149] width 58 height 17
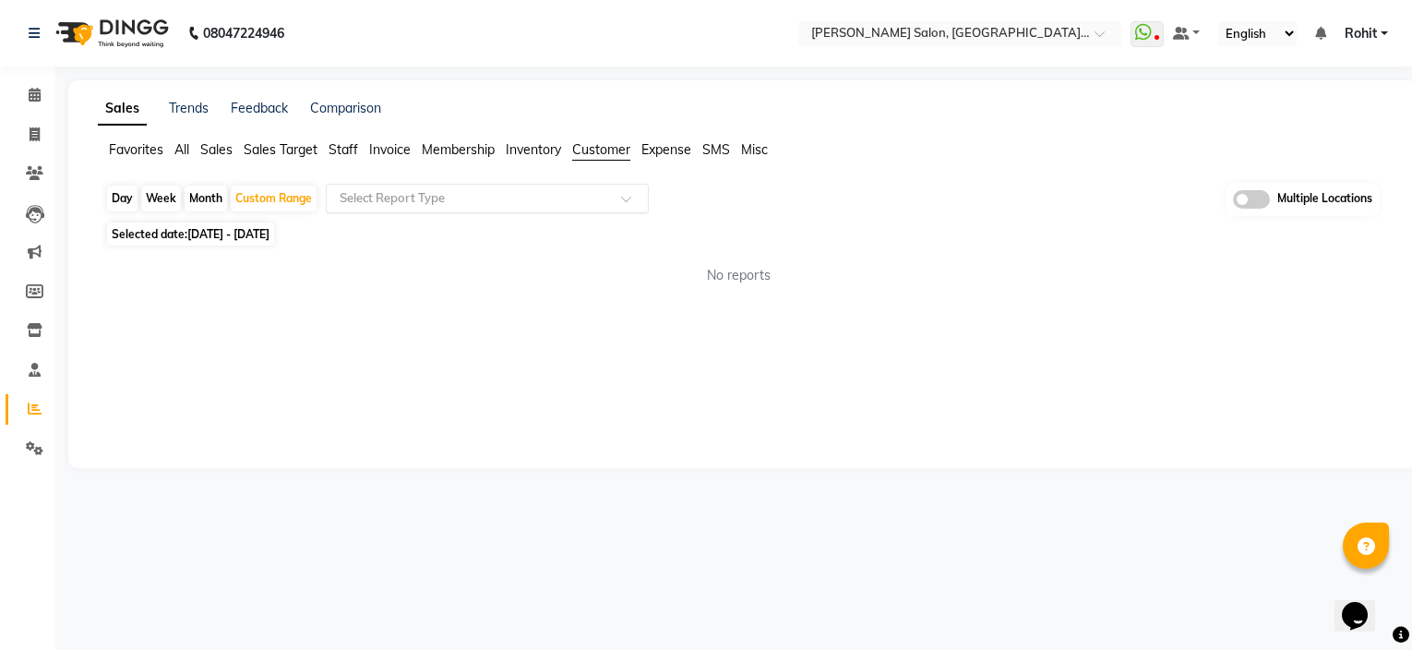
click at [583, 196] on input "text" at bounding box center [469, 198] width 266 height 18
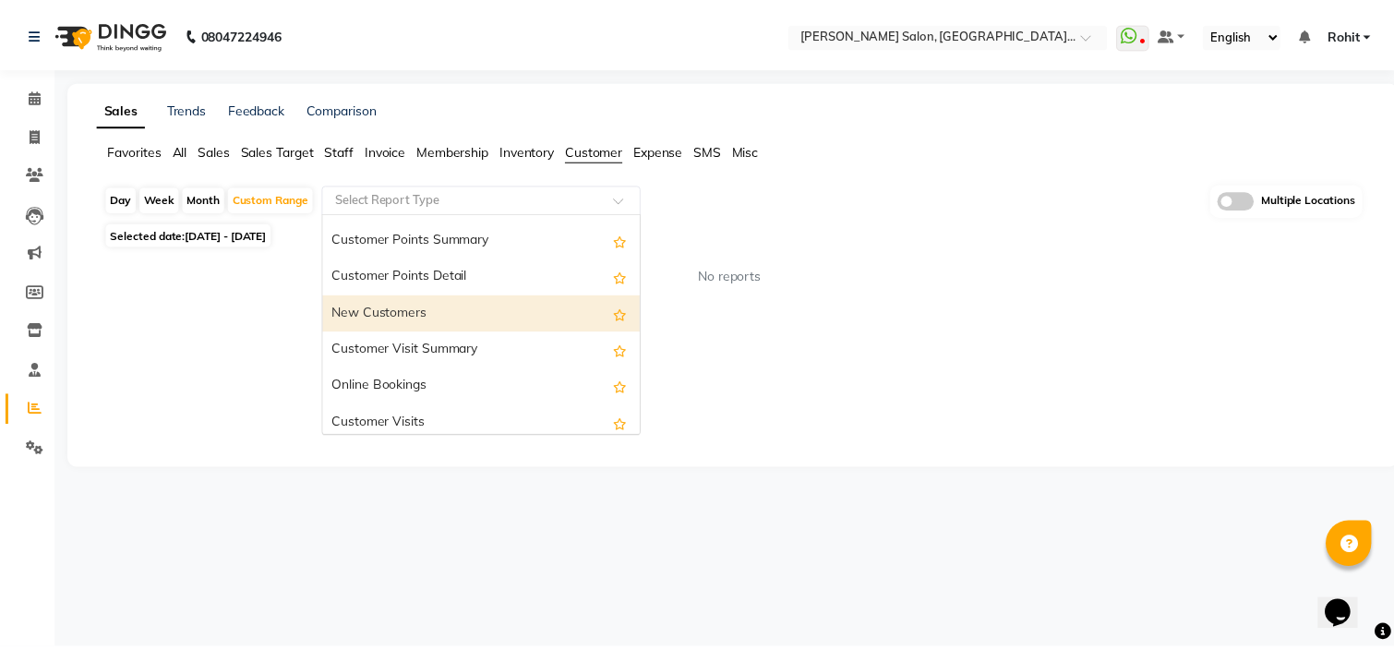
scroll to position [258, 0]
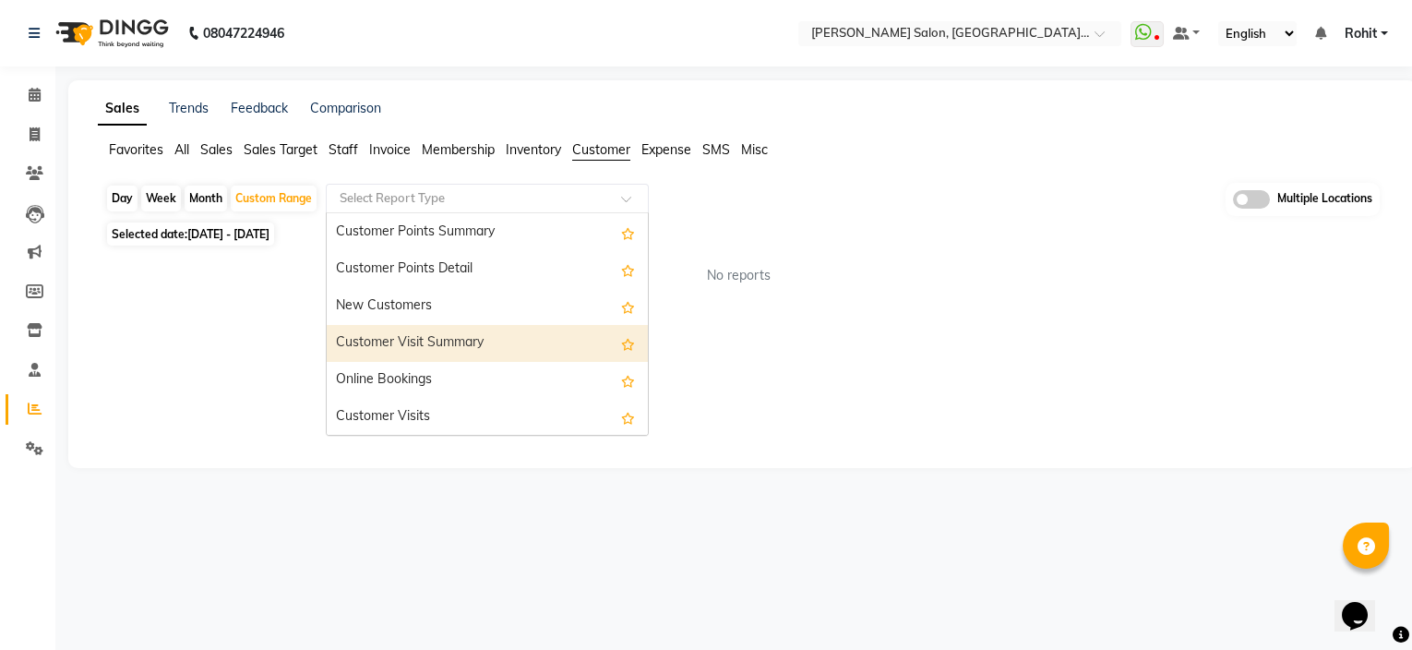
click at [488, 334] on div "Customer Visit Summary" at bounding box center [487, 343] width 321 height 37
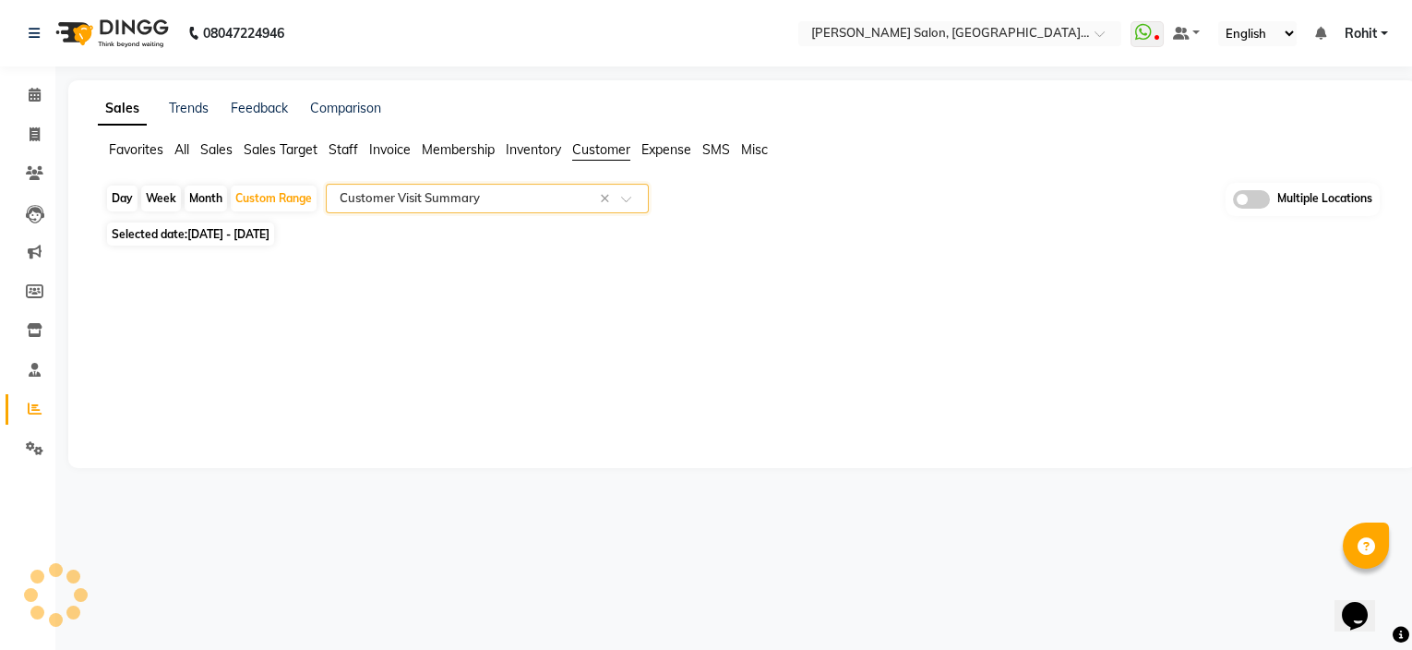
select select "csv"
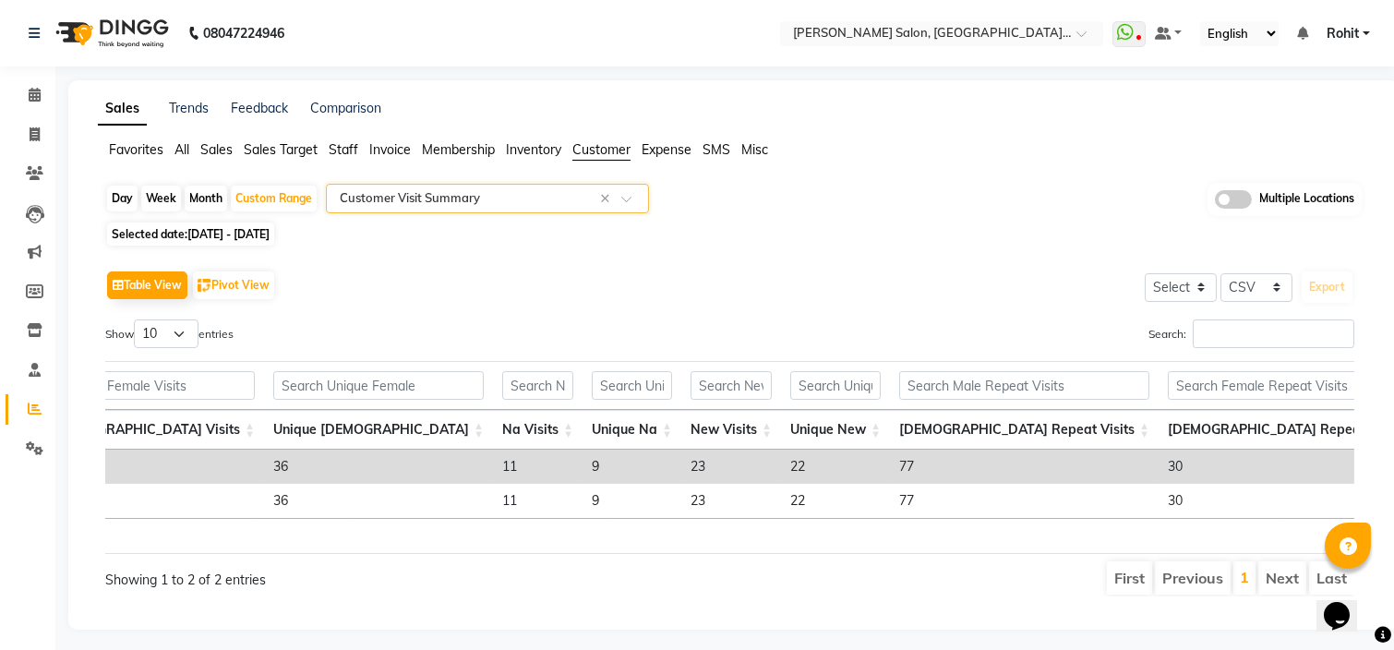
scroll to position [0, 628]
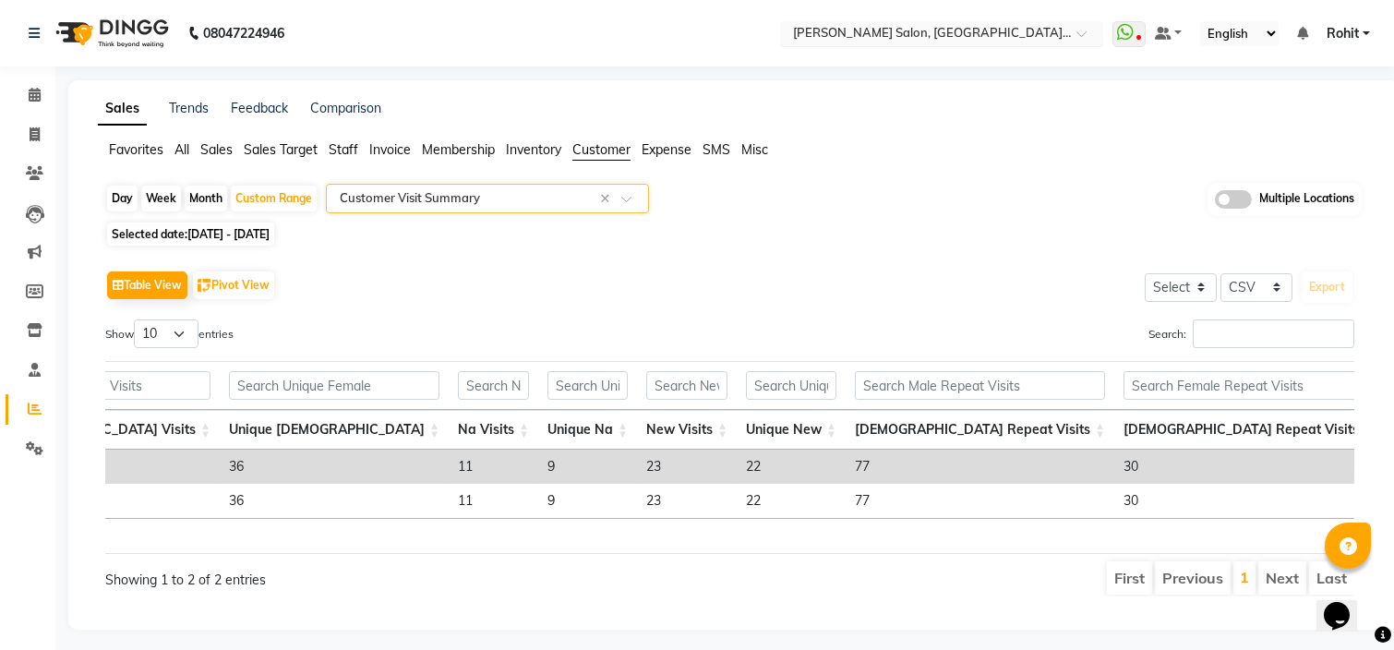
click at [983, 42] on input "text" at bounding box center [923, 35] width 268 height 18
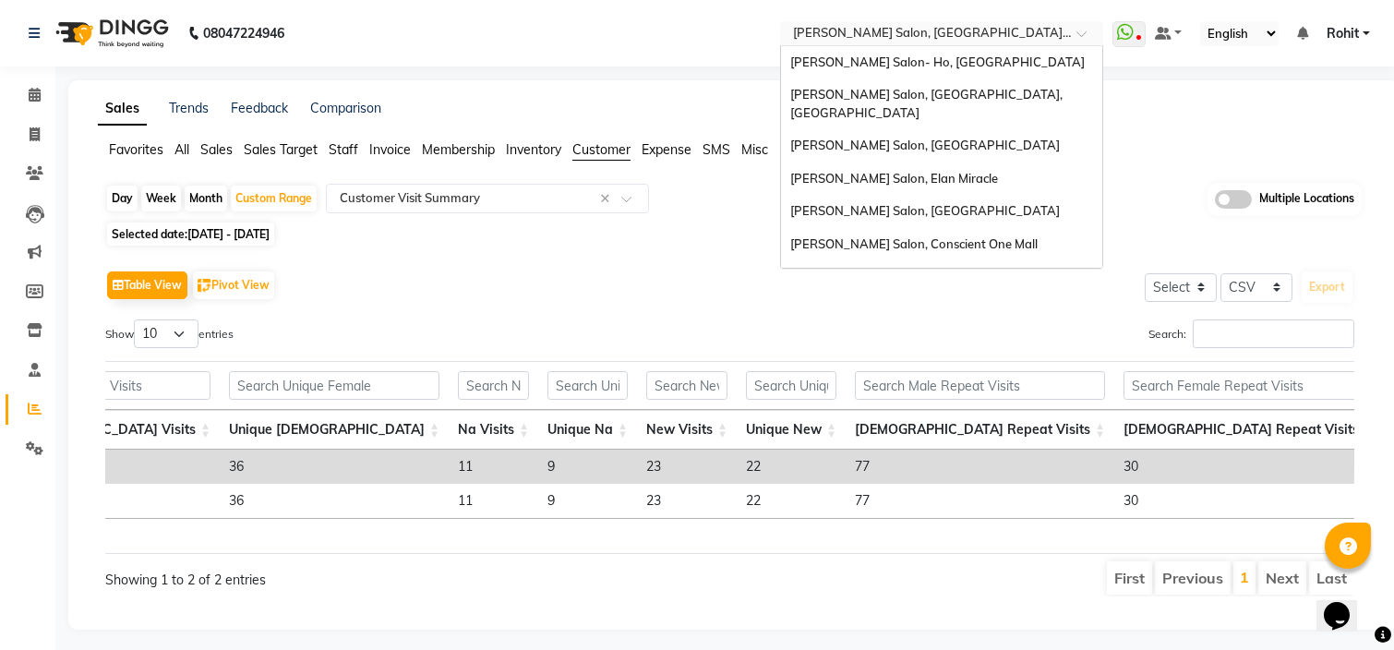
scroll to position [236, 0]
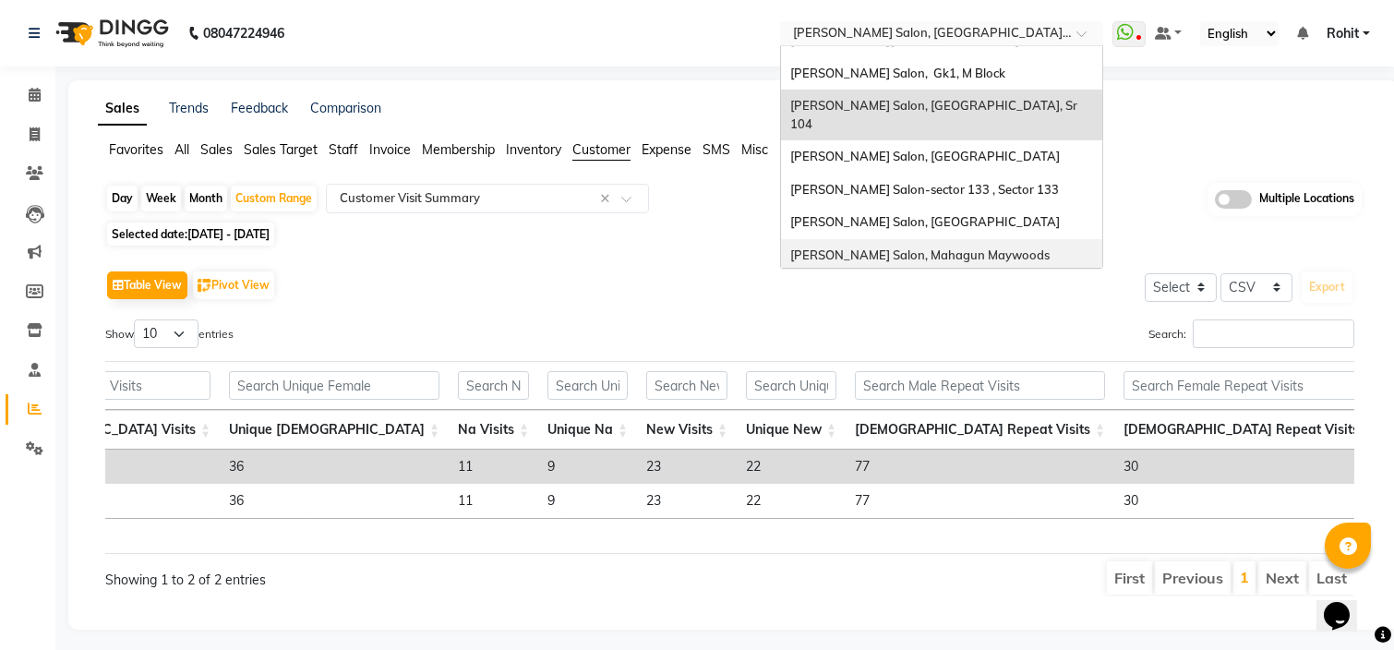
click at [925, 247] on span "[PERSON_NAME] Salon, Mahagun Maywoods" at bounding box center [919, 254] width 259 height 15
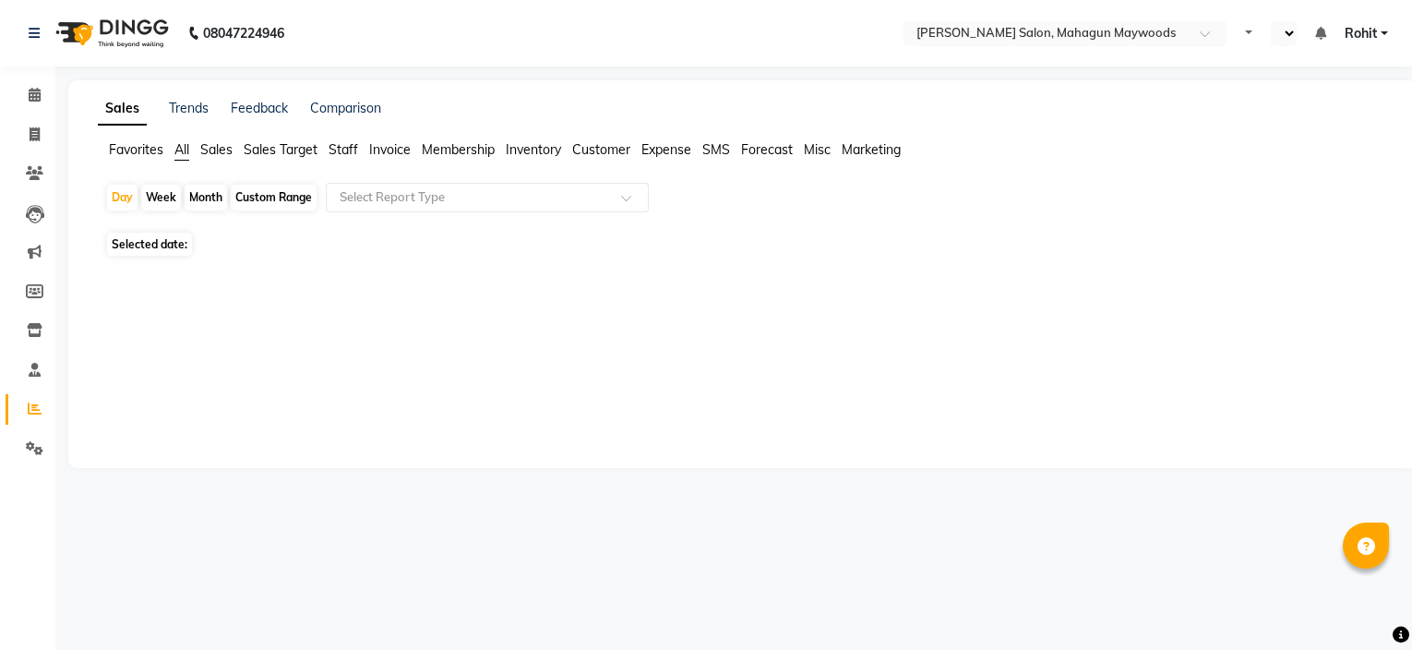
select select "en"
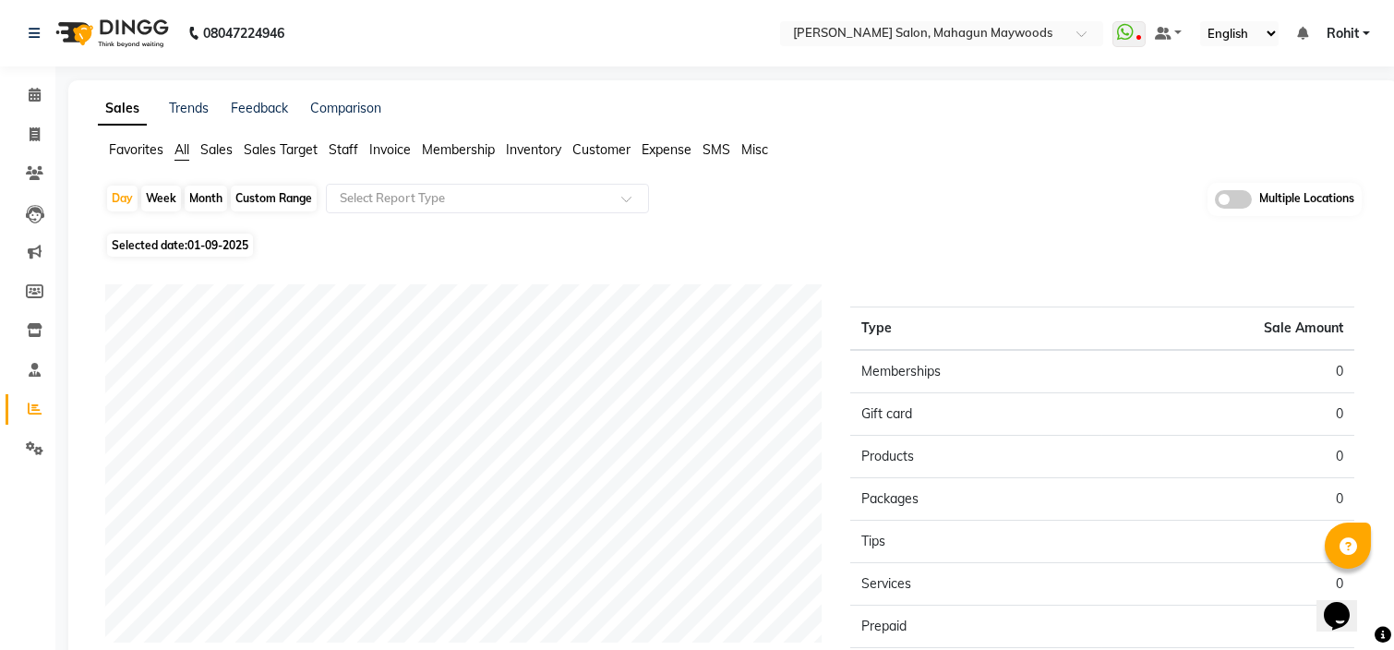
click at [596, 155] on span "Customer" at bounding box center [601, 149] width 58 height 17
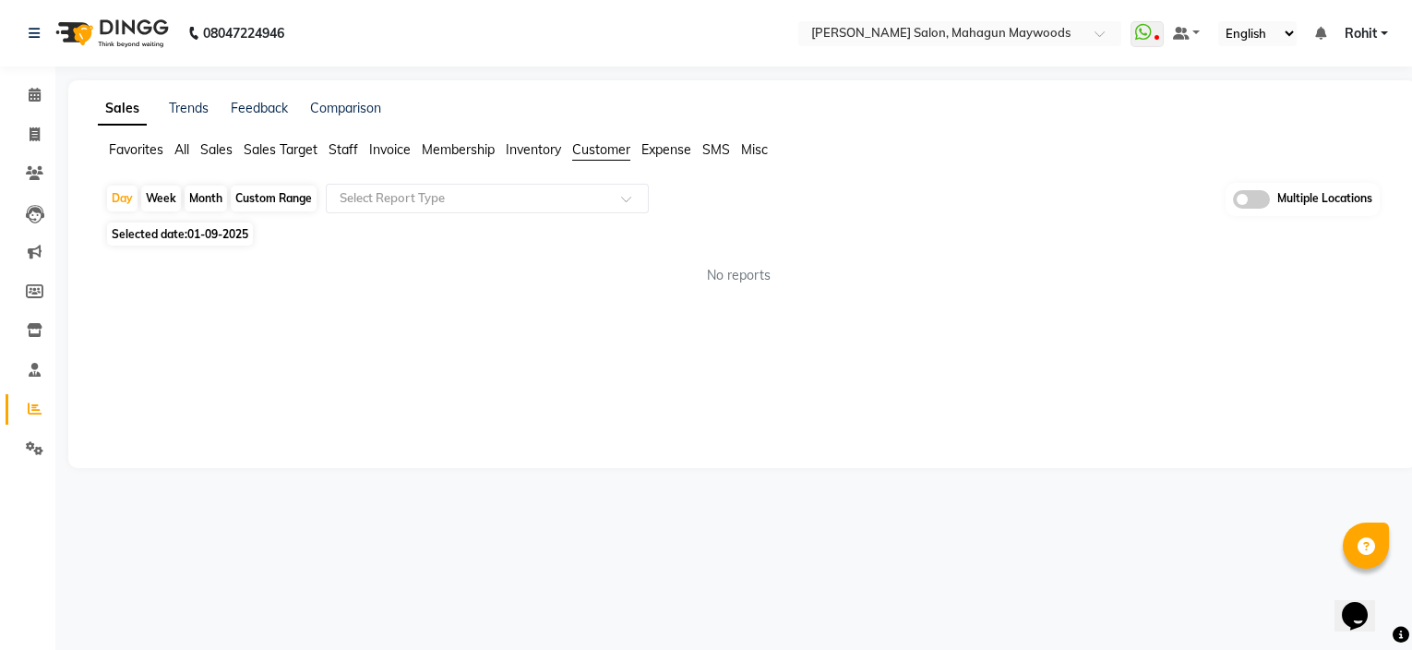
click at [282, 191] on div "Custom Range" at bounding box center [274, 199] width 86 height 26
select select "9"
select select "2025"
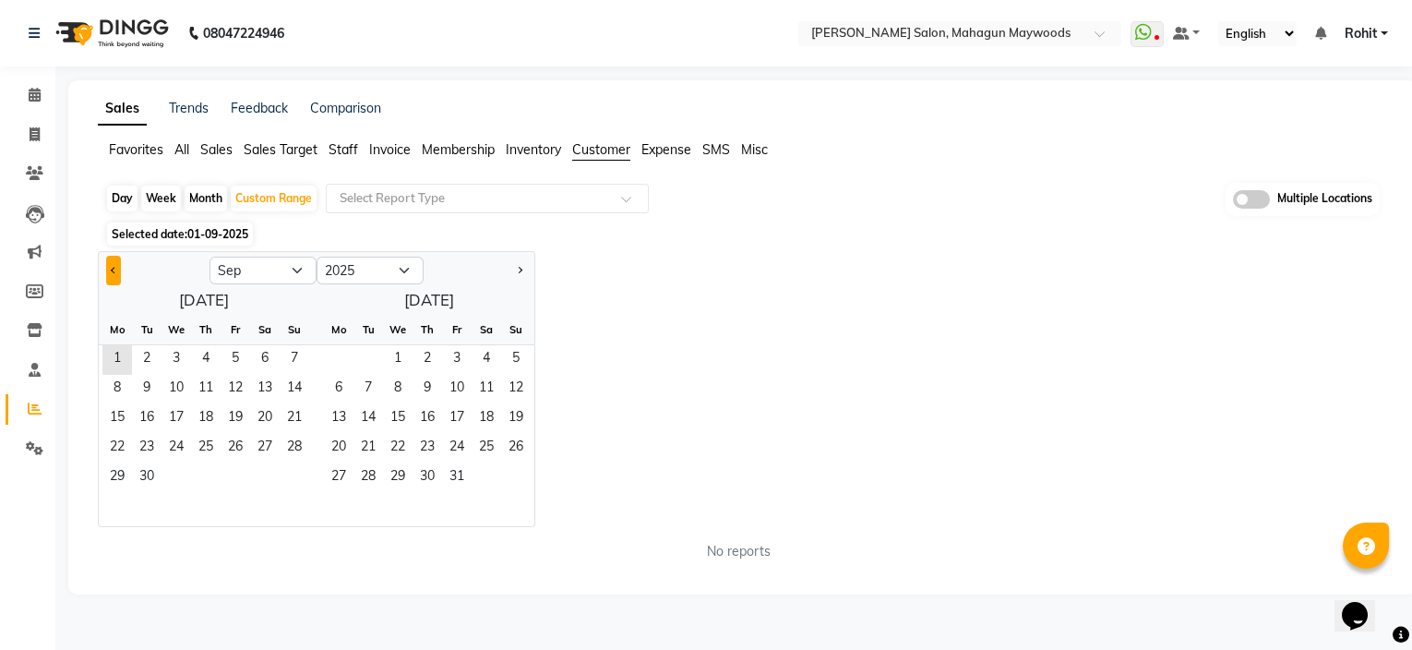
click at [111, 265] on button "Previous month" at bounding box center [113, 271] width 15 height 30
select select "8"
click at [209, 447] on span "21" at bounding box center [206, 449] width 30 height 30
click at [299, 480] on span "31" at bounding box center [295, 478] width 30 height 30
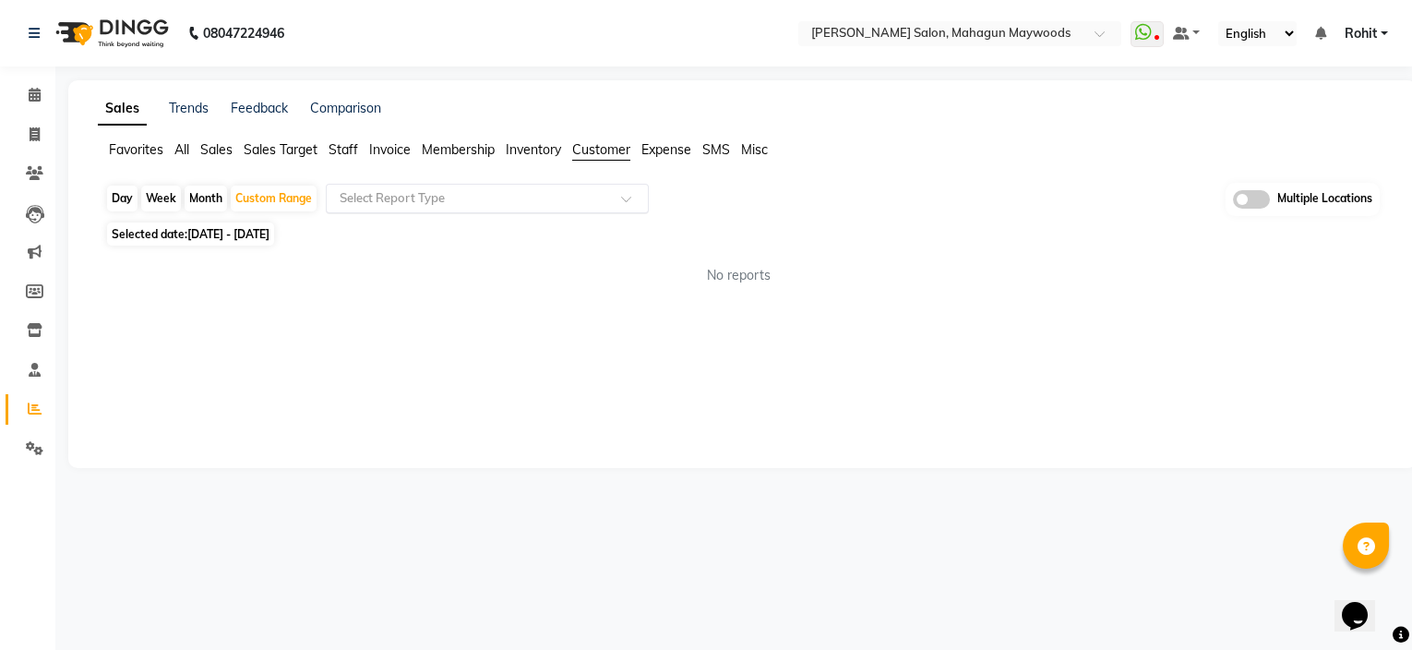
click at [518, 192] on input "text" at bounding box center [469, 198] width 266 height 18
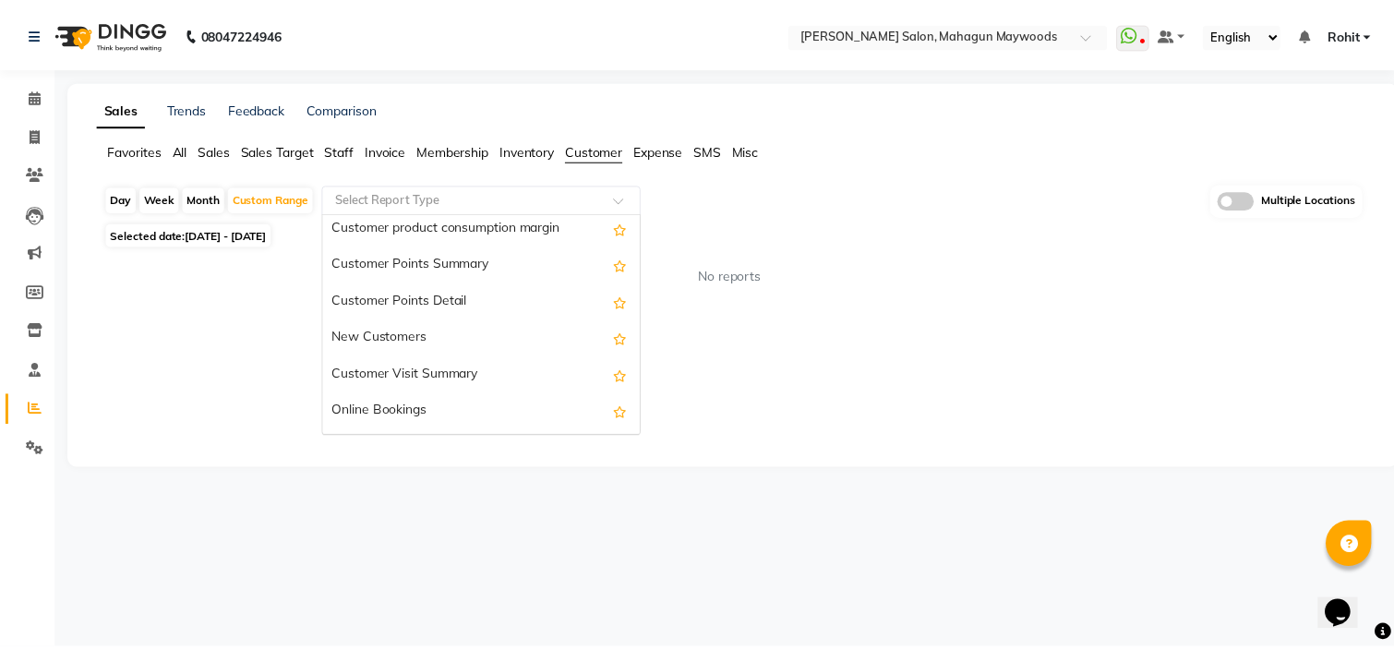
scroll to position [258, 0]
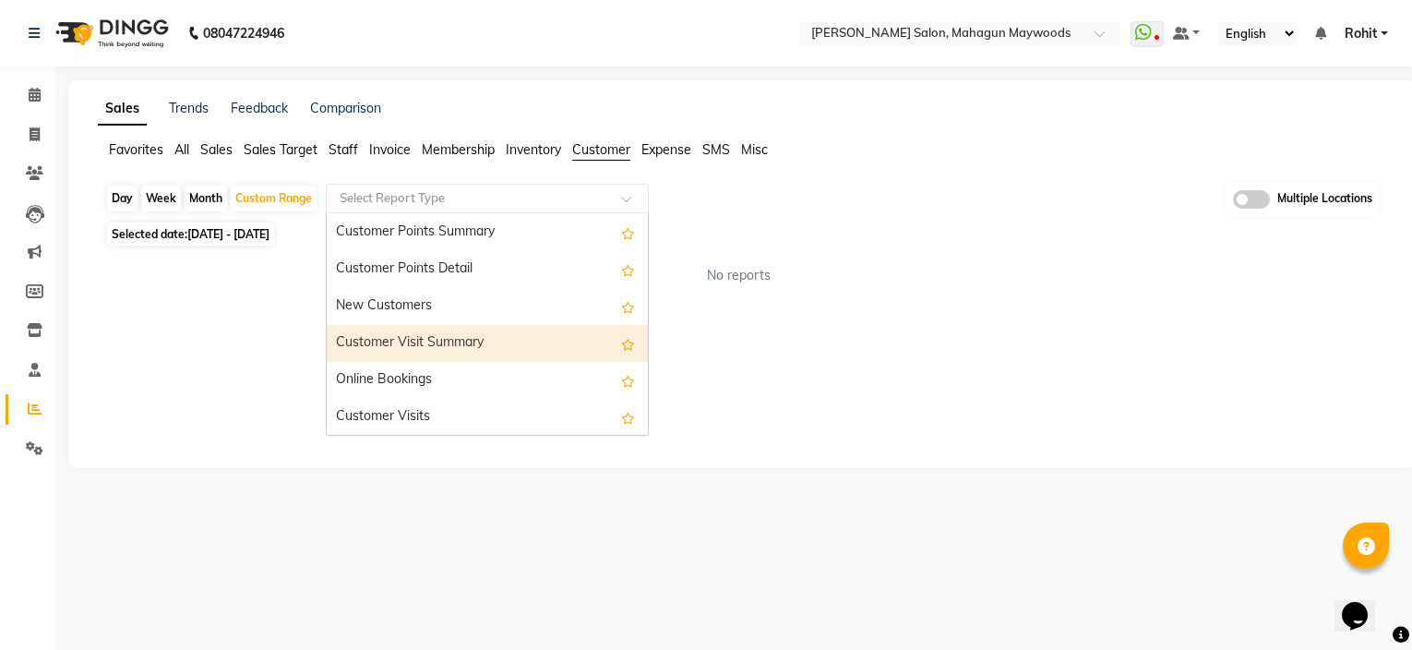
click at [443, 330] on div "Customer Visit Summary" at bounding box center [487, 343] width 321 height 37
select select "csv"
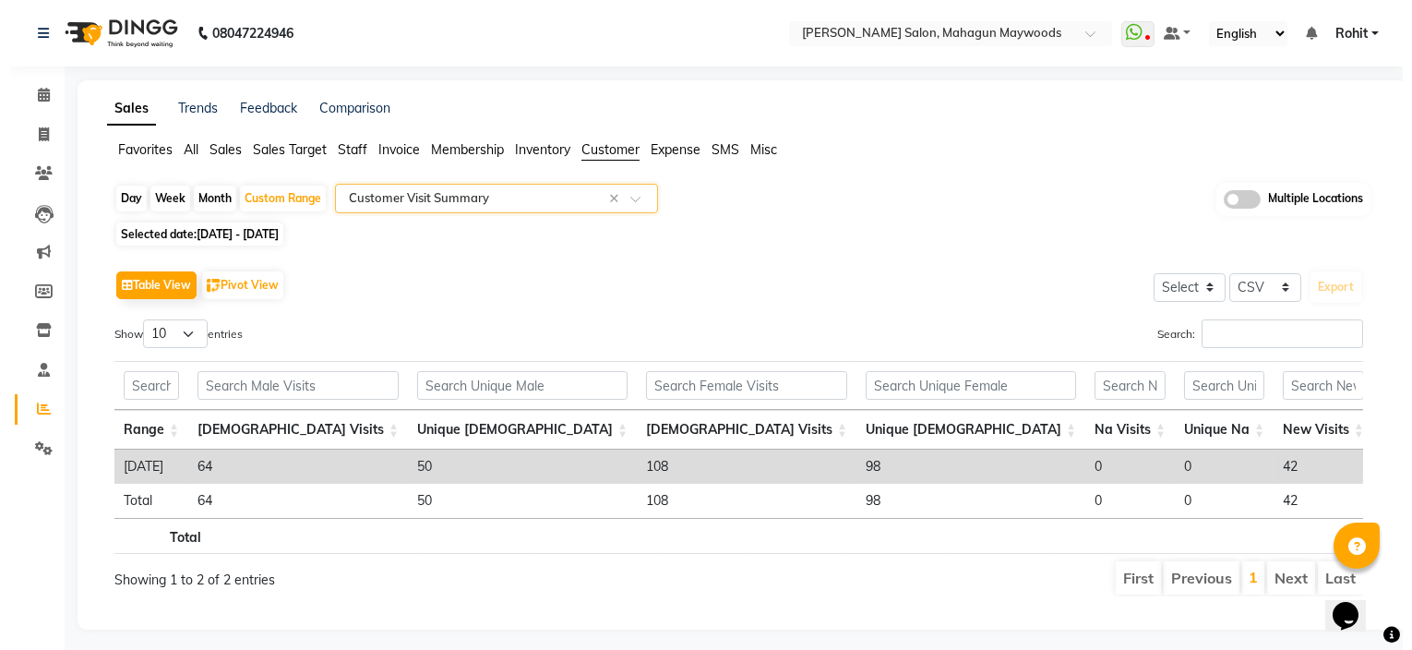
scroll to position [0, 628]
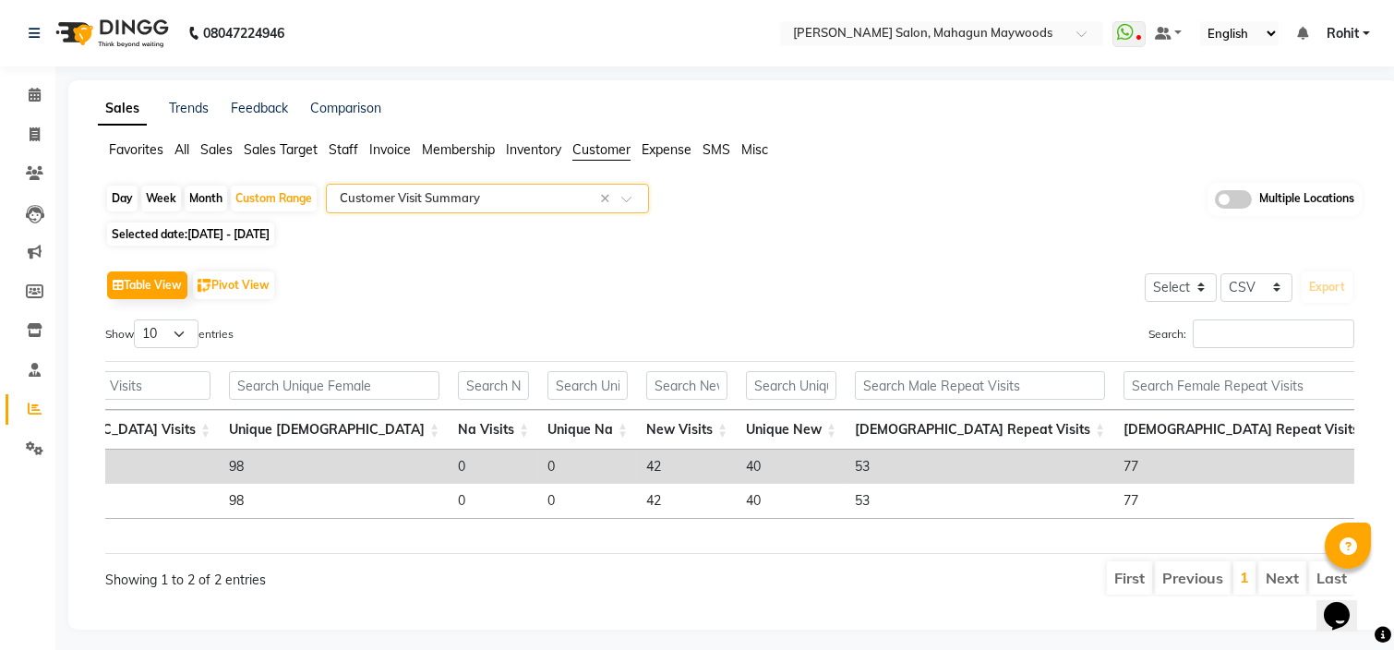
drag, startPoint x: 463, startPoint y: 522, endPoint x: 15, endPoint y: 22, distance: 672.0
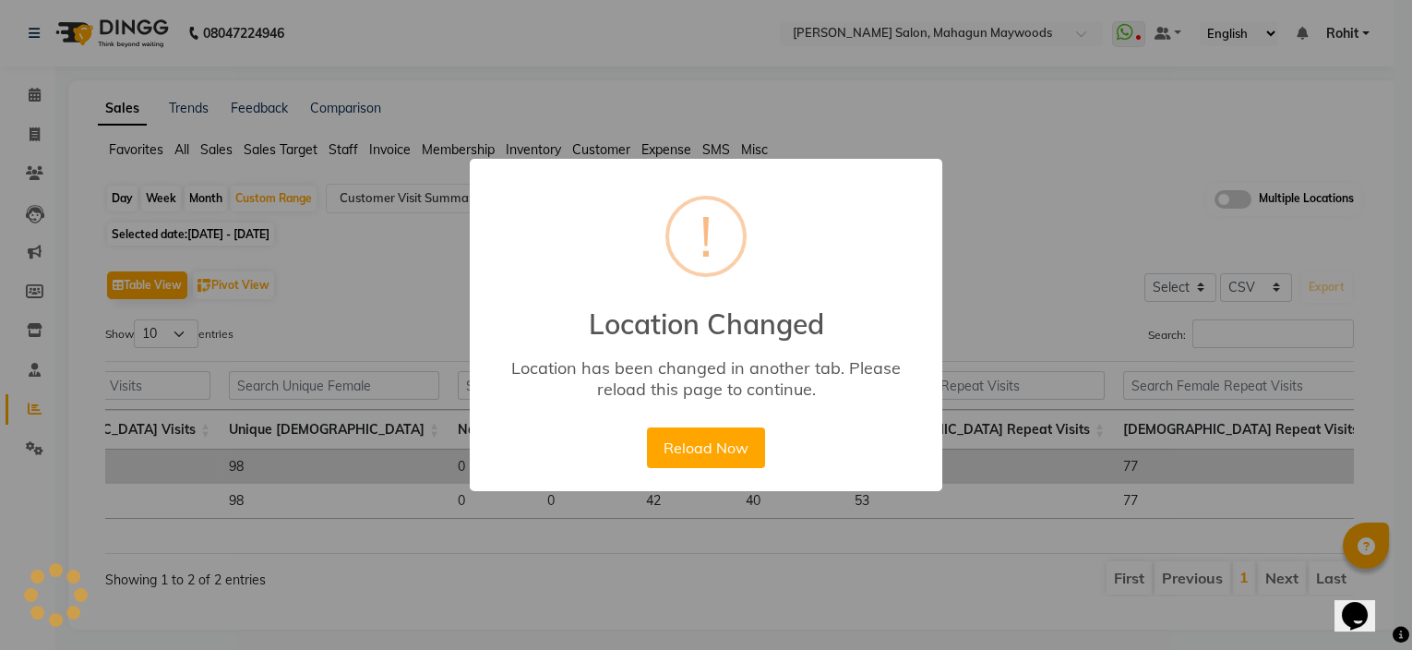
scroll to position [0, 609]
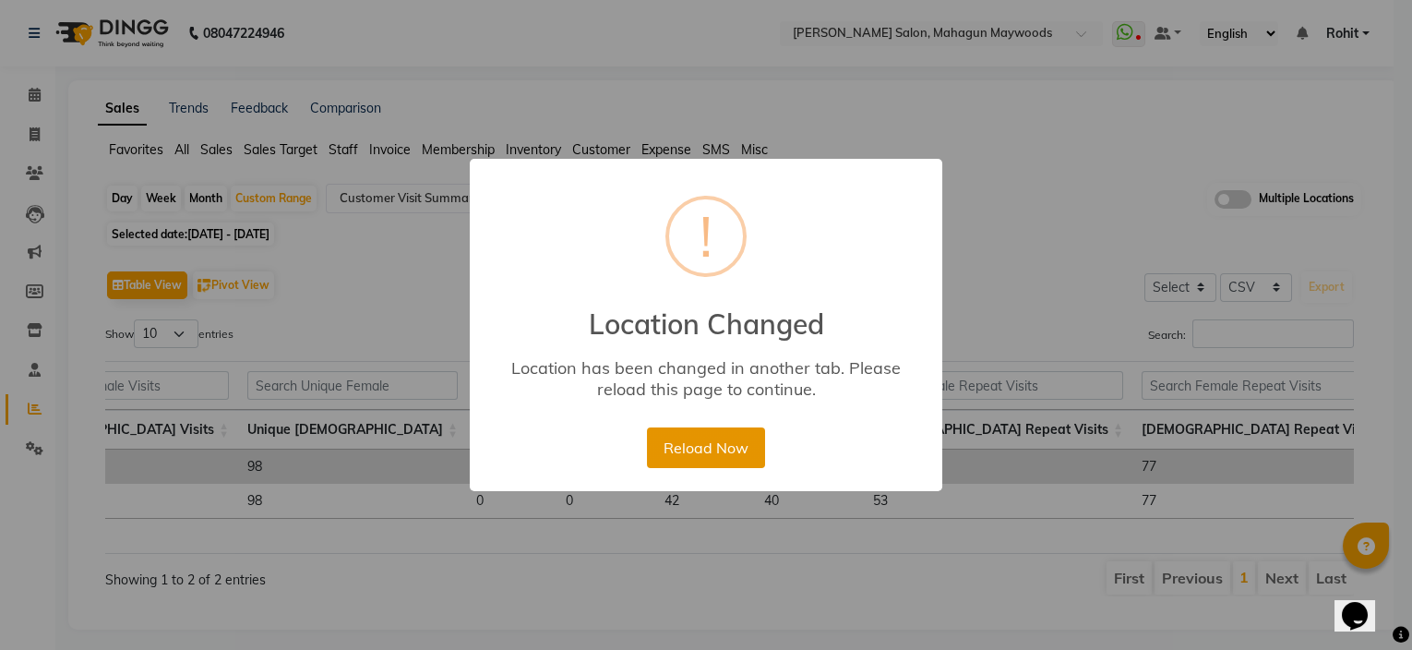
click at [705, 443] on button "Reload Now" at bounding box center [705, 447] width 117 height 41
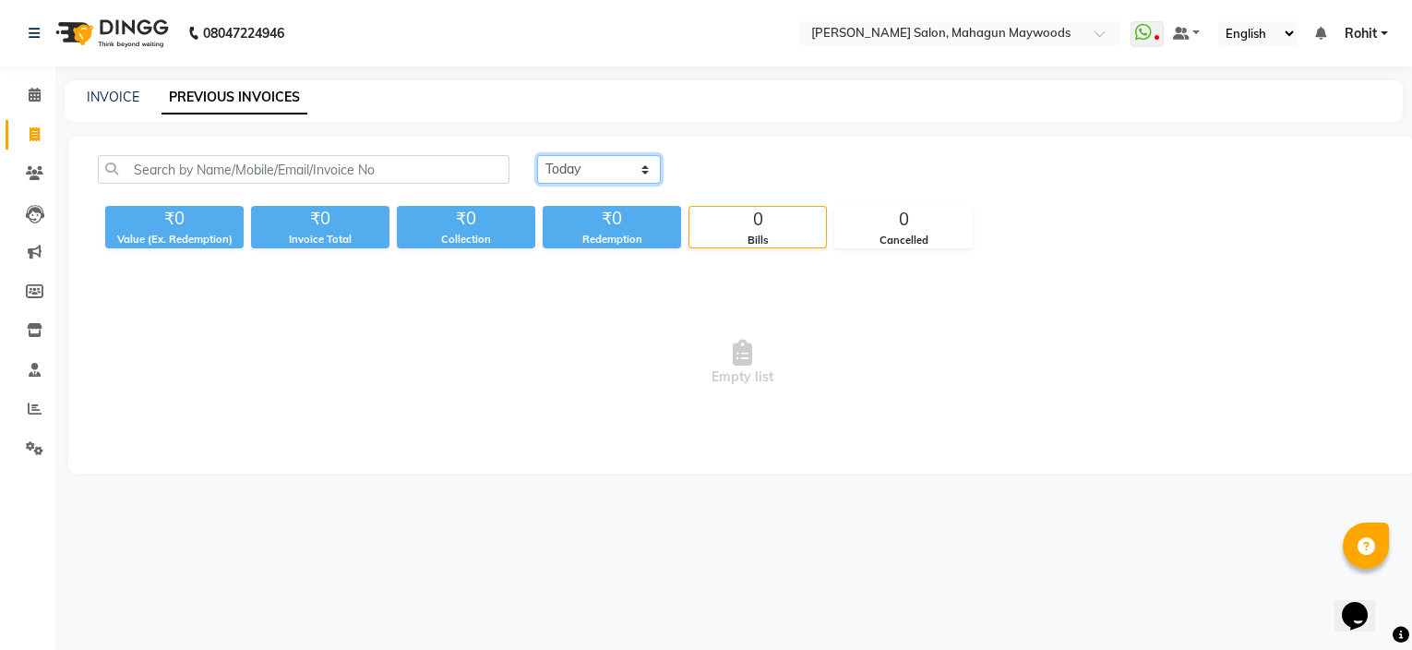
click at [599, 175] on select "[DATE] [DATE] Custom Range" at bounding box center [599, 169] width 124 height 29
select select "range"
click at [537, 155] on select "[DATE] [DATE] Custom Range" at bounding box center [599, 169] width 124 height 29
click at [723, 165] on input "01-09-2025" at bounding box center [749, 170] width 129 height 26
select select "9"
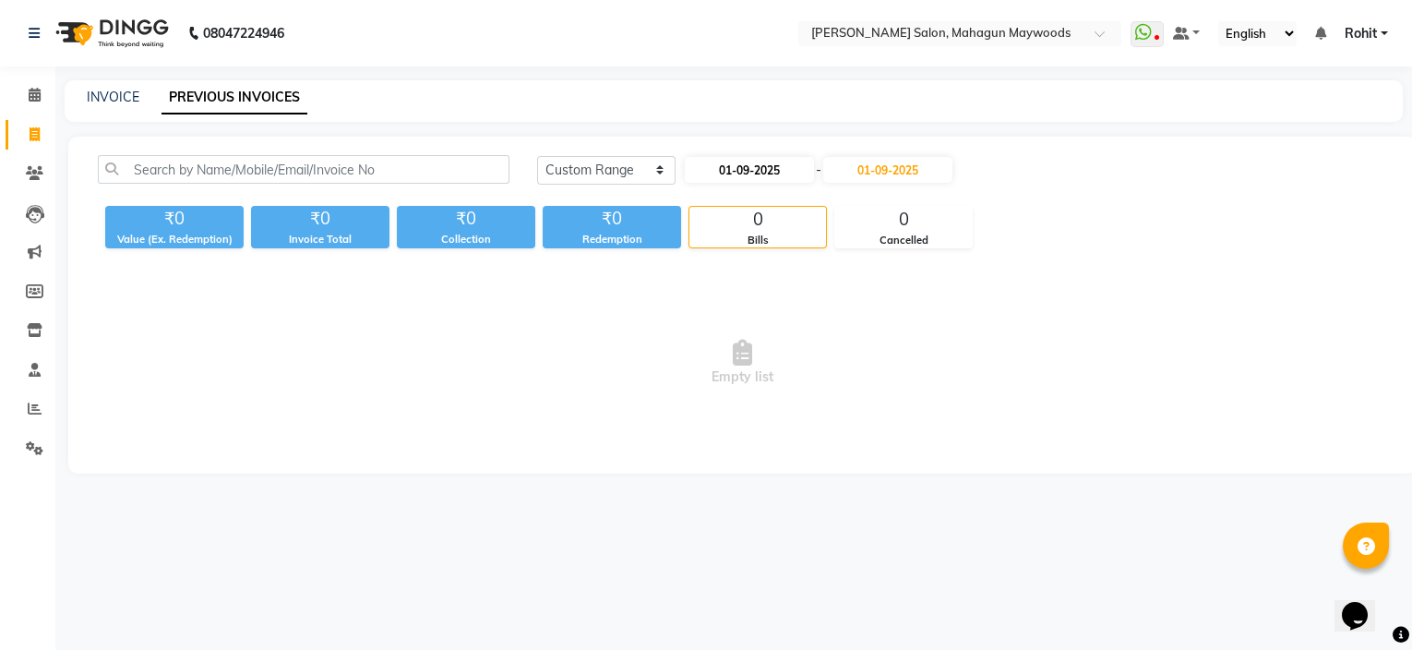
select select "2025"
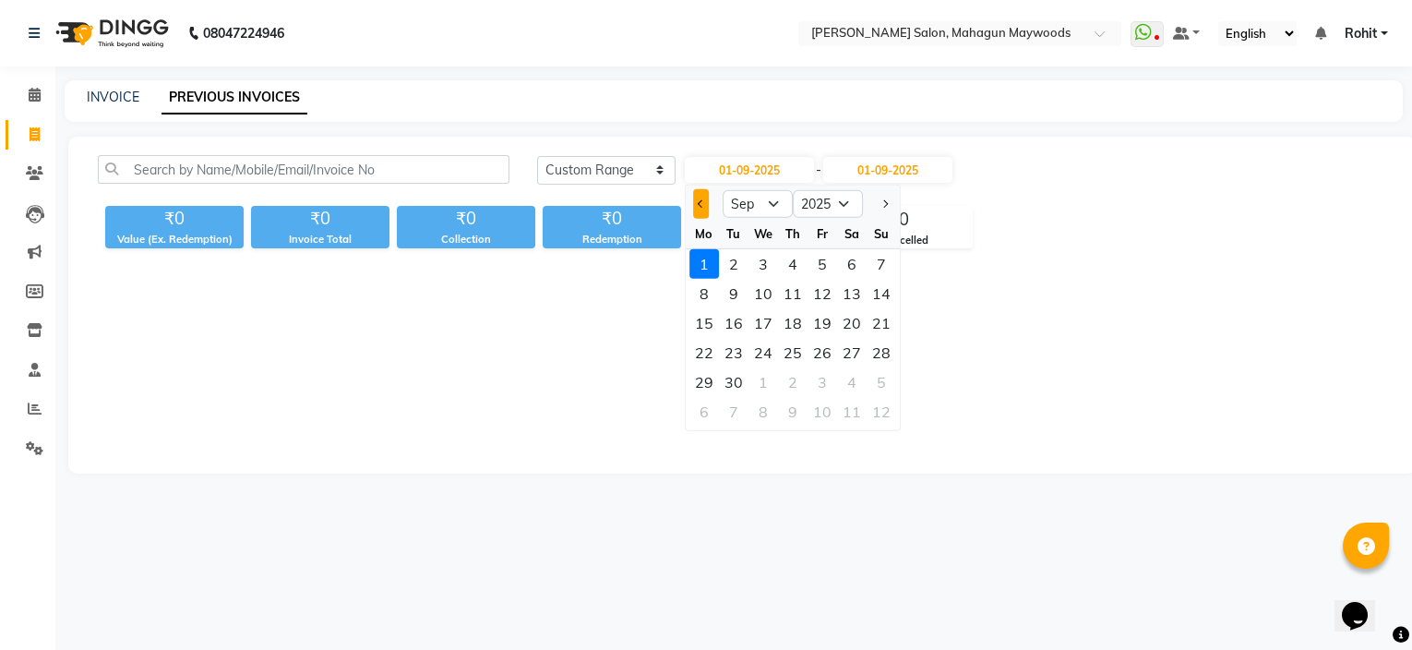
click at [707, 202] on button "Previous month" at bounding box center [701, 204] width 16 height 30
select select "8"
click at [796, 351] on div "21" at bounding box center [793, 353] width 30 height 30
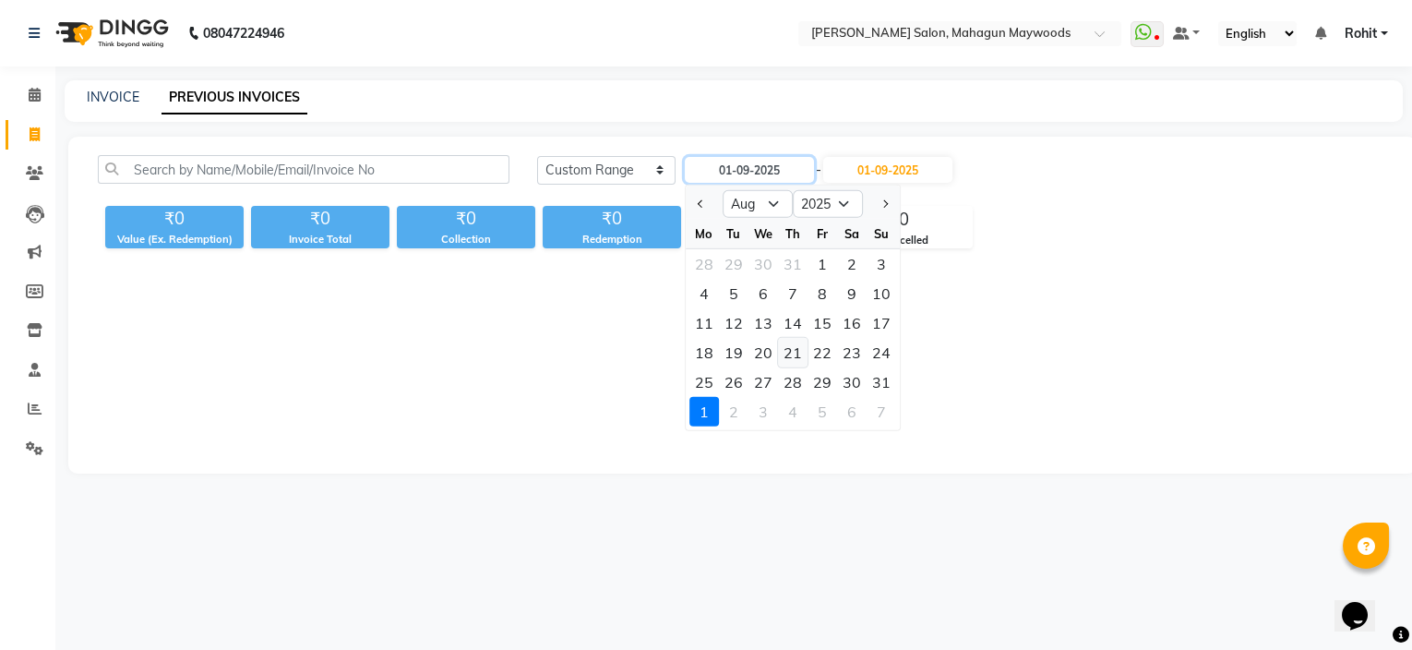
type input "21-08-2025"
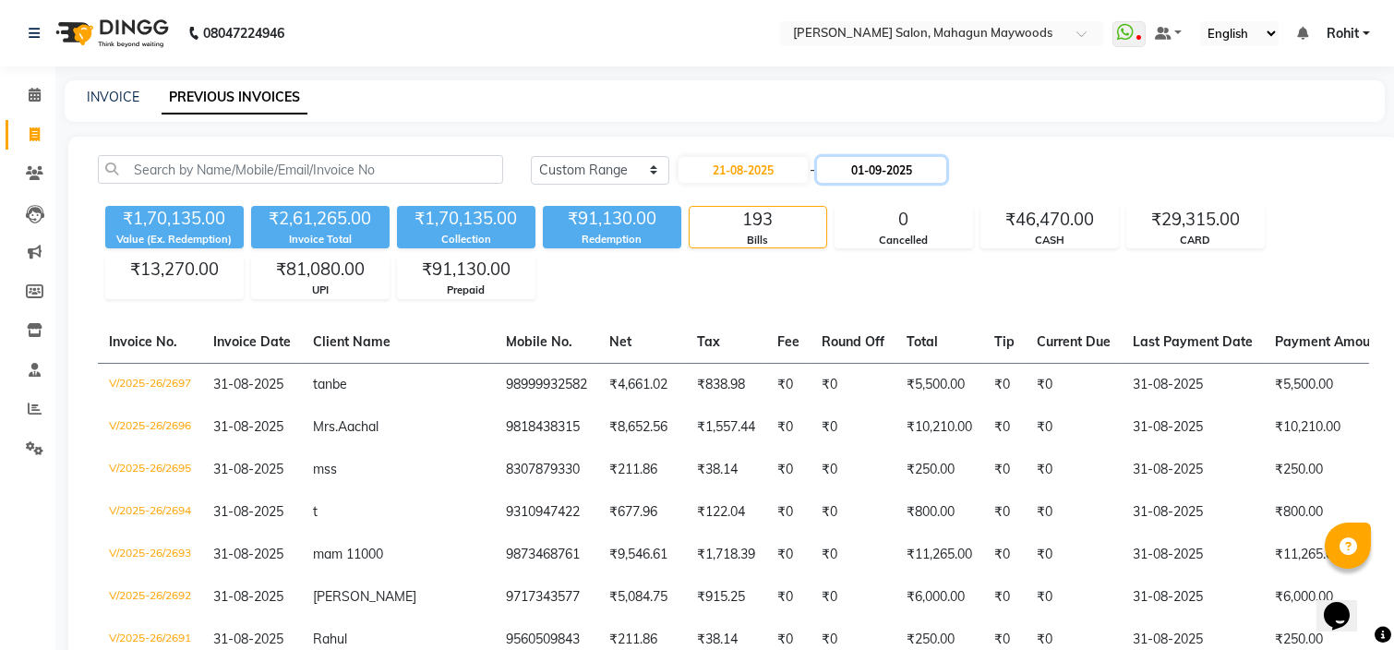
click at [908, 168] on input "01-09-2025" at bounding box center [881, 170] width 129 height 26
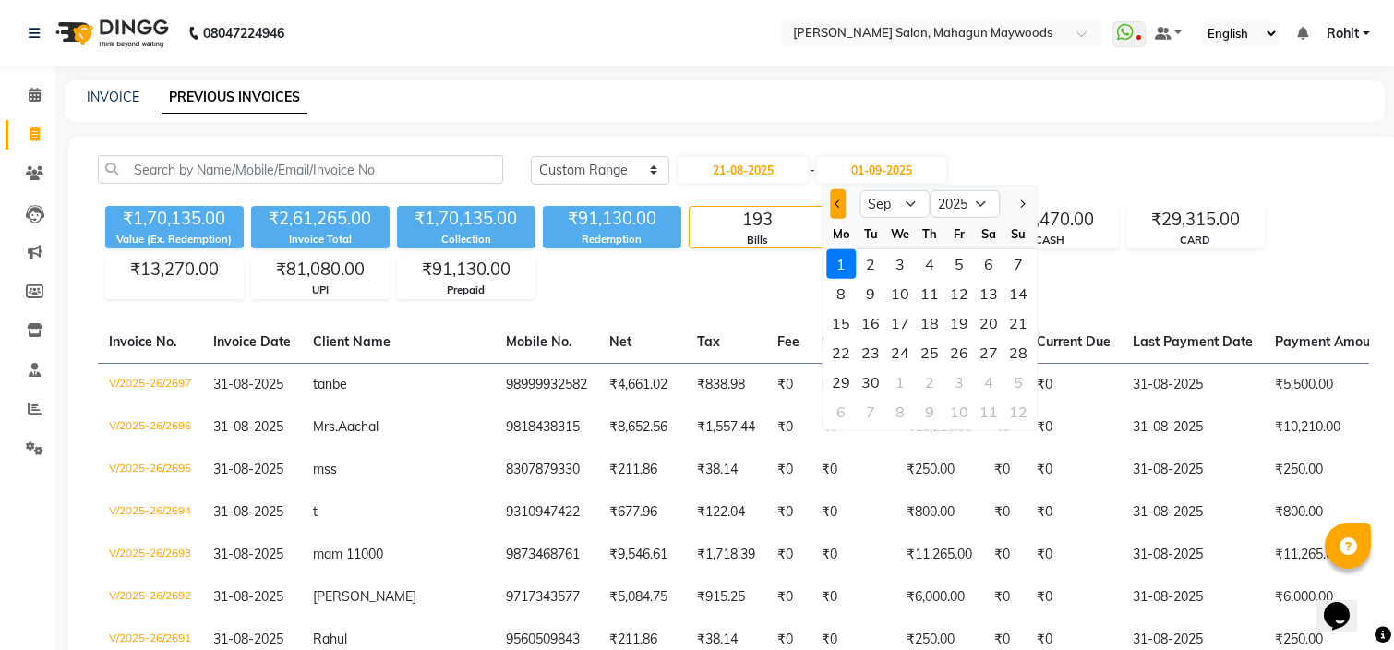
click at [835, 202] on span "Previous month" at bounding box center [837, 203] width 7 height 7
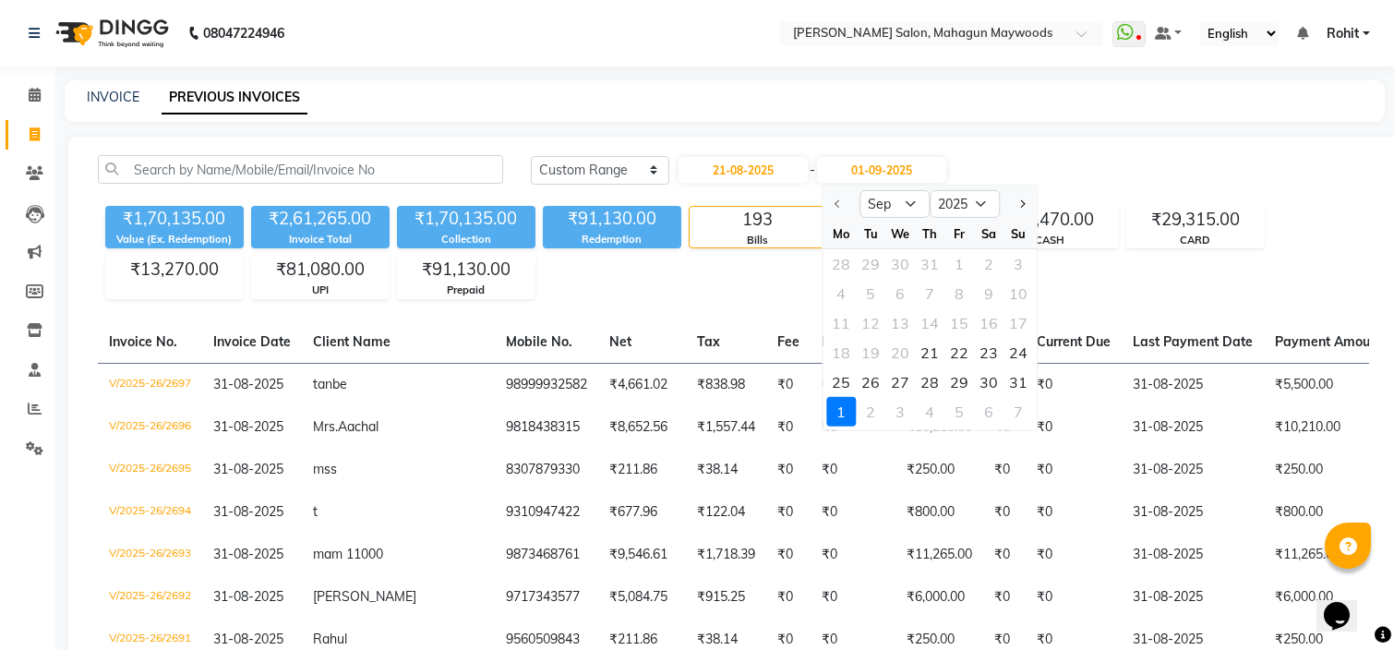
select select "8"
click at [1028, 384] on div "31" at bounding box center [1018, 382] width 30 height 30
type input "31-08-2025"
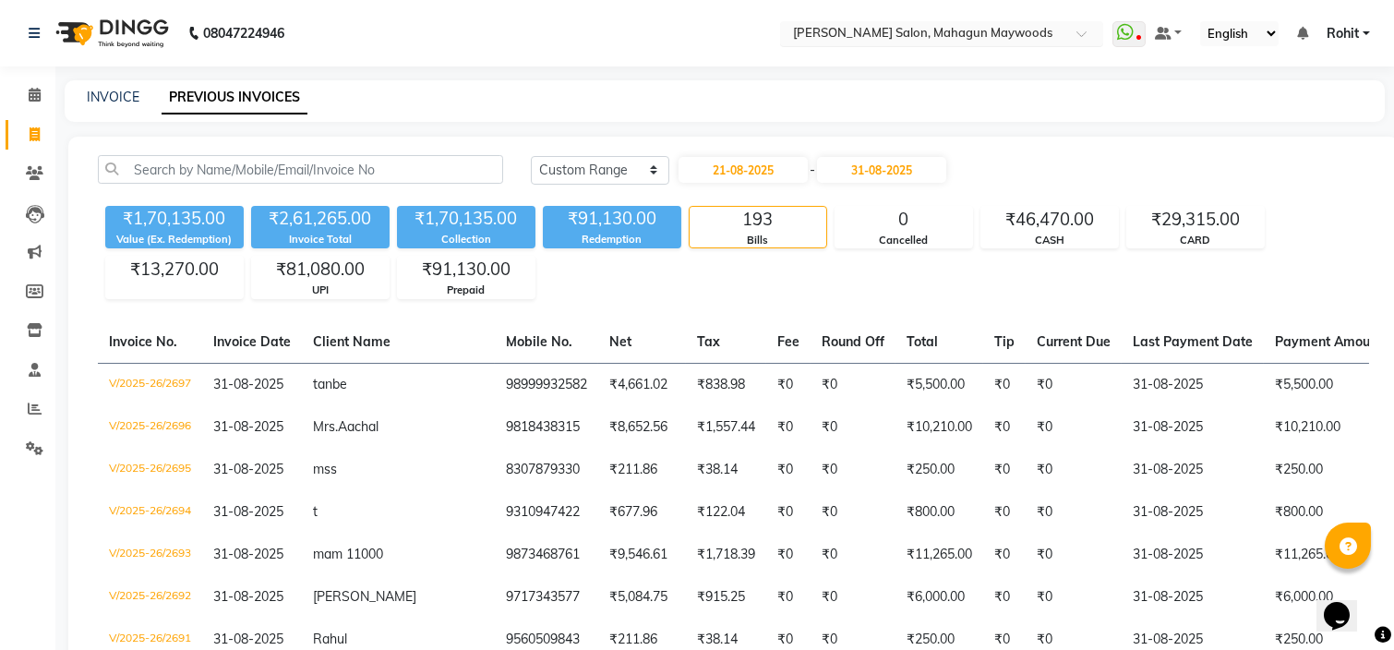
click at [869, 36] on input "text" at bounding box center [923, 35] width 268 height 18
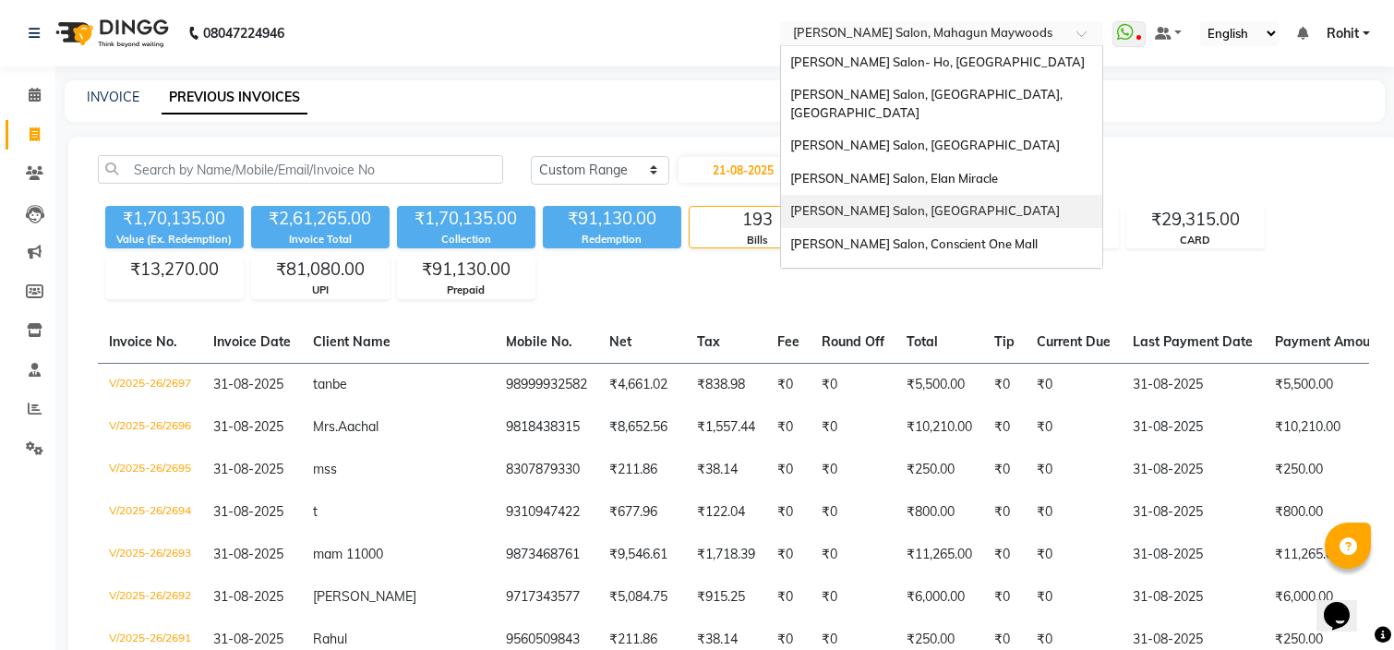
click at [910, 203] on span "[PERSON_NAME] Salon, [GEOGRAPHIC_DATA]" at bounding box center [925, 210] width 270 height 15
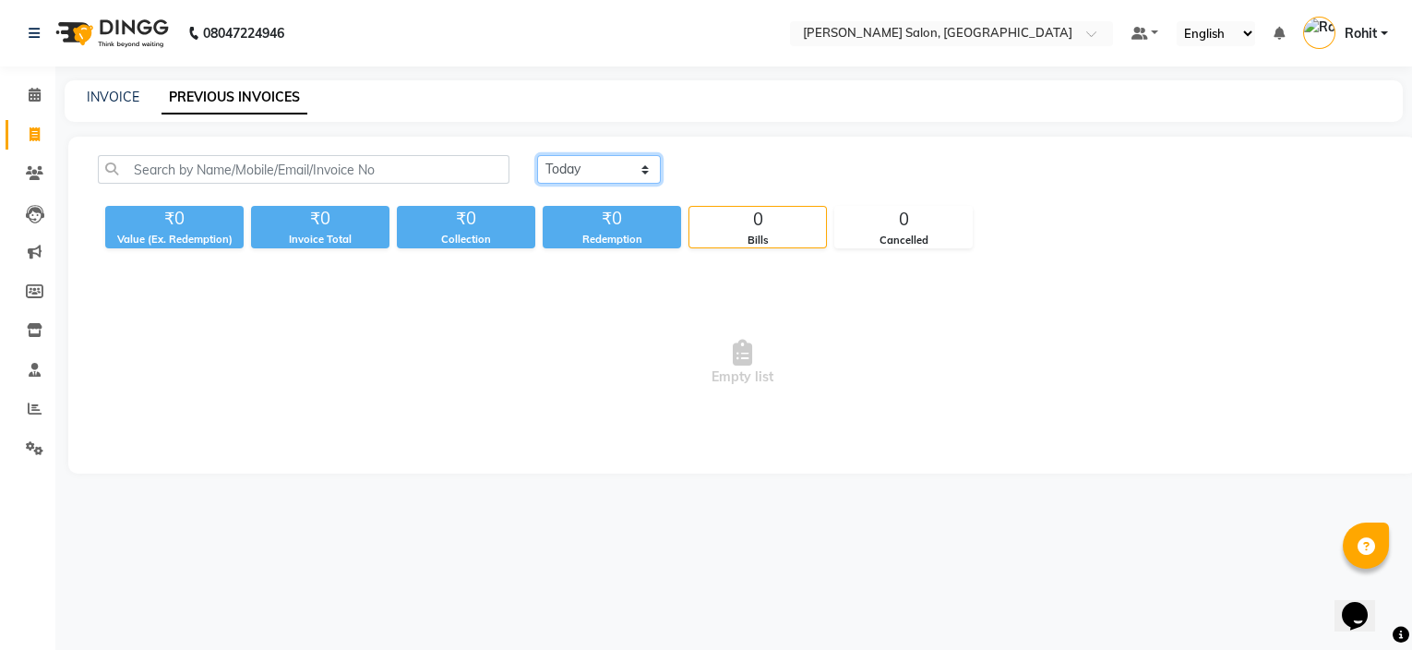
click at [587, 166] on select "Today Yesterday Custom Range" at bounding box center [599, 169] width 124 height 29
select select "range"
click at [537, 155] on select "Today Yesterday Custom Range" at bounding box center [599, 169] width 124 height 29
click at [733, 181] on input "01-09-2025" at bounding box center [749, 170] width 129 height 26
select select "9"
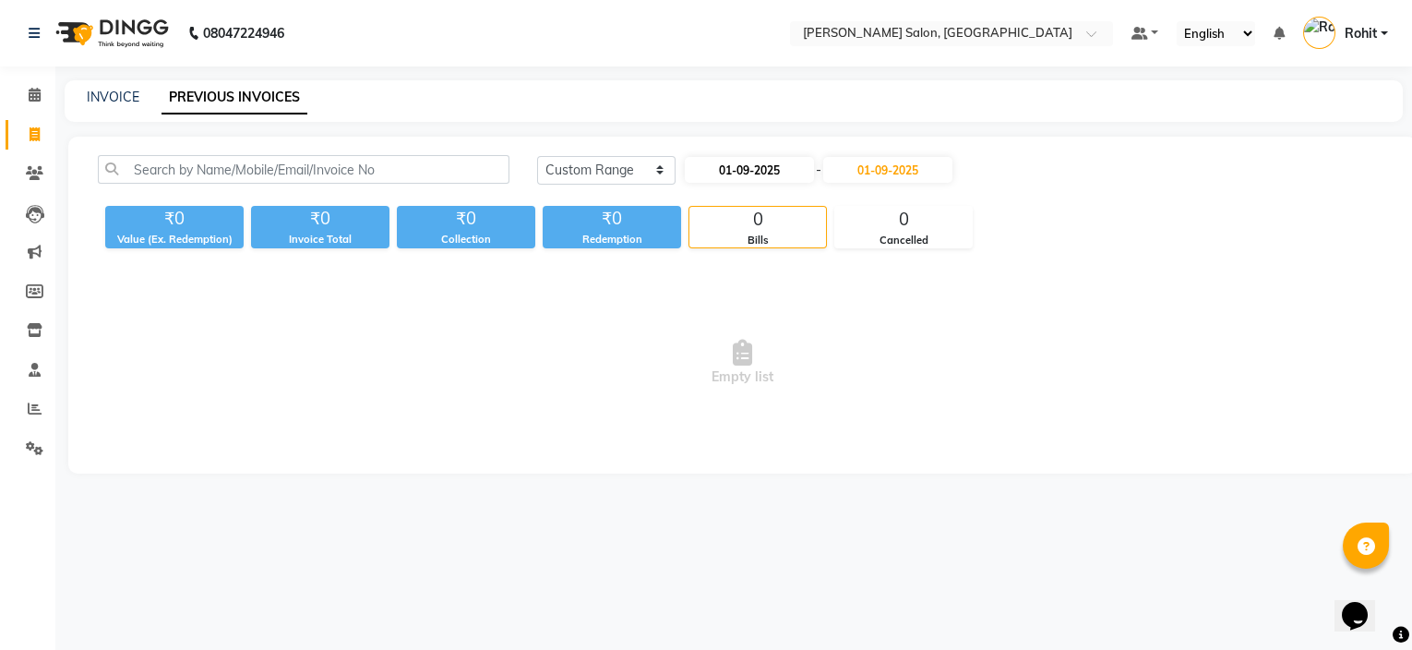
select select "2025"
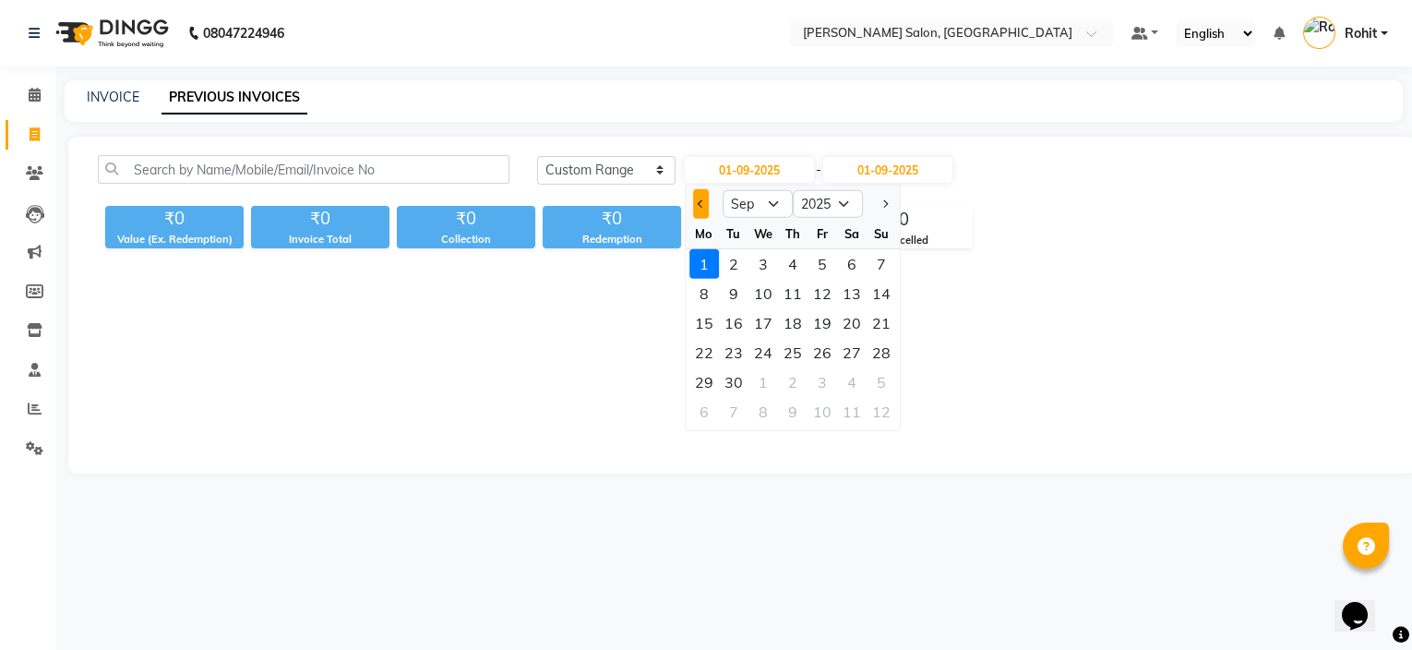
click at [703, 198] on button "Previous month" at bounding box center [701, 204] width 16 height 30
select select "8"
click at [796, 340] on div "21" at bounding box center [793, 353] width 30 height 30
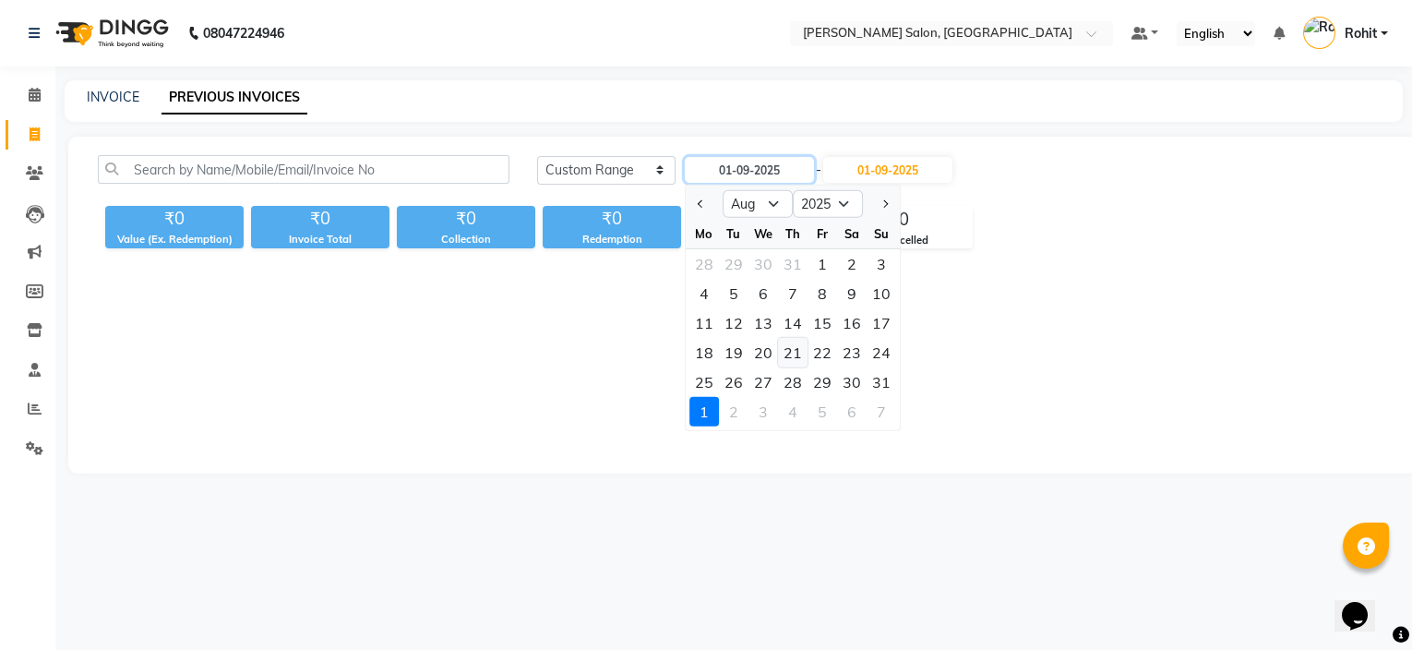
type input "21-08-2025"
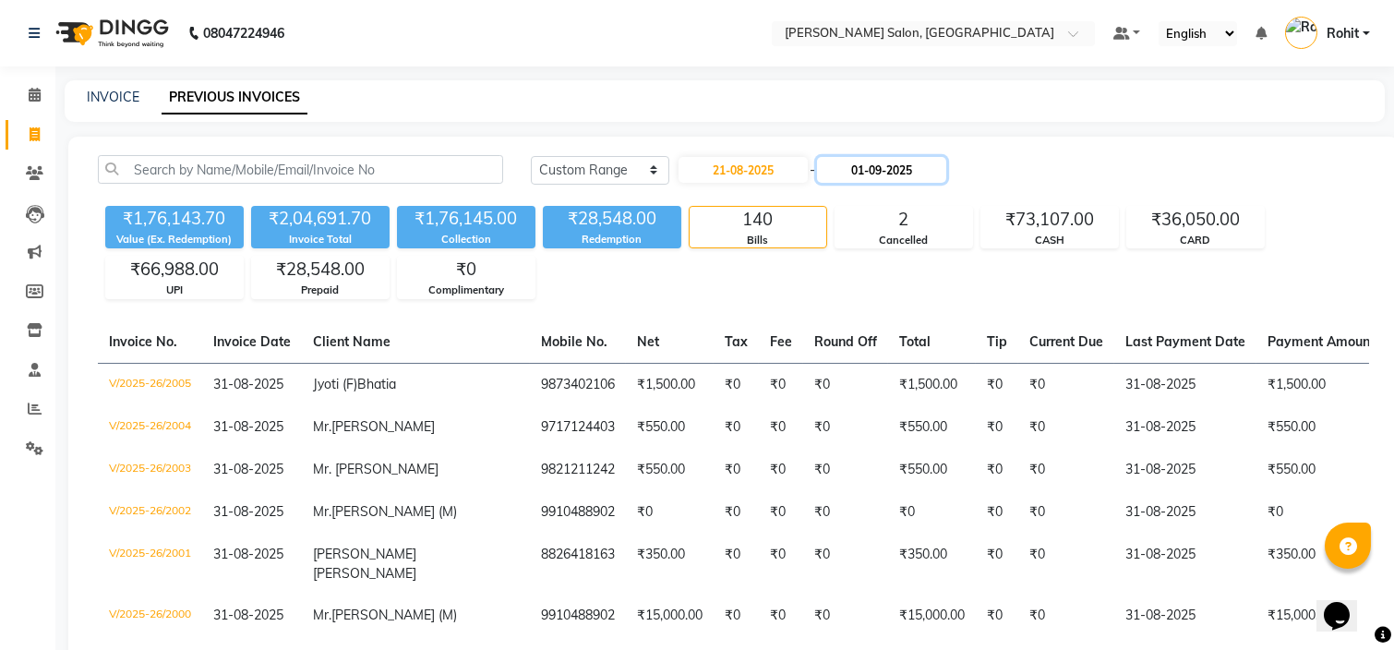
click at [918, 166] on input "01-09-2025" at bounding box center [881, 170] width 129 height 26
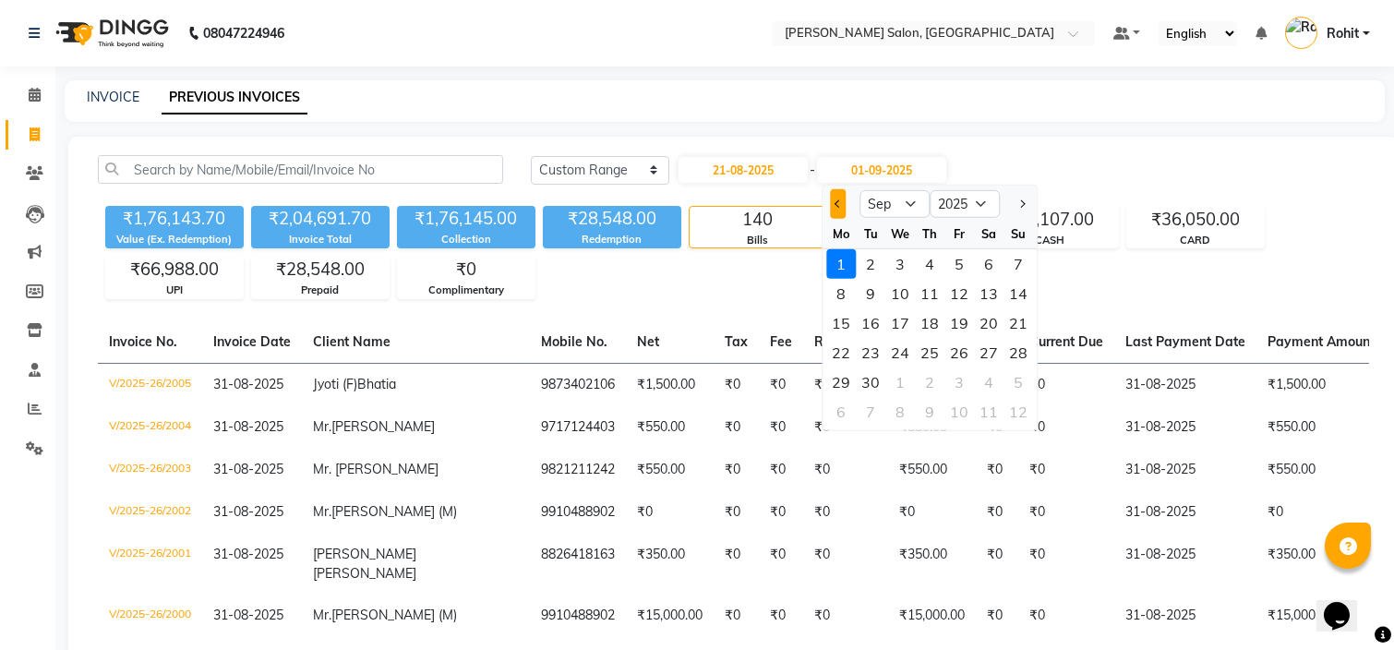
click at [844, 200] on button "Previous month" at bounding box center [838, 204] width 16 height 30
select select "8"
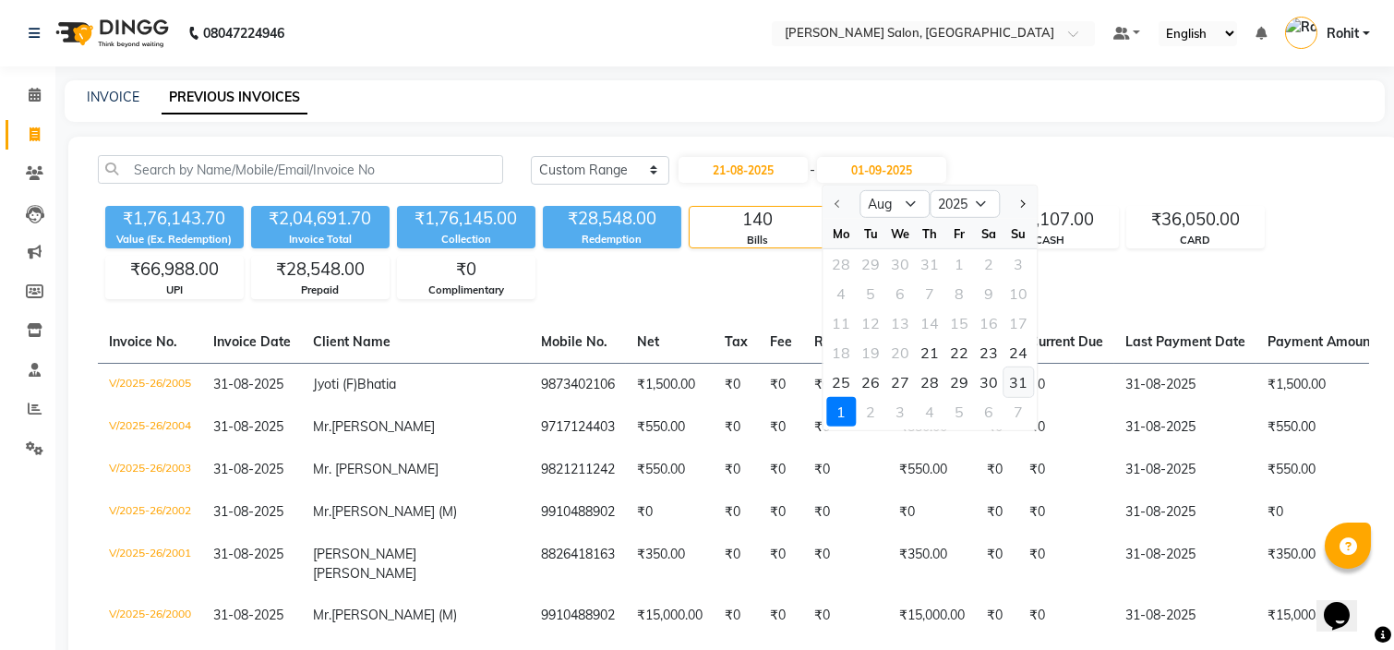
click at [1012, 390] on div "31" at bounding box center [1018, 382] width 30 height 30
type input "31-08-2025"
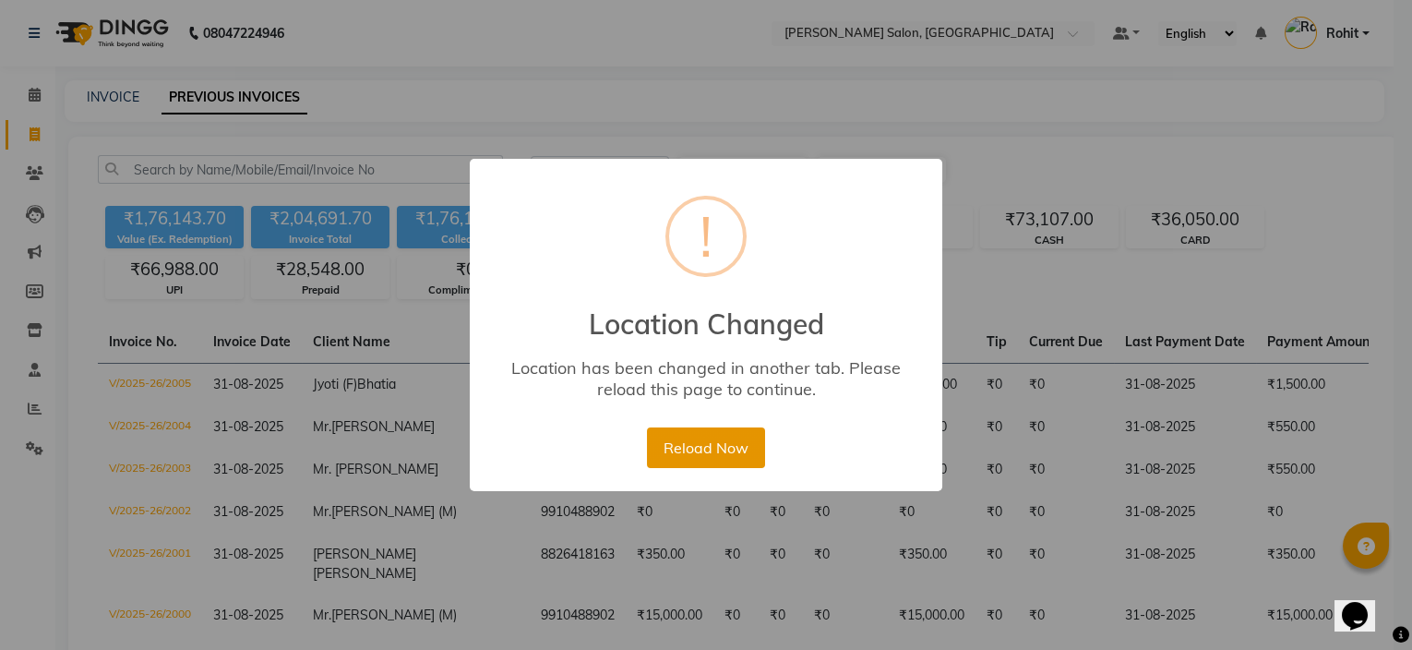
click at [726, 444] on button "Reload Now" at bounding box center [705, 447] width 117 height 41
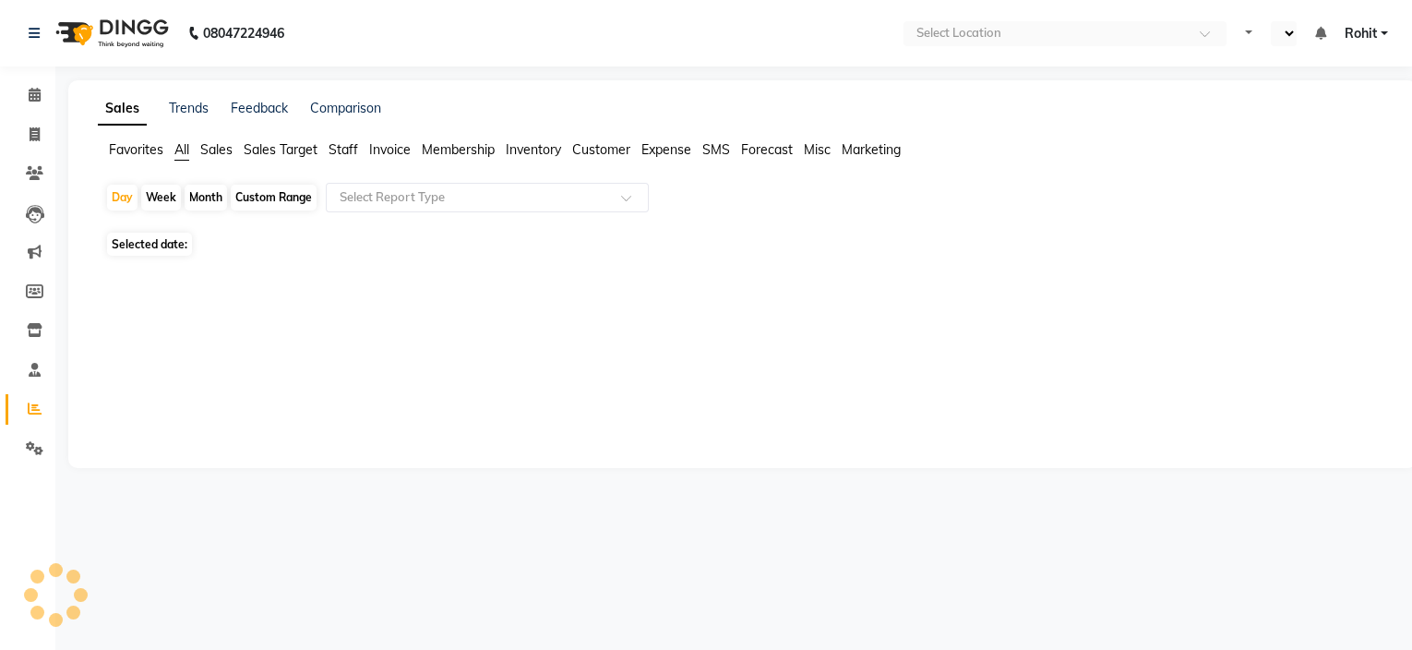
select select "en"
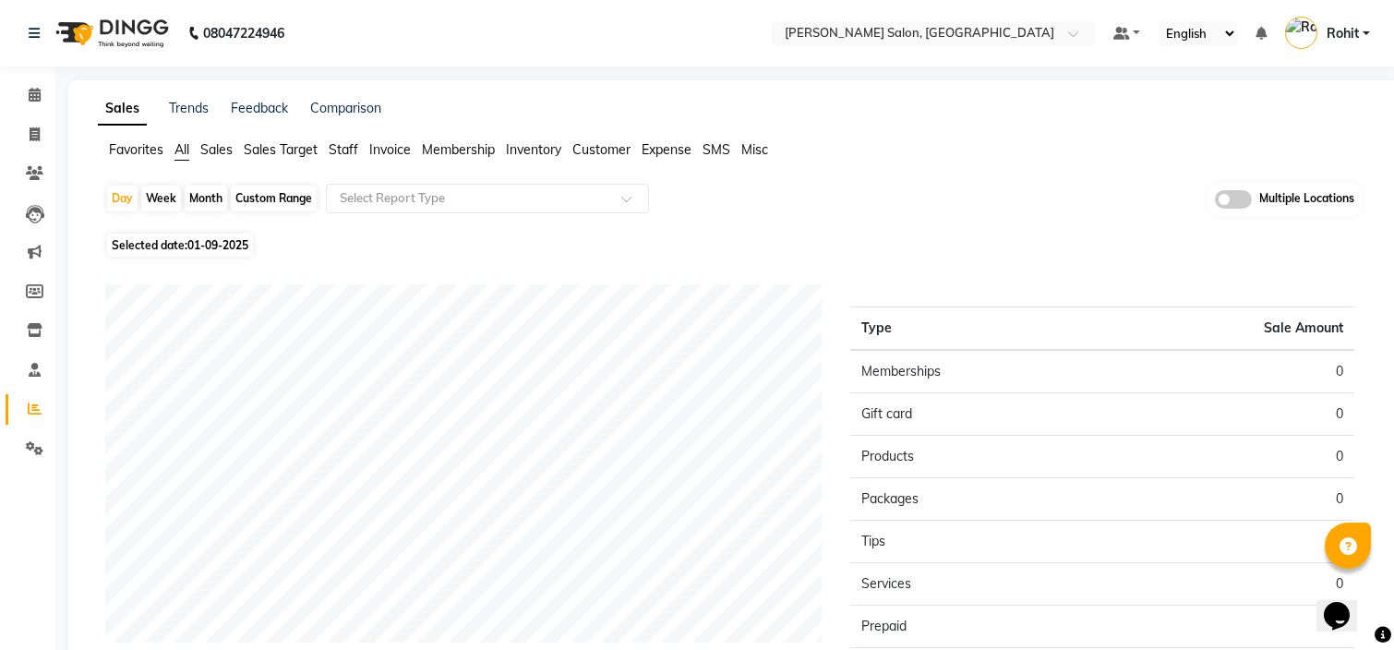
click at [605, 152] on span "Customer" at bounding box center [601, 149] width 58 height 17
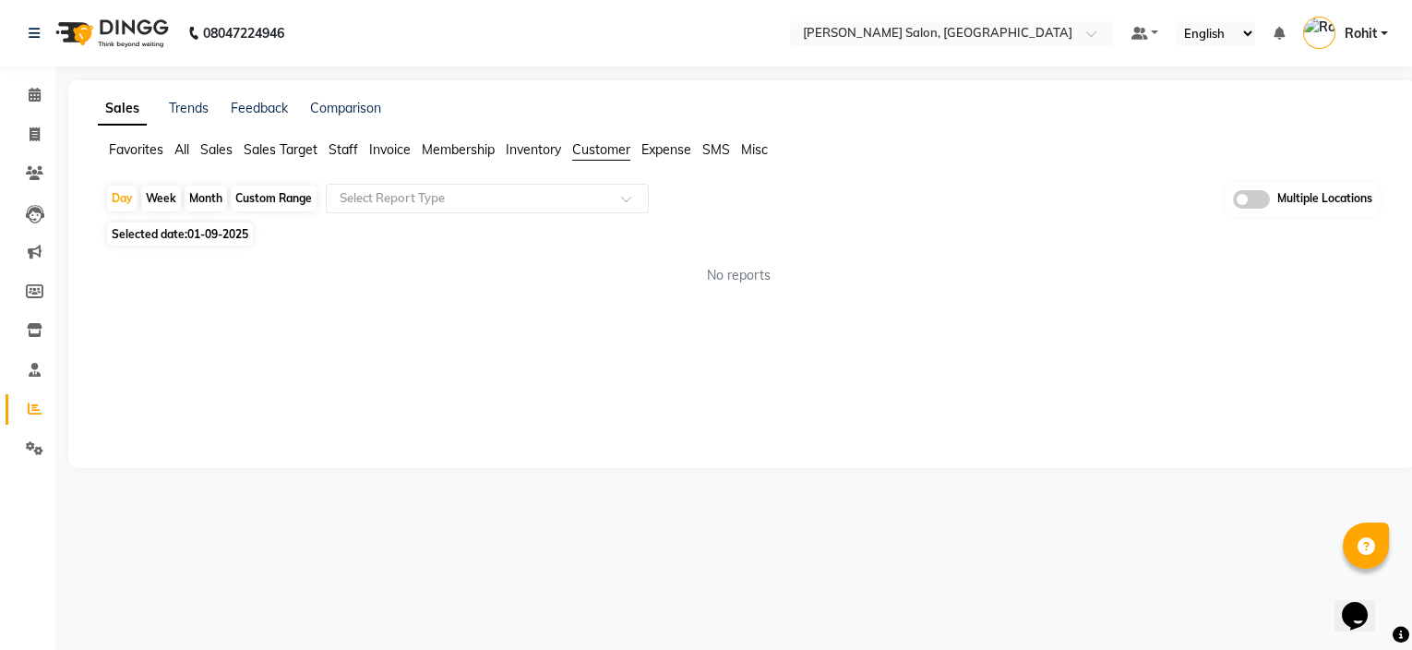
click at [262, 198] on div "Custom Range" at bounding box center [274, 199] width 86 height 26
select select "9"
select select "2025"
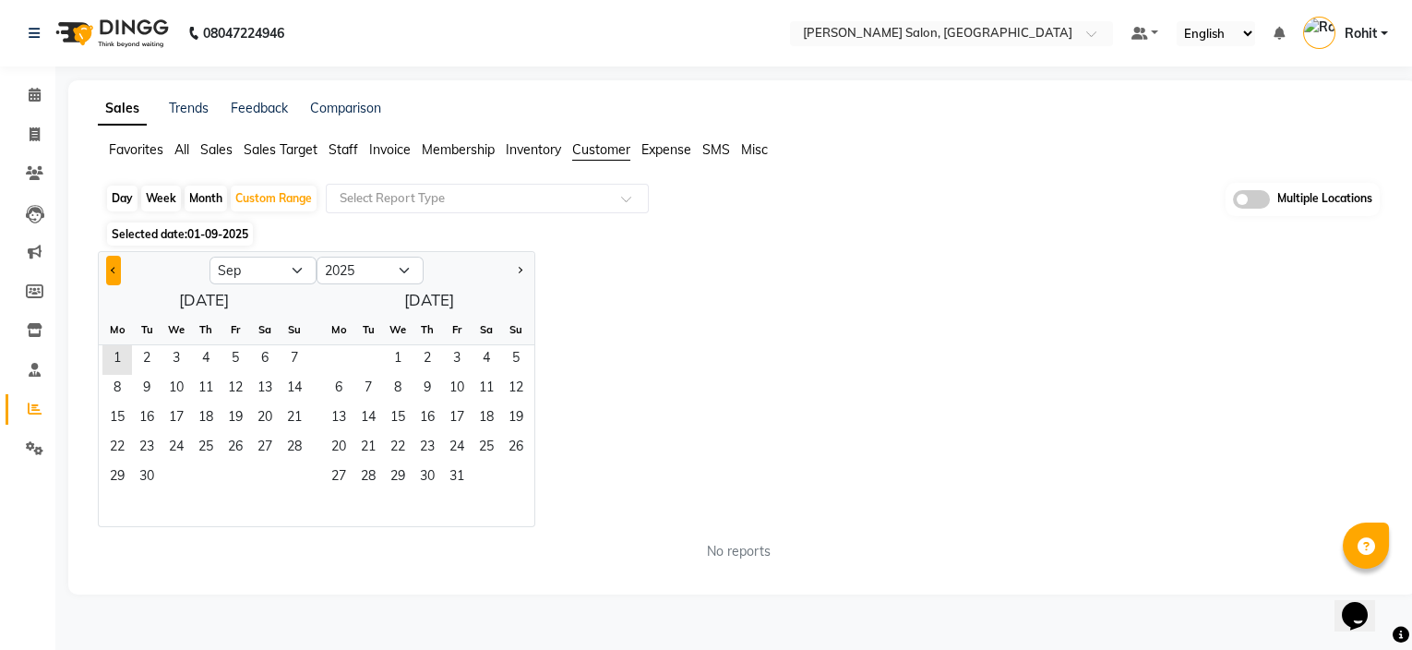
click at [112, 264] on button "Previous month" at bounding box center [113, 271] width 15 height 30
select select "8"
click at [202, 441] on span "21" at bounding box center [206, 449] width 30 height 30
click at [285, 471] on span "31" at bounding box center [295, 478] width 30 height 30
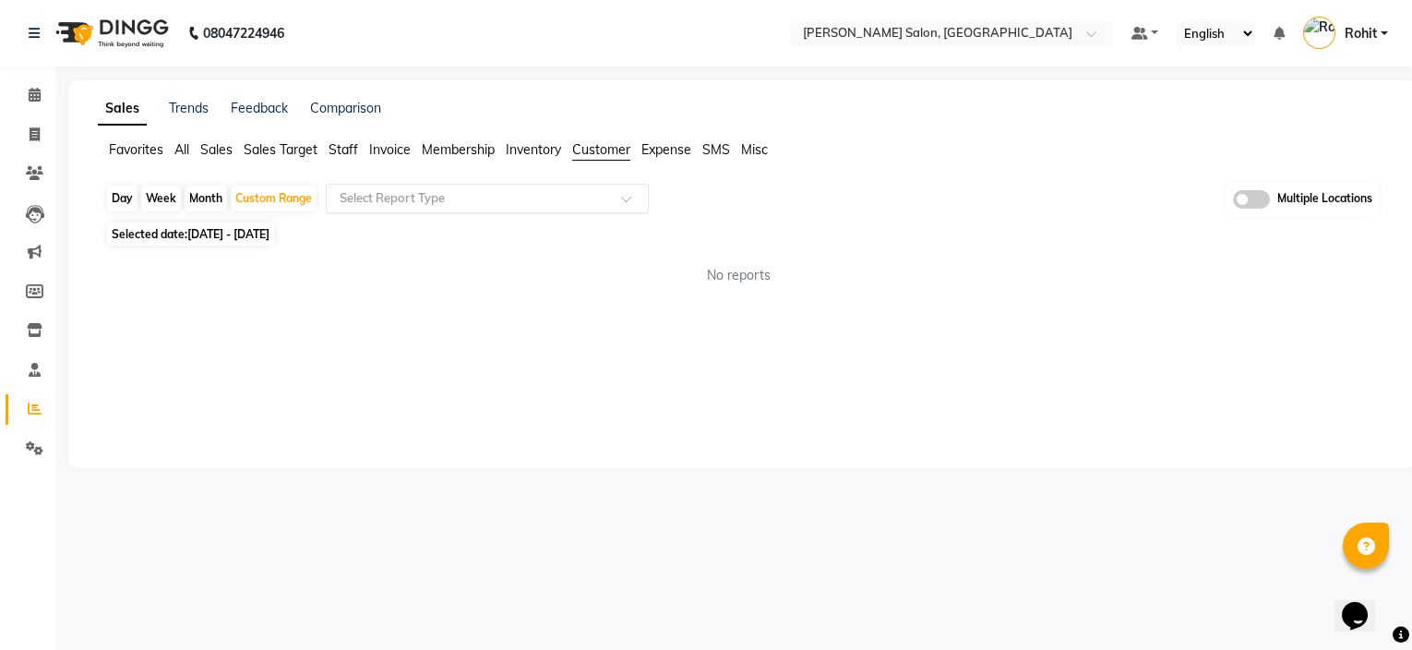
click at [561, 200] on input "text" at bounding box center [469, 198] width 266 height 18
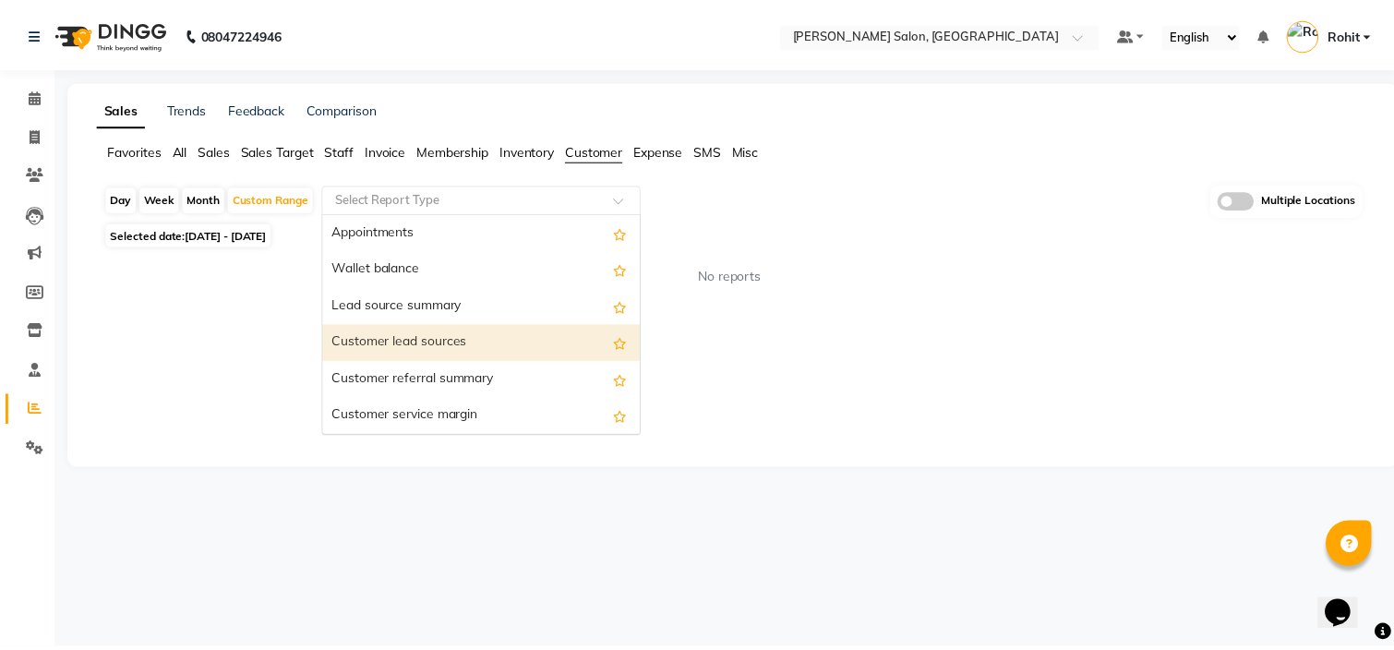
scroll to position [258, 0]
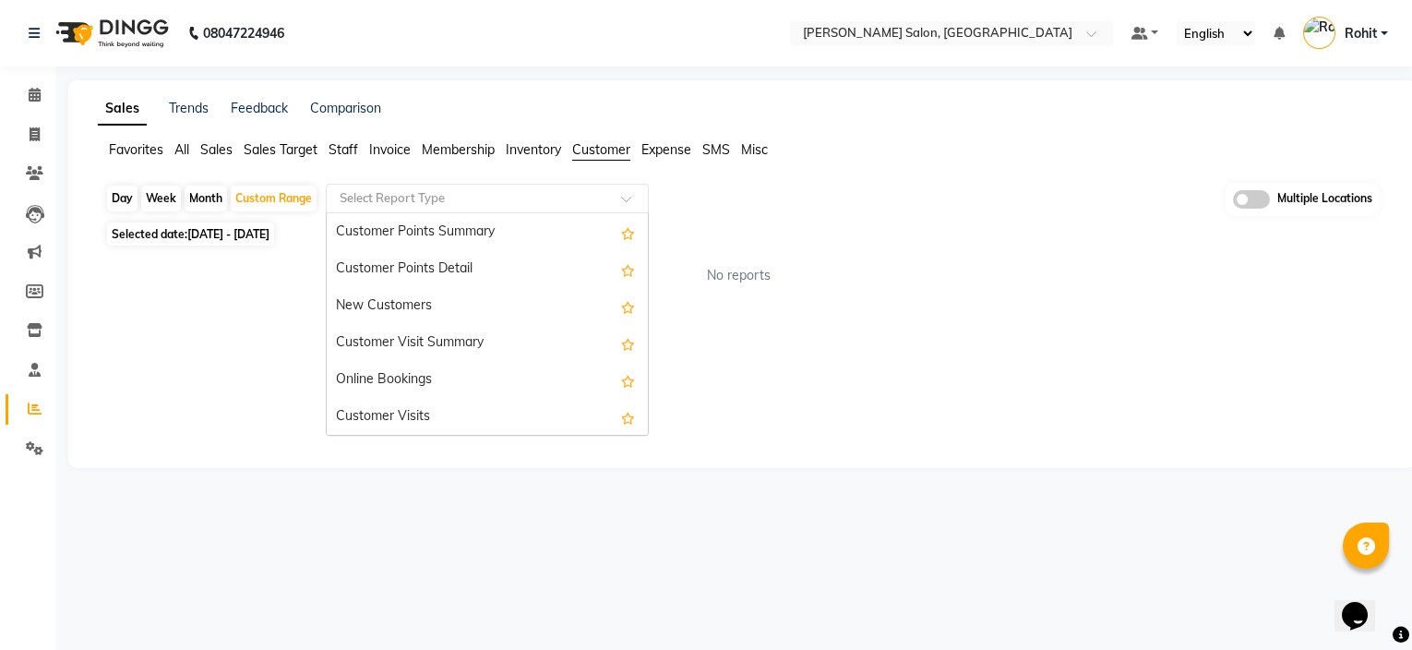
click at [525, 330] on div "Customer Visit Summary" at bounding box center [487, 343] width 321 height 37
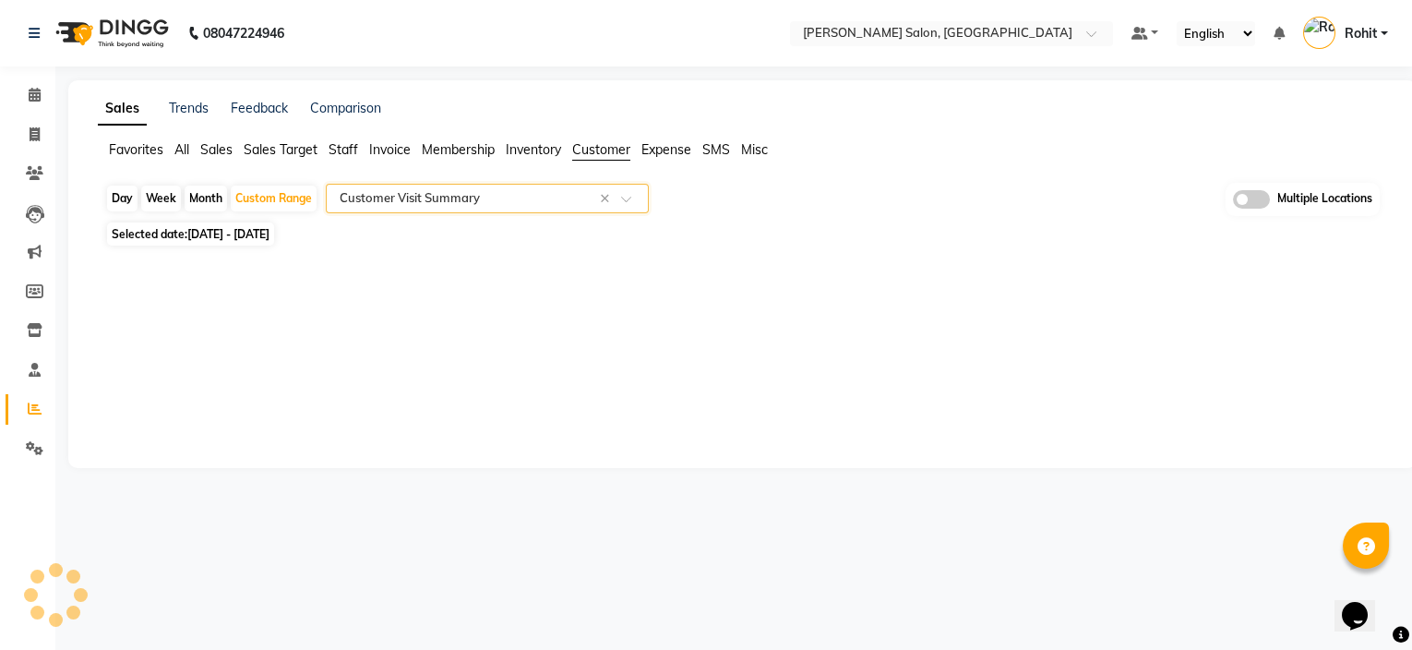
select select "csv"
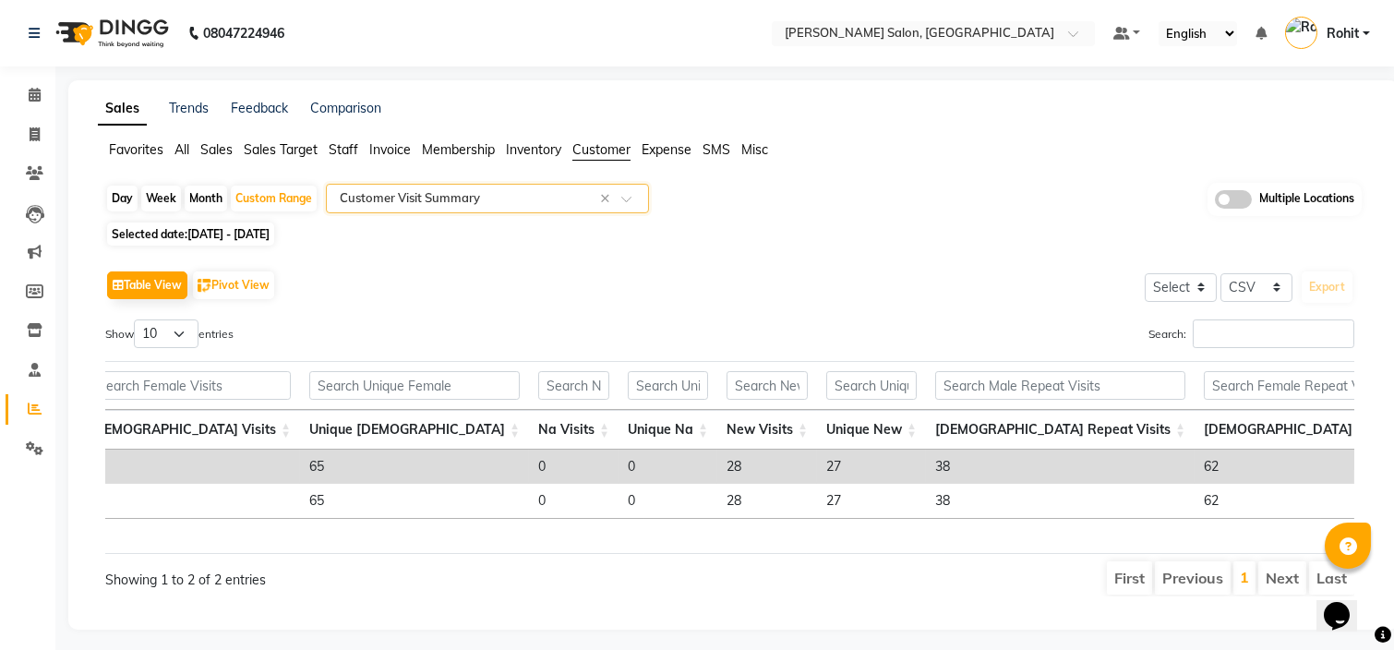
scroll to position [0, 628]
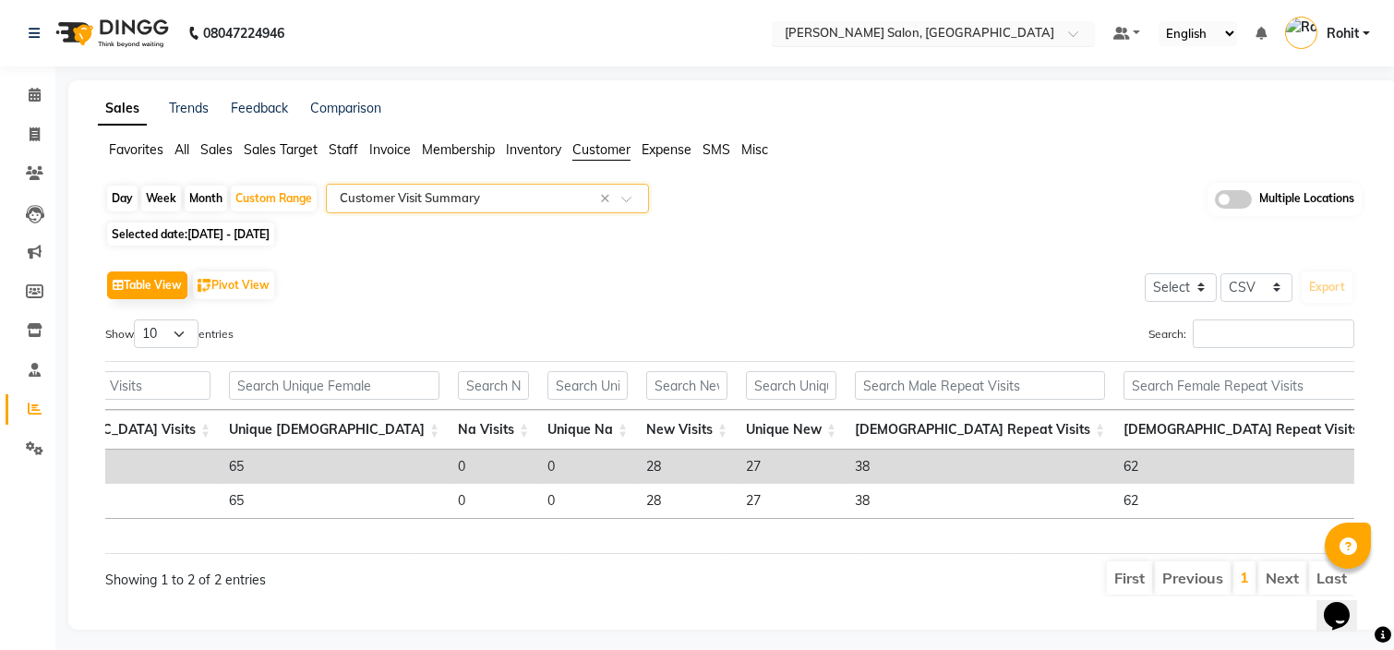
click at [1068, 33] on span at bounding box center [1079, 39] width 23 height 18
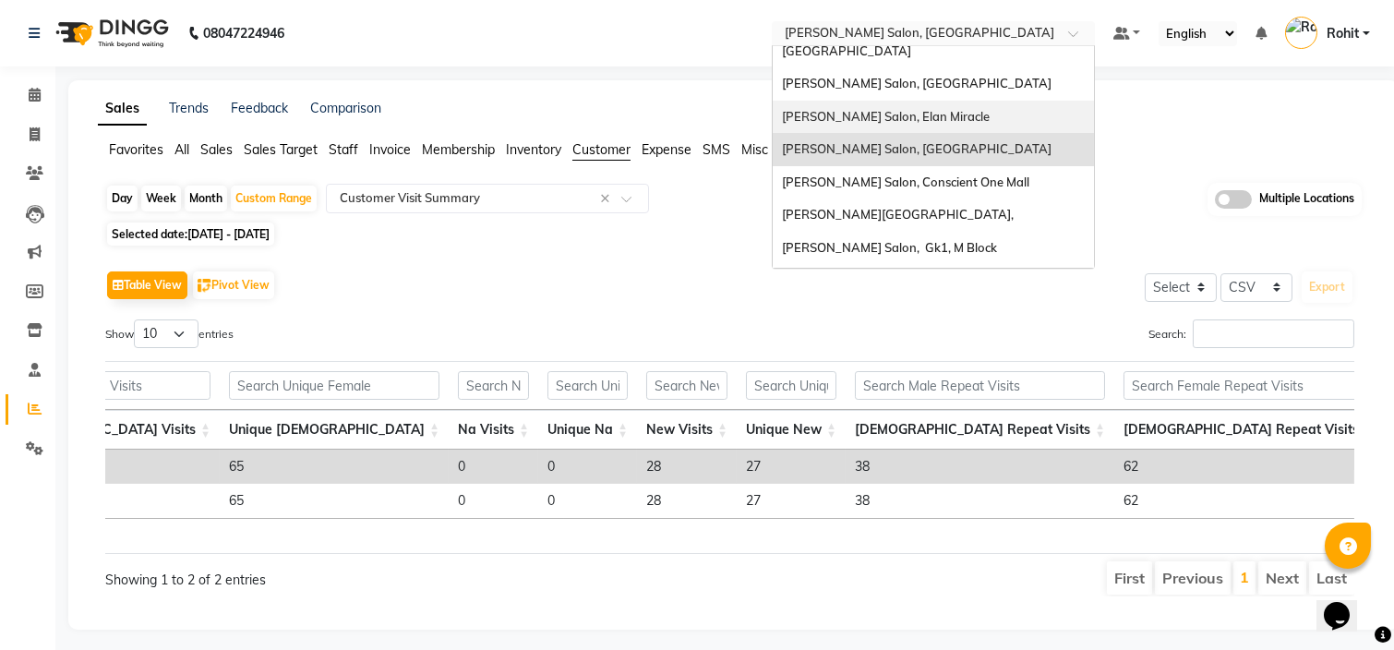
scroll to position [58, 0]
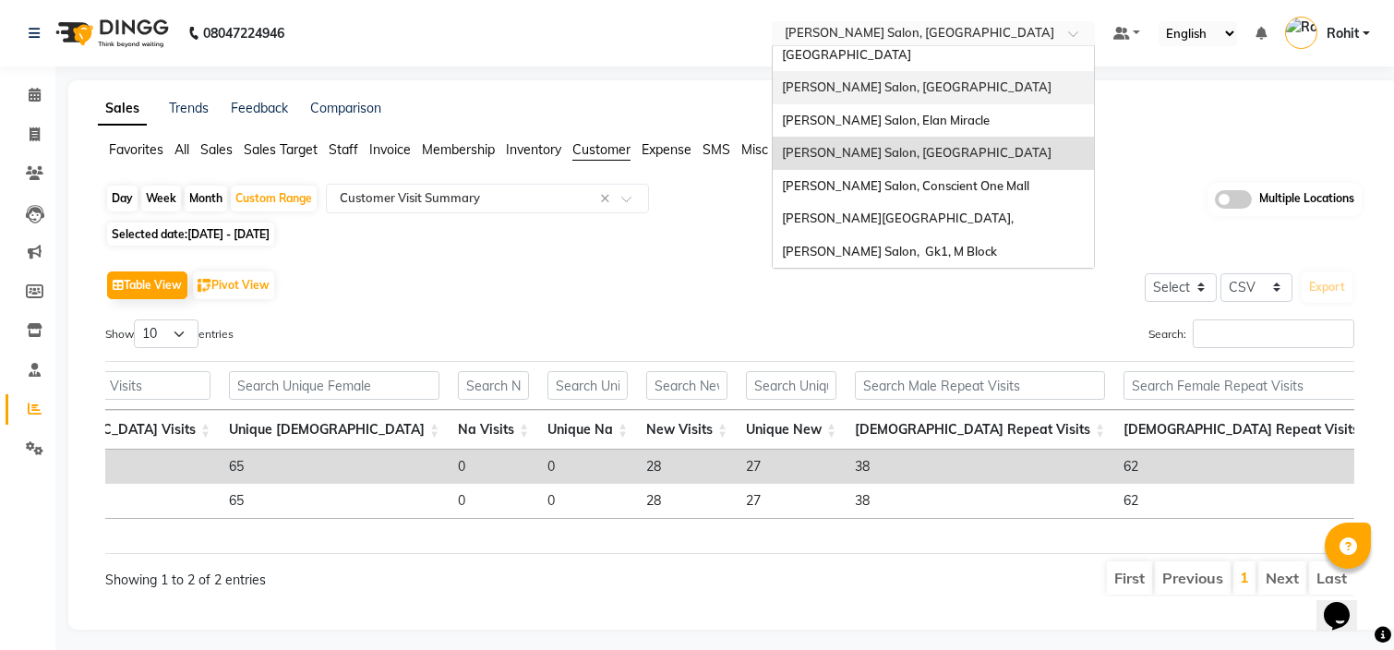
click at [1001, 72] on div "Madonna Salon, Jamal Road" at bounding box center [933, 87] width 321 height 33
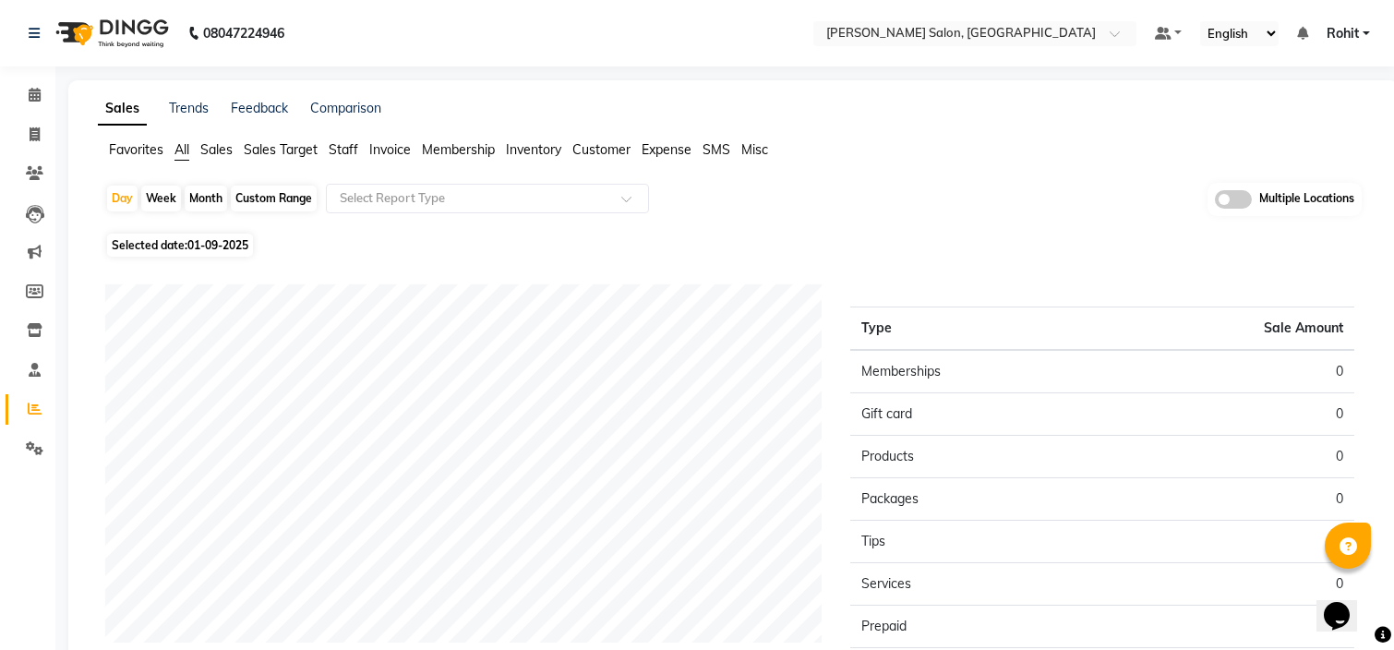
click at [265, 198] on div "Custom Range" at bounding box center [274, 199] width 86 height 26
select select "9"
select select "2025"
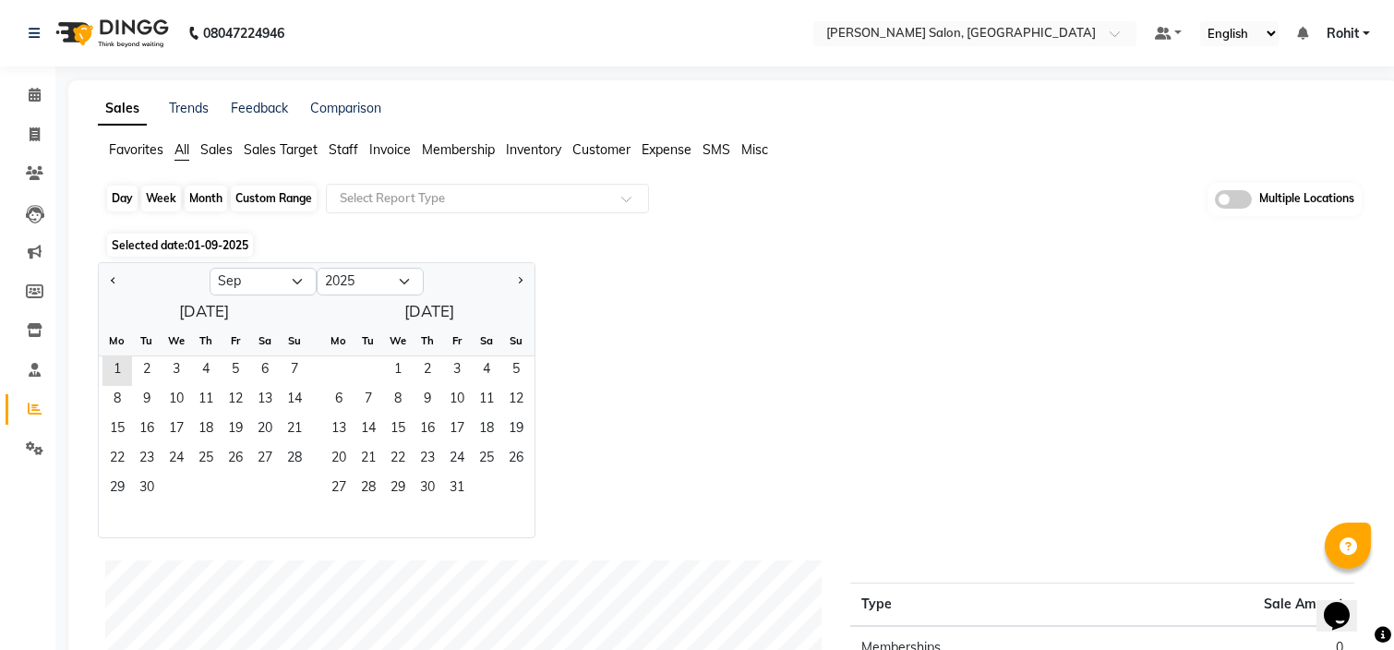
click at [298, 206] on div "Custom Range" at bounding box center [274, 199] width 86 height 26
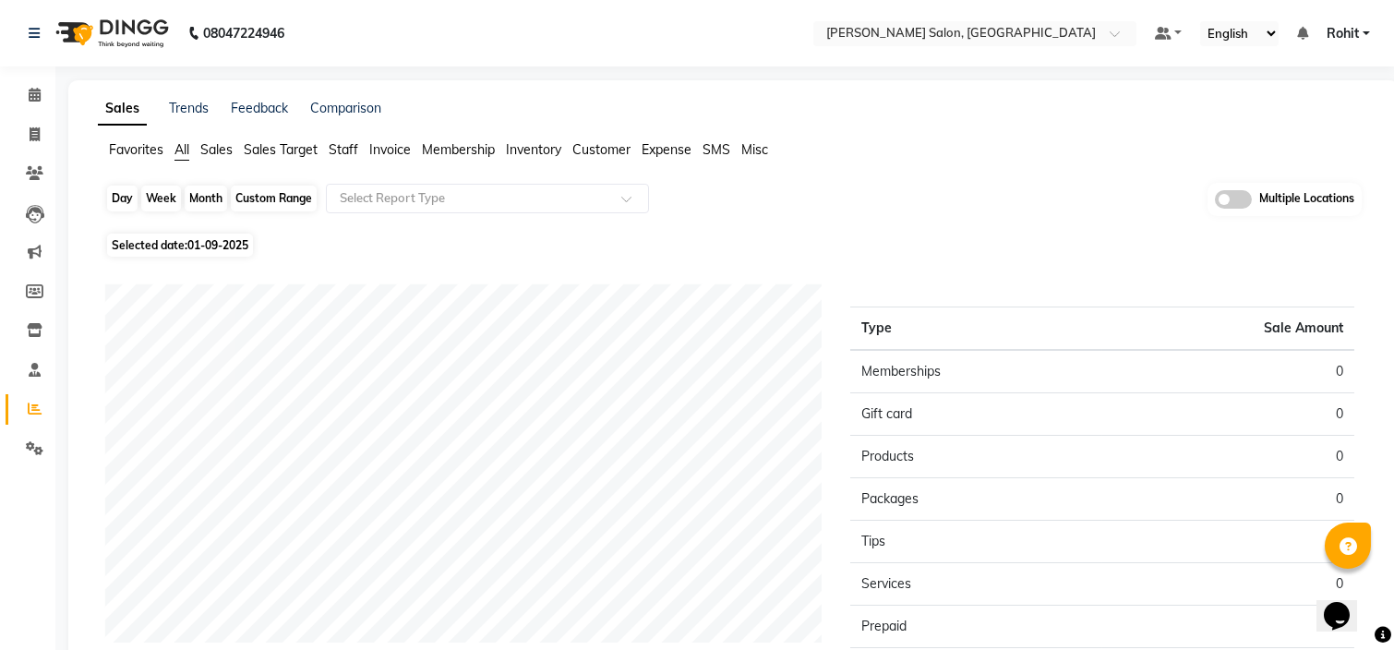
click at [298, 206] on div "Custom Range" at bounding box center [274, 199] width 86 height 26
select select "9"
select select "2025"
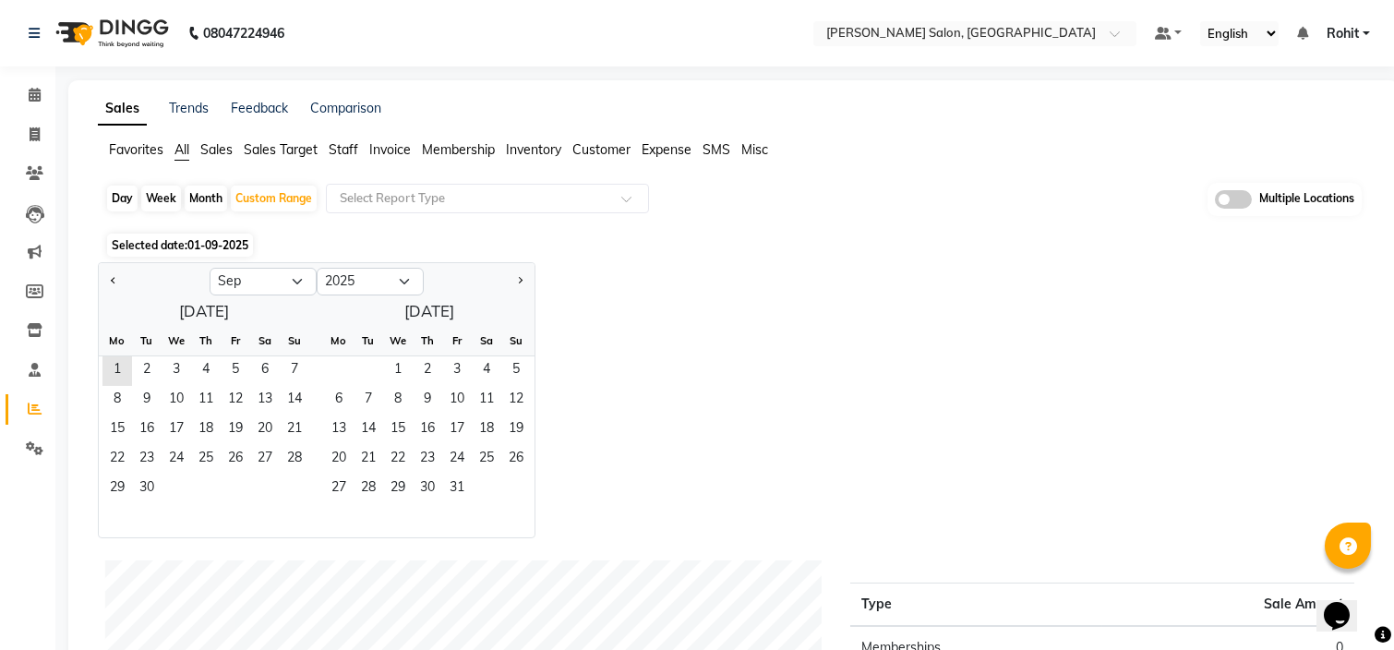
click at [101, 282] on div at bounding box center [154, 282] width 111 height 30
click at [112, 280] on span "Previous month" at bounding box center [114, 280] width 6 height 6
select select "8"
click at [238, 366] on span "1" at bounding box center [236, 371] width 30 height 30
click at [198, 454] on span "21" at bounding box center [206, 460] width 30 height 30
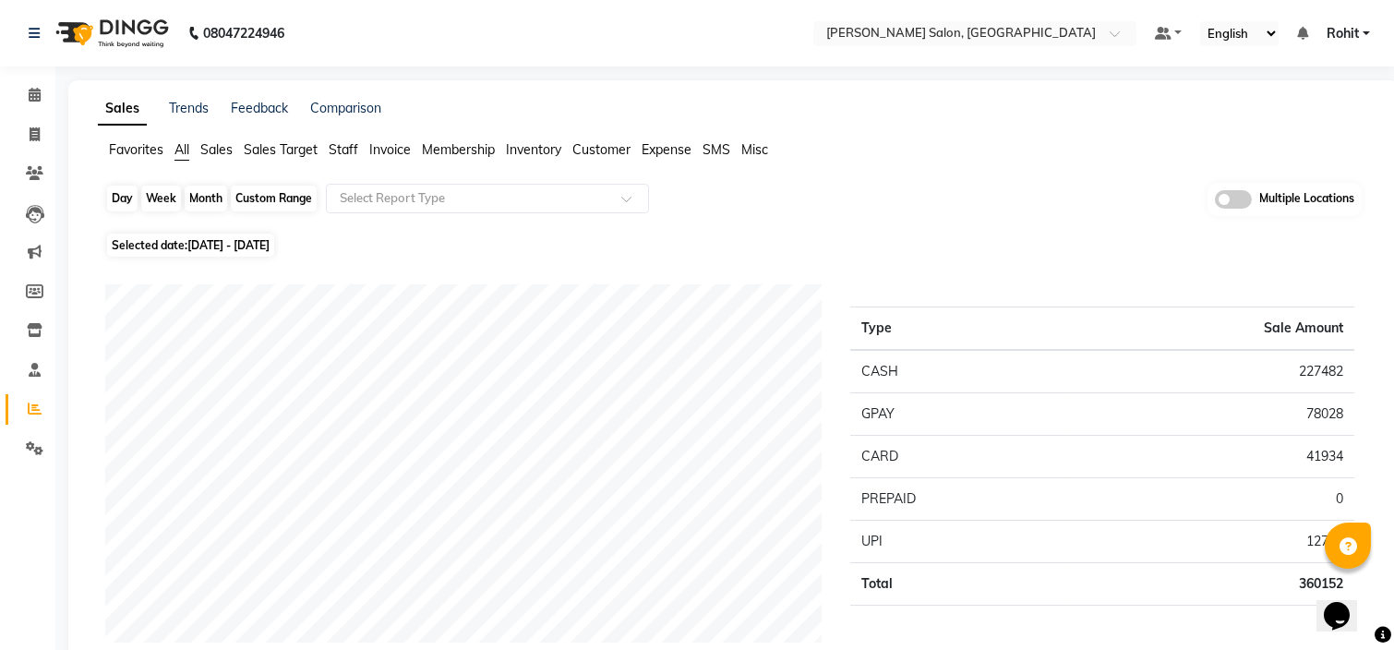
click at [278, 202] on div "Custom Range" at bounding box center [274, 199] width 86 height 26
select select "8"
select select "2025"
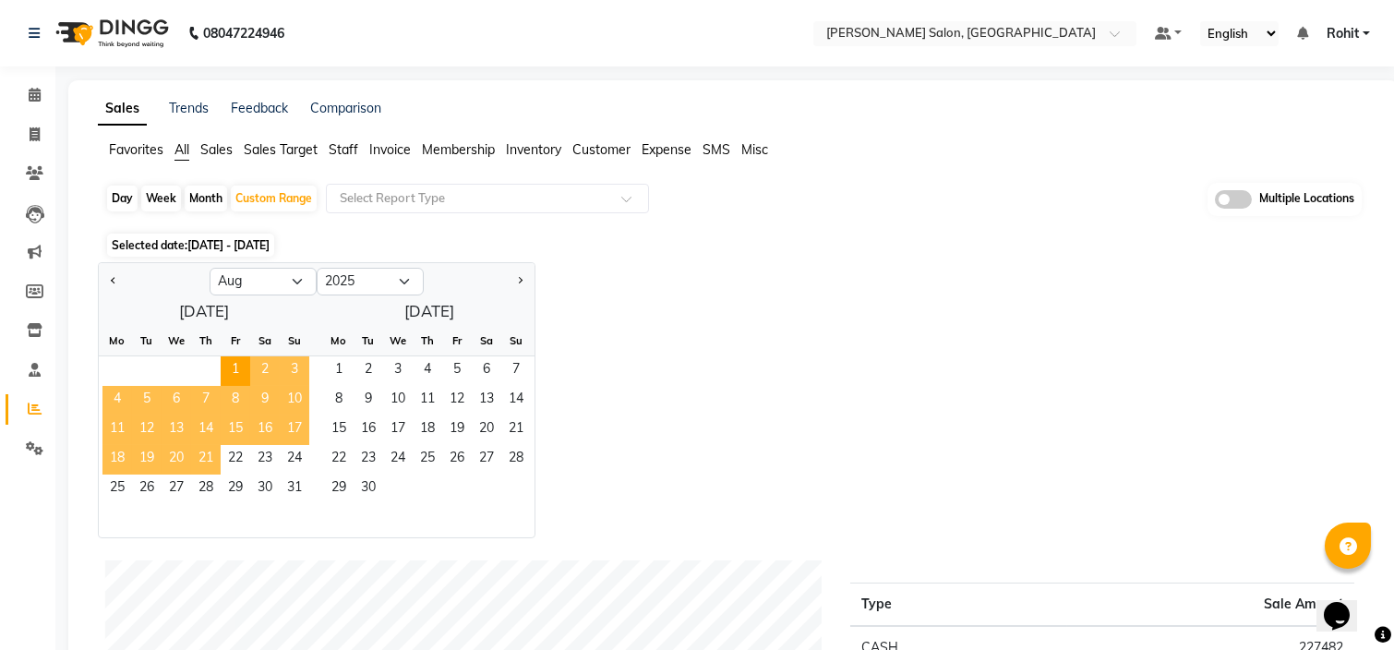
click at [203, 445] on span "21" at bounding box center [206, 460] width 30 height 30
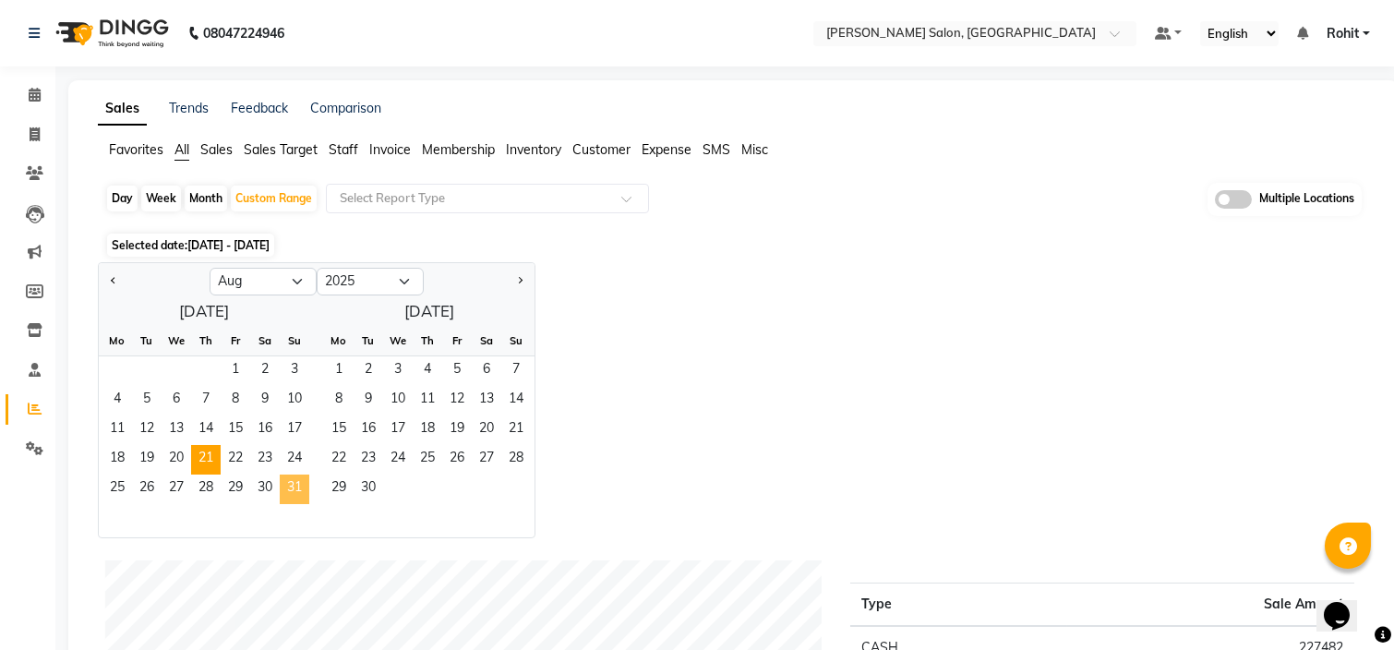
click at [293, 493] on span "31" at bounding box center [295, 489] width 30 height 30
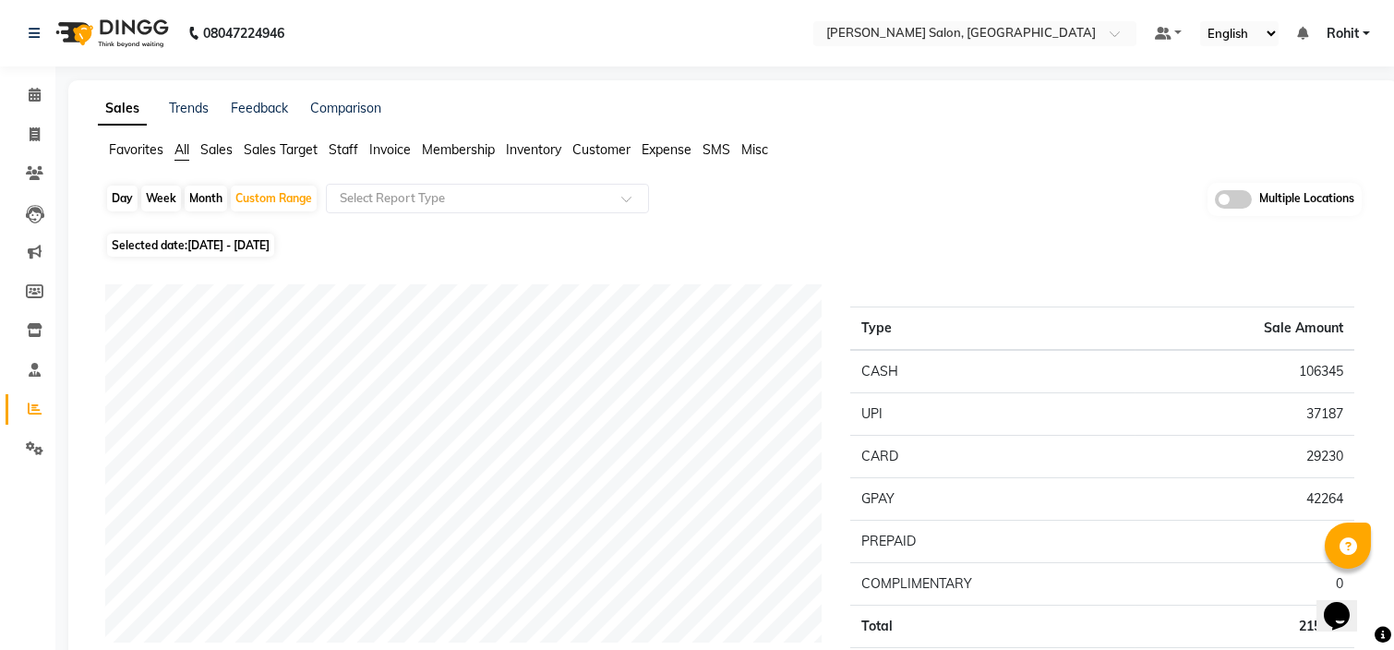
click at [607, 149] on span "Customer" at bounding box center [601, 149] width 58 height 17
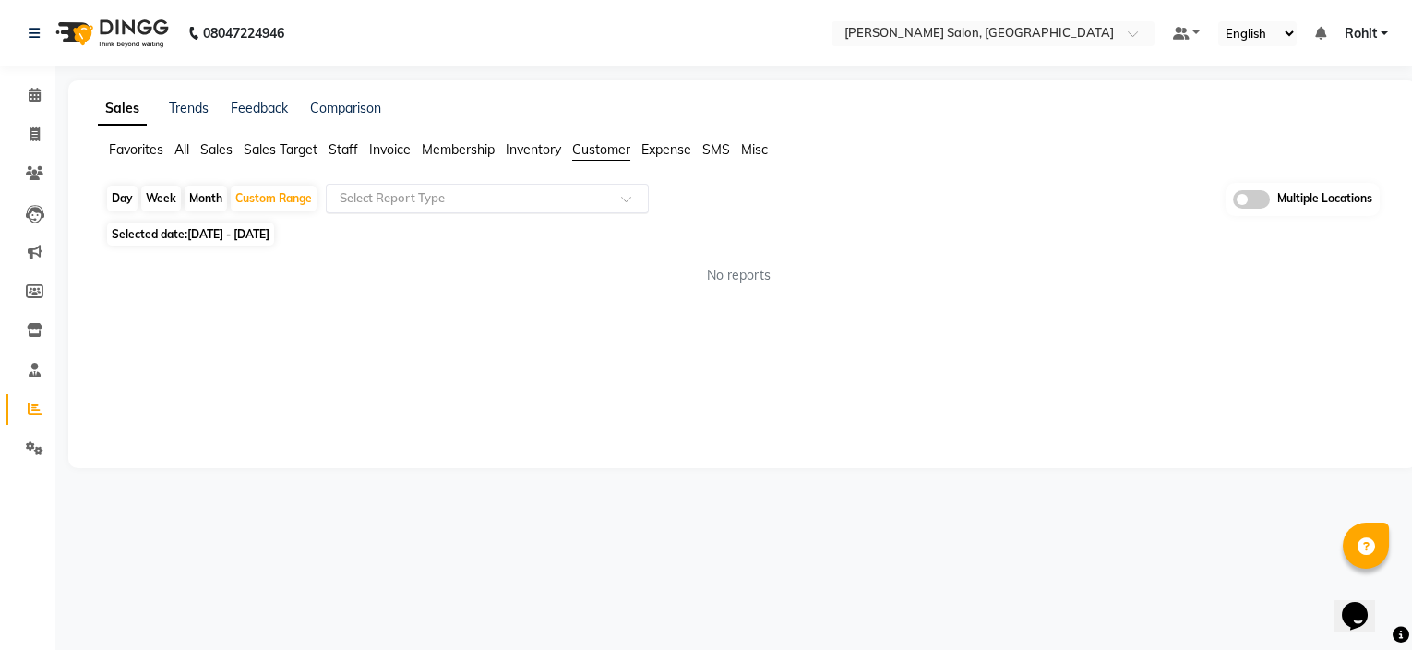
click at [587, 210] on div "Select Report Type" at bounding box center [487, 199] width 323 height 30
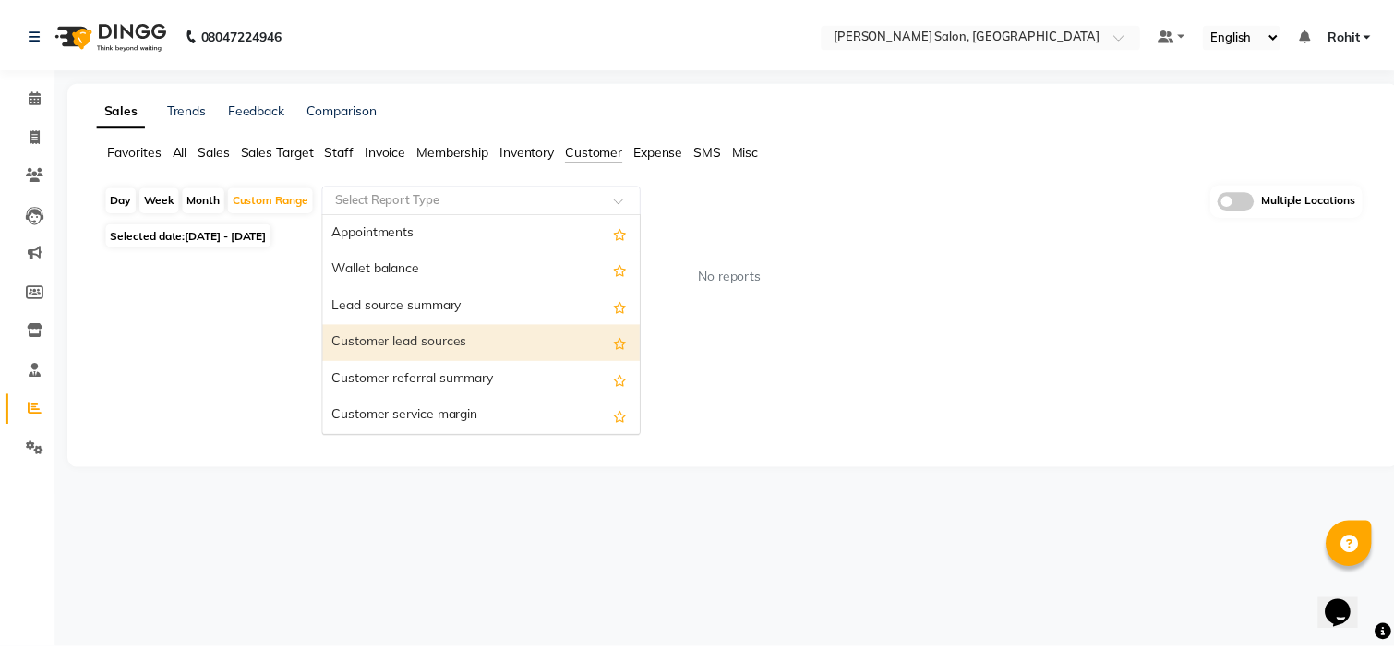
scroll to position [258, 0]
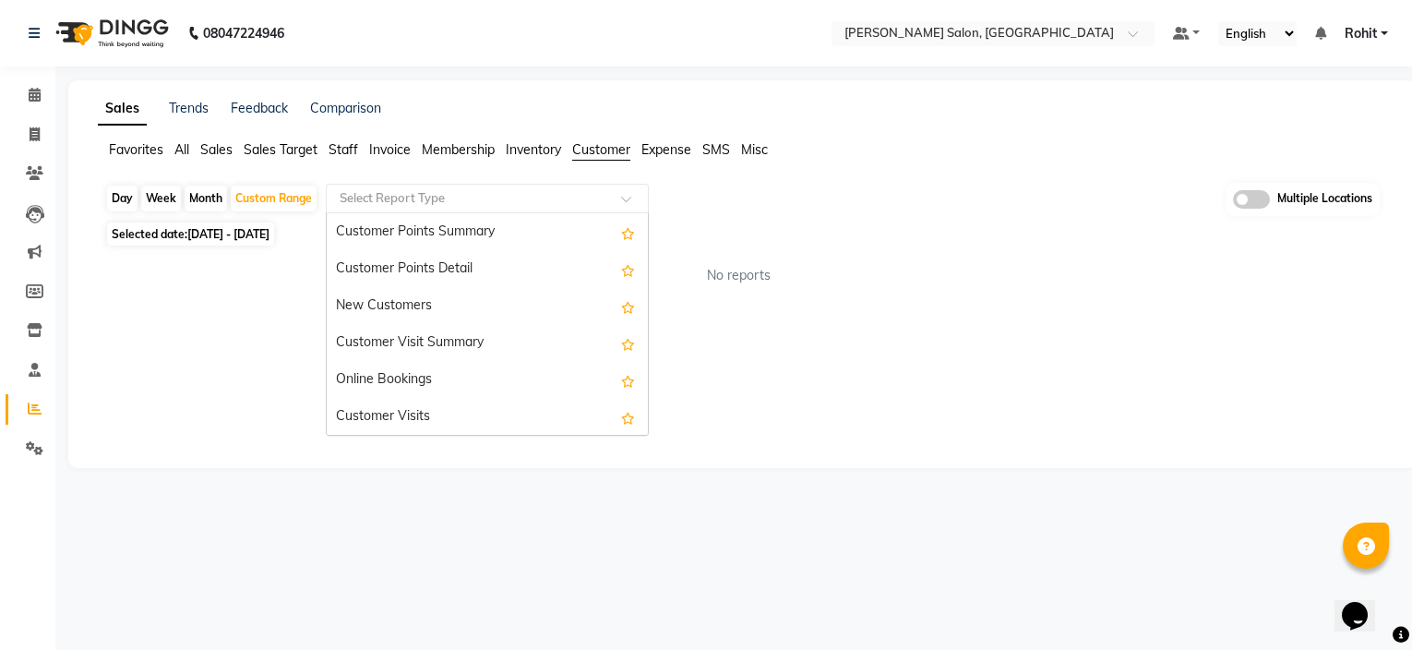
click at [516, 334] on div "Customer Visit Summary" at bounding box center [487, 343] width 321 height 37
select select "csv"
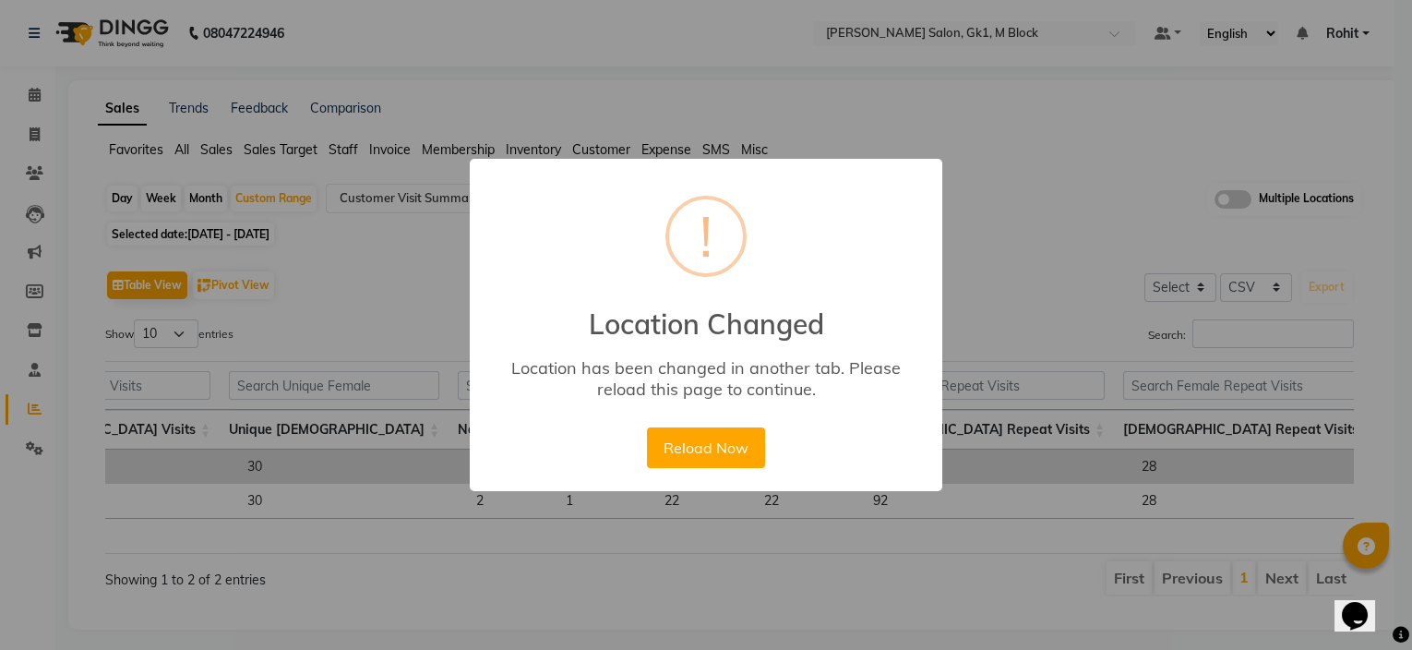
scroll to position [0, 609]
click at [695, 462] on button "Reload Now" at bounding box center [705, 447] width 117 height 41
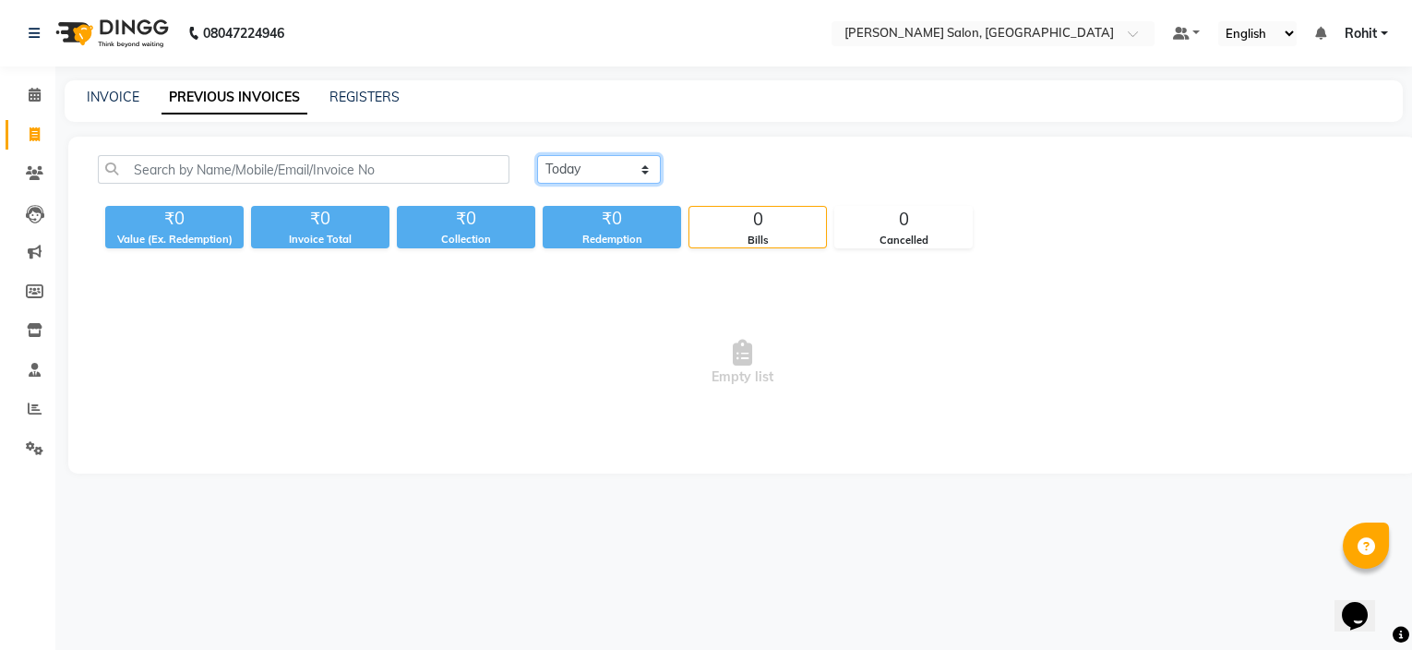
click at [581, 155] on select "[DATE] [DATE] Custom Range" at bounding box center [599, 169] width 124 height 29
select select "range"
click at [537, 155] on select "[DATE] [DATE] Custom Range" at bounding box center [599, 169] width 124 height 29
click at [731, 179] on input "01-09-2025" at bounding box center [749, 170] width 129 height 26
select select "9"
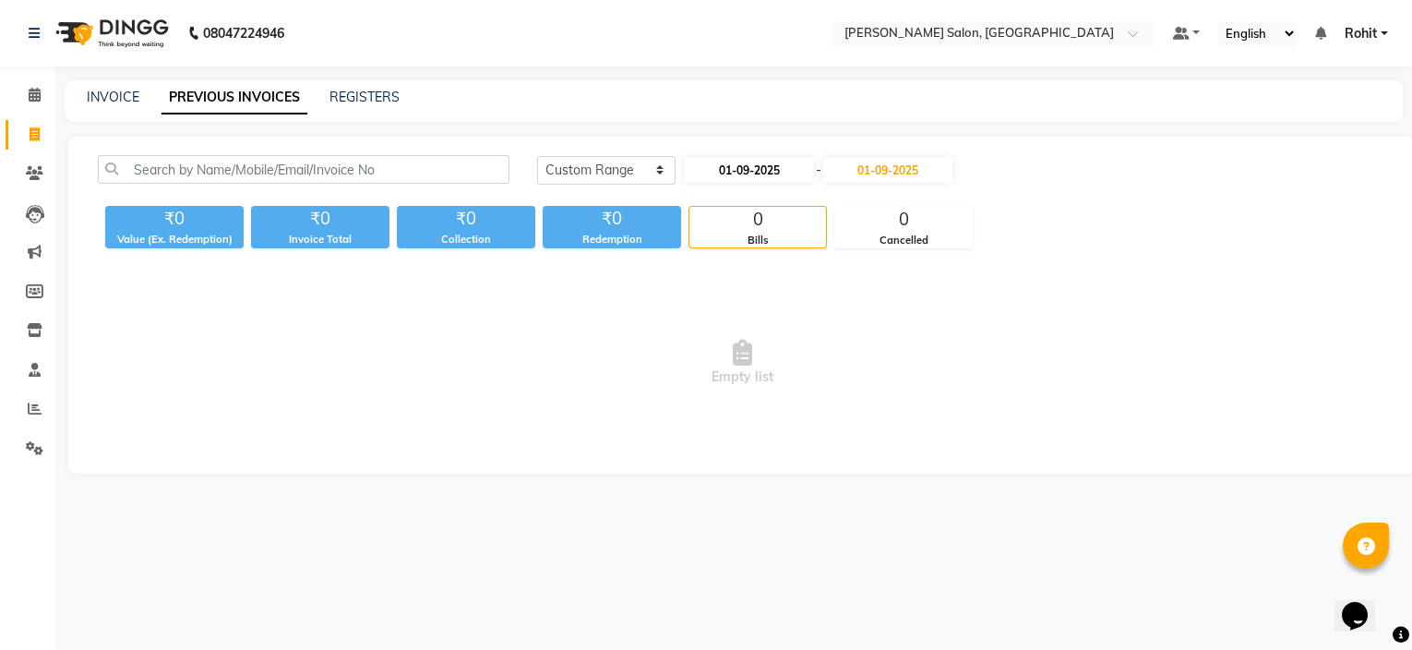
select select "2025"
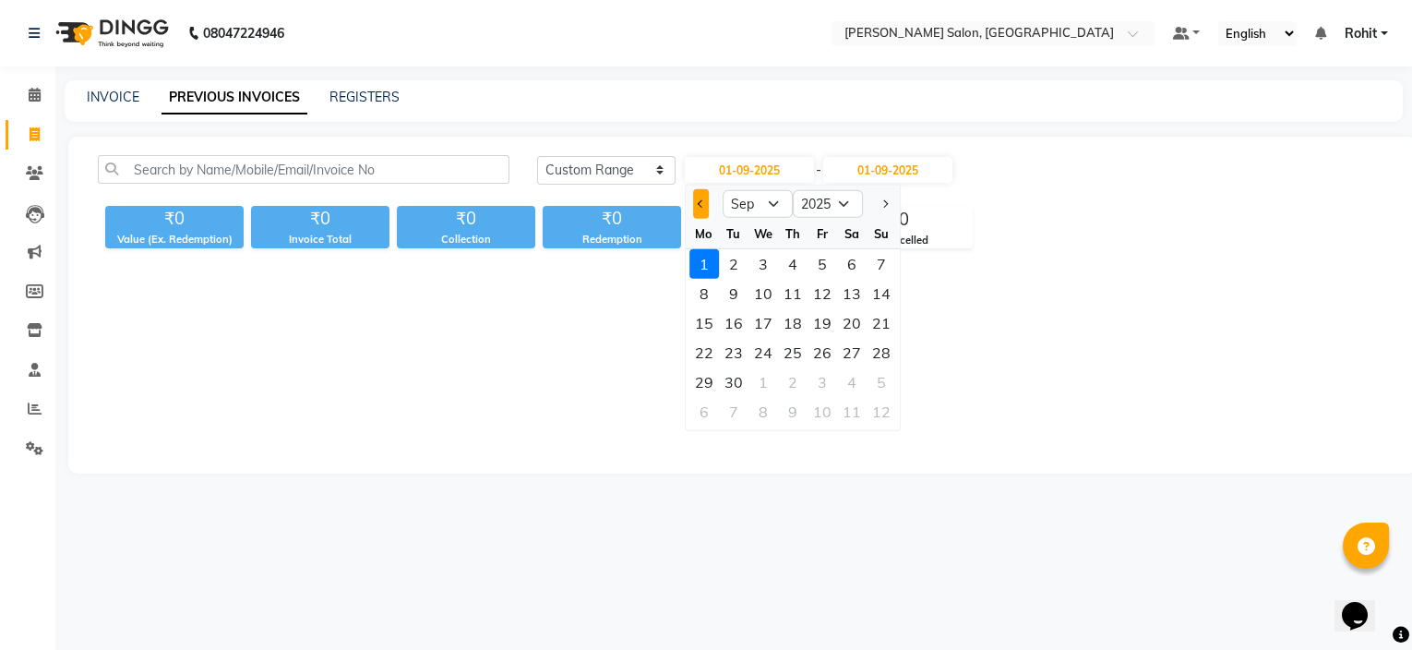
click at [694, 205] on div at bounding box center [704, 204] width 37 height 30
click at [694, 205] on button "Previous month" at bounding box center [701, 204] width 16 height 30
select select "8"
click at [792, 338] on div "21" at bounding box center [793, 353] width 30 height 30
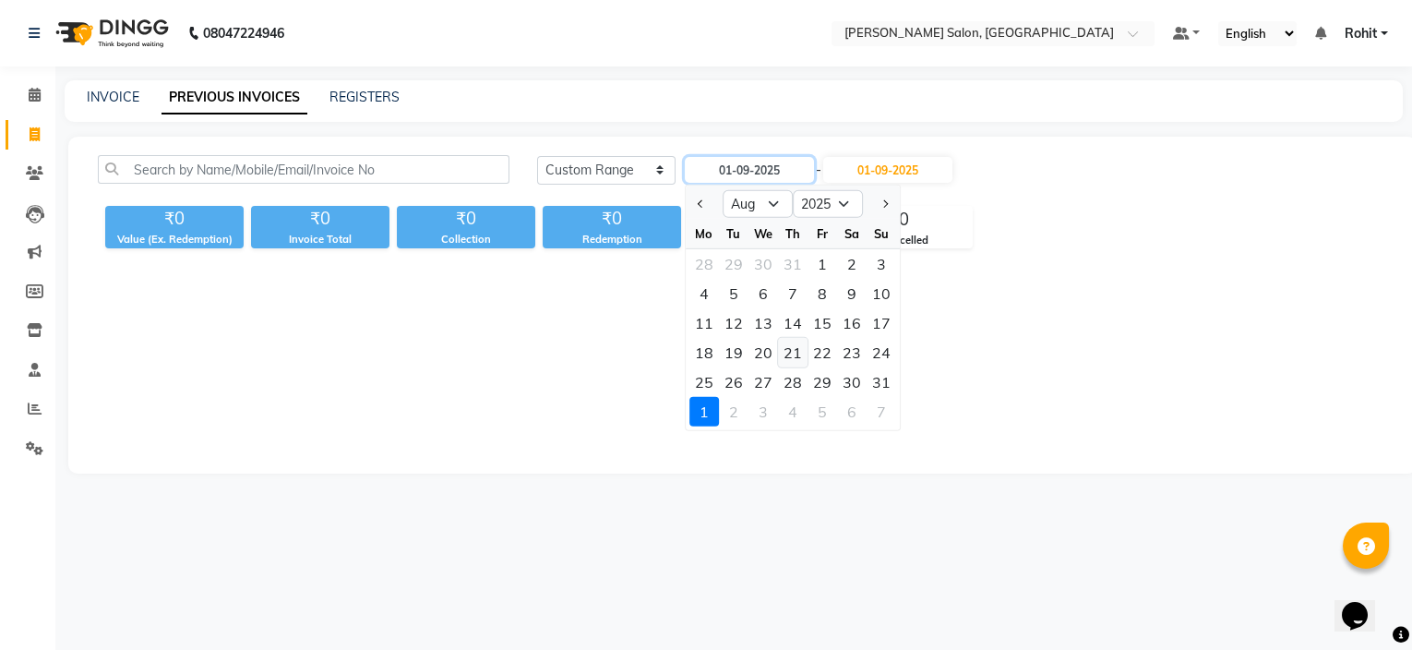
type input "21-08-2025"
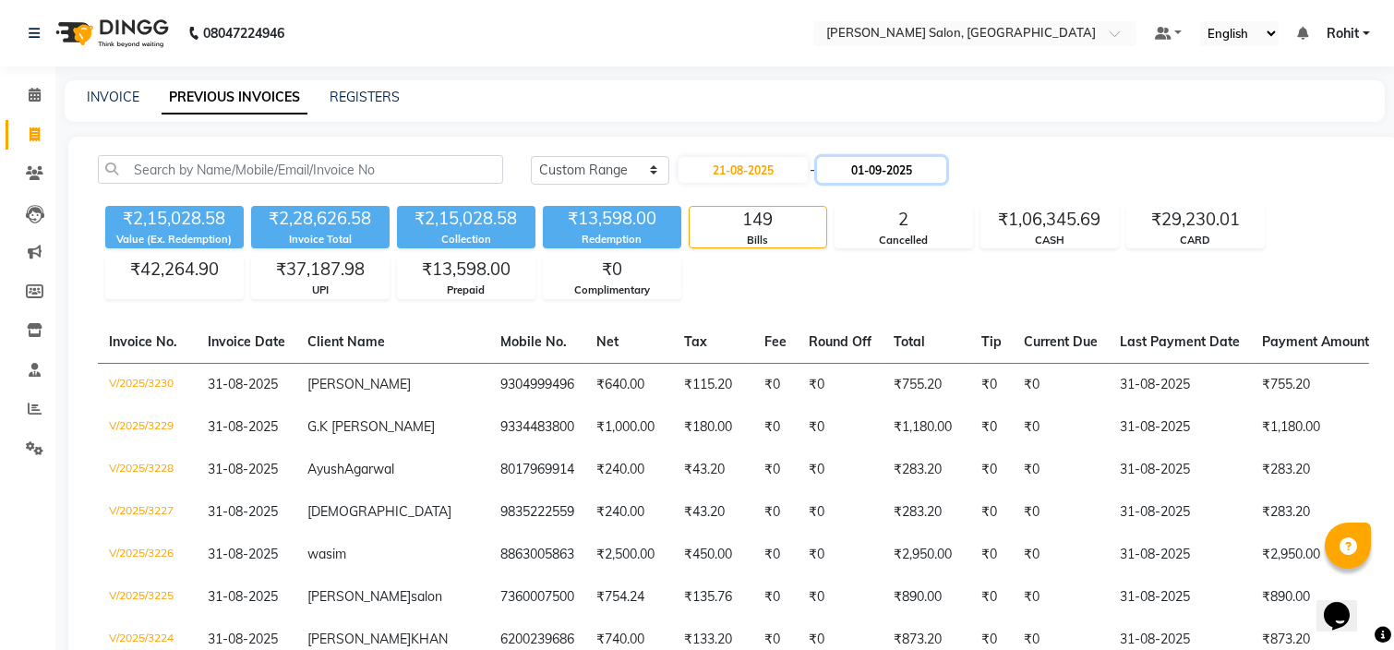
click at [874, 177] on input "01-09-2025" at bounding box center [881, 170] width 129 height 26
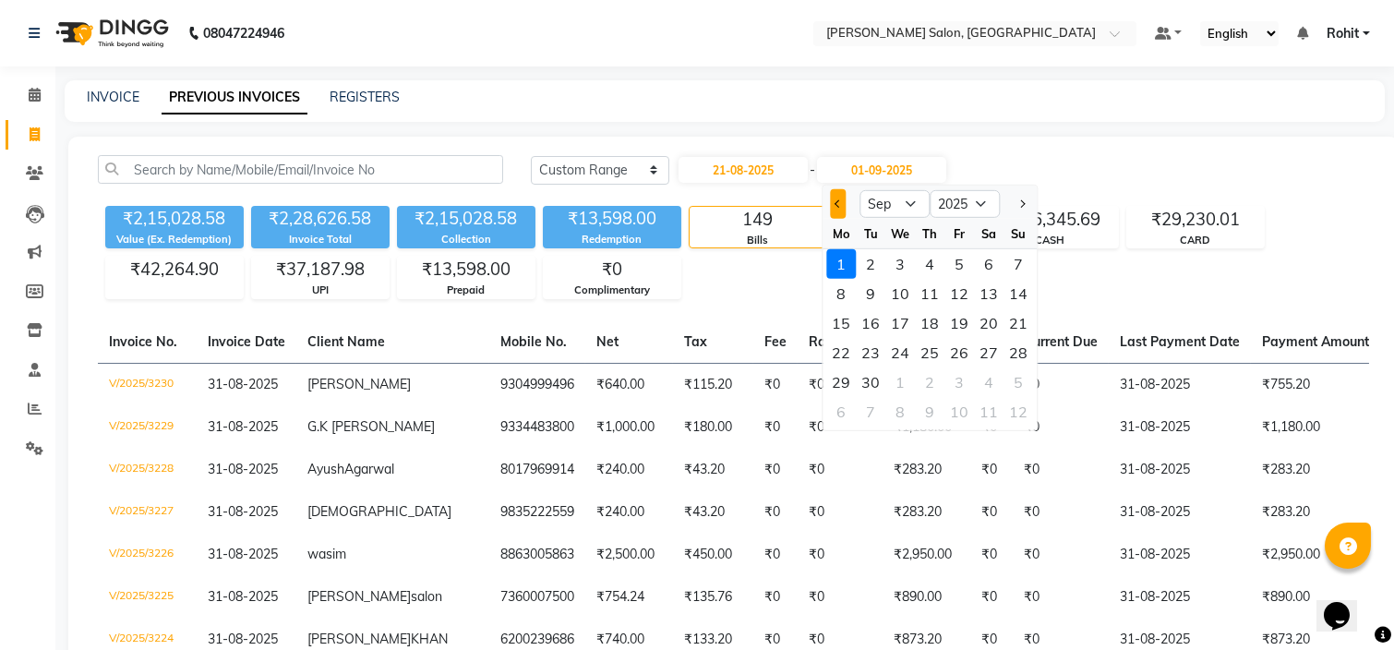
click at [839, 201] on span "Previous month" at bounding box center [837, 203] width 7 height 7
select select "8"
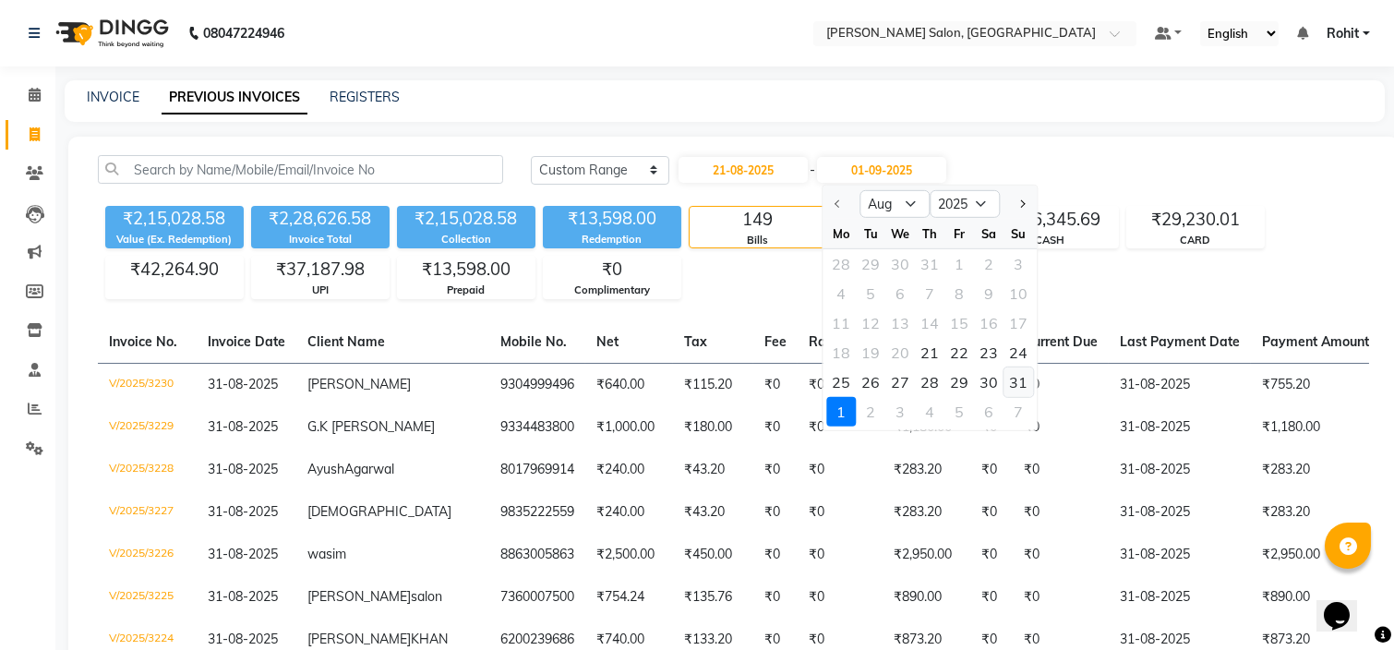
click at [1020, 389] on div "31" at bounding box center [1018, 382] width 30 height 30
type input "31-08-2025"
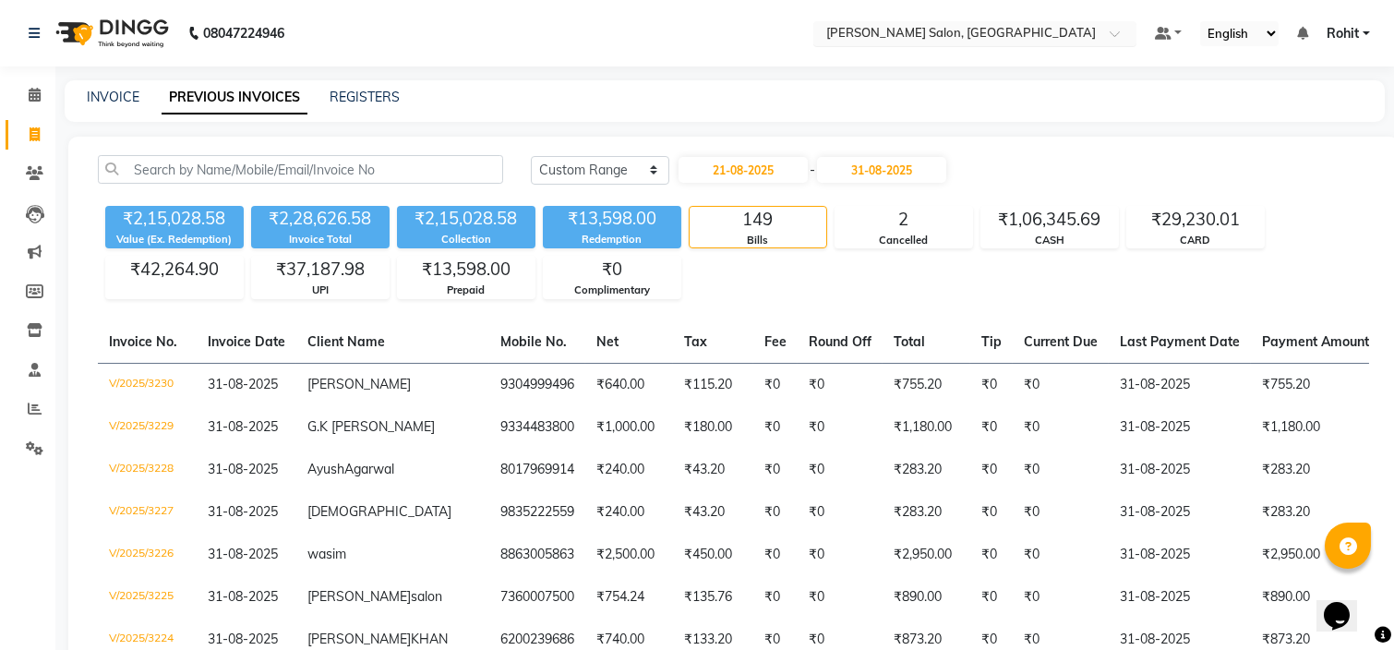
click at [1004, 42] on input "text" at bounding box center [956, 35] width 268 height 18
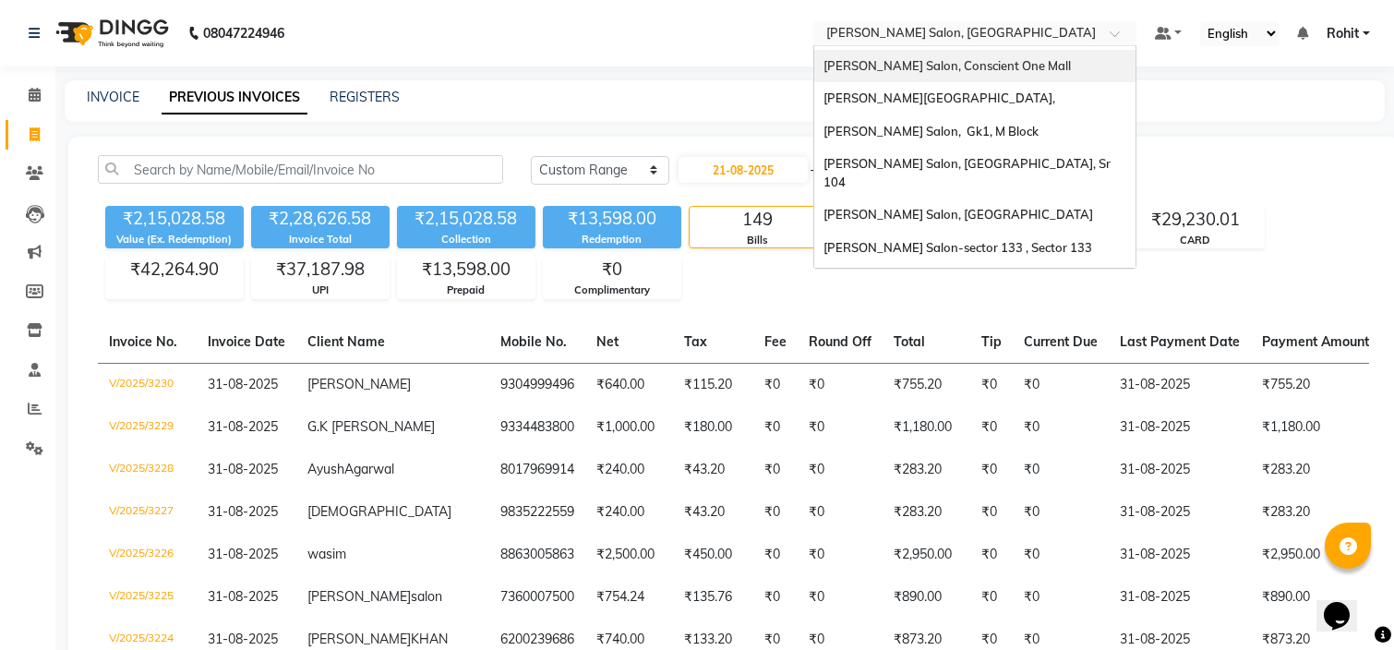
scroll to position [236, 0]
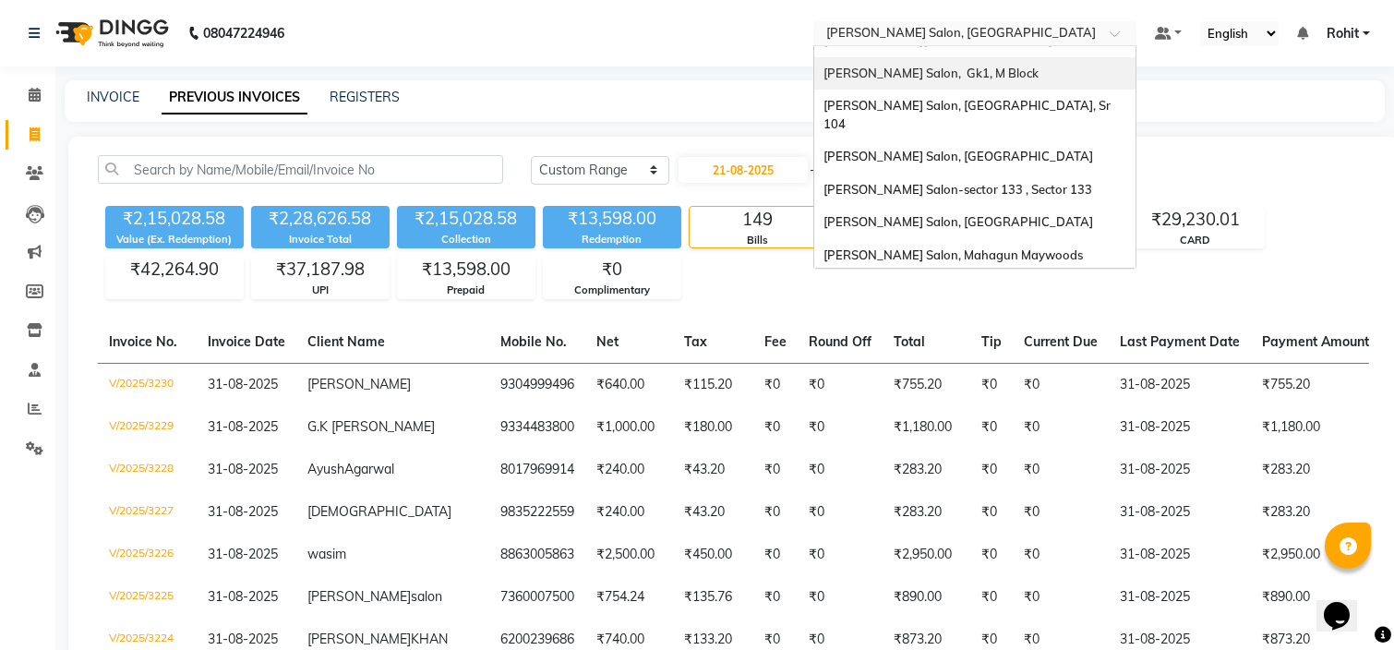
click at [986, 62] on div "[PERSON_NAME] Salon, Gk1, M Block" at bounding box center [974, 73] width 321 height 33
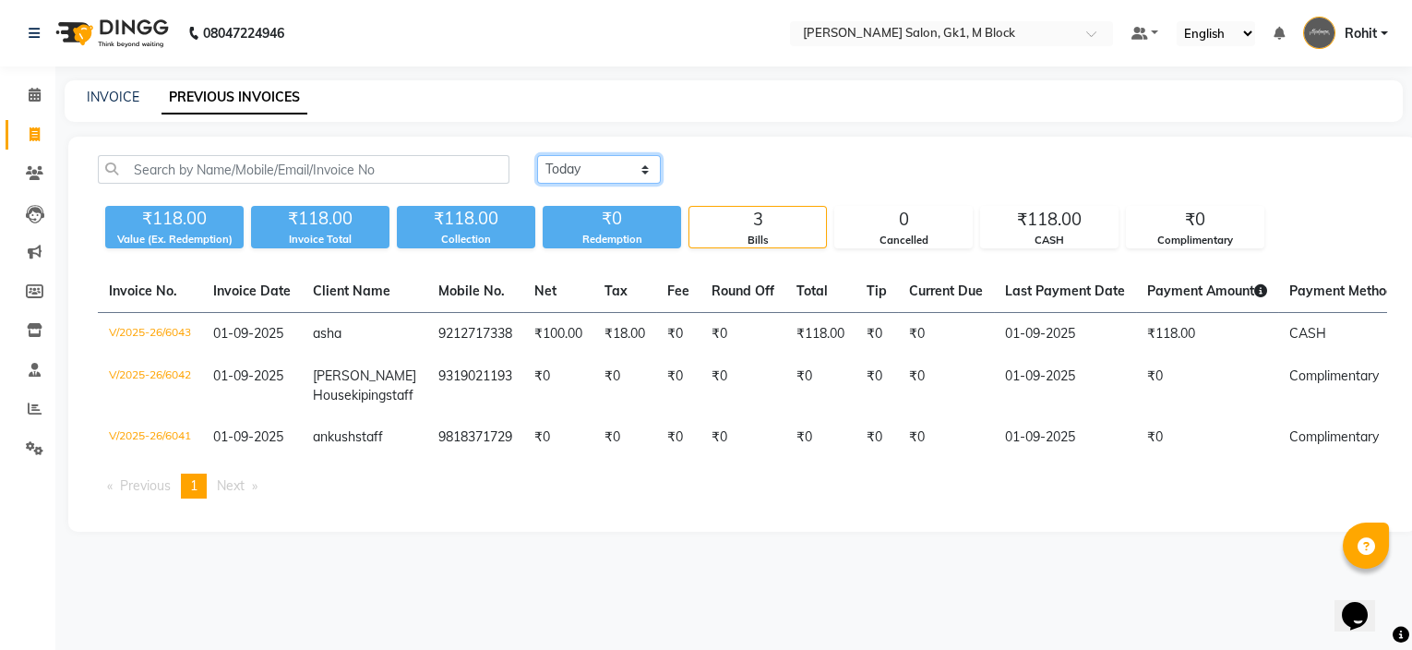
click at [637, 162] on select "[DATE] [DATE] Custom Range" at bounding box center [599, 169] width 124 height 29
select select "range"
click at [537, 155] on select "[DATE] [DATE] Custom Range" at bounding box center [599, 169] width 124 height 29
click at [770, 166] on input "01-09-2025" at bounding box center [749, 170] width 129 height 26
select select "9"
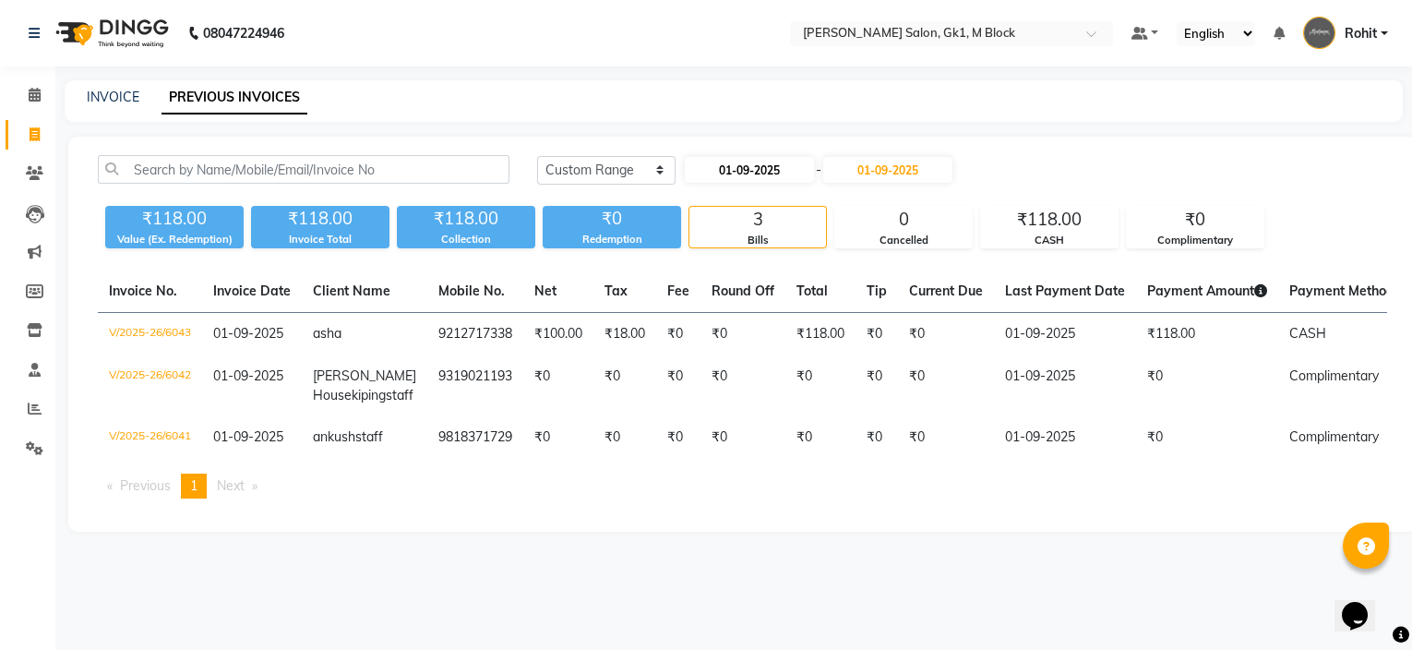
select select "2025"
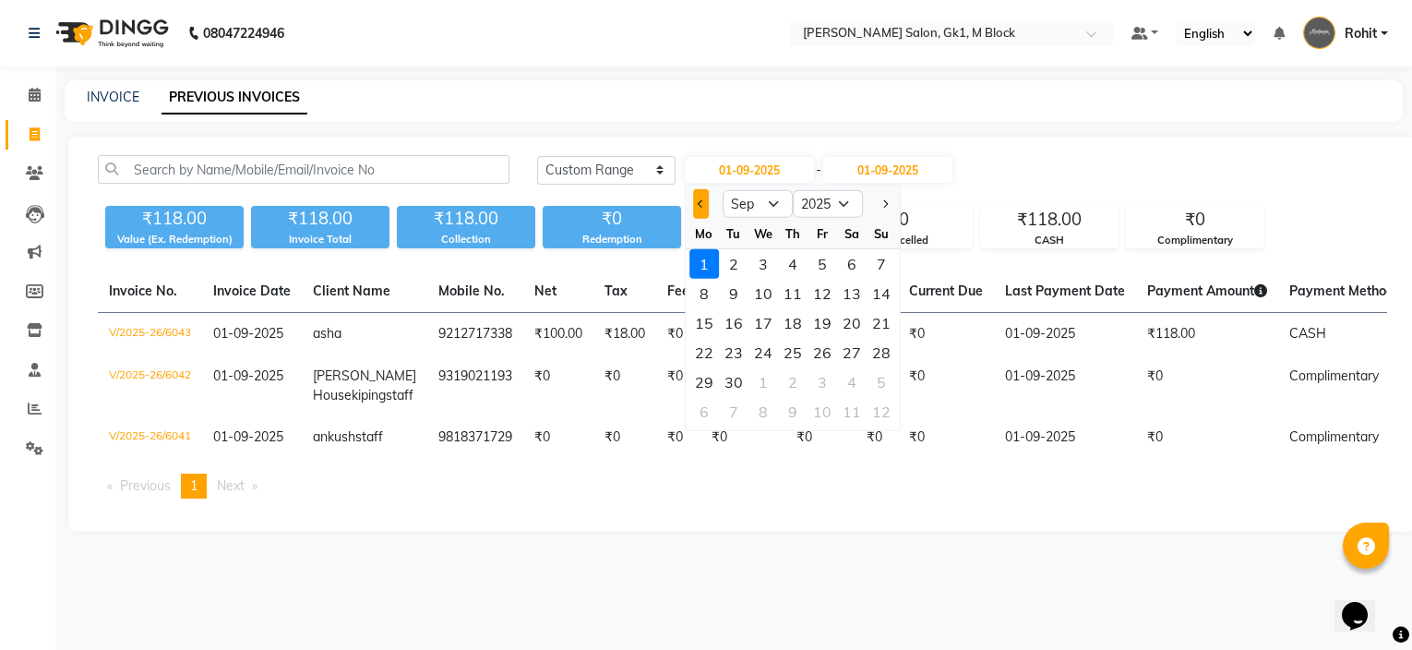
click at [699, 206] on span "Previous month" at bounding box center [701, 203] width 7 height 7
select select "8"
click at [799, 349] on div "21" at bounding box center [793, 353] width 30 height 30
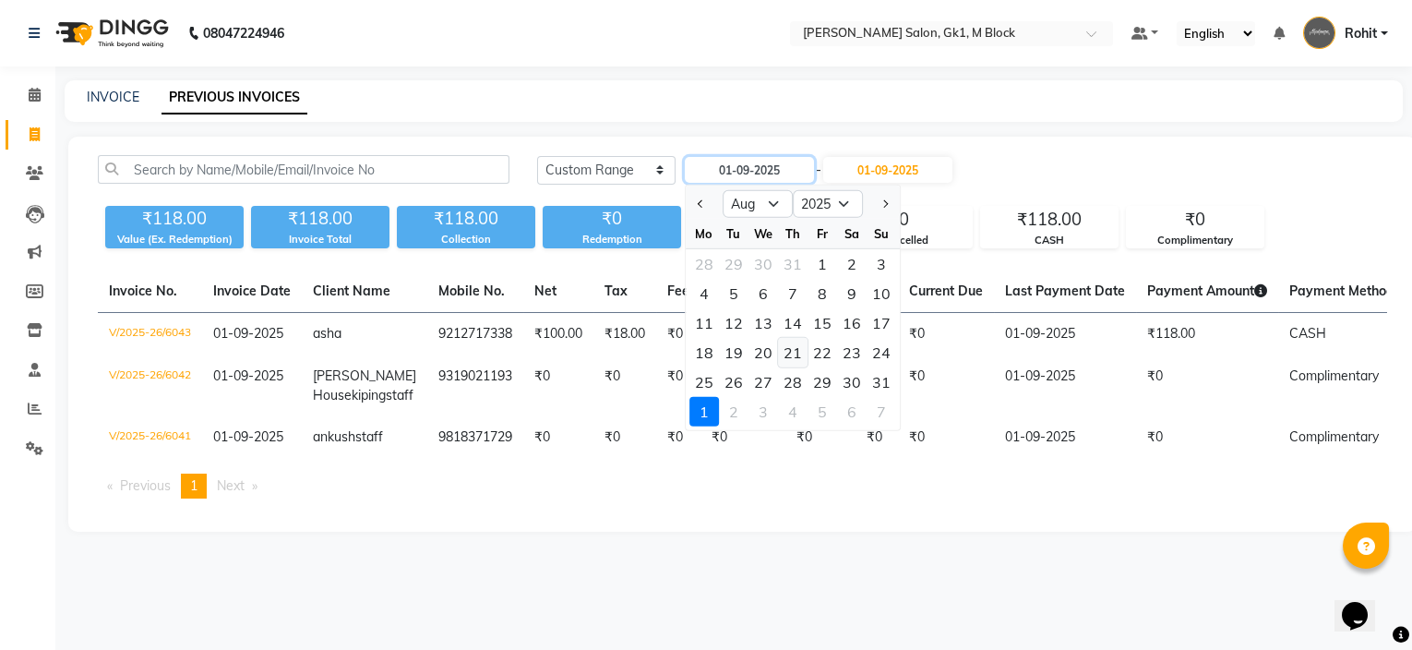
type input "21-08-2025"
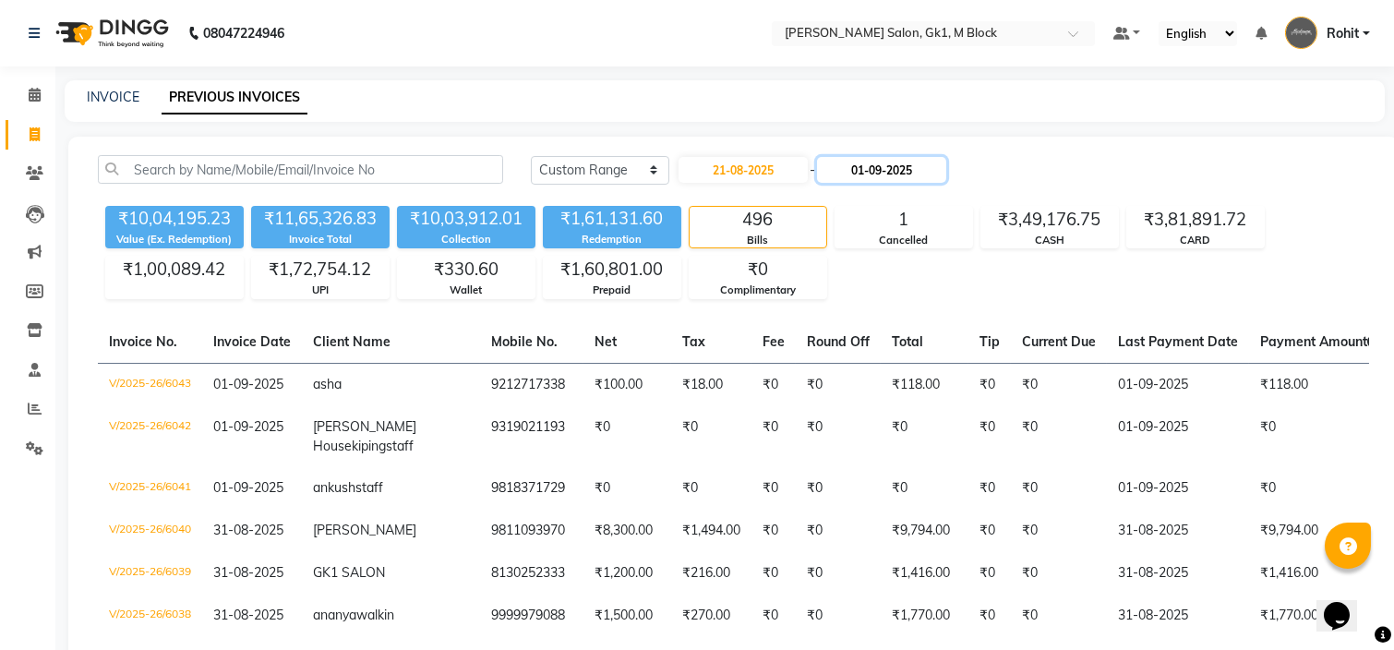
click at [911, 179] on input "01-09-2025" at bounding box center [881, 170] width 129 height 26
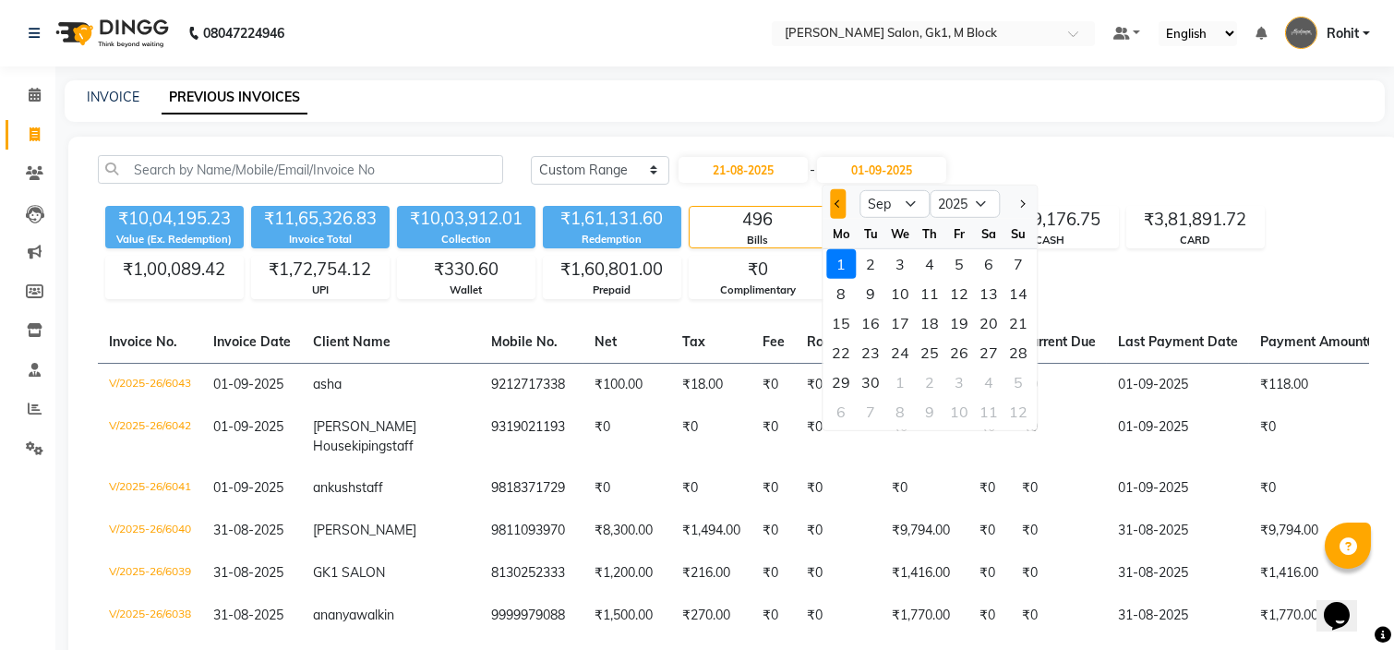
click at [838, 198] on button "Previous month" at bounding box center [838, 204] width 16 height 30
select select "8"
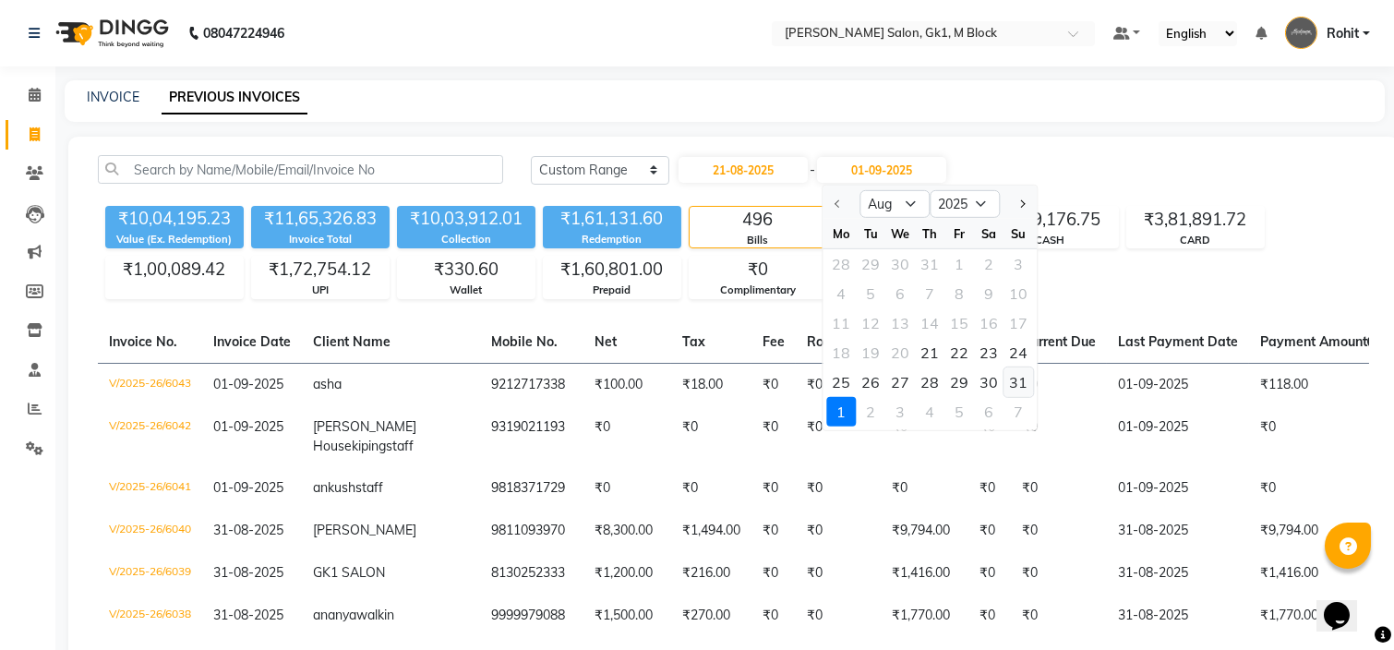
click at [1013, 379] on div "31" at bounding box center [1018, 382] width 30 height 30
type input "31-08-2025"
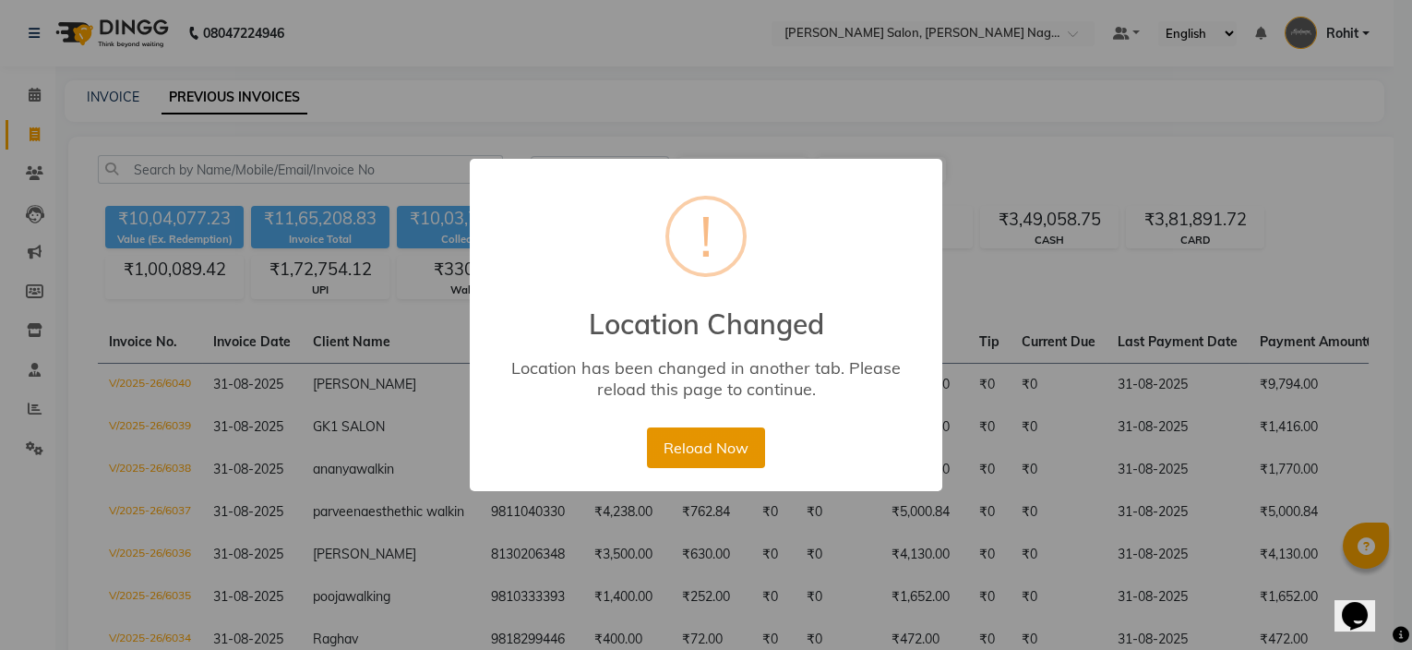
click at [731, 445] on button "Reload Now" at bounding box center [705, 447] width 117 height 41
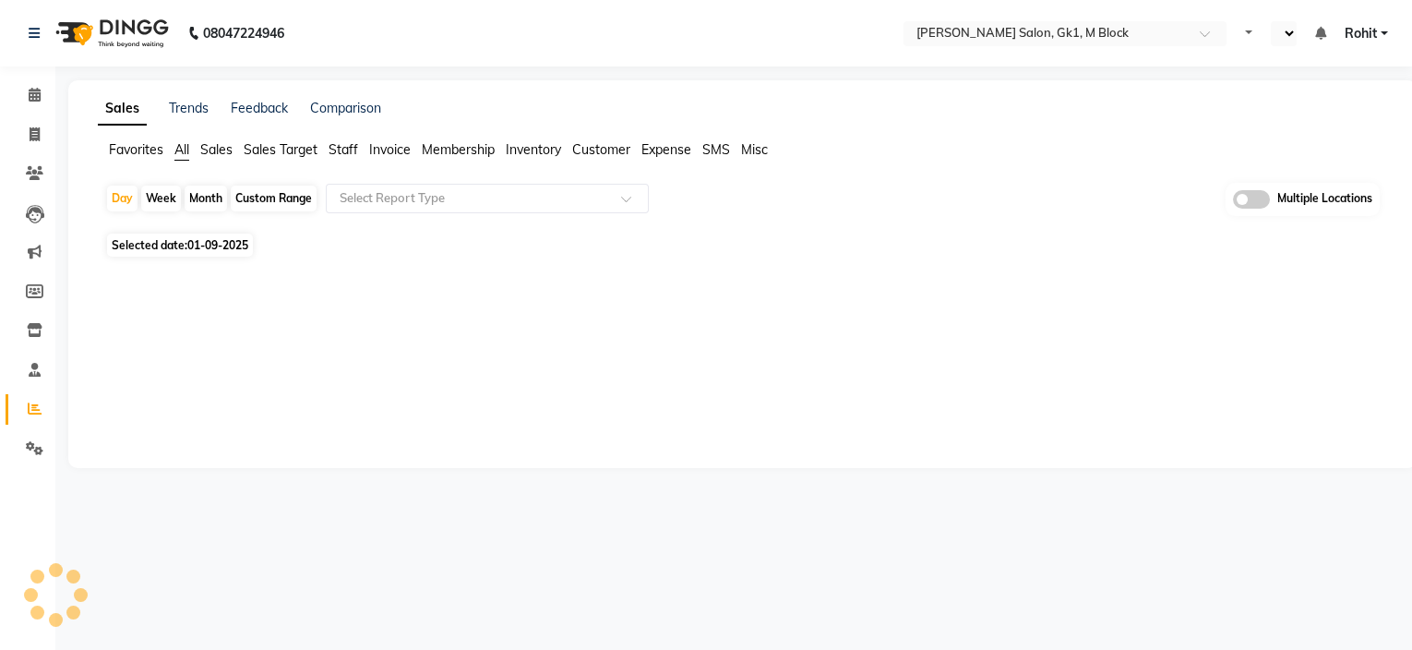
select select "en"
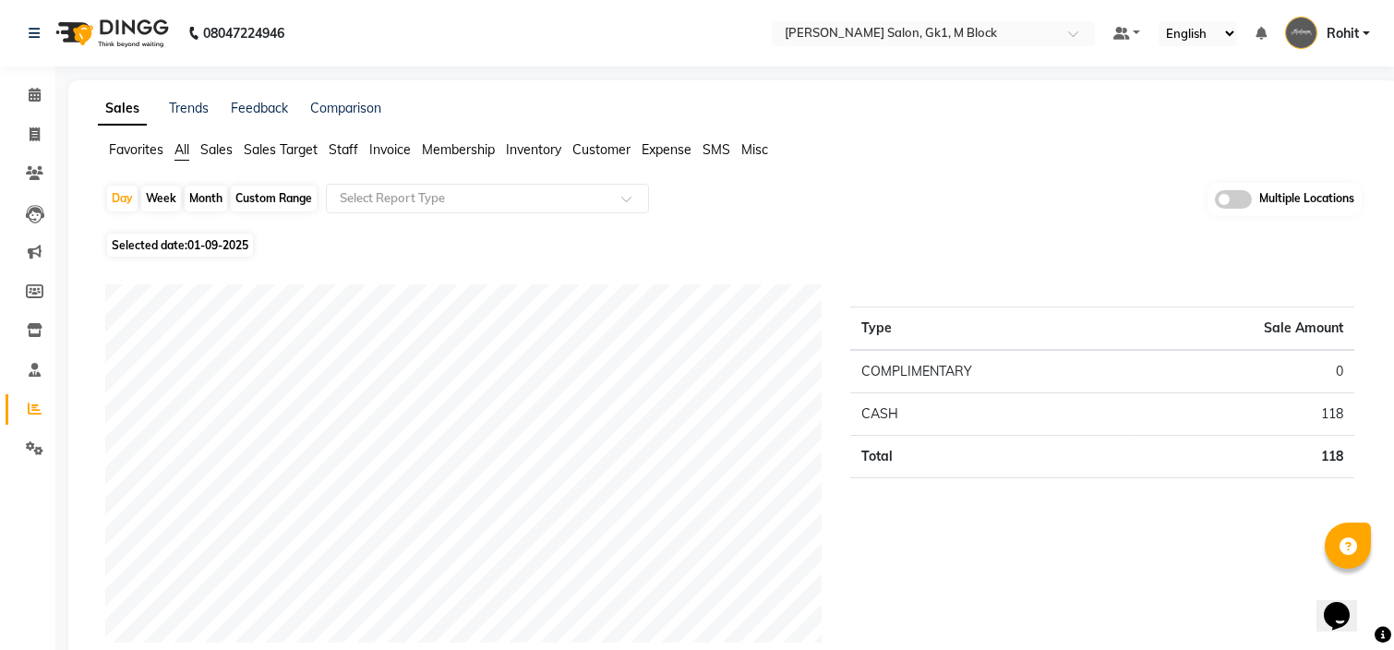
click at [272, 199] on div "Custom Range" at bounding box center [274, 199] width 86 height 26
select select "9"
select select "2025"
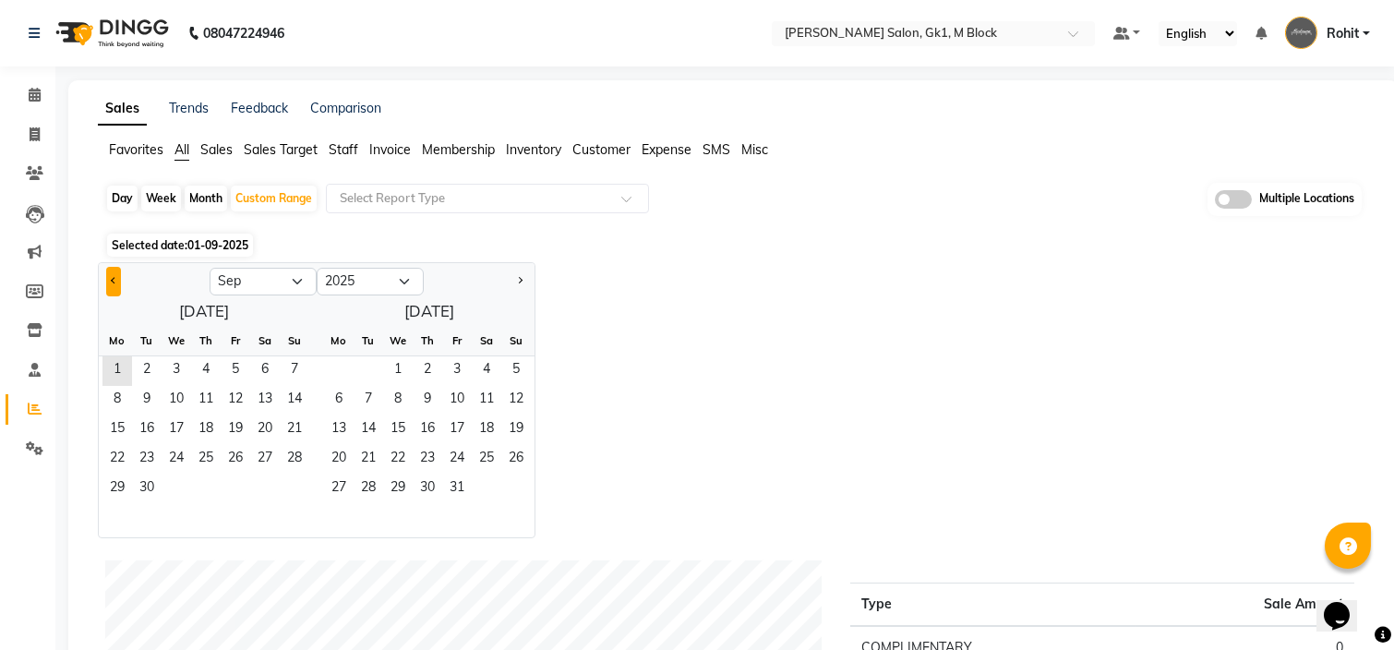
click at [115, 276] on button "Previous month" at bounding box center [113, 282] width 15 height 30
select select "8"
click at [204, 451] on span "21" at bounding box center [206, 460] width 30 height 30
click at [285, 486] on span "31" at bounding box center [295, 489] width 30 height 30
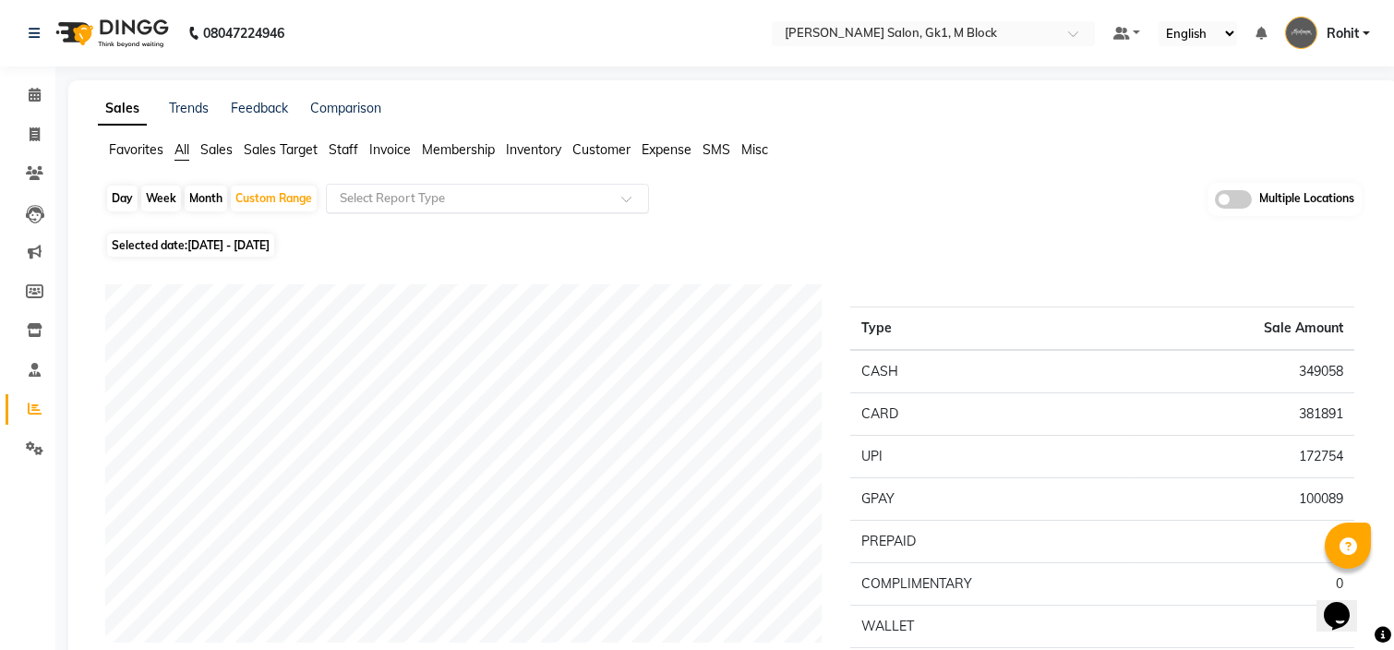
click at [591, 202] on input "text" at bounding box center [469, 198] width 266 height 18
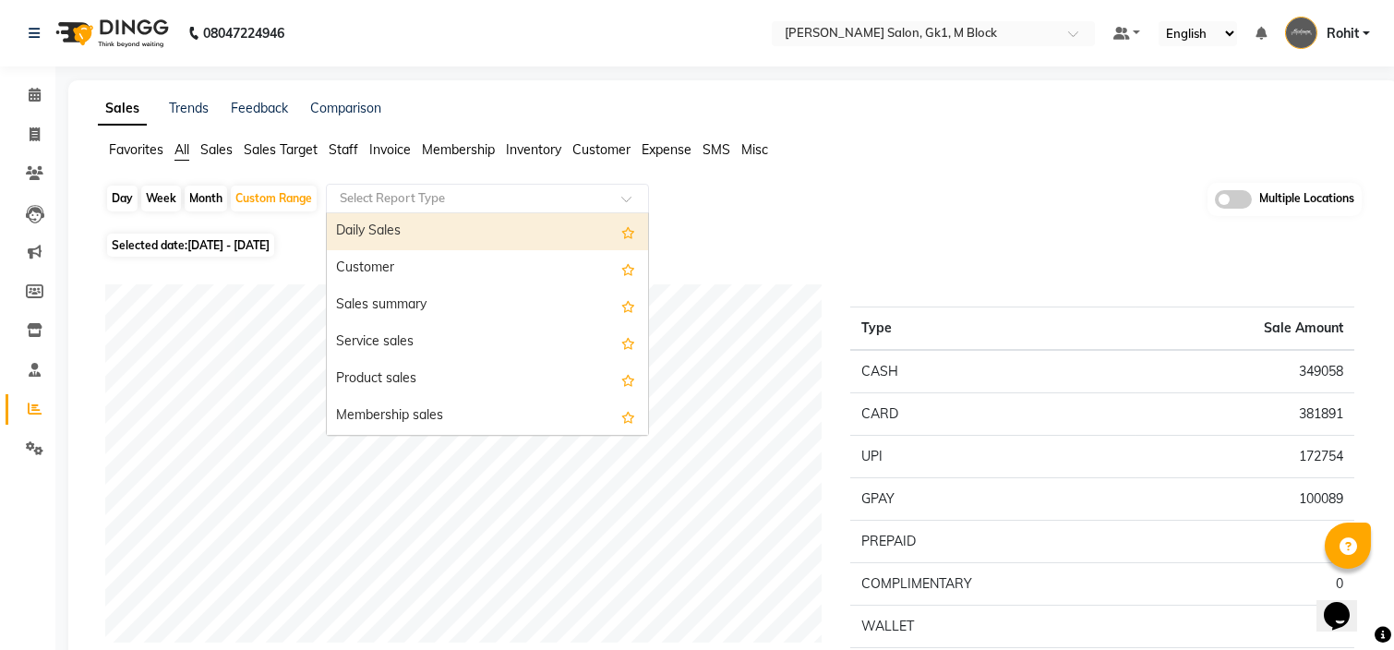
click at [600, 158] on li "Customer" at bounding box center [601, 149] width 58 height 19
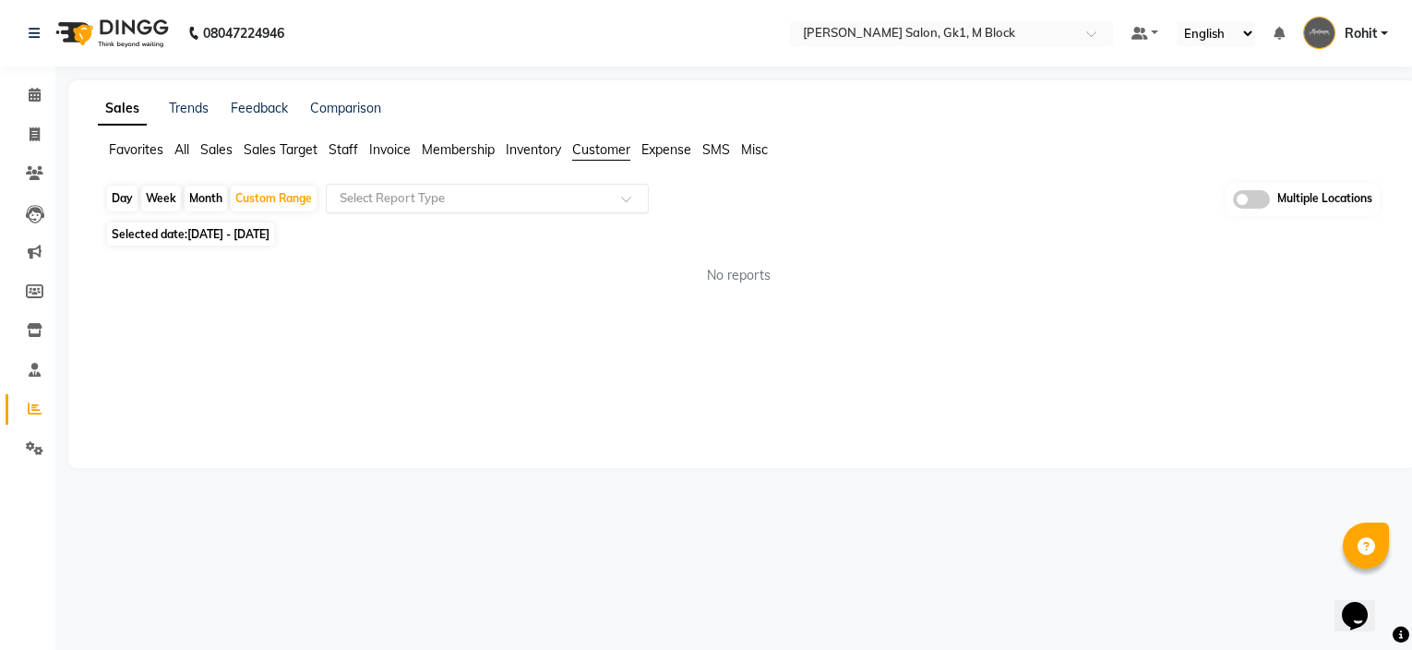
click at [582, 189] on input "text" at bounding box center [469, 198] width 266 height 18
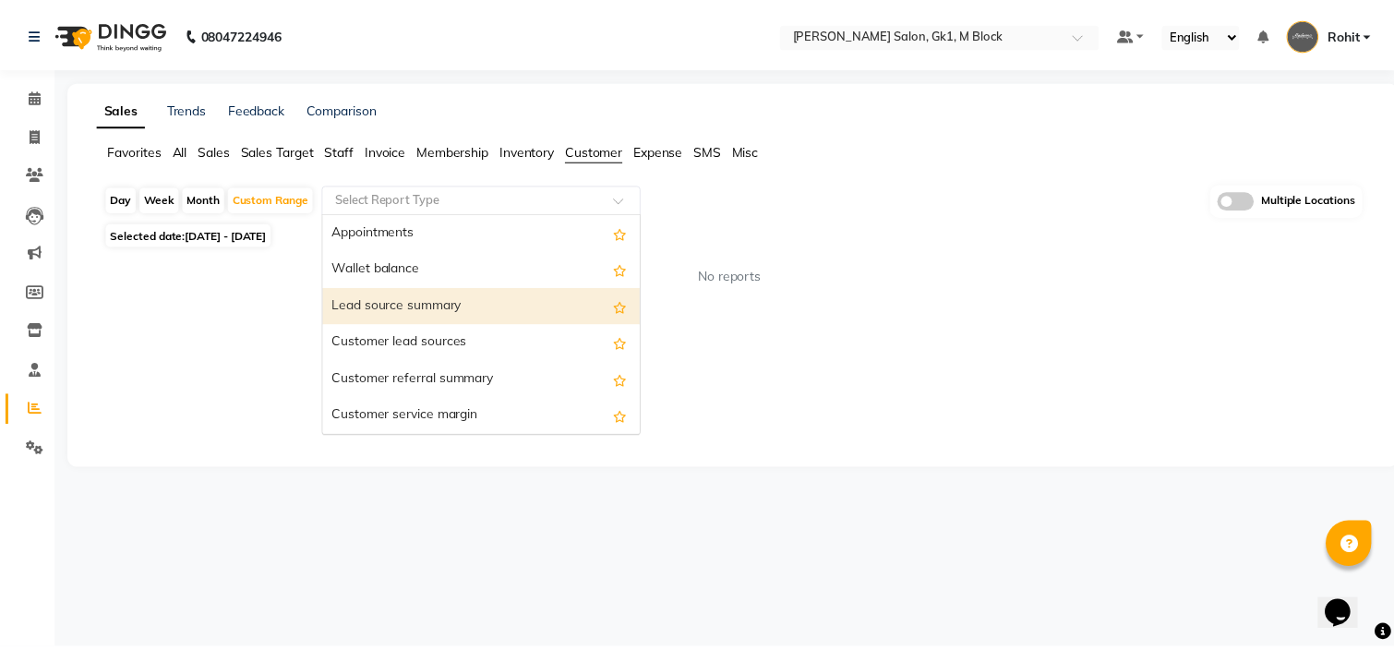
scroll to position [258, 0]
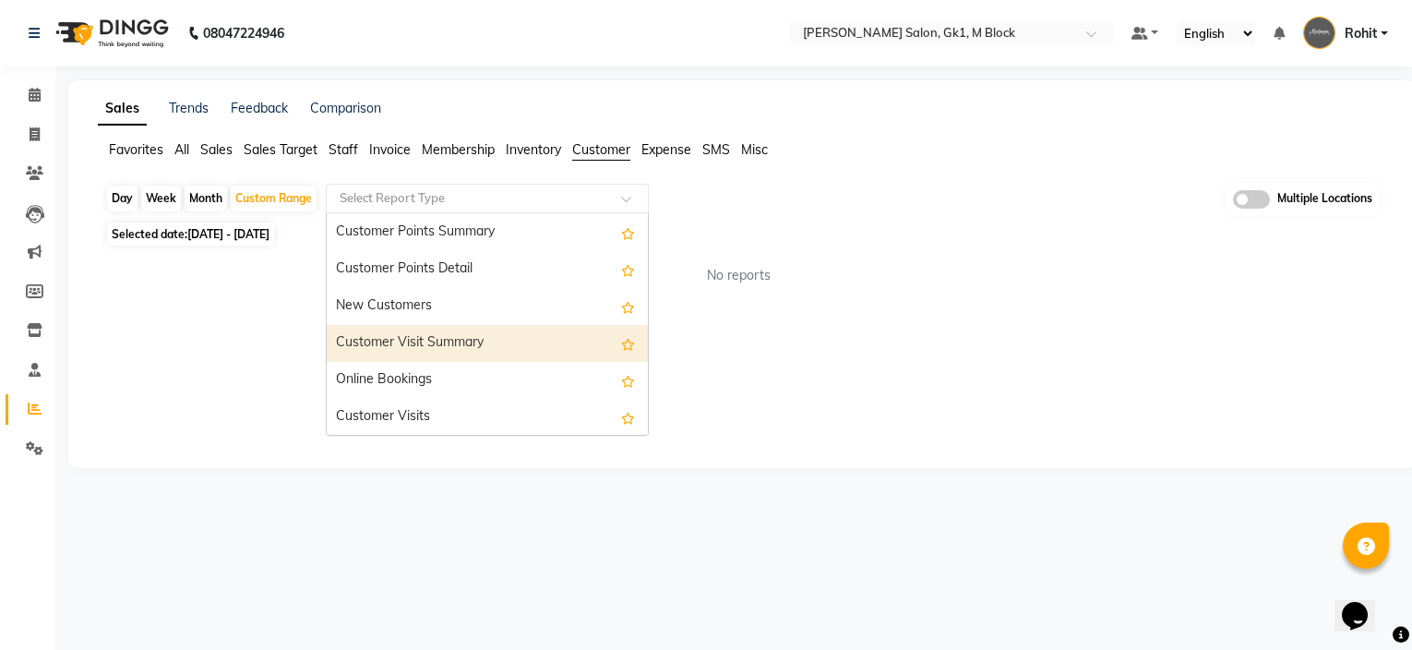
click at [488, 338] on div "Customer Visit Summary" at bounding box center [487, 343] width 321 height 37
select select "csv"
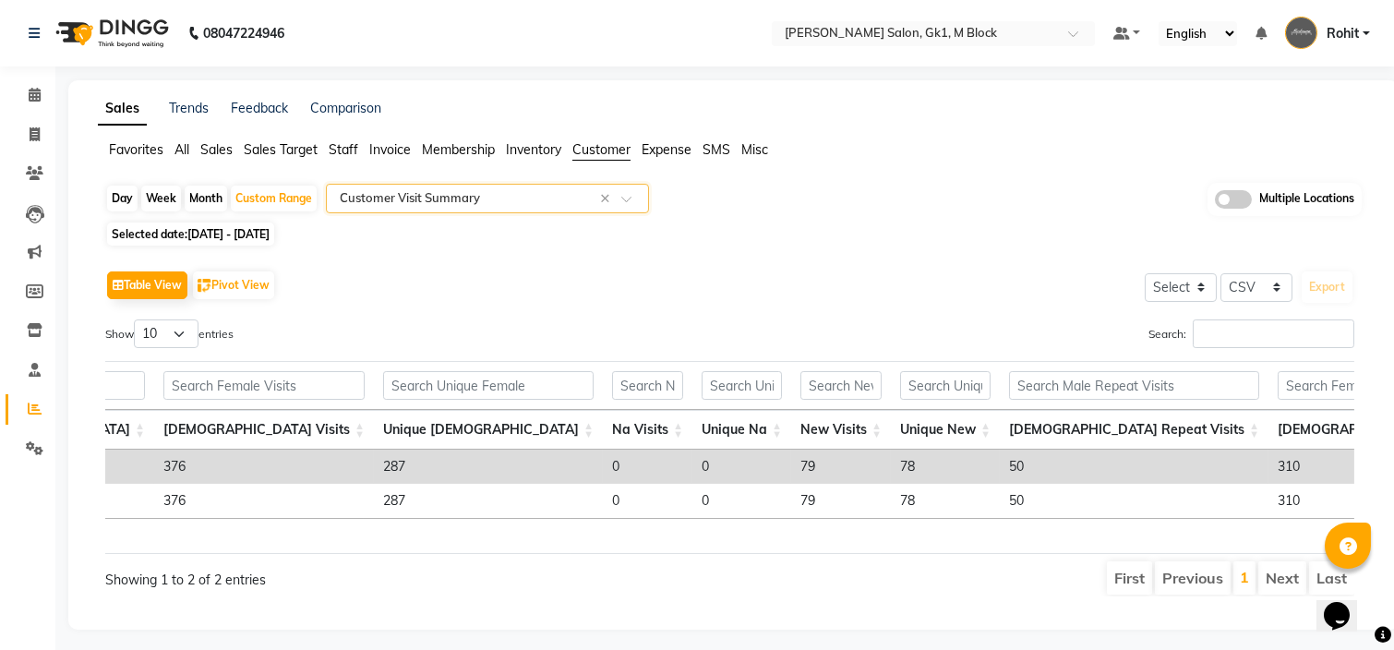
scroll to position [0, 628]
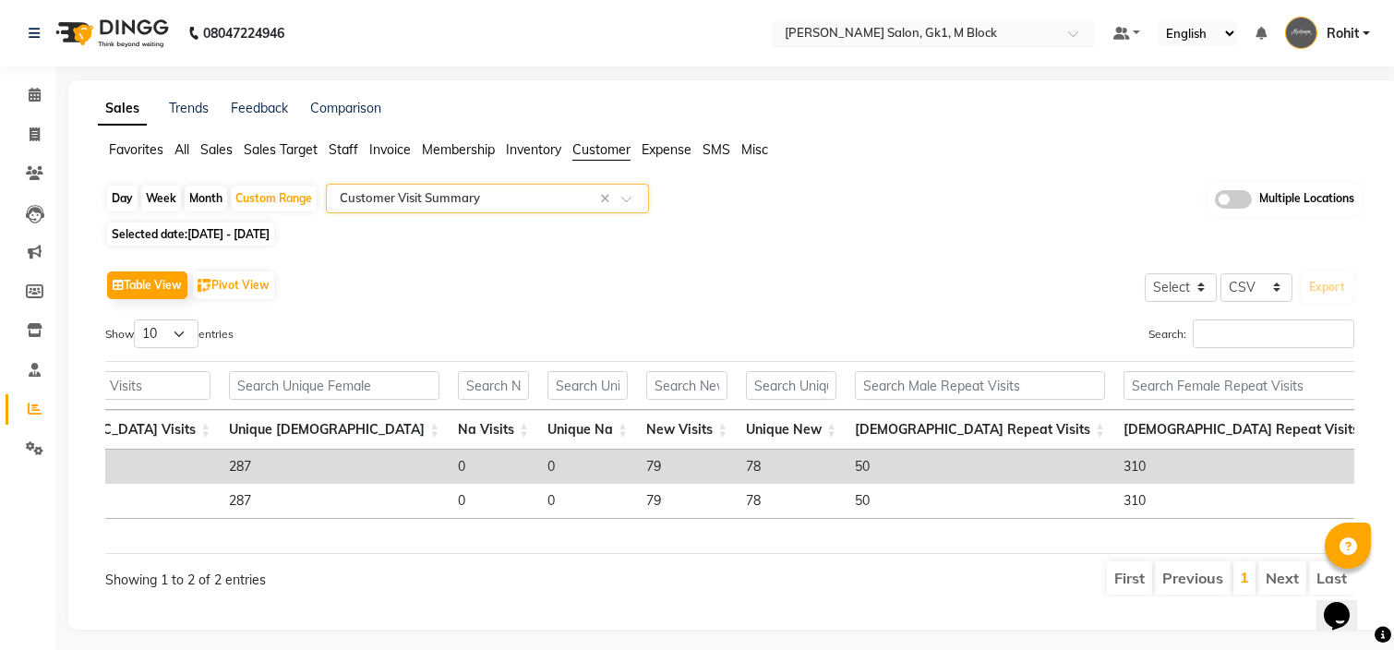
click at [922, 38] on input "text" at bounding box center [915, 35] width 268 height 18
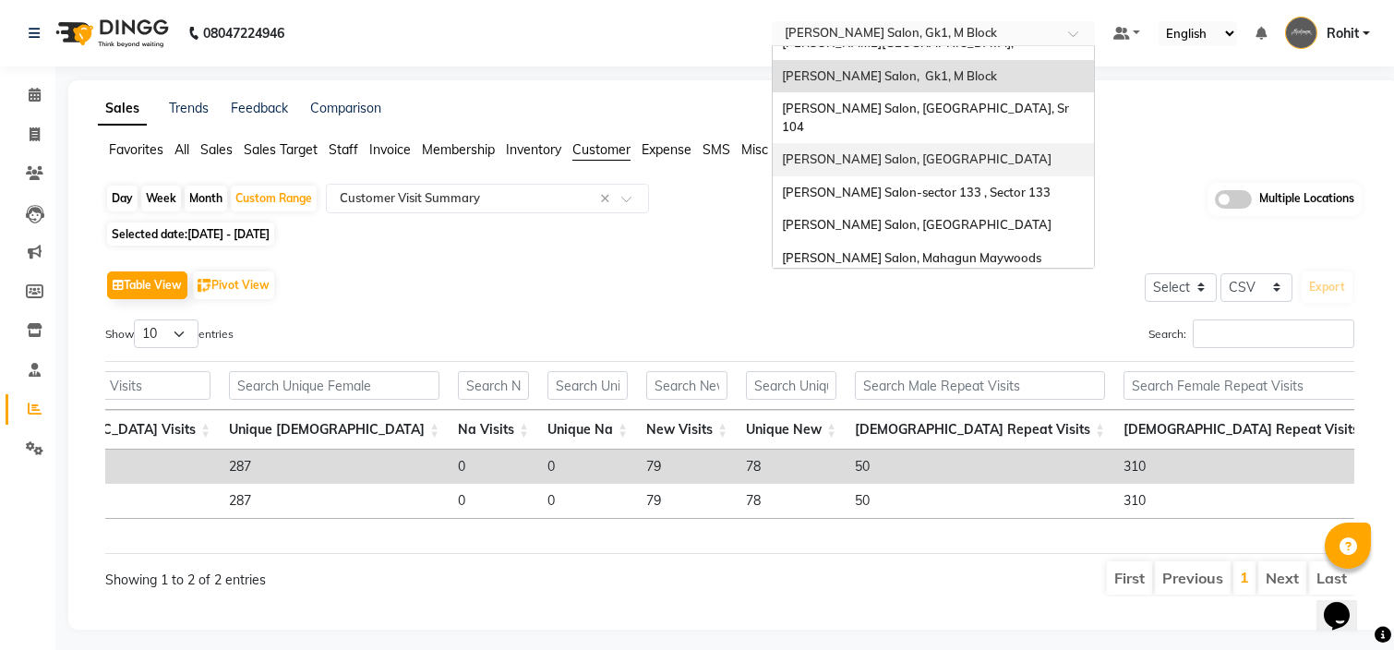
scroll to position [236, 0]
click at [905, 271] on div "[PERSON_NAME] Salon, [PERSON_NAME] Nagar" at bounding box center [933, 287] width 321 height 33
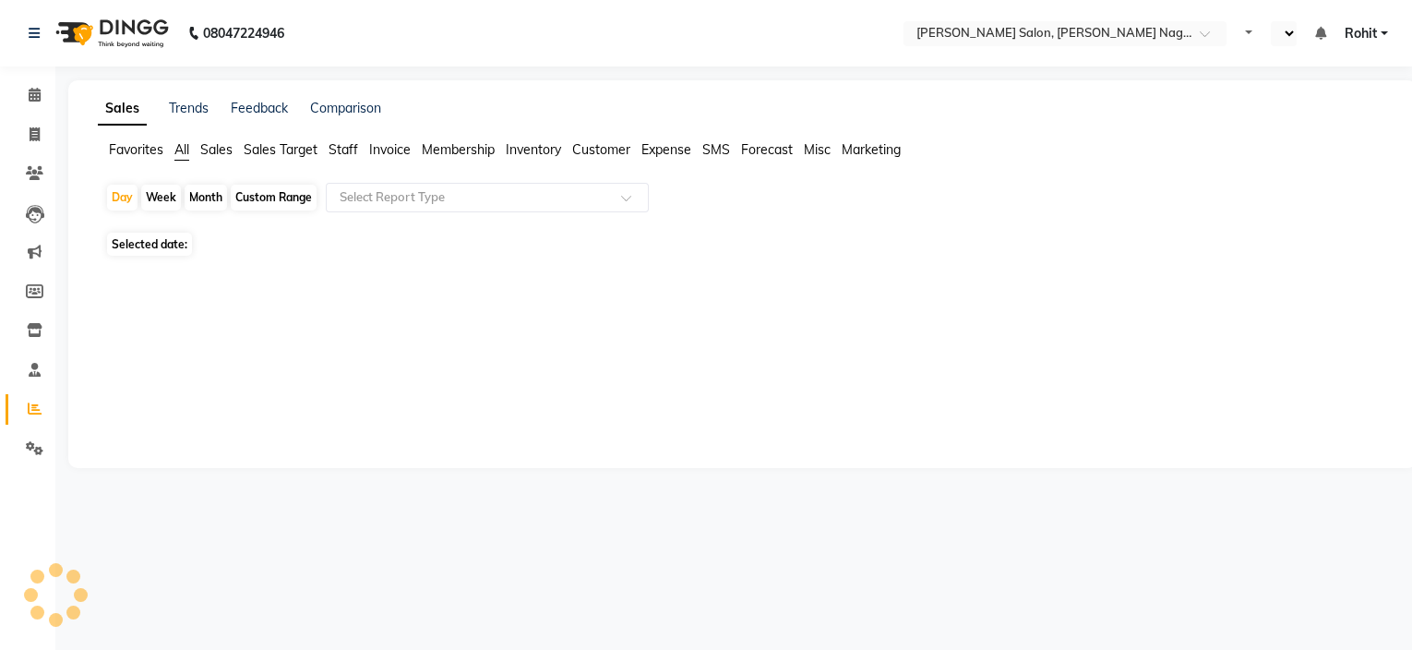
select select "en"
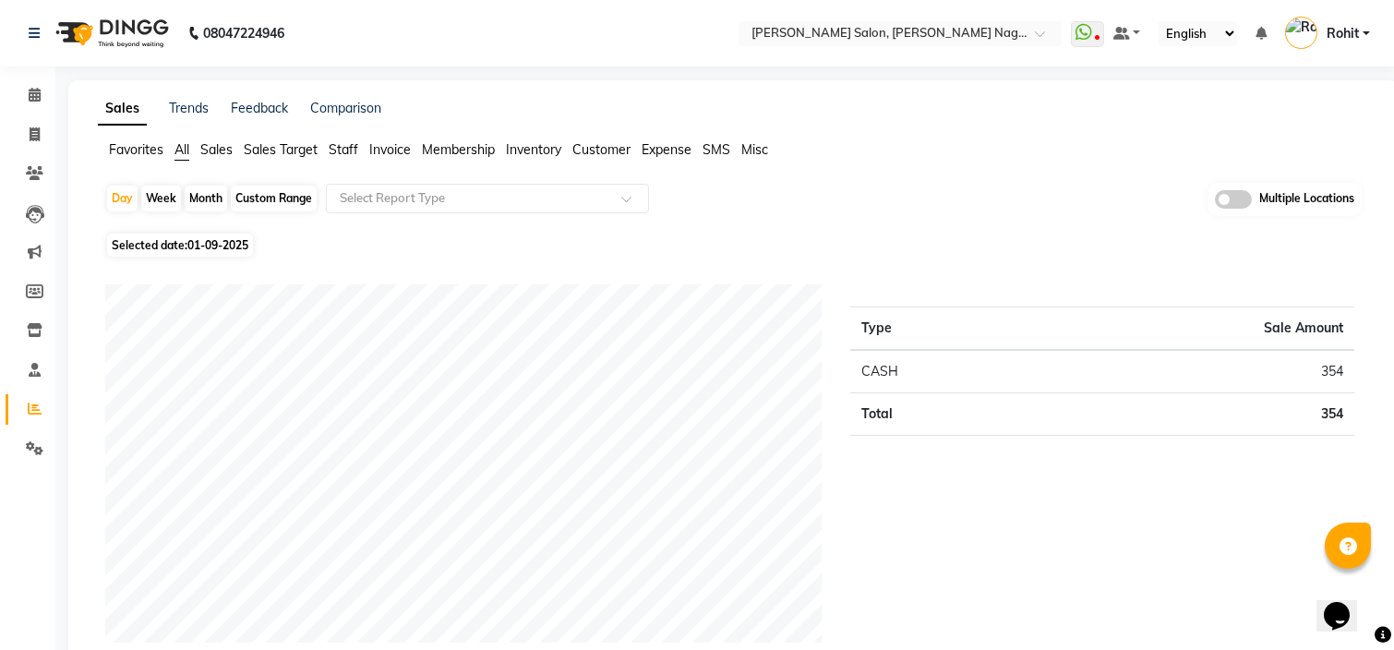
click at [260, 199] on div "Custom Range" at bounding box center [274, 199] width 86 height 26
select select "9"
select select "2025"
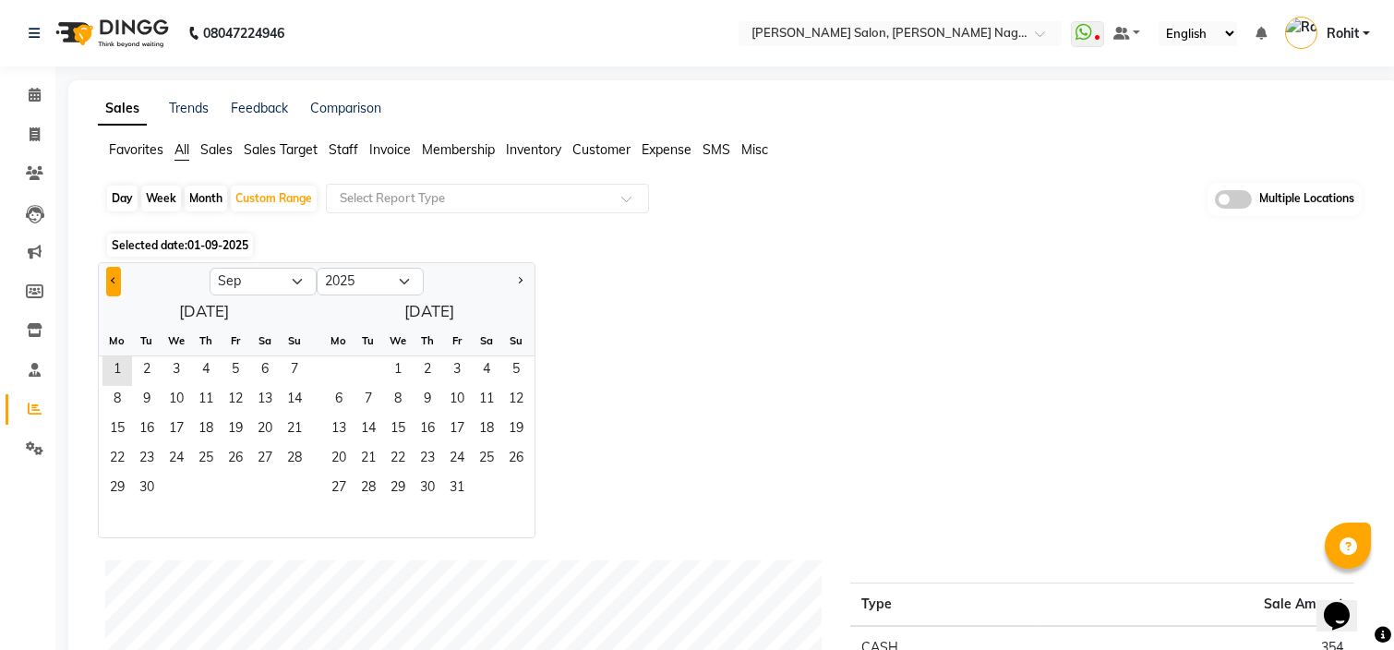
click at [112, 285] on button "Previous month" at bounding box center [113, 282] width 15 height 30
select select "8"
click at [198, 464] on span "21" at bounding box center [206, 460] width 30 height 30
click at [293, 486] on span "31" at bounding box center [295, 489] width 30 height 30
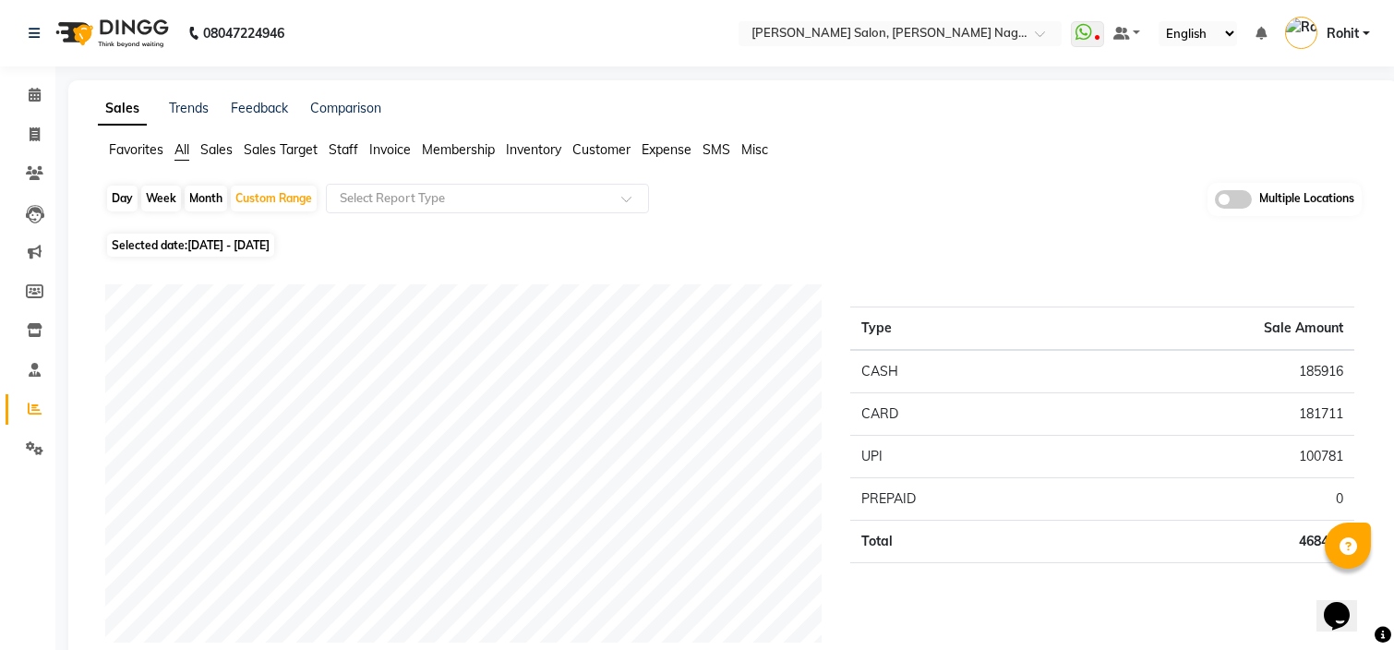
click at [608, 151] on span "Customer" at bounding box center [601, 149] width 58 height 17
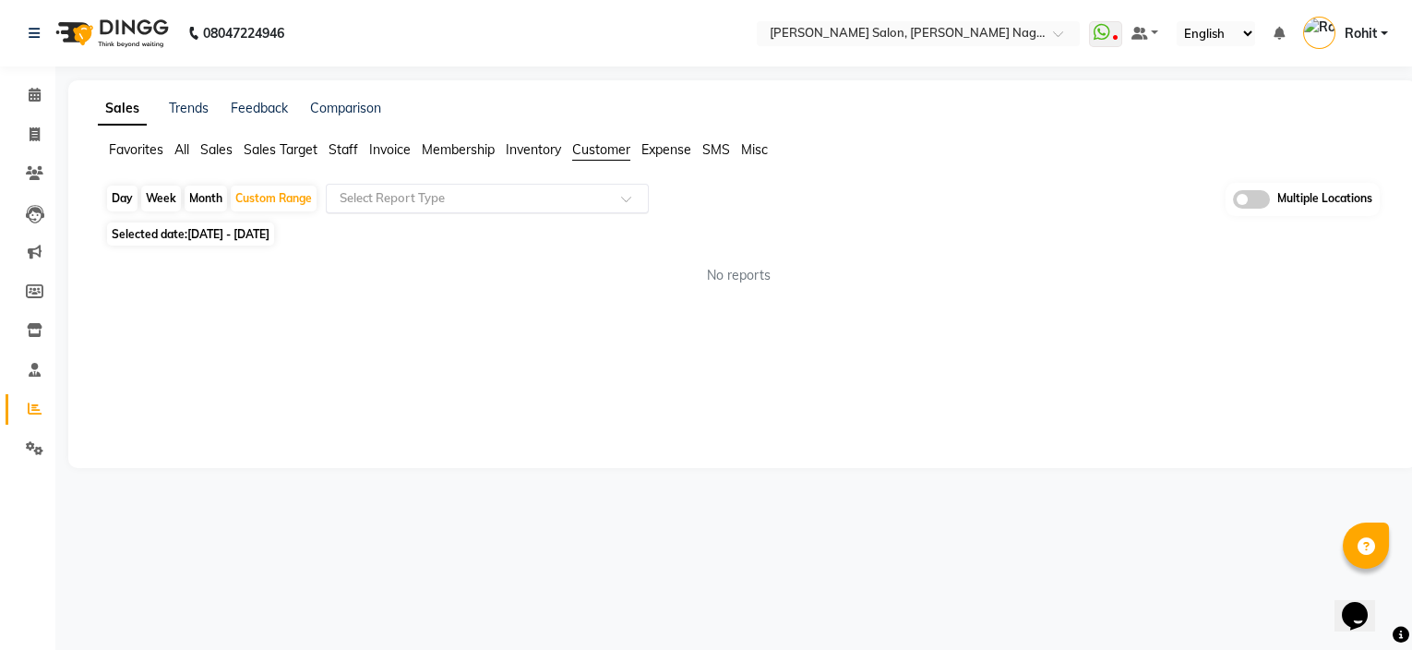
click at [583, 198] on input "text" at bounding box center [469, 198] width 266 height 18
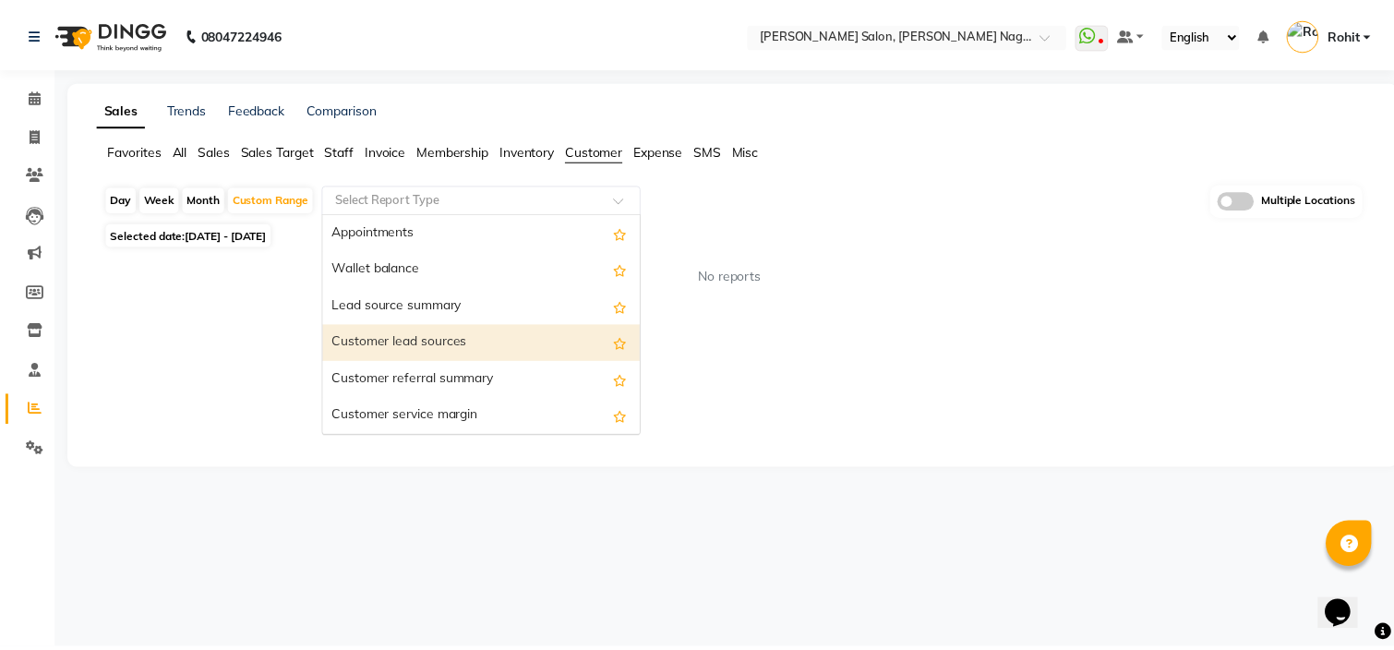
scroll to position [258, 0]
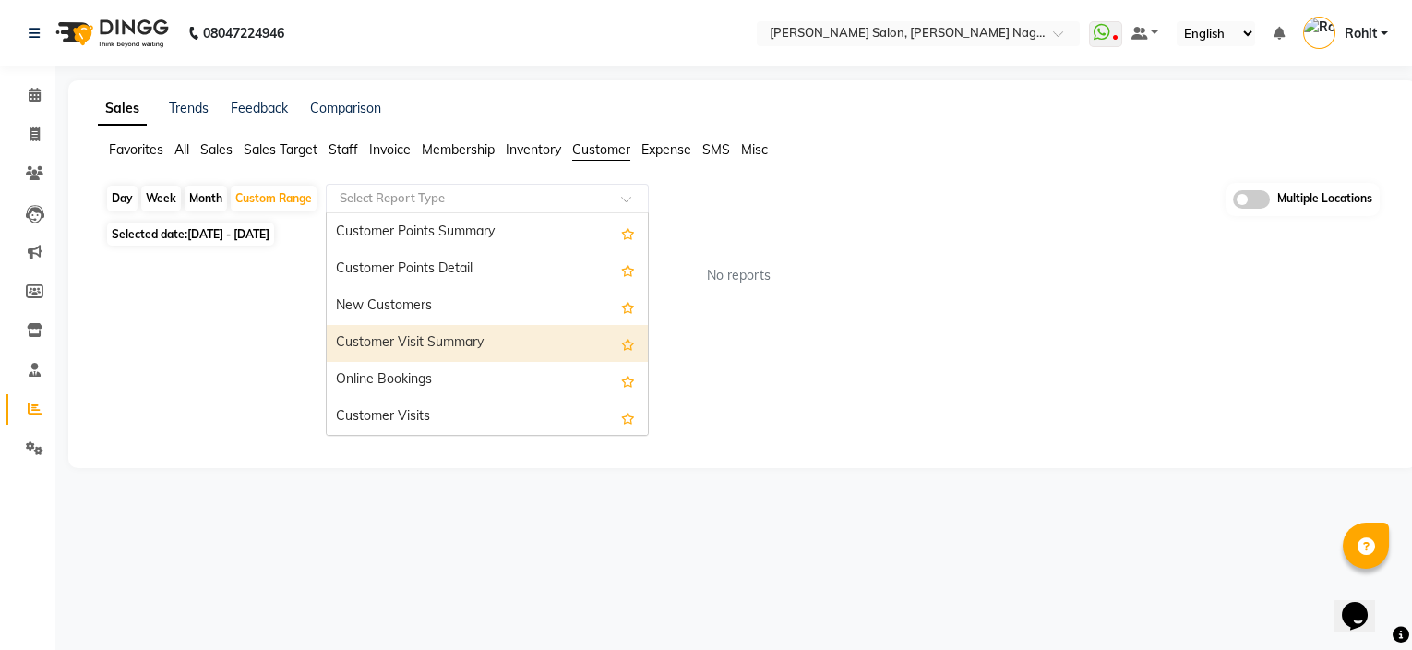
click at [567, 332] on div "Customer Visit Summary" at bounding box center [487, 343] width 321 height 37
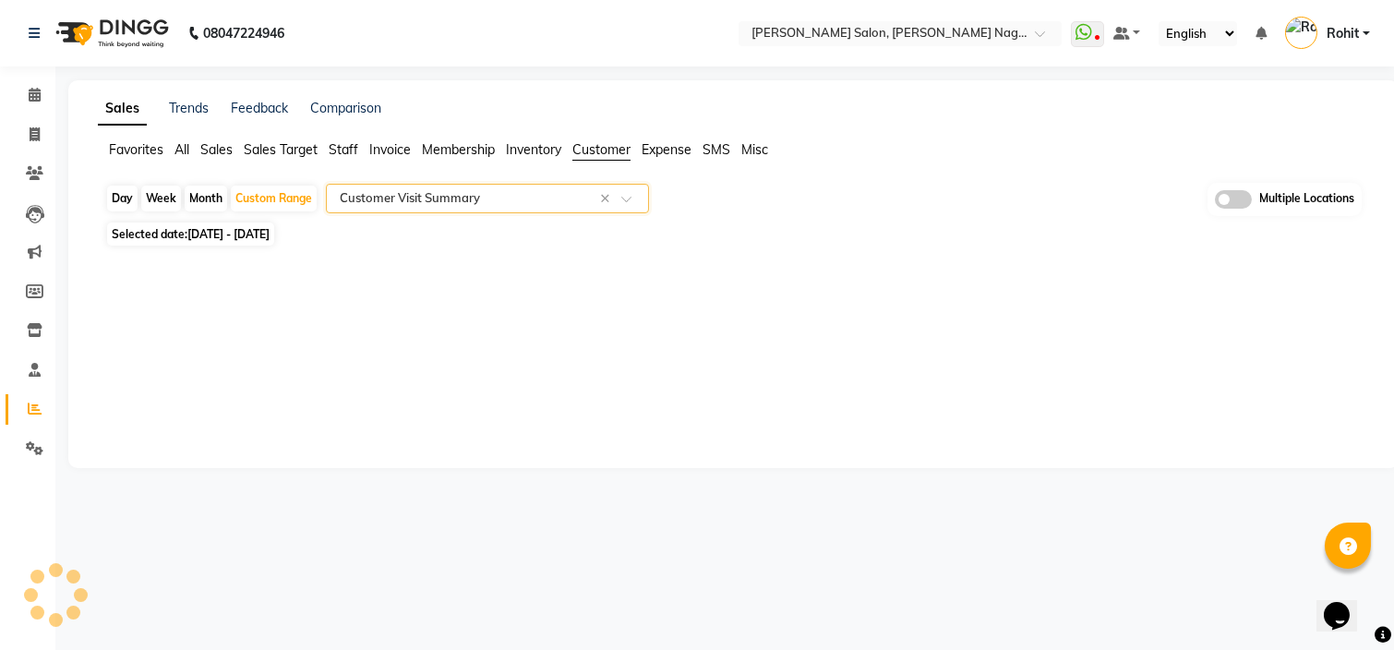
select select "csv"
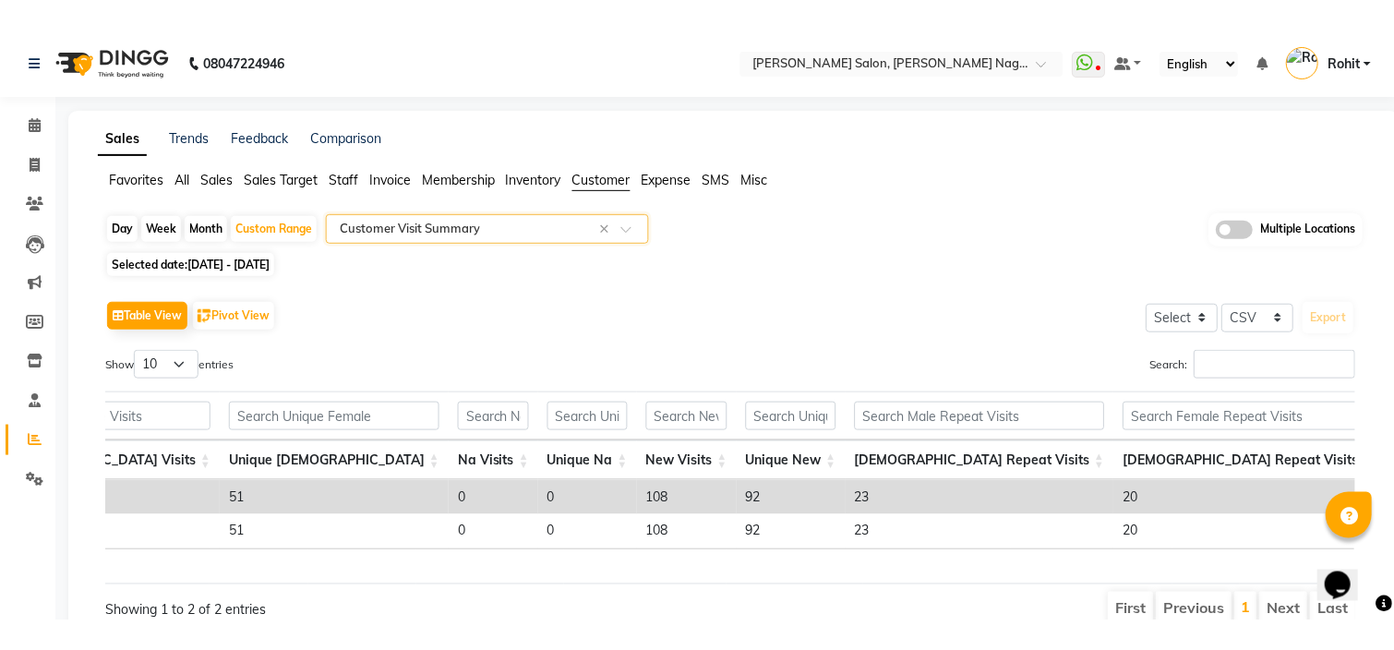
scroll to position [0, 626]
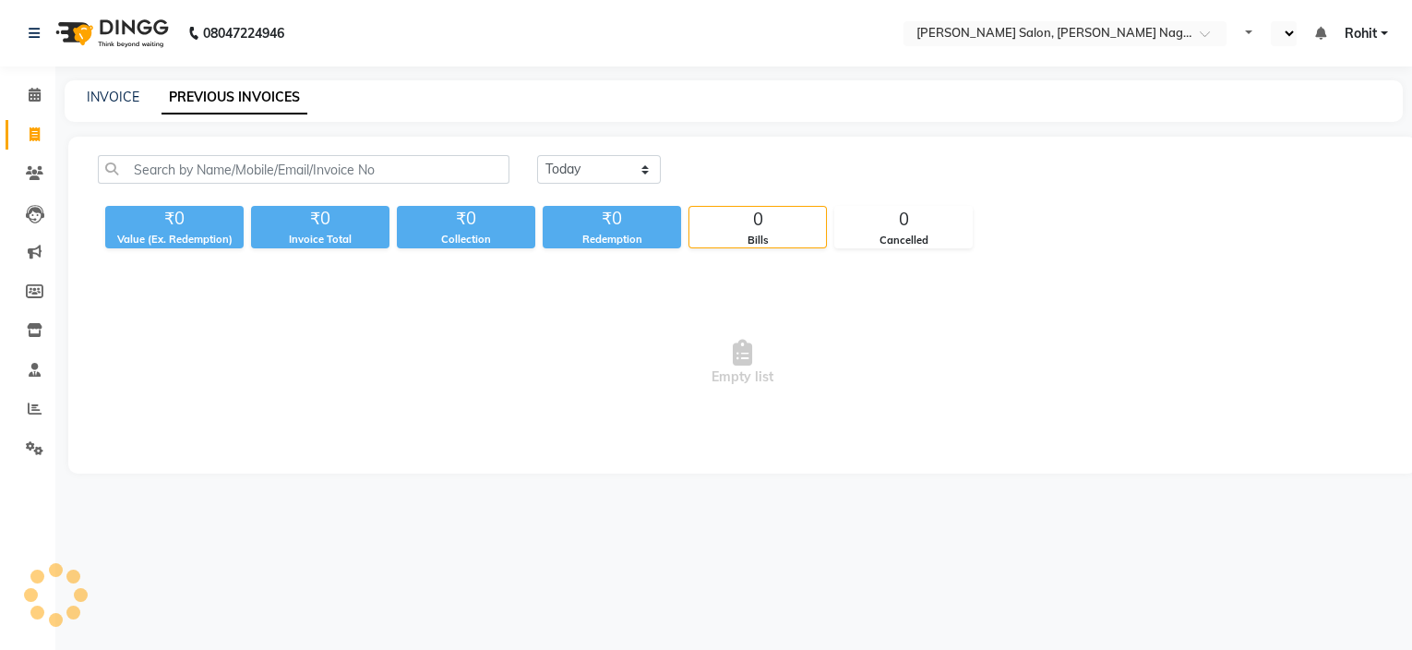
select select "en"
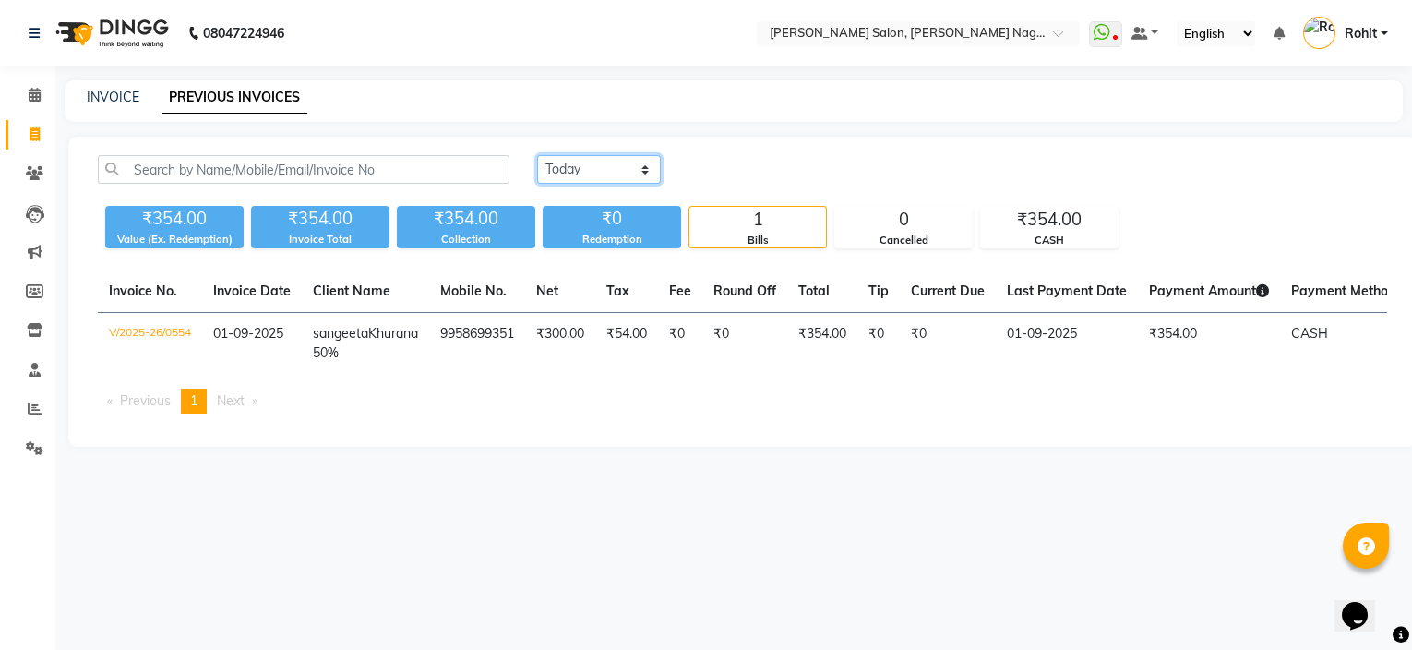
click at [612, 174] on select "[DATE] [DATE] Custom Range" at bounding box center [599, 169] width 124 height 29
select select "range"
click at [537, 155] on select "[DATE] [DATE] Custom Range" at bounding box center [599, 169] width 124 height 29
click at [749, 172] on input "01-09-2025" at bounding box center [749, 170] width 129 height 26
select select "9"
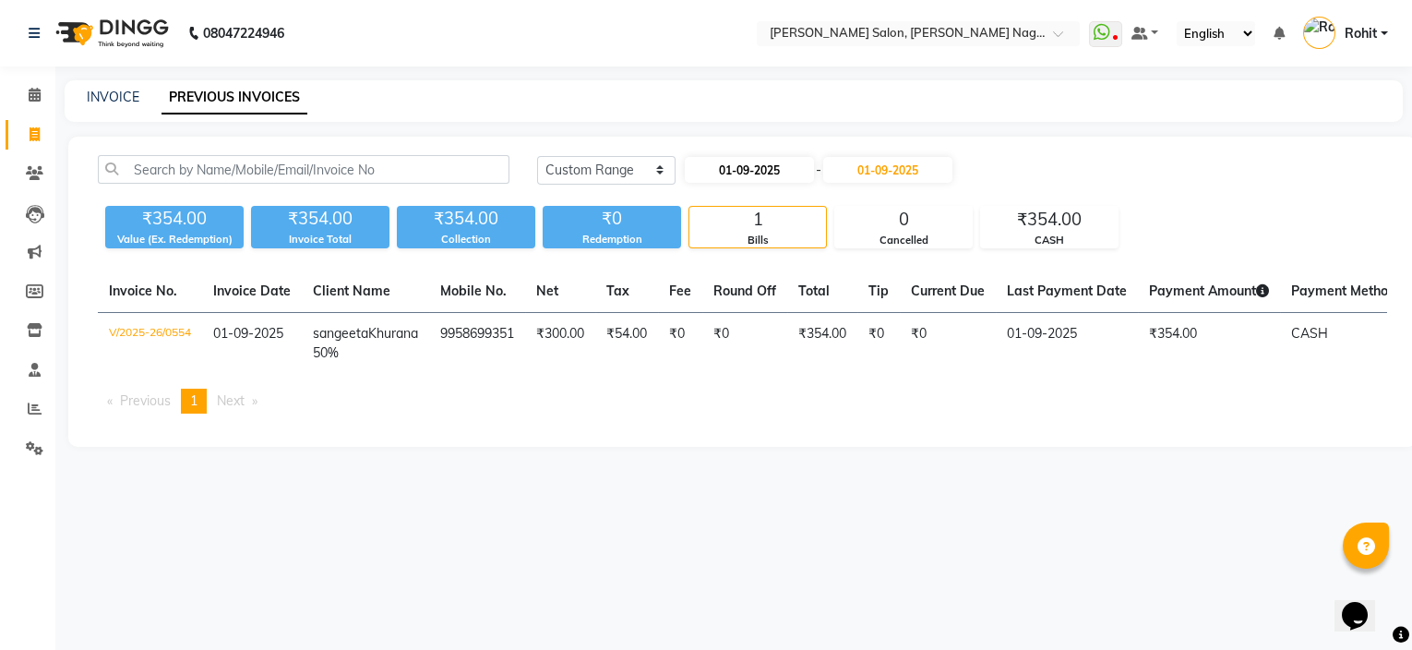
select select "2025"
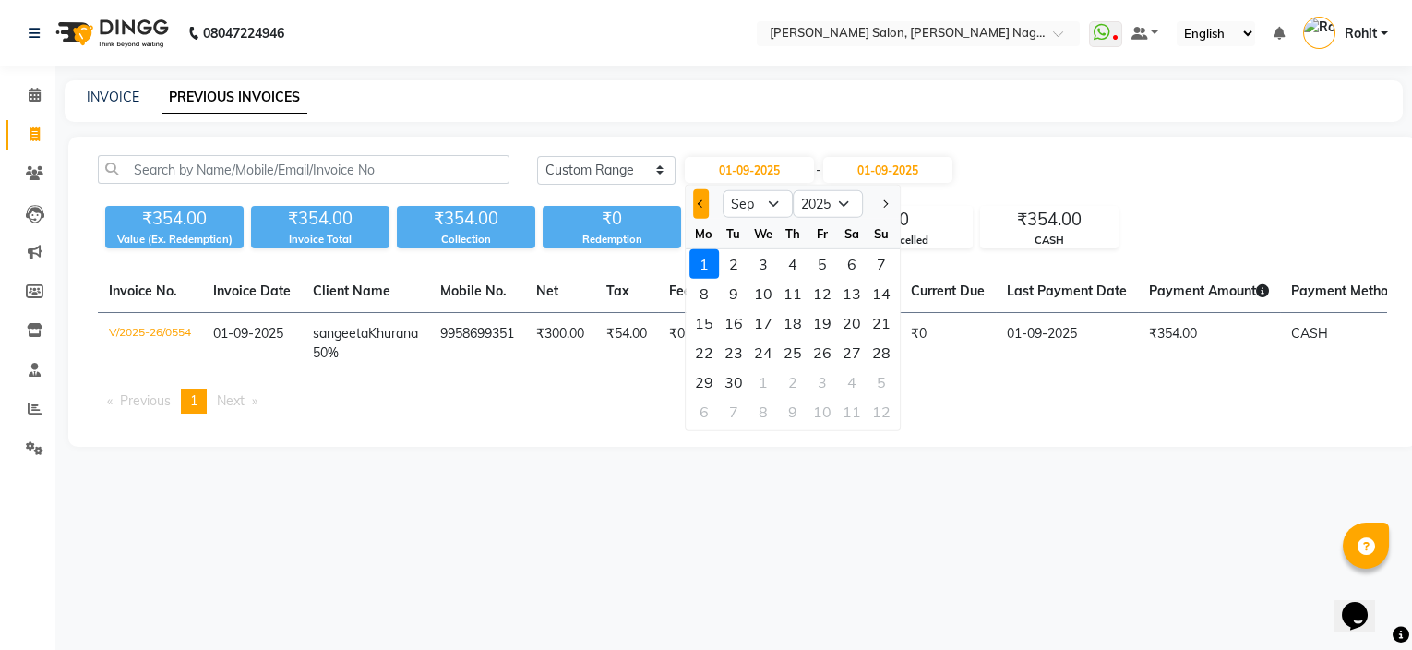
click at [706, 204] on button "Previous month" at bounding box center [701, 204] width 16 height 30
select select "8"
click at [799, 357] on div "21" at bounding box center [793, 353] width 30 height 30
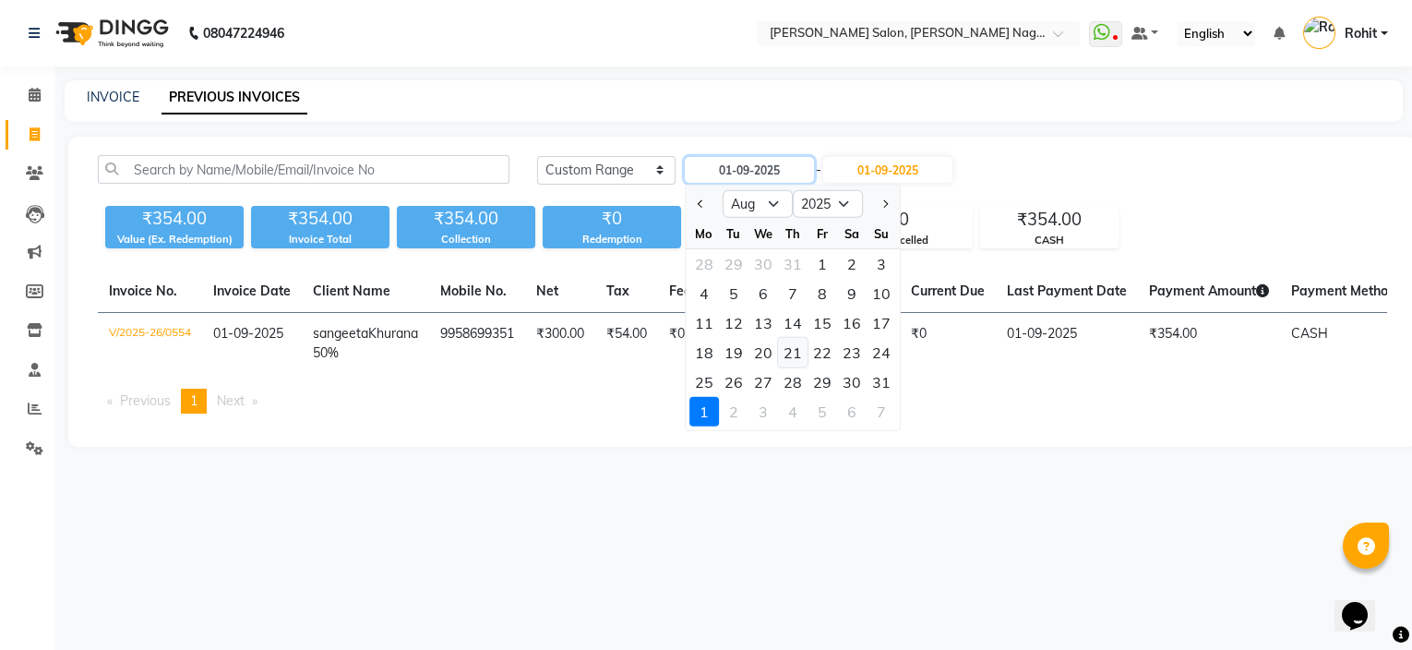
type input "21-08-2025"
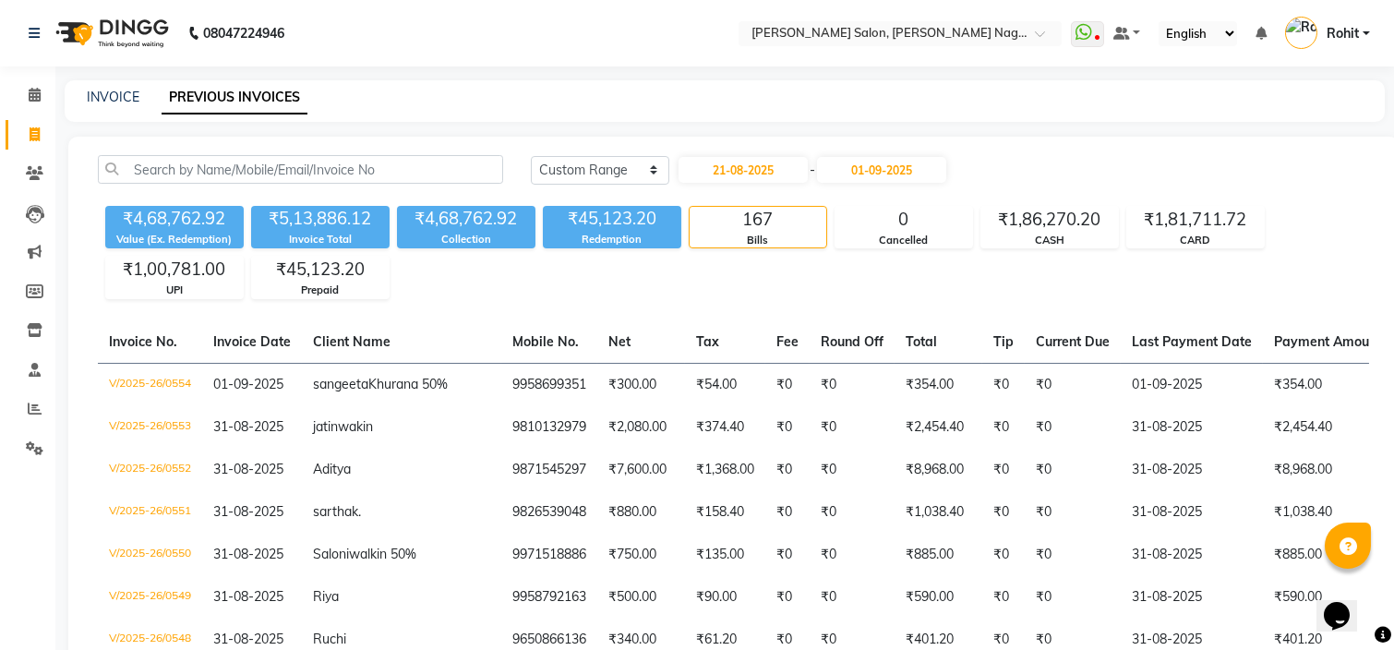
click at [872, 155] on div "[DATE] - [DATE]" at bounding box center [812, 170] width 271 height 30
click at [872, 162] on input "01-09-2025" at bounding box center [881, 170] width 129 height 26
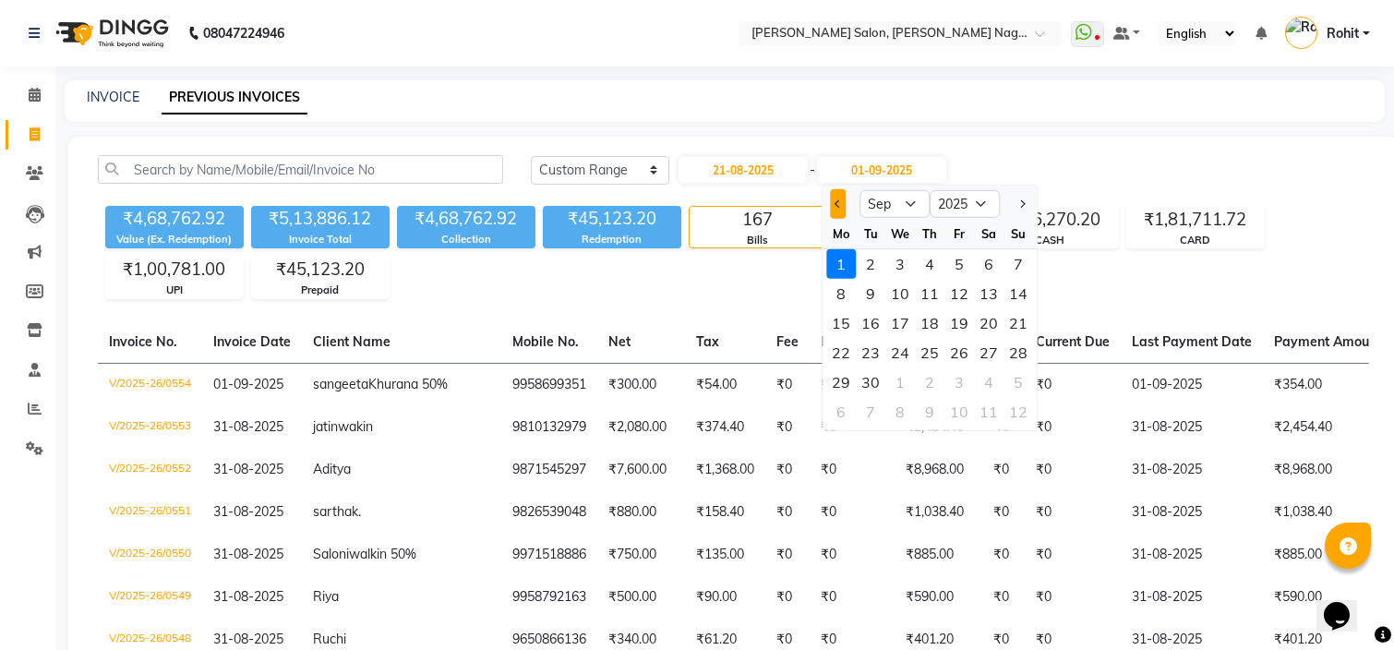
click at [842, 198] on button "Previous month" at bounding box center [838, 204] width 16 height 30
select select "8"
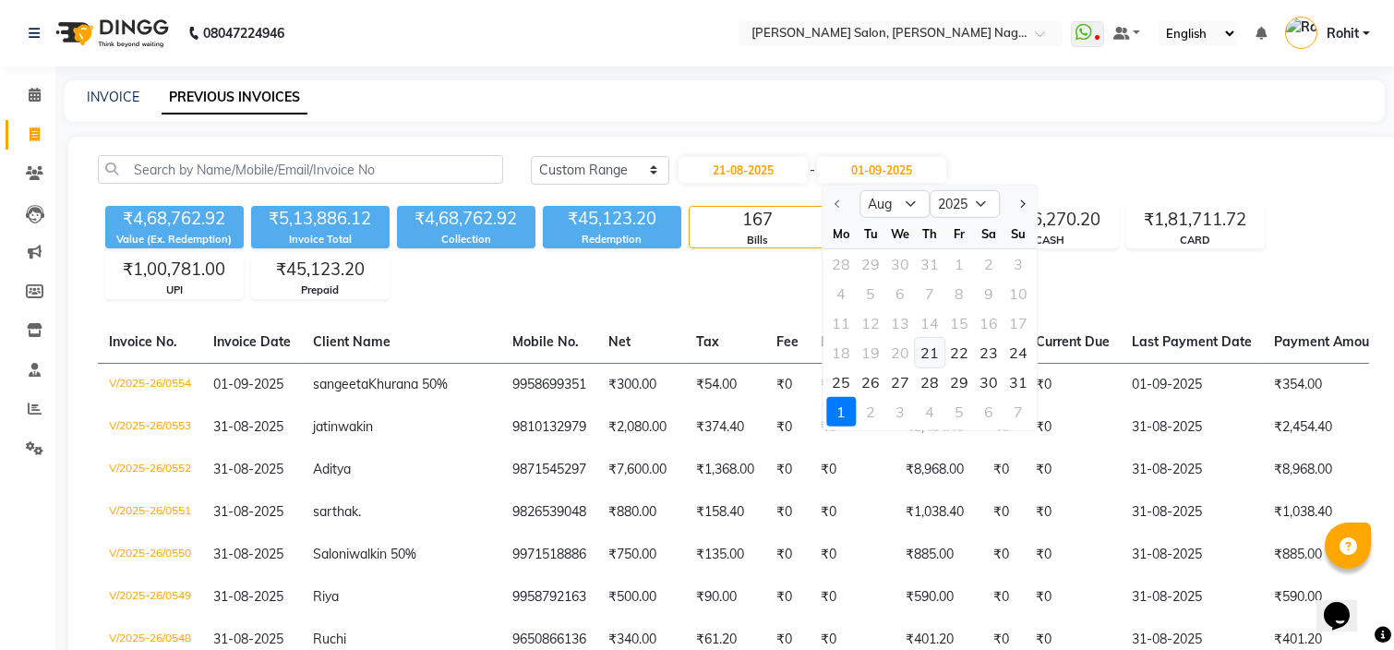
click at [932, 362] on div "21" at bounding box center [930, 353] width 30 height 30
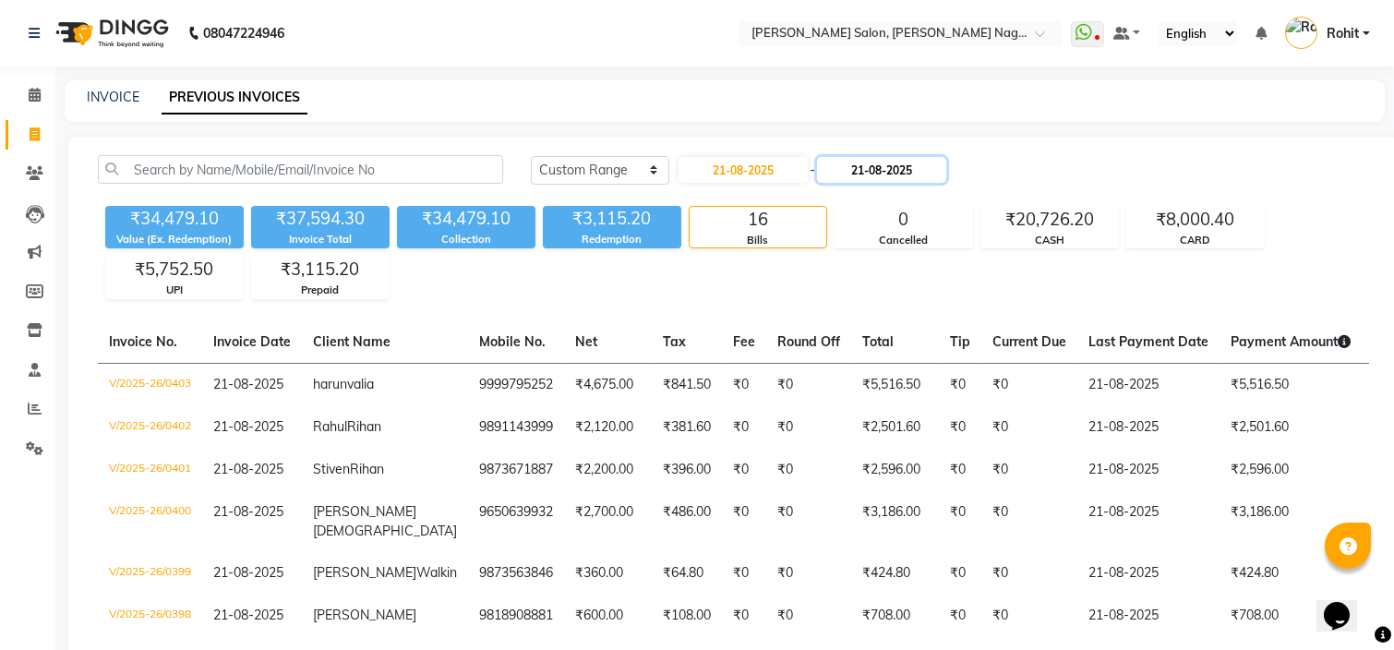
click at [883, 163] on input "21-08-2025" at bounding box center [881, 170] width 129 height 26
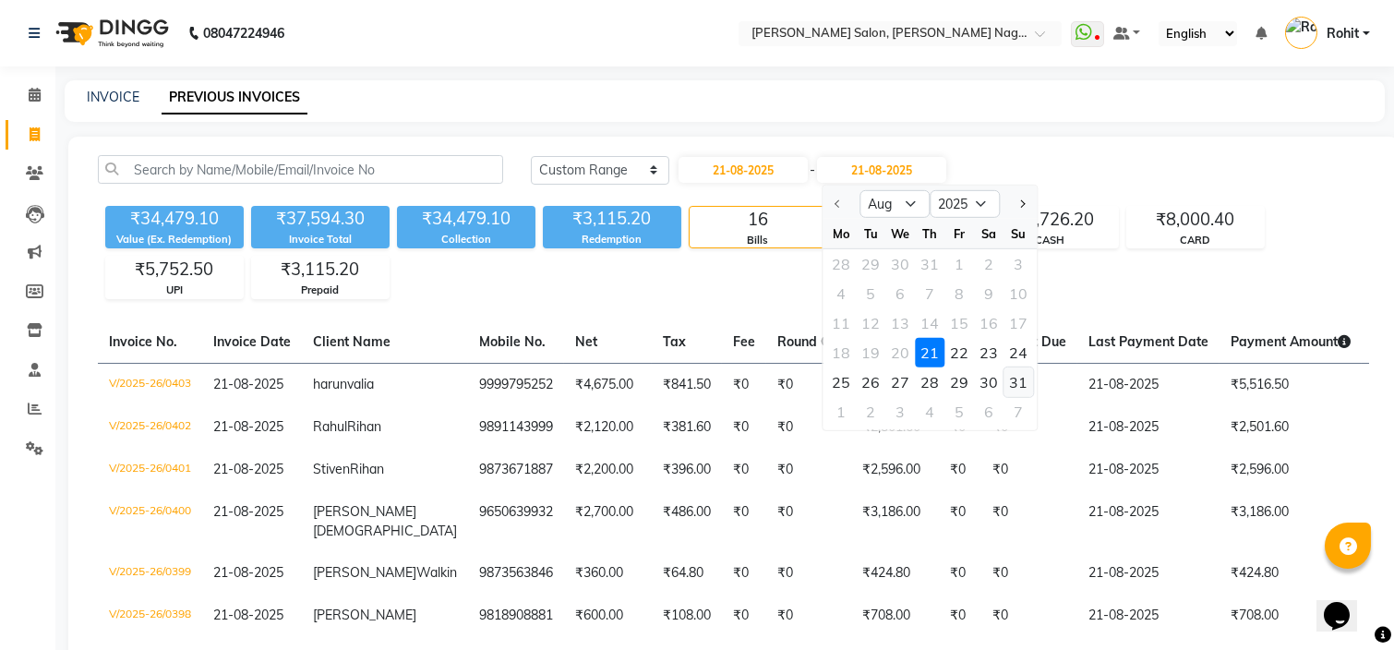
click at [1015, 376] on div "31" at bounding box center [1018, 382] width 30 height 30
type input "31-08-2025"
